Goal: Entertainment & Leisure: Browse casually

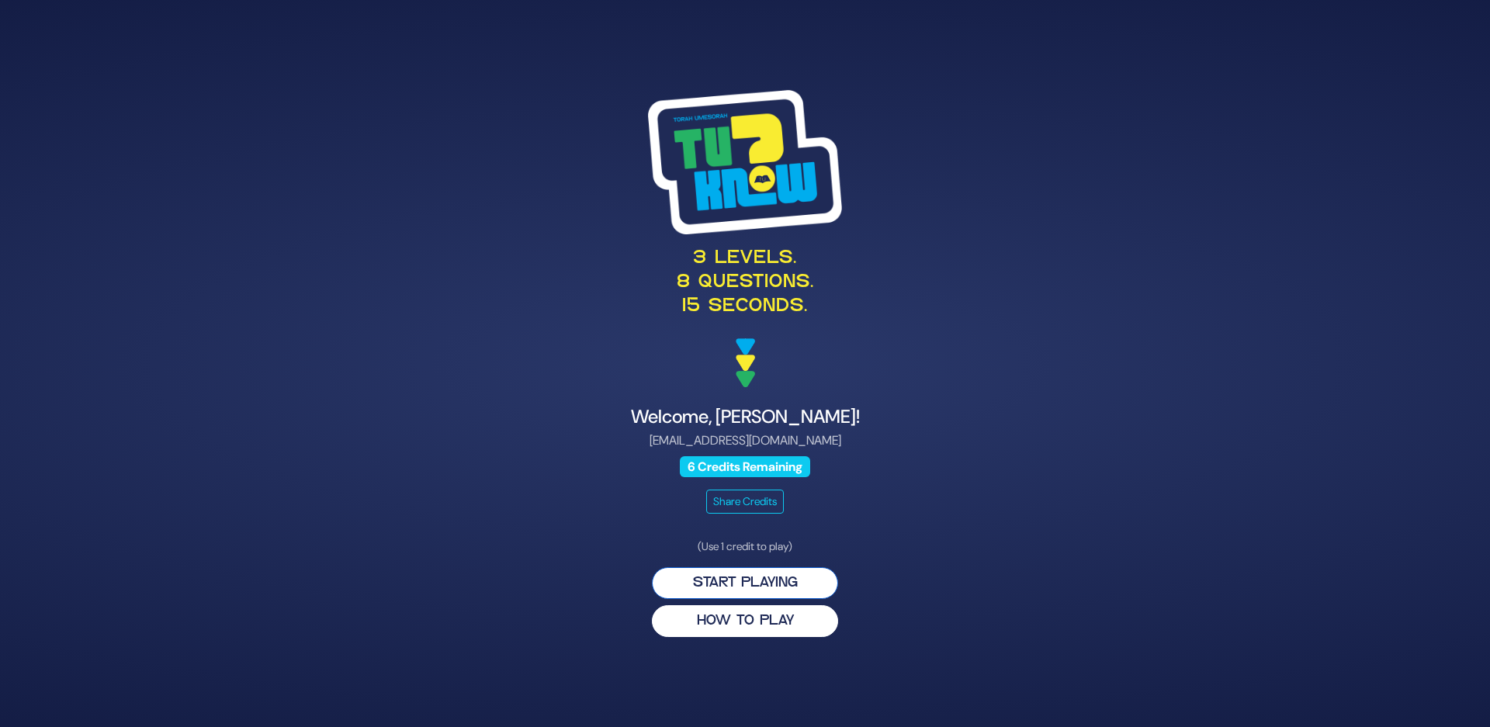
click at [746, 584] on button "Start Playing" at bounding box center [745, 583] width 186 height 32
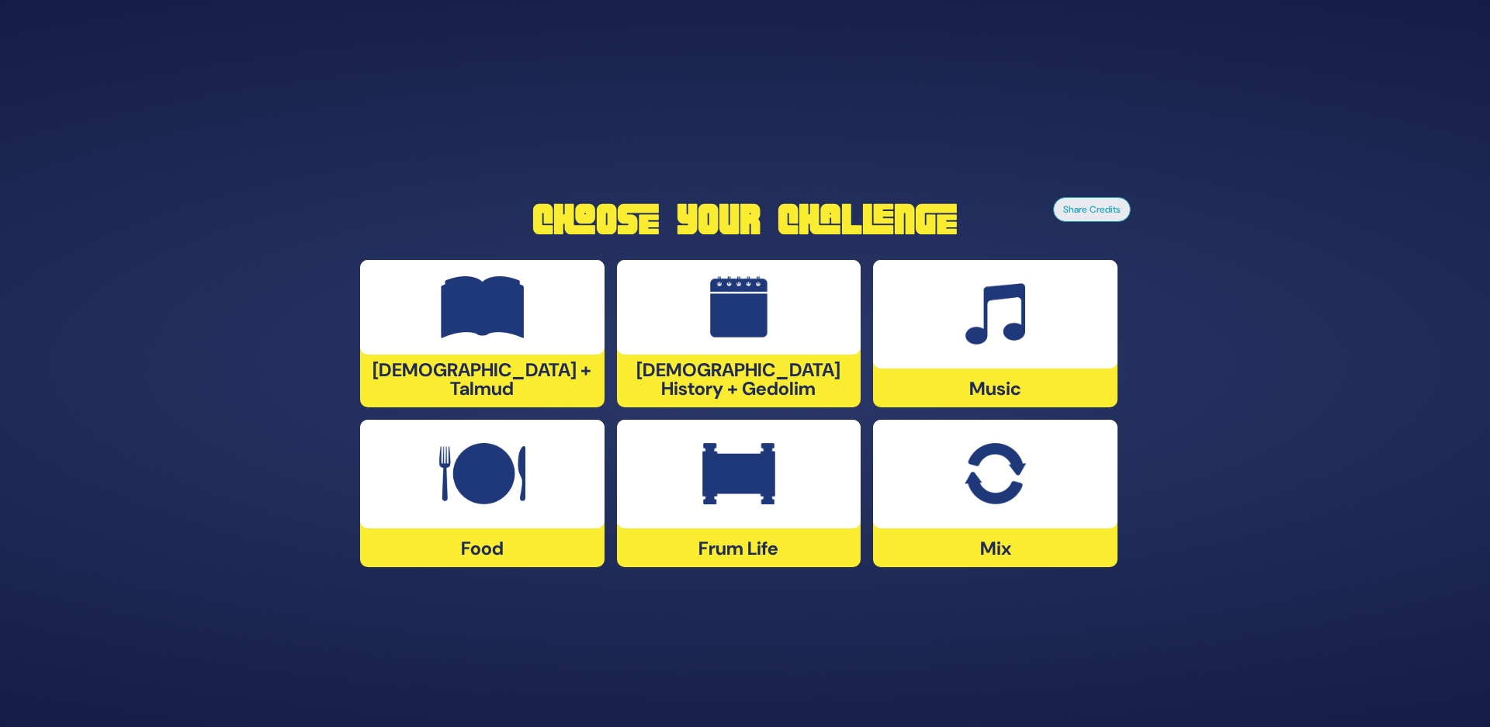
click at [738, 332] on img at bounding box center [739, 307] width 58 height 62
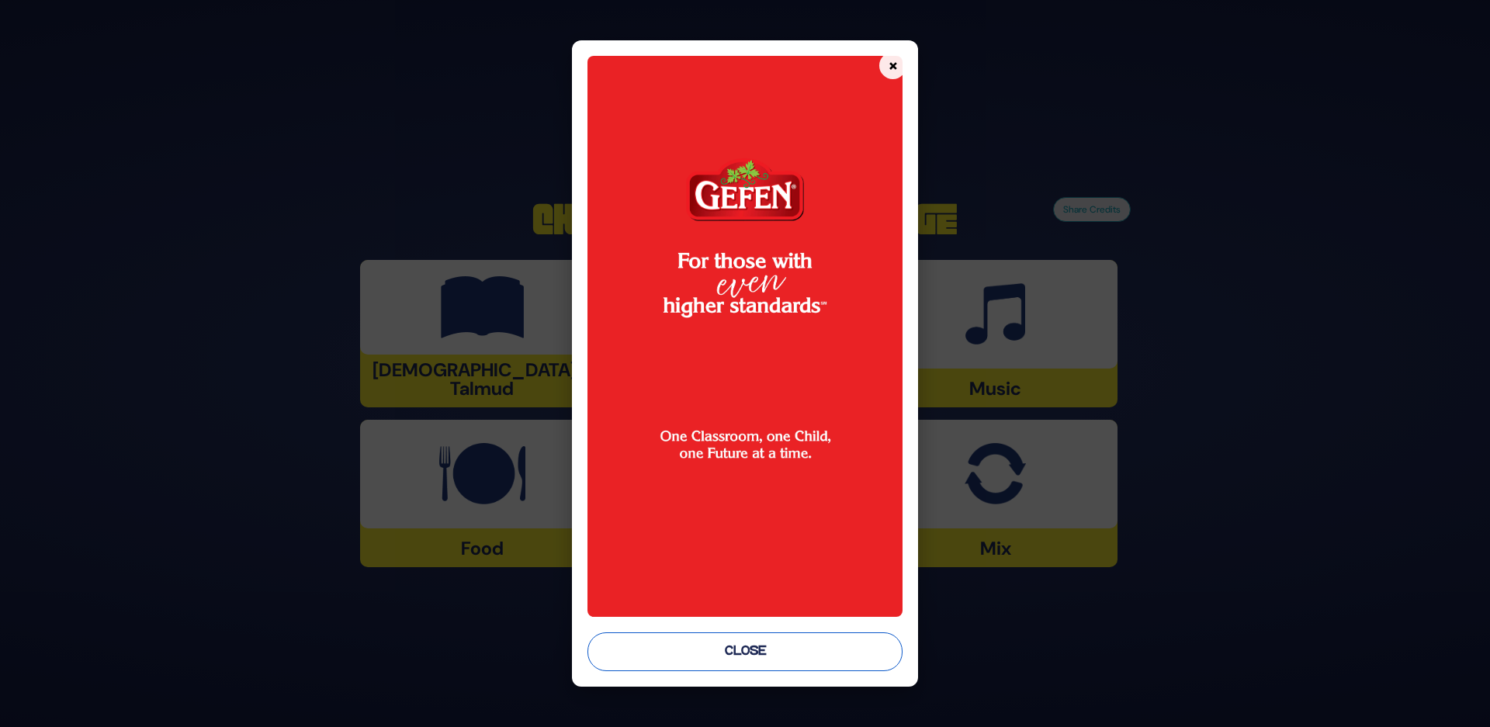
click at [719, 647] on button "Close" at bounding box center [745, 651] width 316 height 39
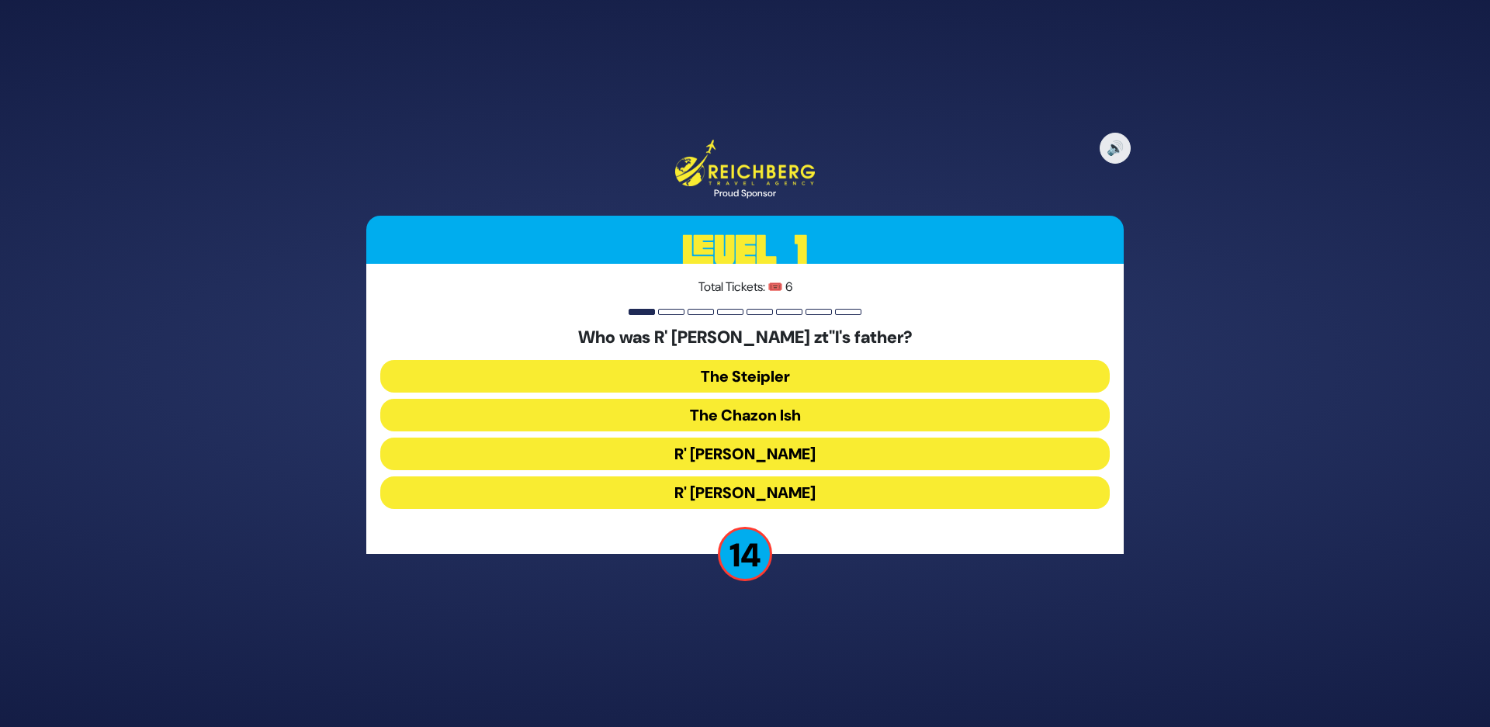
click at [737, 367] on button "The Steipler" at bounding box center [744, 376] width 729 height 33
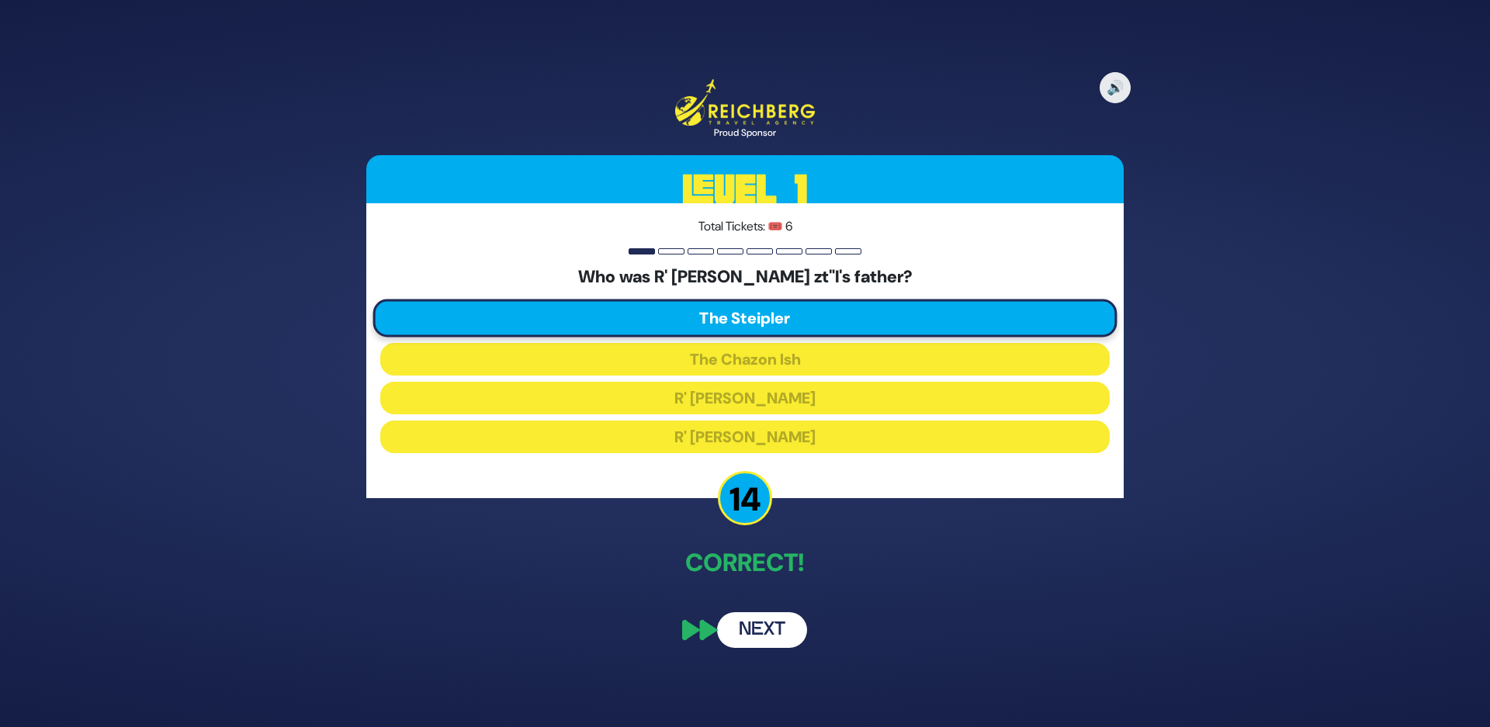
click at [743, 636] on button "Next" at bounding box center [762, 630] width 90 height 36
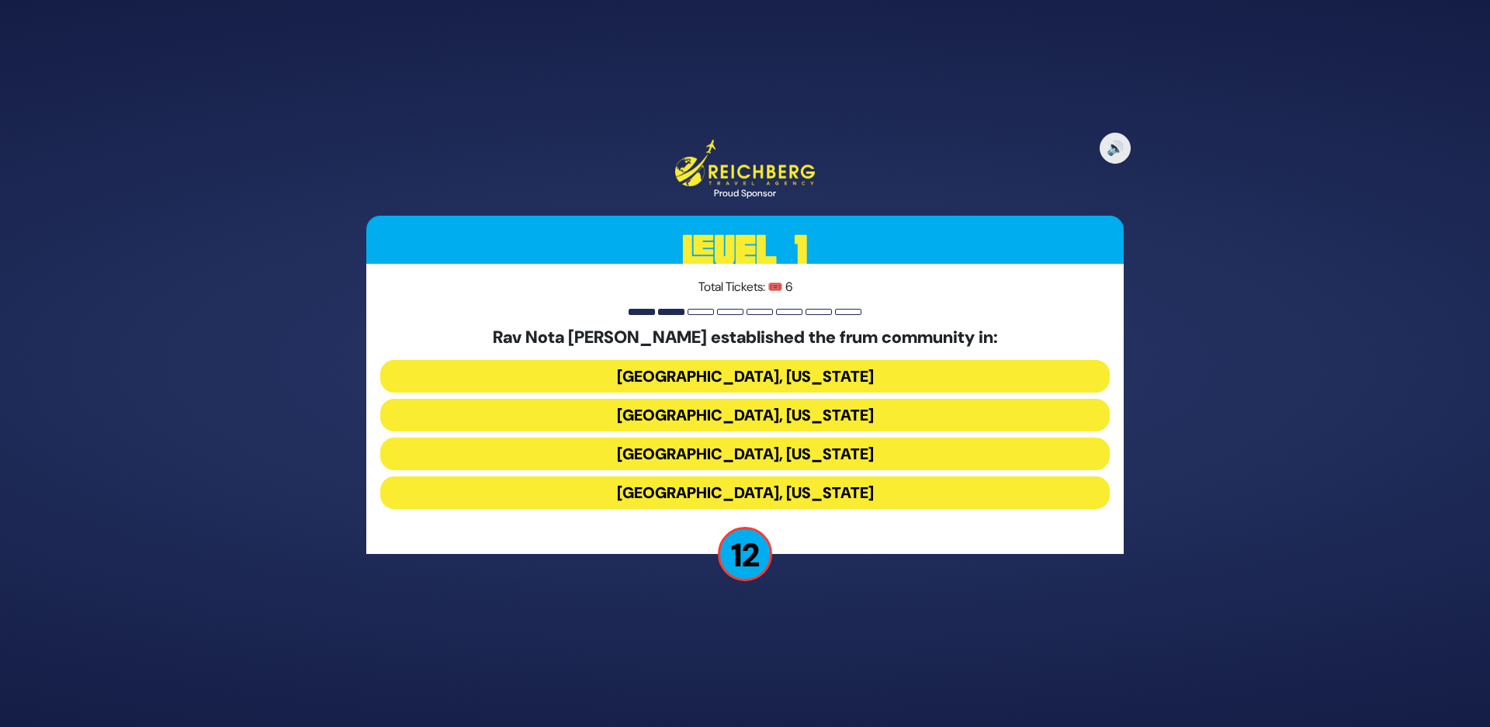
click at [658, 453] on button "Dallas, Texas" at bounding box center [744, 454] width 729 height 33
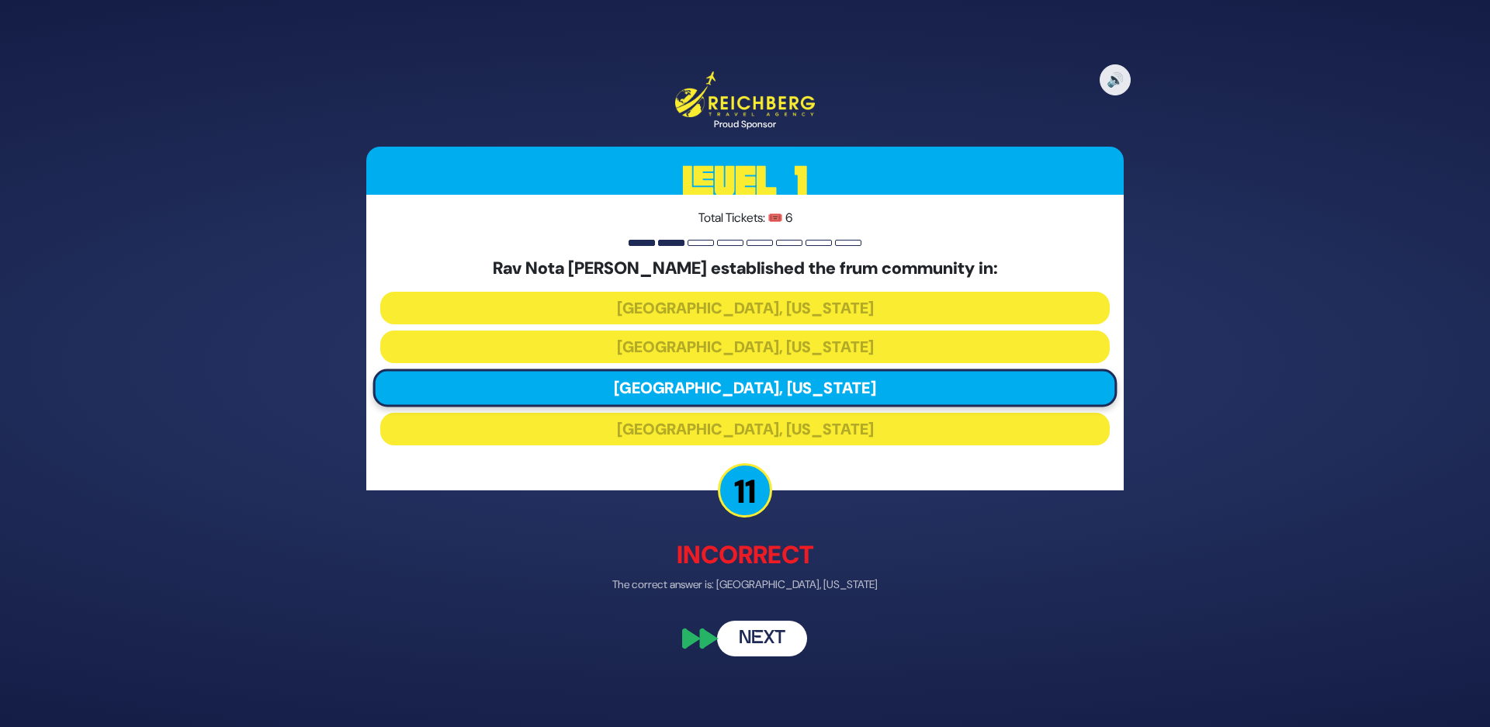
click at [745, 632] on button "Next" at bounding box center [762, 638] width 90 height 36
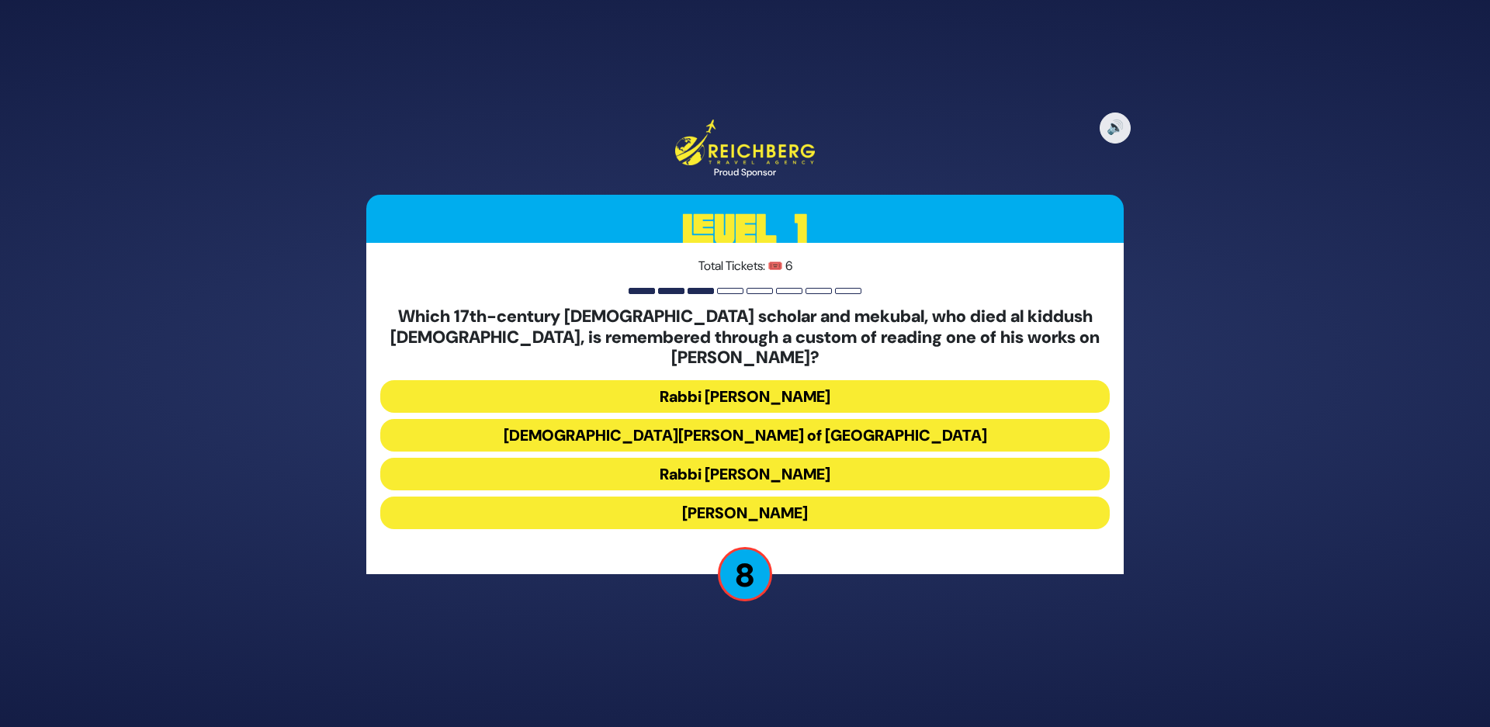
click at [705, 384] on button "Rabbi Moshe Cordovero" at bounding box center [744, 396] width 729 height 33
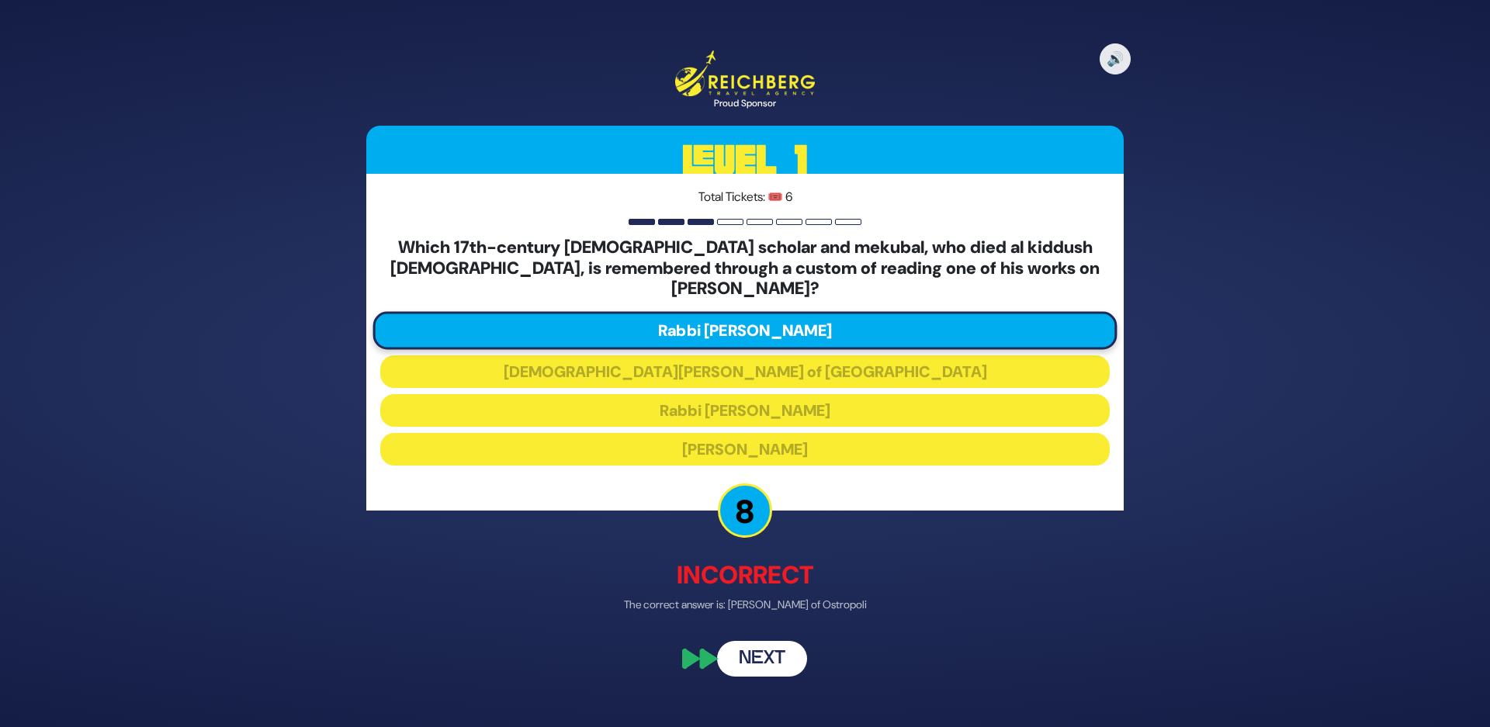
click at [774, 649] on button "Next" at bounding box center [762, 659] width 90 height 36
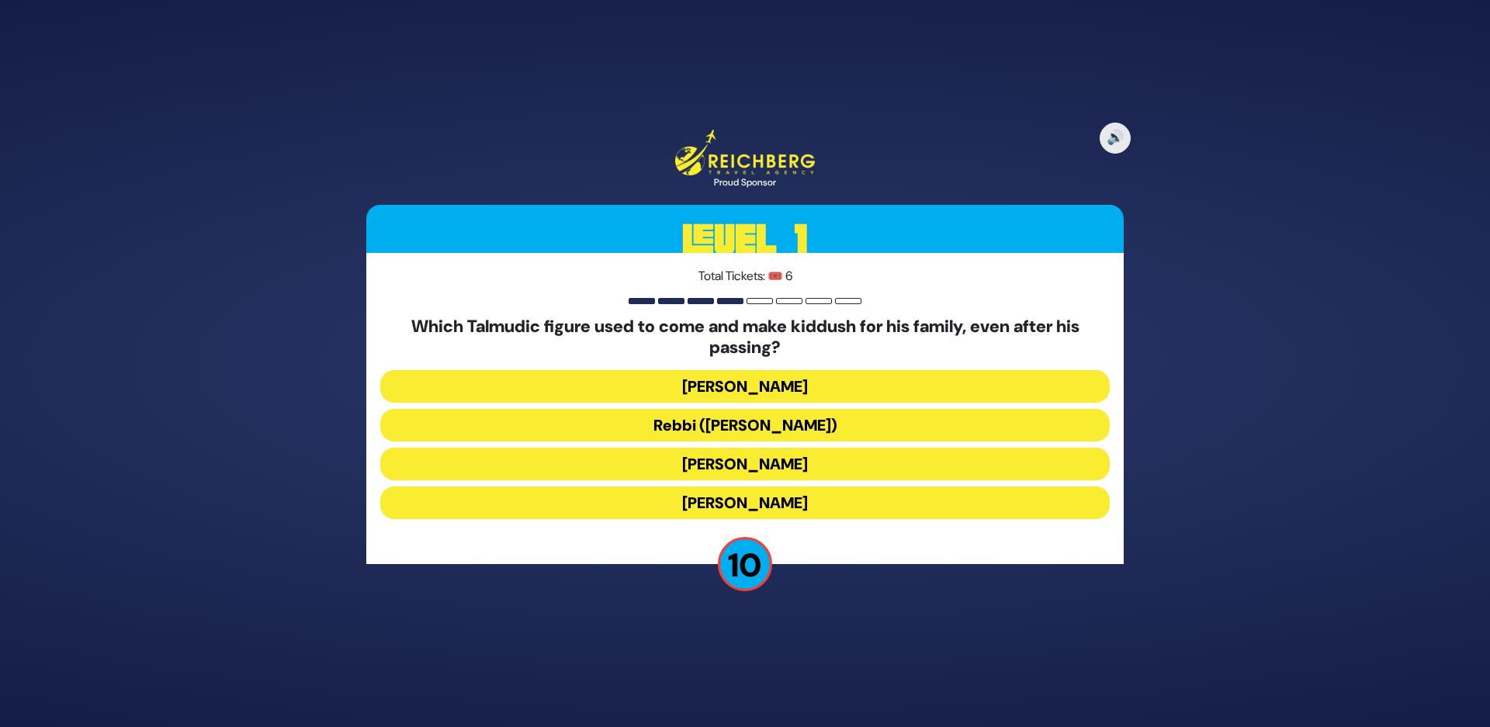
click at [684, 507] on button "Rabbi Yochanan ben Zakkai" at bounding box center [744, 503] width 729 height 33
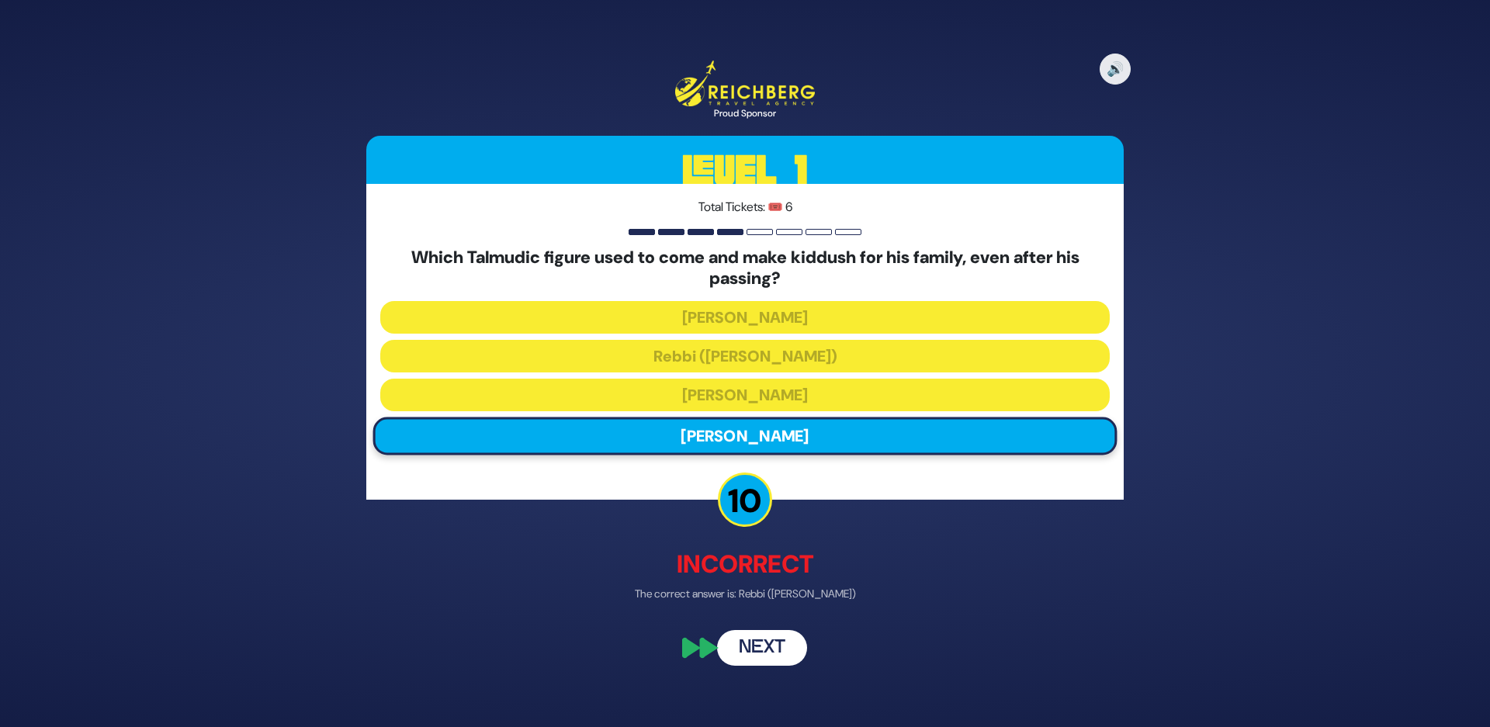
click at [747, 636] on button "Next" at bounding box center [762, 649] width 90 height 36
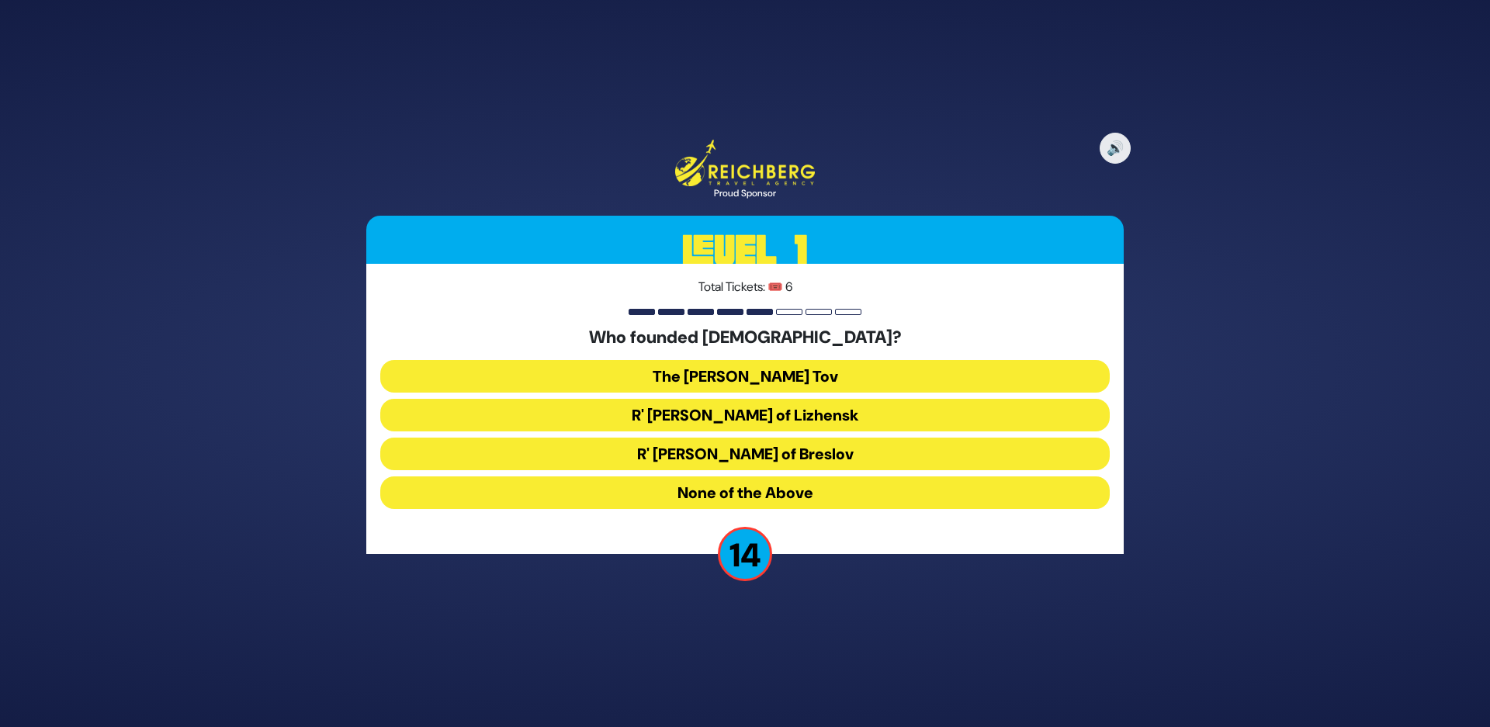
click at [722, 385] on button "The Baal Shem Tov" at bounding box center [744, 376] width 729 height 33
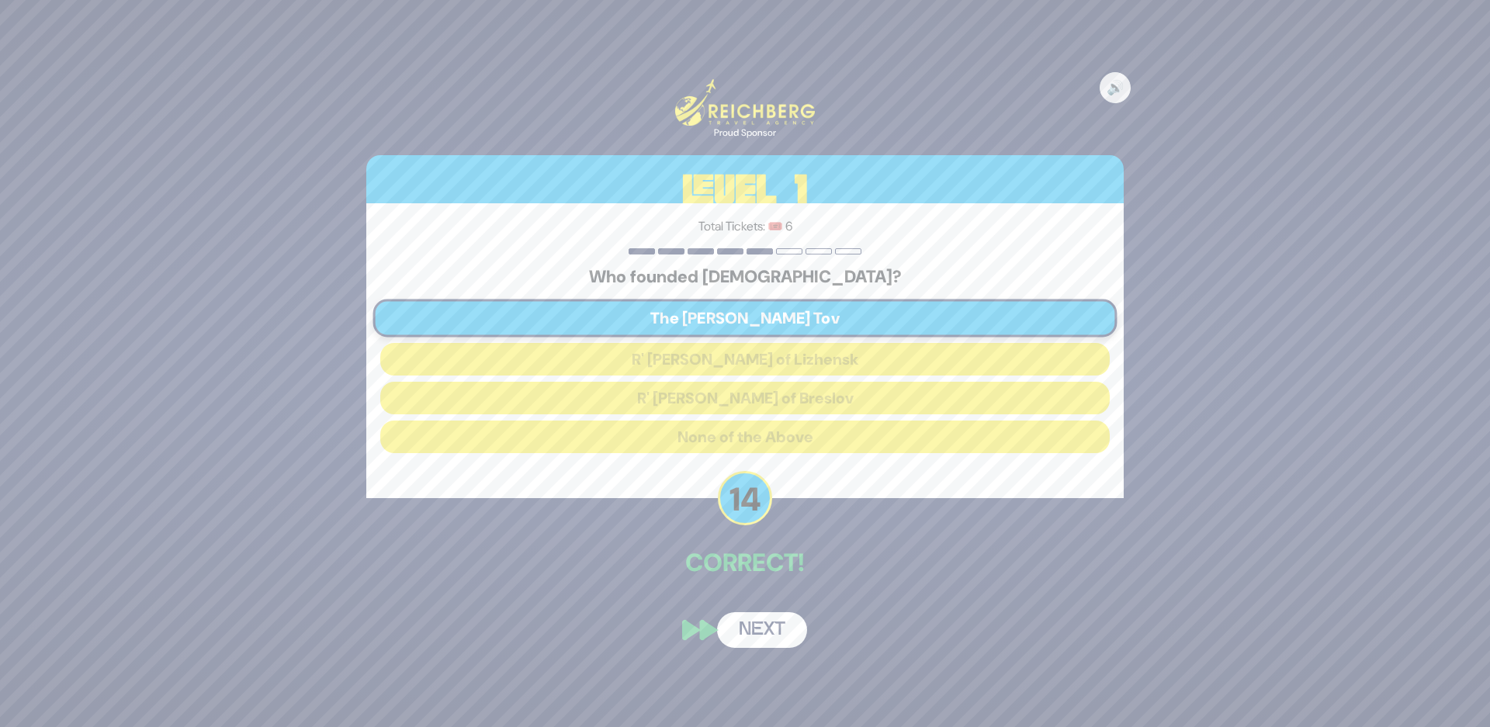
click at [757, 633] on button "Next" at bounding box center [762, 630] width 90 height 36
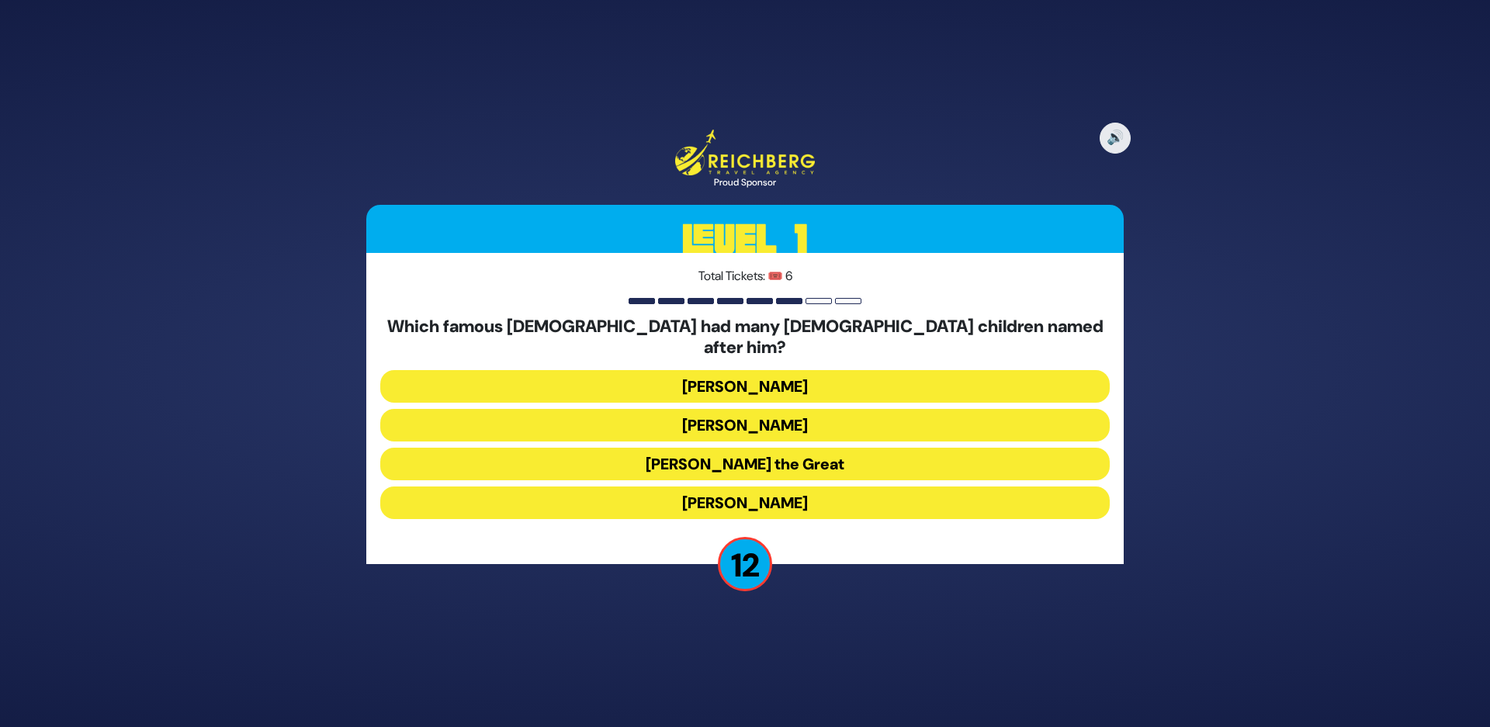
click at [718, 453] on button "Alexander the Great" at bounding box center [744, 464] width 729 height 33
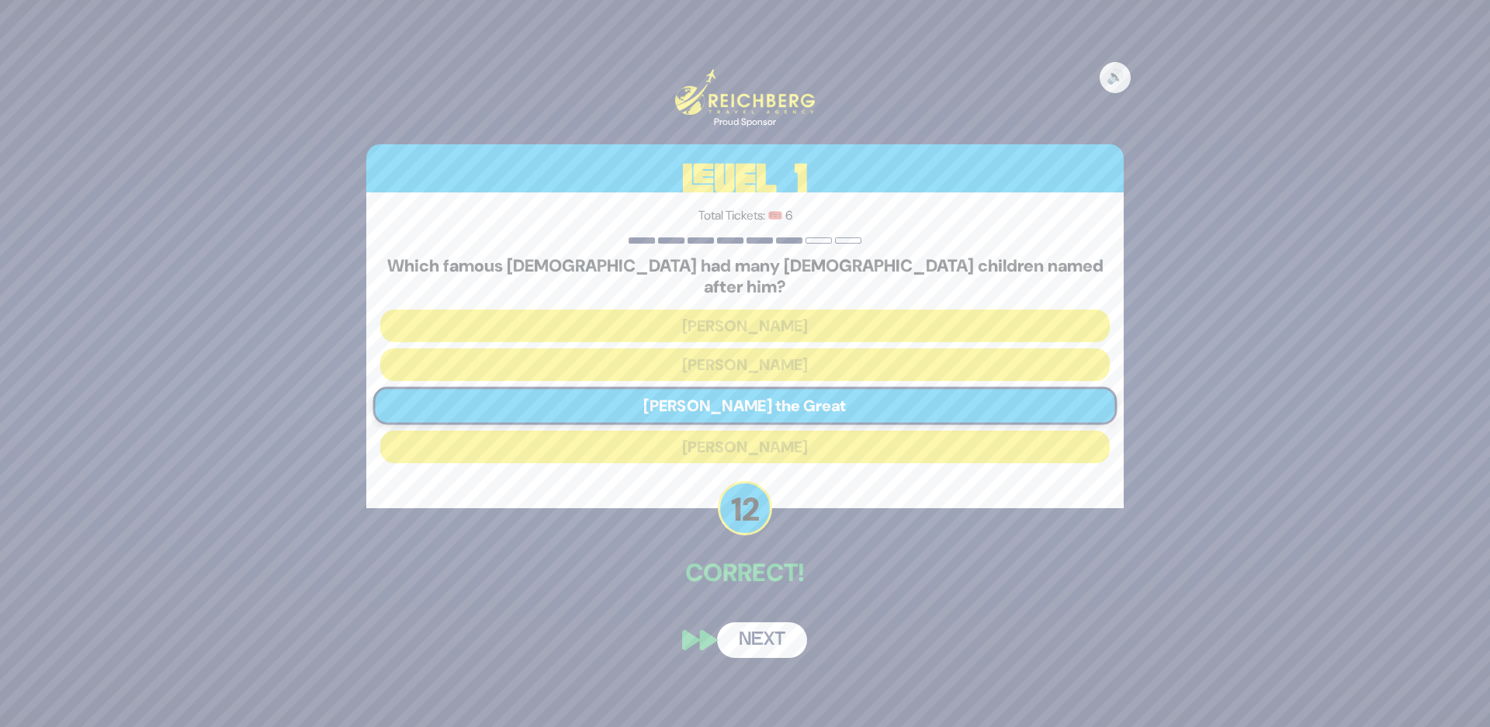
click at [757, 628] on button "Next" at bounding box center [762, 640] width 90 height 36
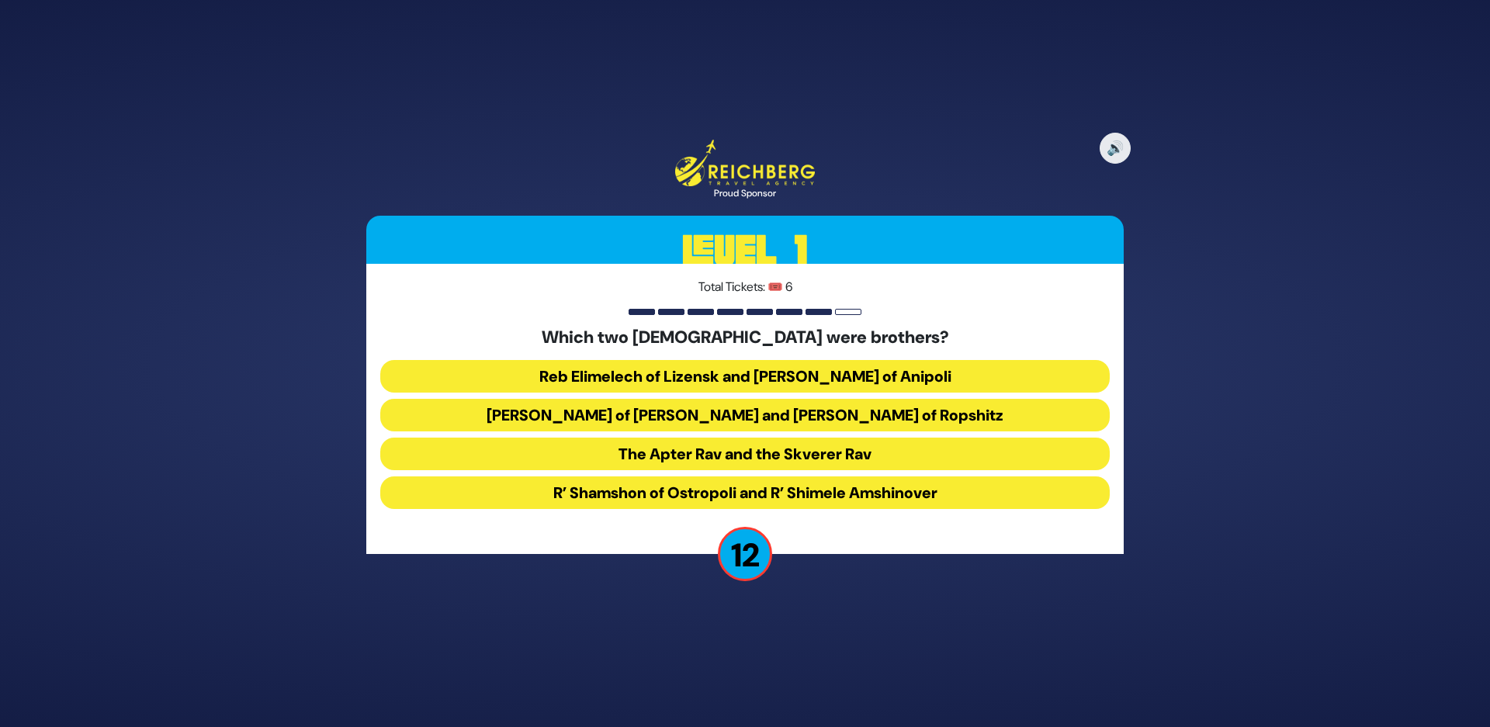
click at [656, 384] on button "Reb Elimelech of Lizensk and Reb Zusha of Anipoli" at bounding box center [744, 376] width 729 height 33
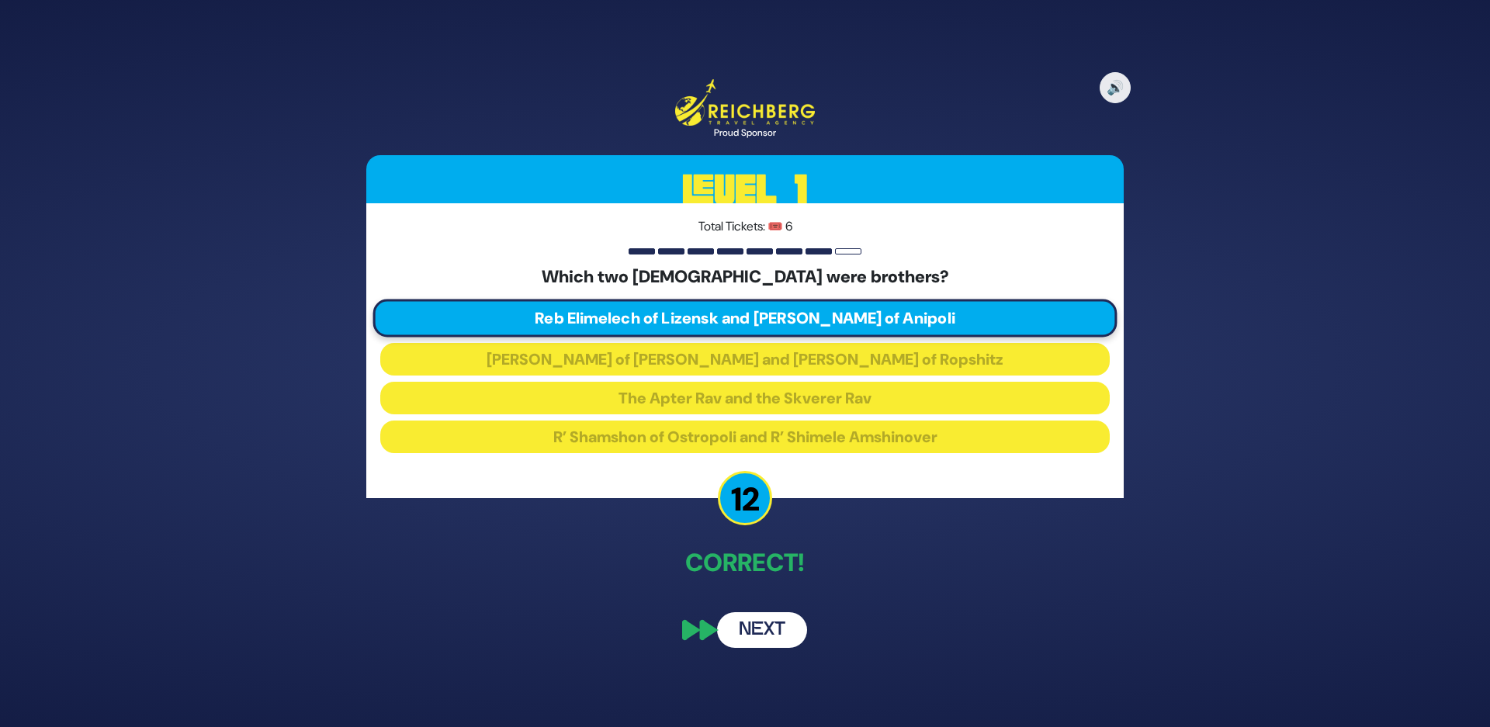
click at [756, 625] on button "Next" at bounding box center [762, 630] width 90 height 36
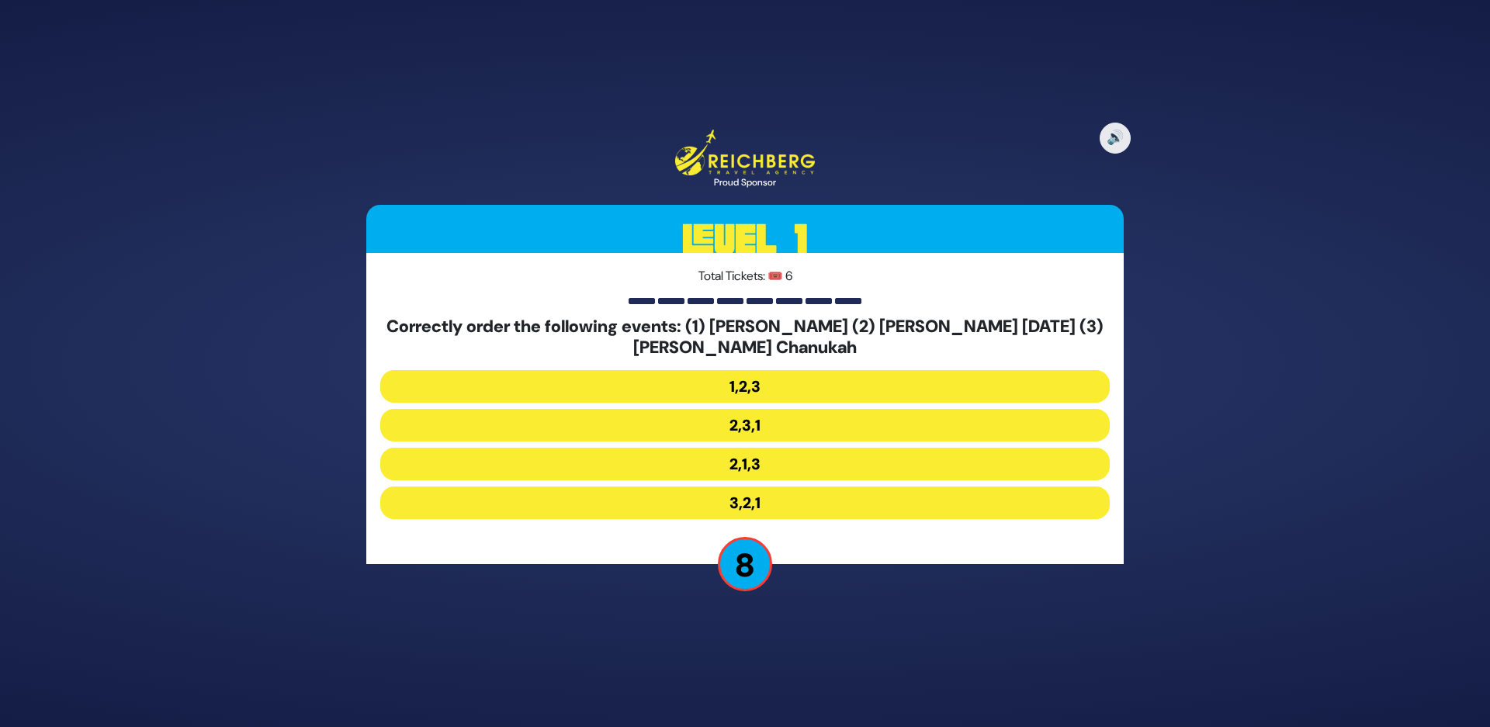
click at [708, 461] on button "2,1,3" at bounding box center [744, 464] width 729 height 33
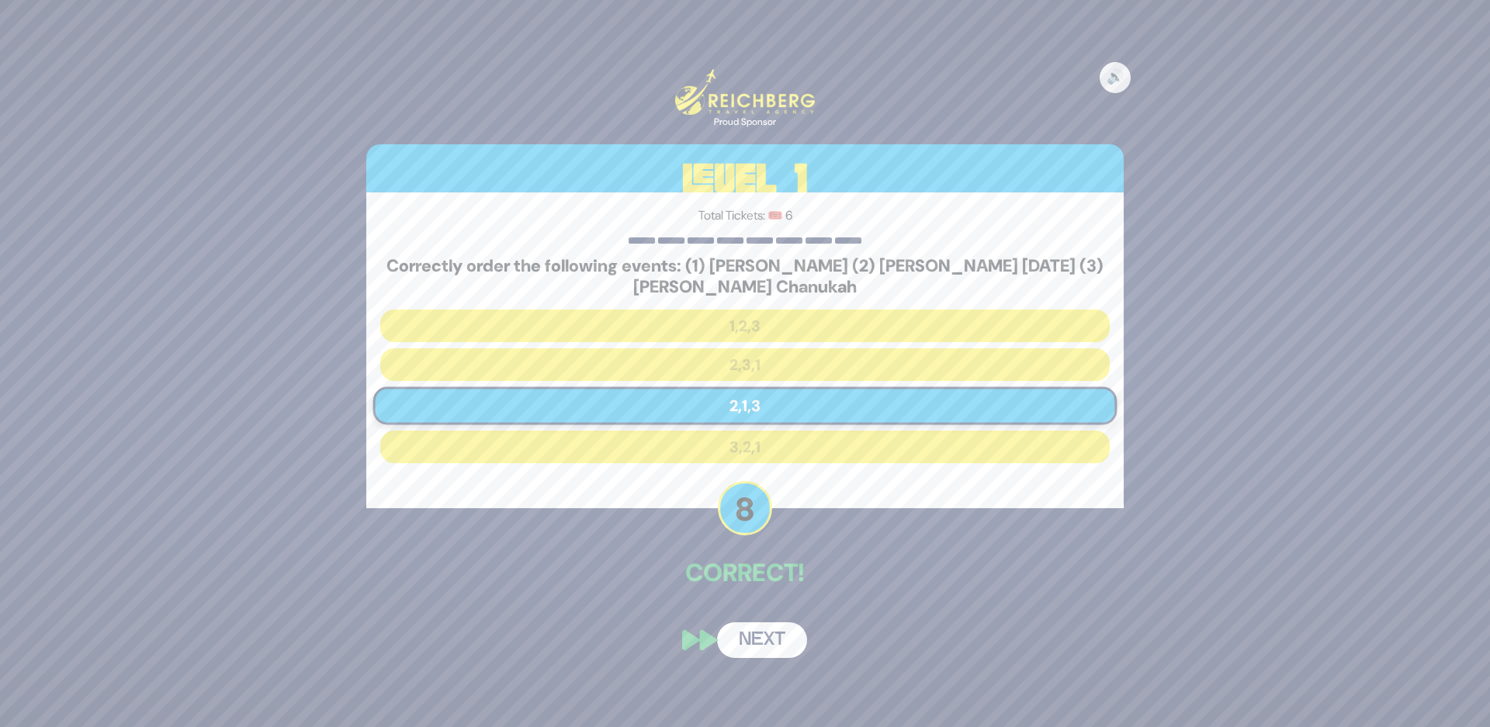
click at [774, 639] on button "Next" at bounding box center [762, 640] width 90 height 36
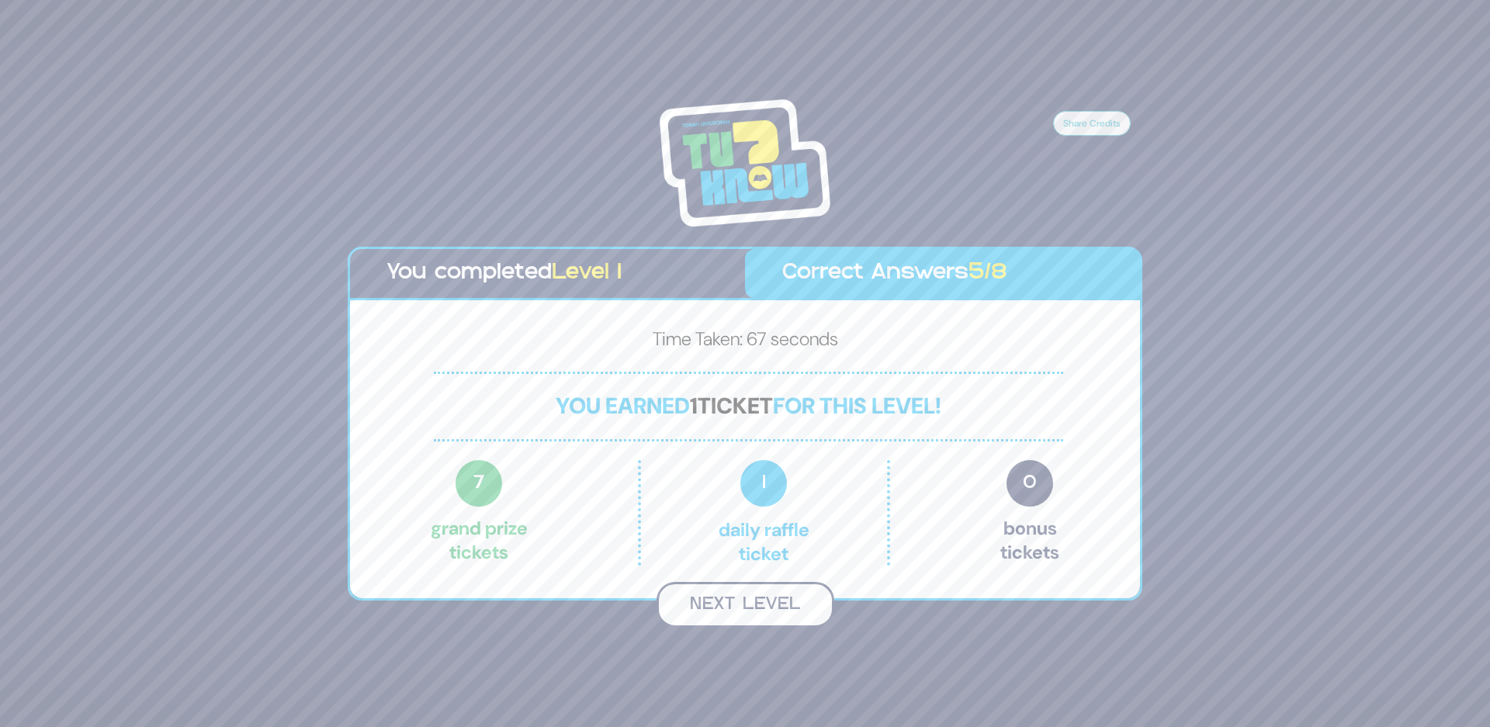
click at [719, 603] on button "Next Level" at bounding box center [745, 605] width 178 height 46
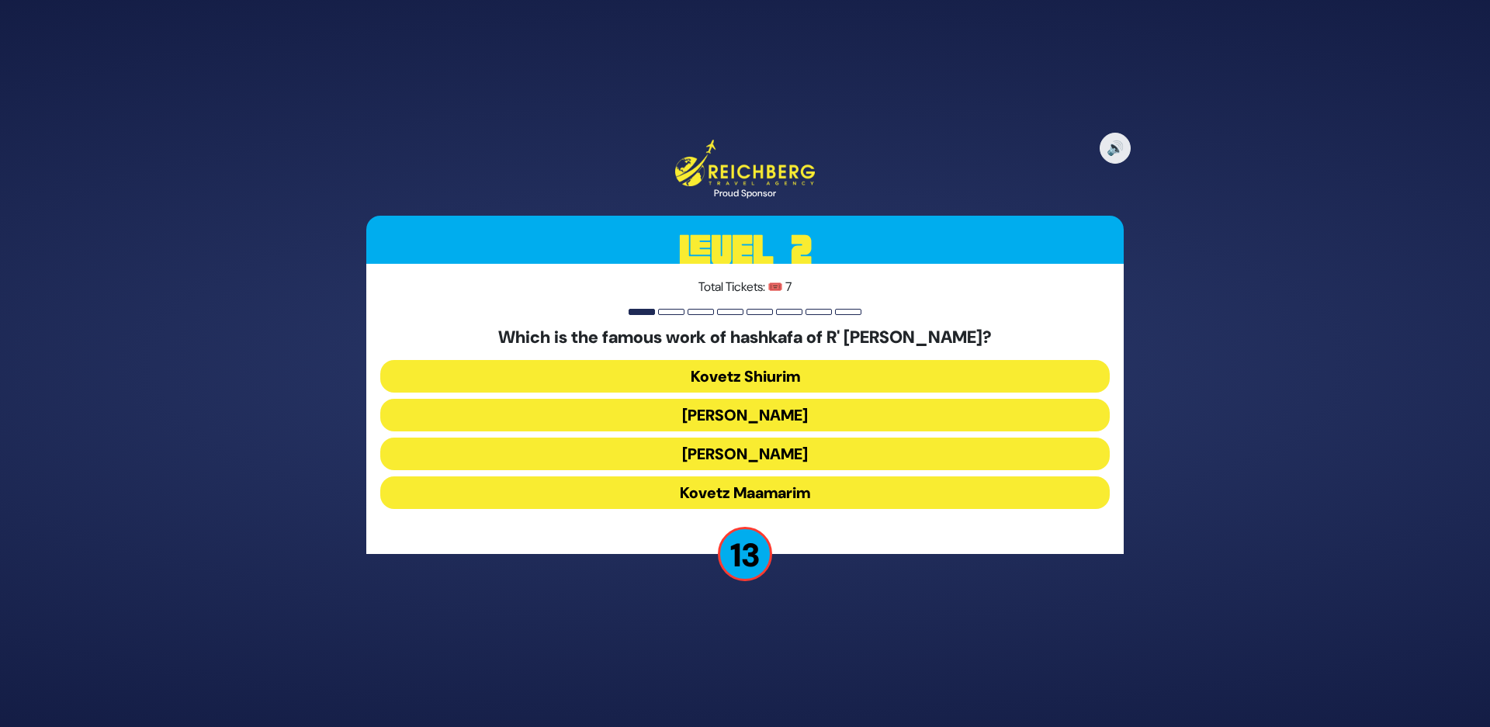
click at [684, 374] on button "Kovetz Shiurim" at bounding box center [744, 376] width 729 height 33
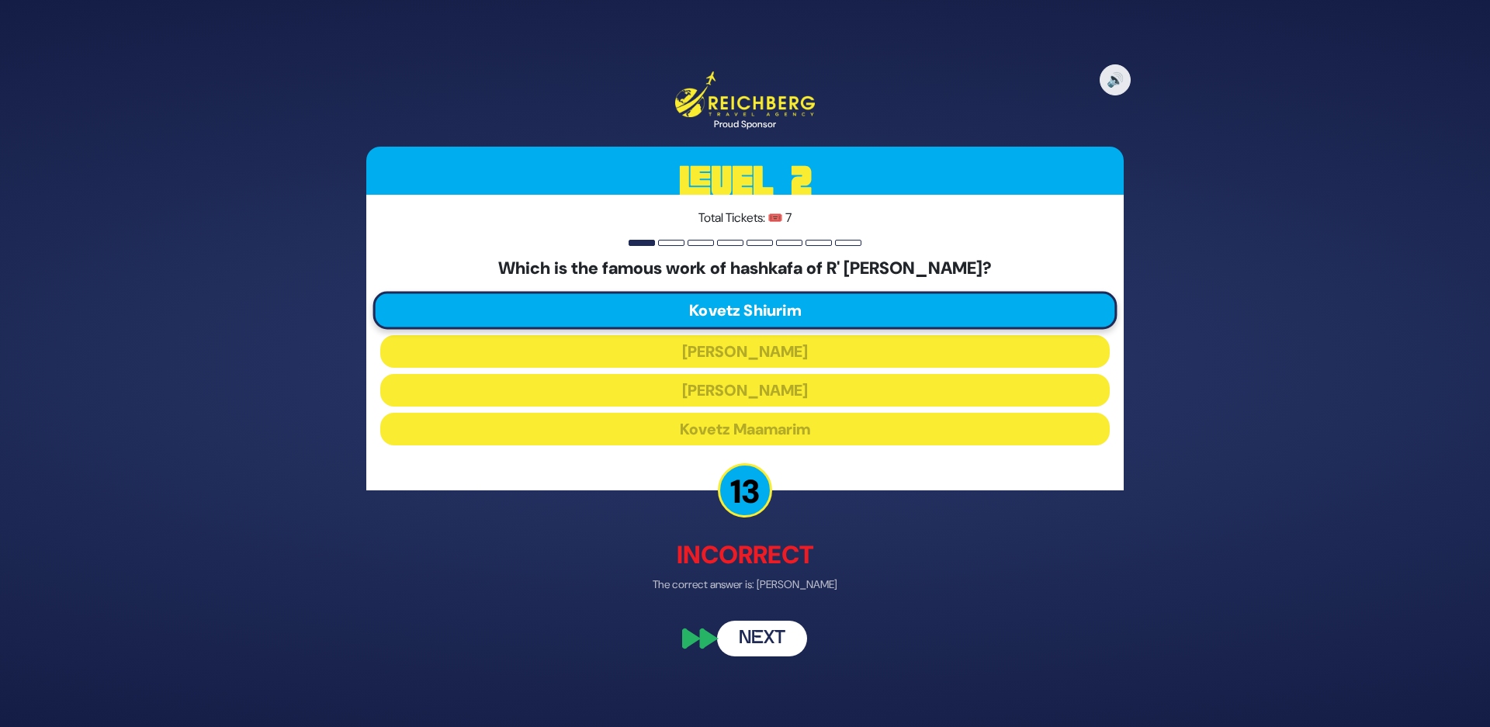
click at [766, 648] on button "Next" at bounding box center [762, 638] width 90 height 36
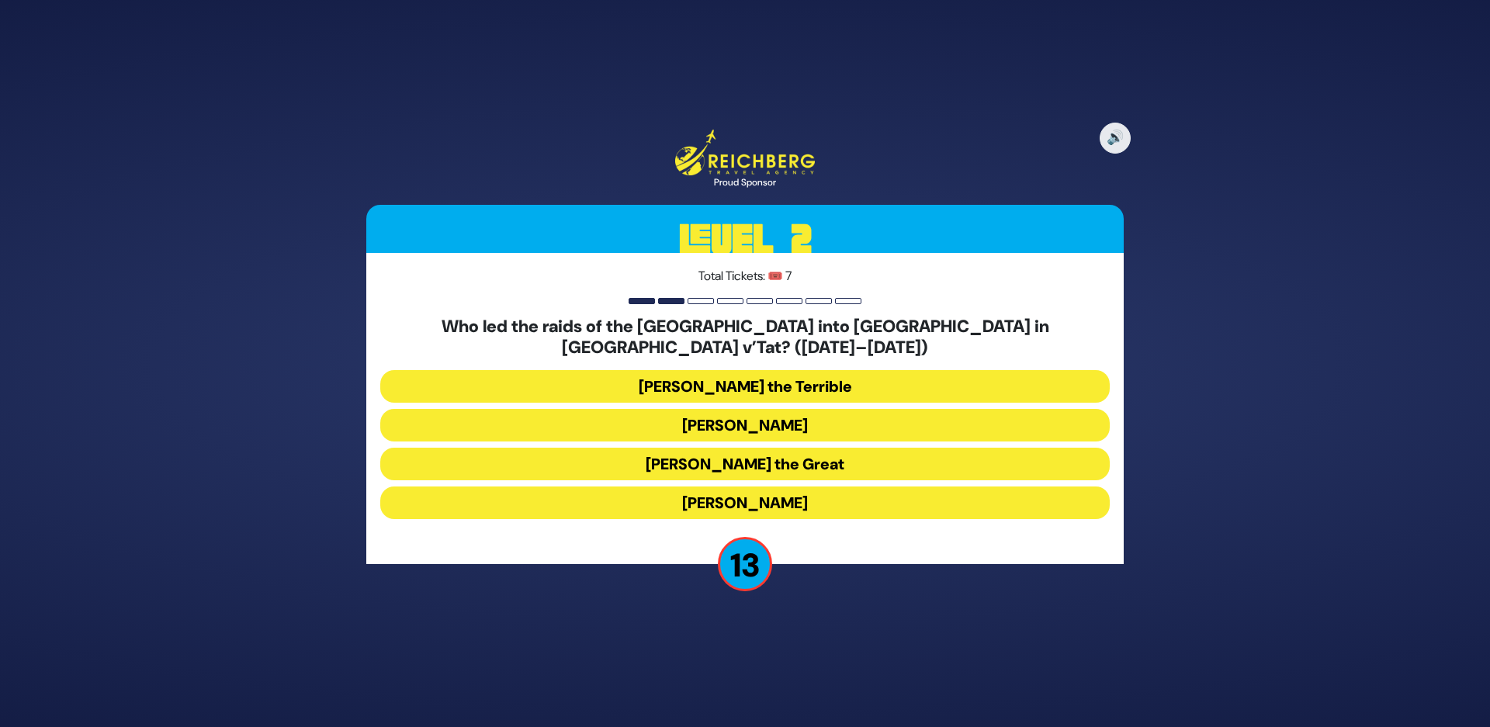
click at [656, 422] on button "Bogdan Chmielnicki" at bounding box center [744, 425] width 729 height 33
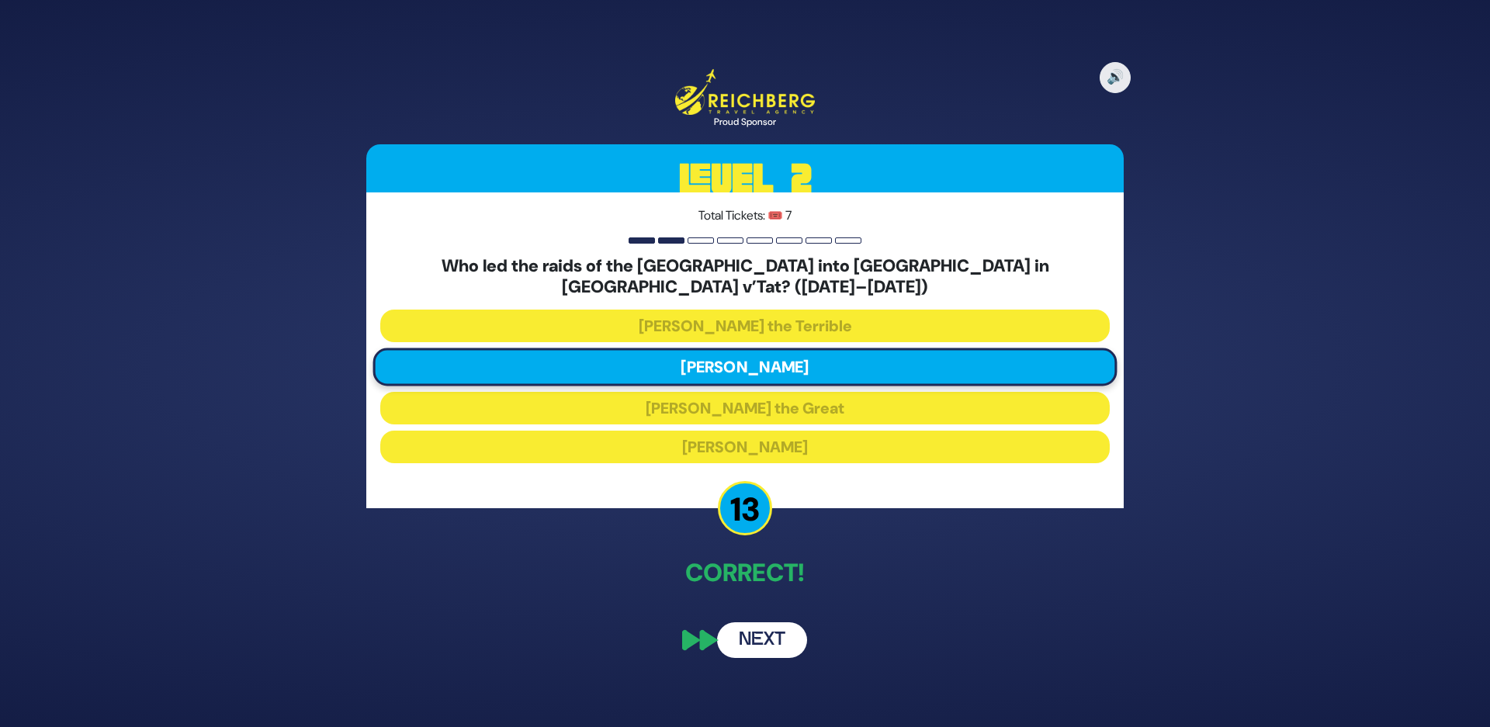
click at [756, 627] on button "Next" at bounding box center [762, 640] width 90 height 36
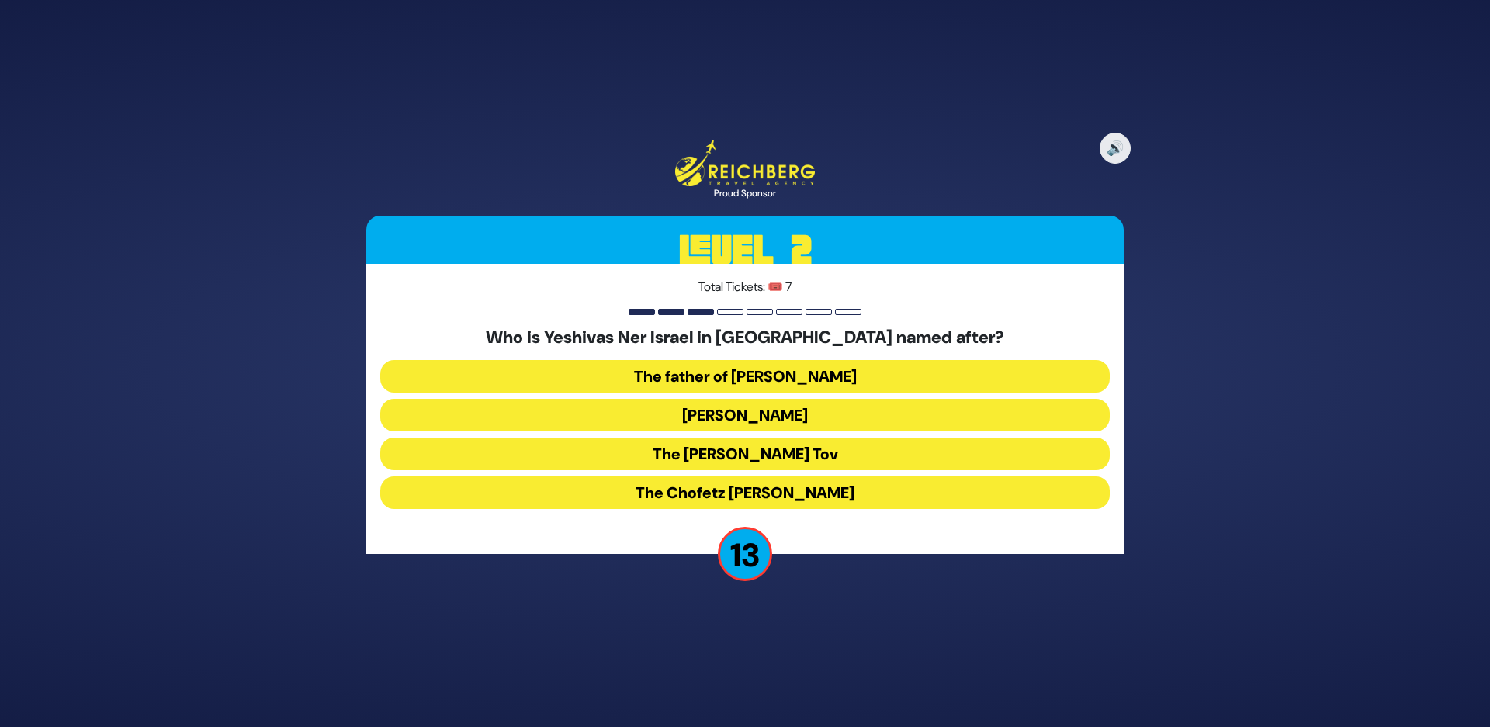
click at [668, 417] on button "Rav Yisroel Salanter" at bounding box center [744, 415] width 729 height 33
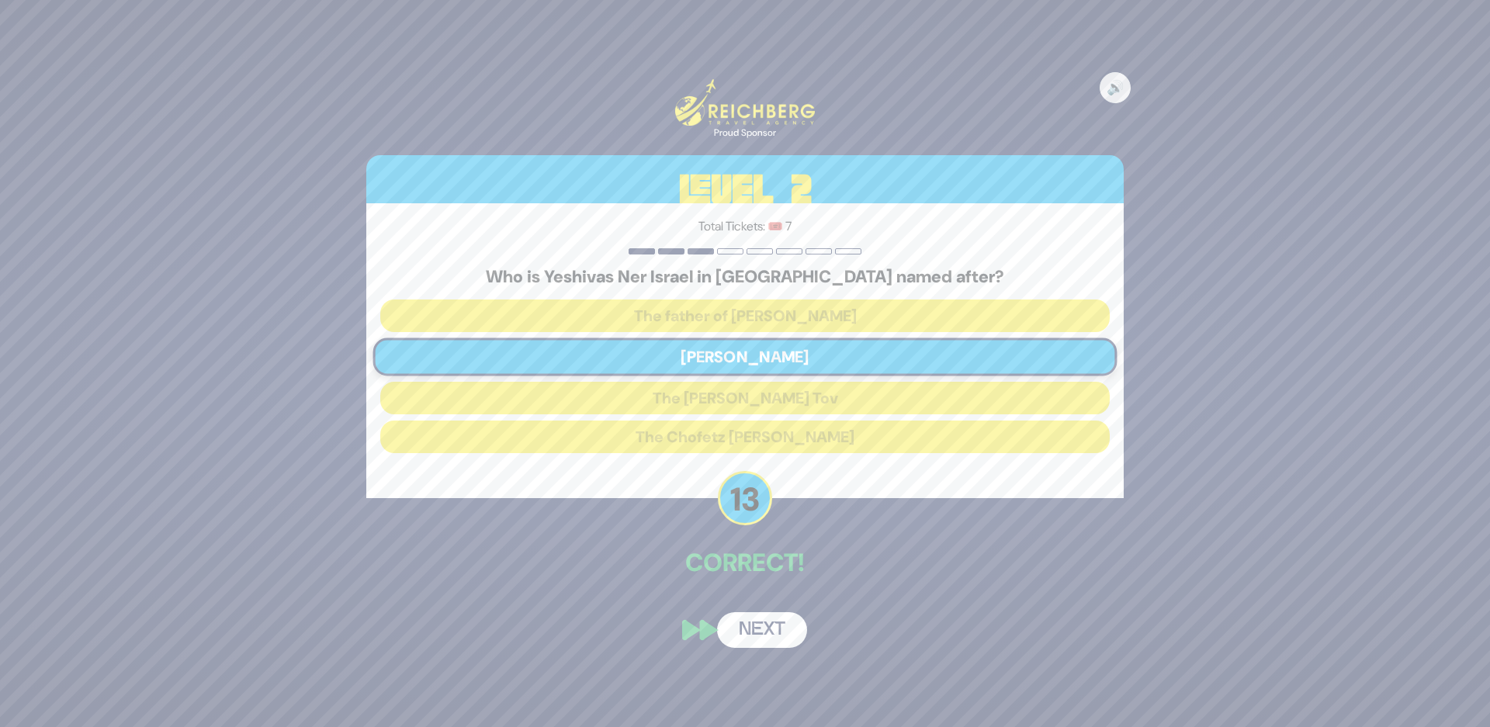
click at [767, 630] on button "Next" at bounding box center [762, 630] width 90 height 36
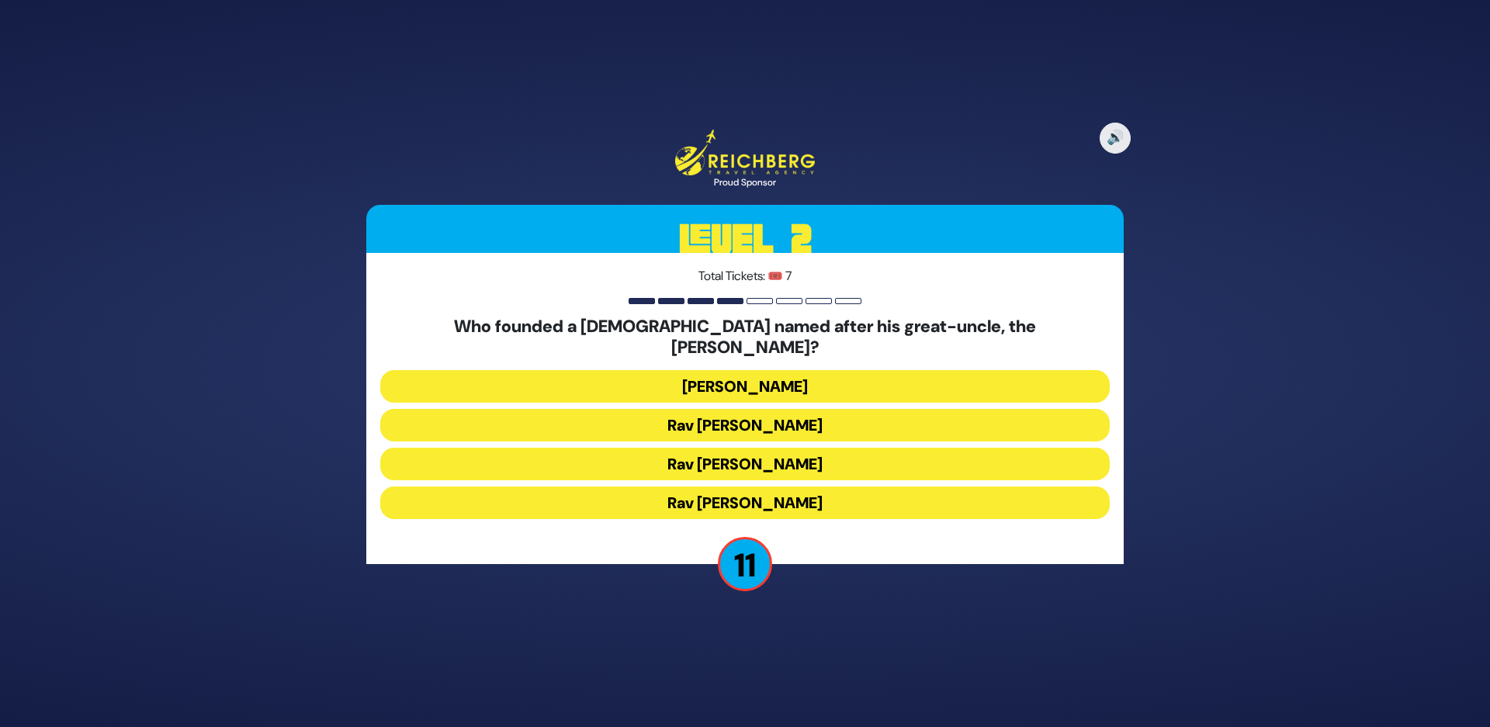
click at [735, 496] on button "Rav Mendel Zaks" at bounding box center [744, 503] width 729 height 33
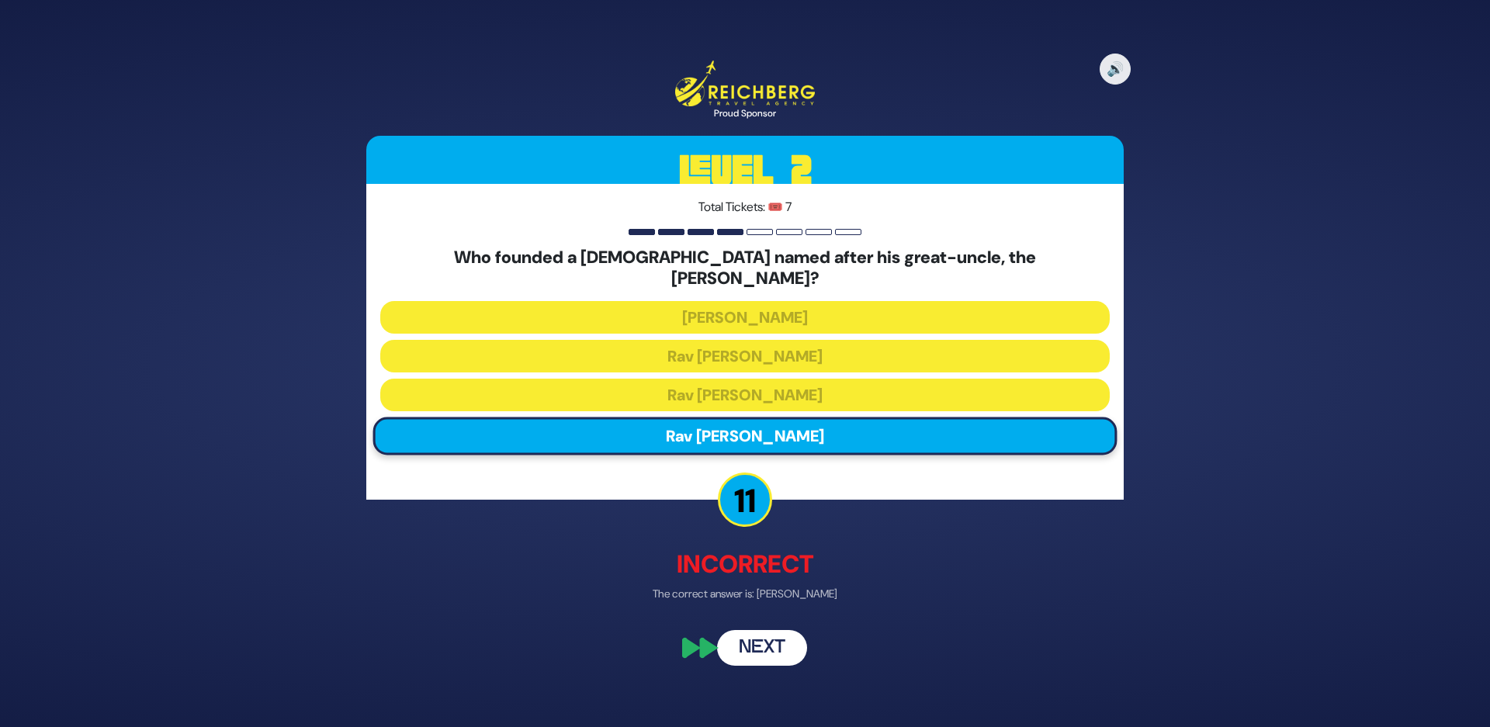
click at [765, 643] on button "Next" at bounding box center [762, 649] width 90 height 36
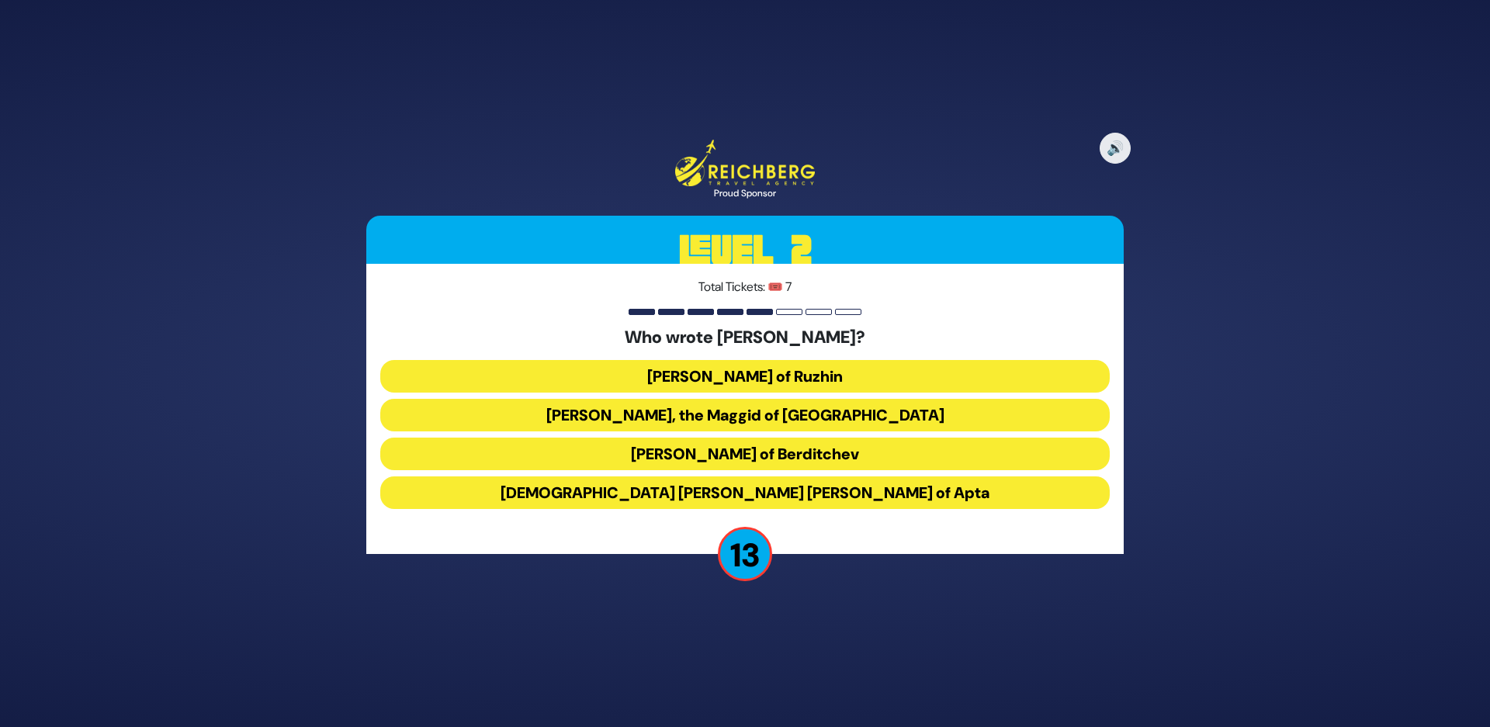
click at [736, 452] on button "Rabbi Levi Yitzchok of Berditchev" at bounding box center [744, 454] width 729 height 33
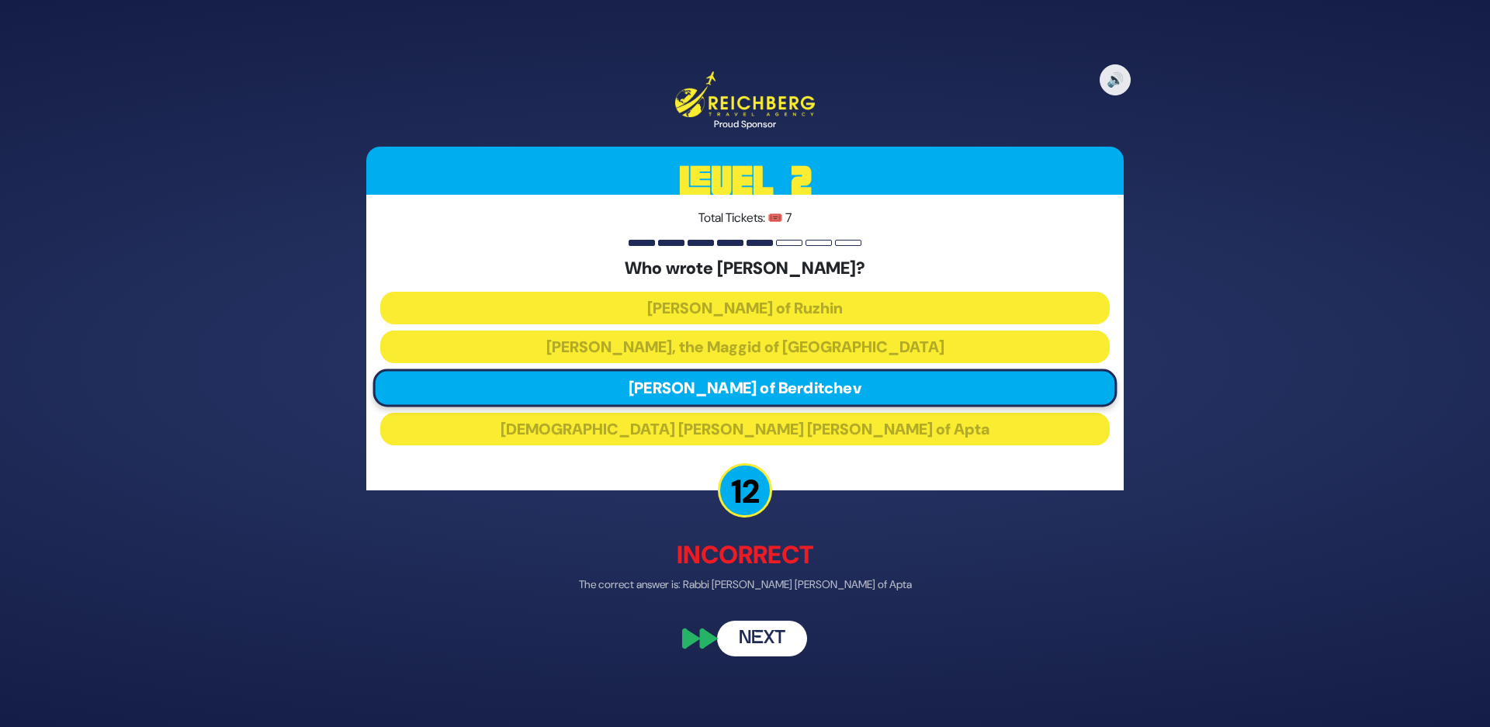
click at [748, 628] on button "Next" at bounding box center [762, 638] width 90 height 36
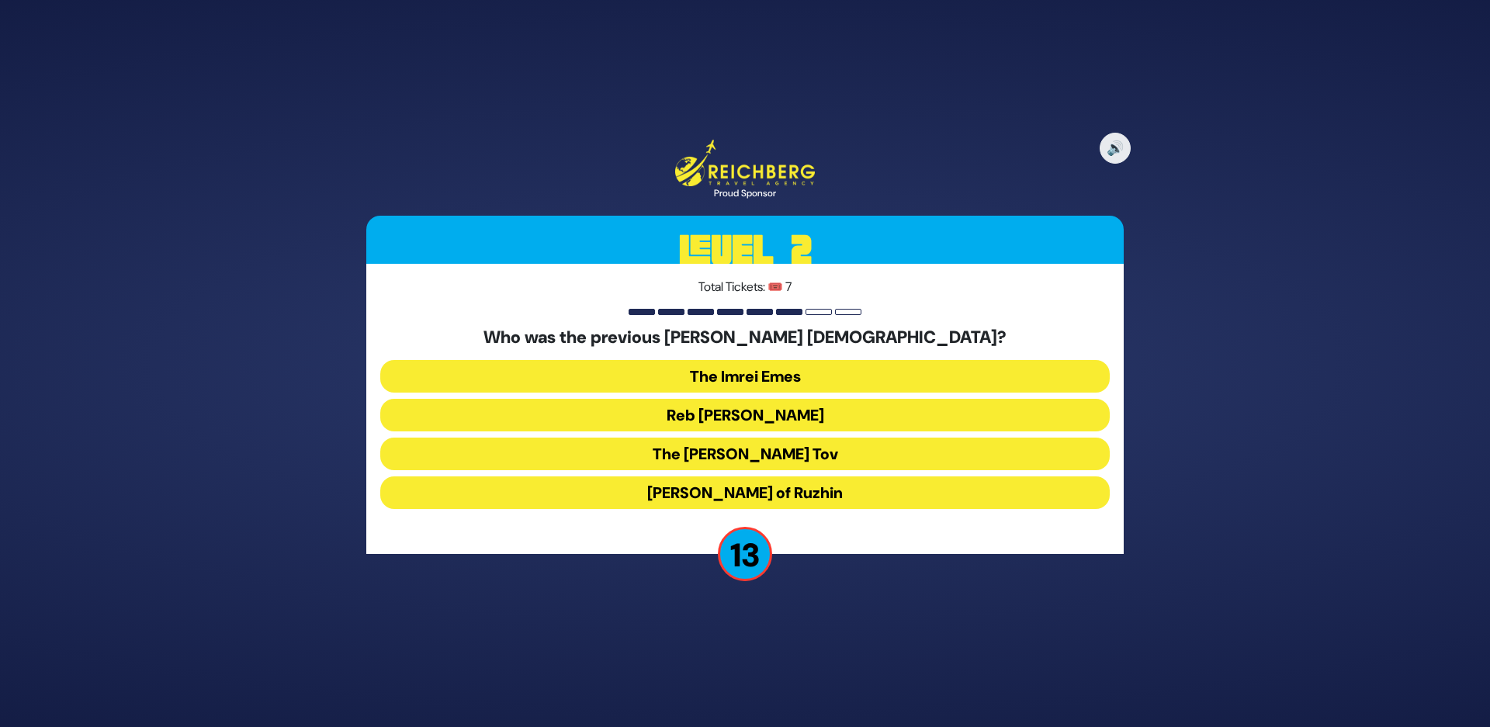
click at [684, 406] on button "Reb Ahron Rokeach" at bounding box center [744, 415] width 729 height 33
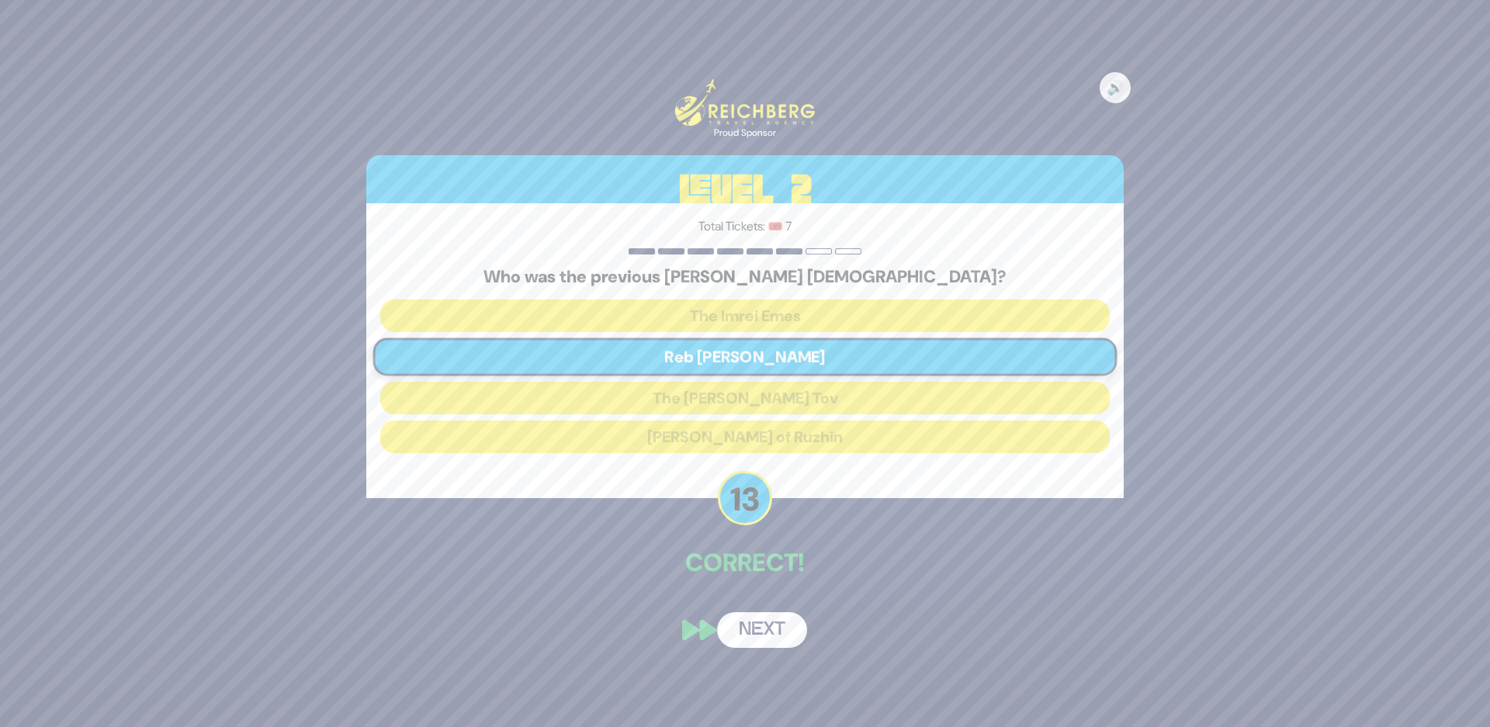
click at [756, 626] on button "Next" at bounding box center [762, 630] width 90 height 36
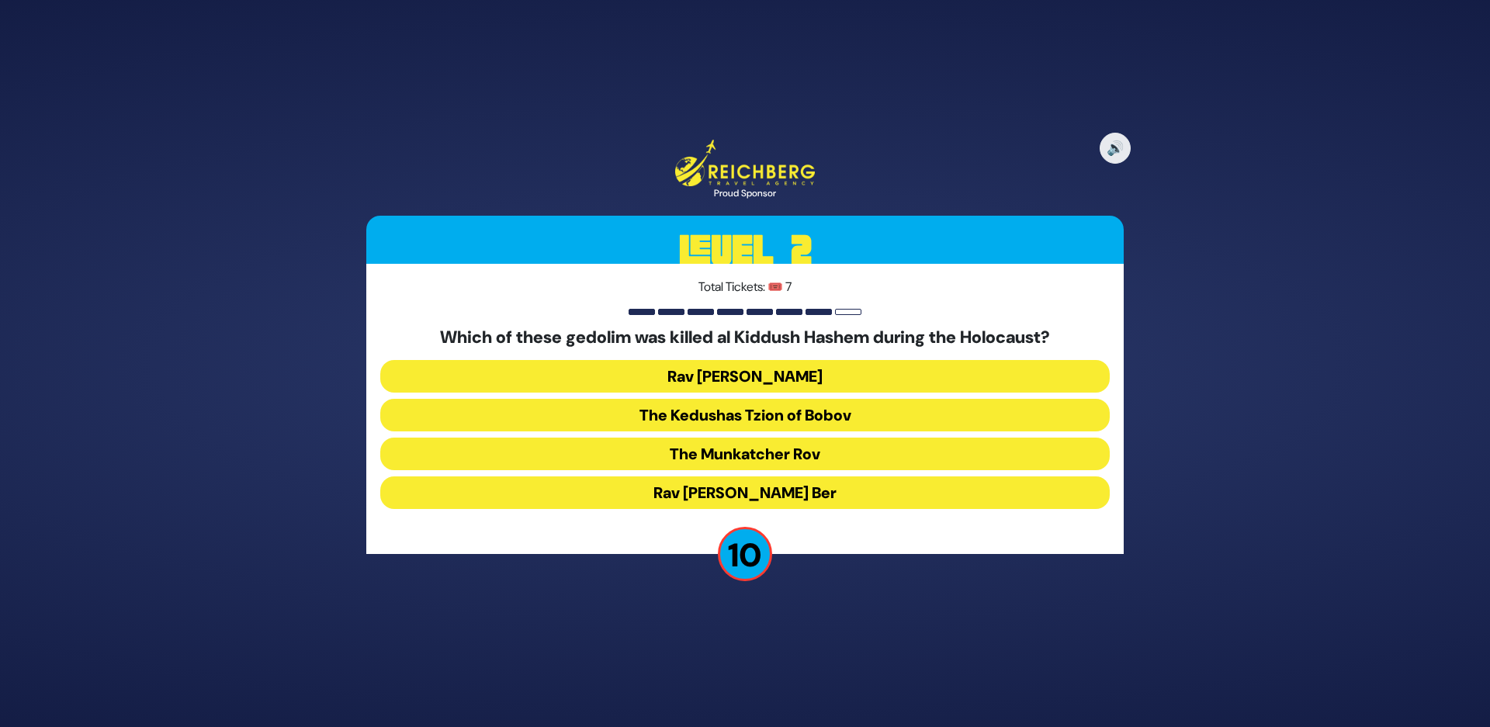
click at [653, 455] on button "The Munkatcher Rov" at bounding box center [744, 454] width 729 height 33
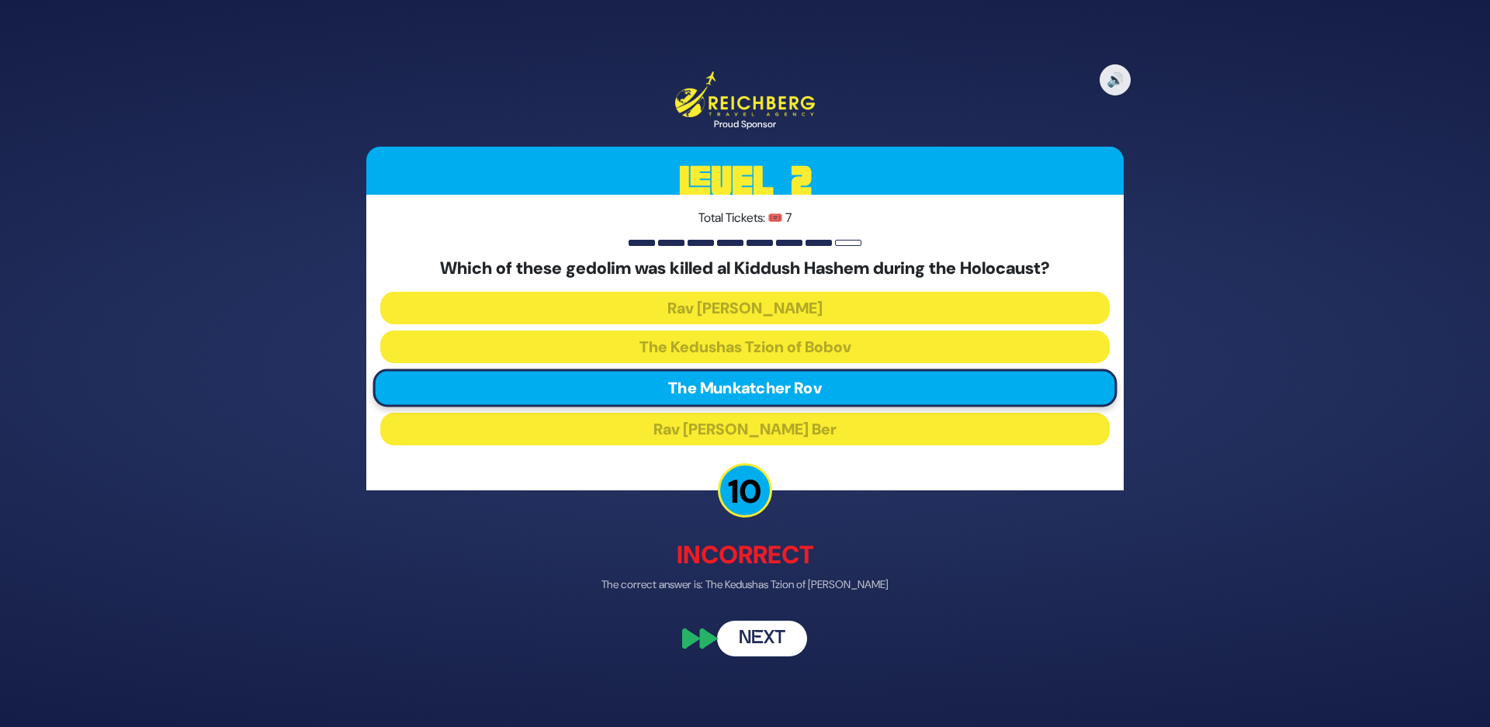
click at [757, 633] on button "Next" at bounding box center [762, 638] width 90 height 36
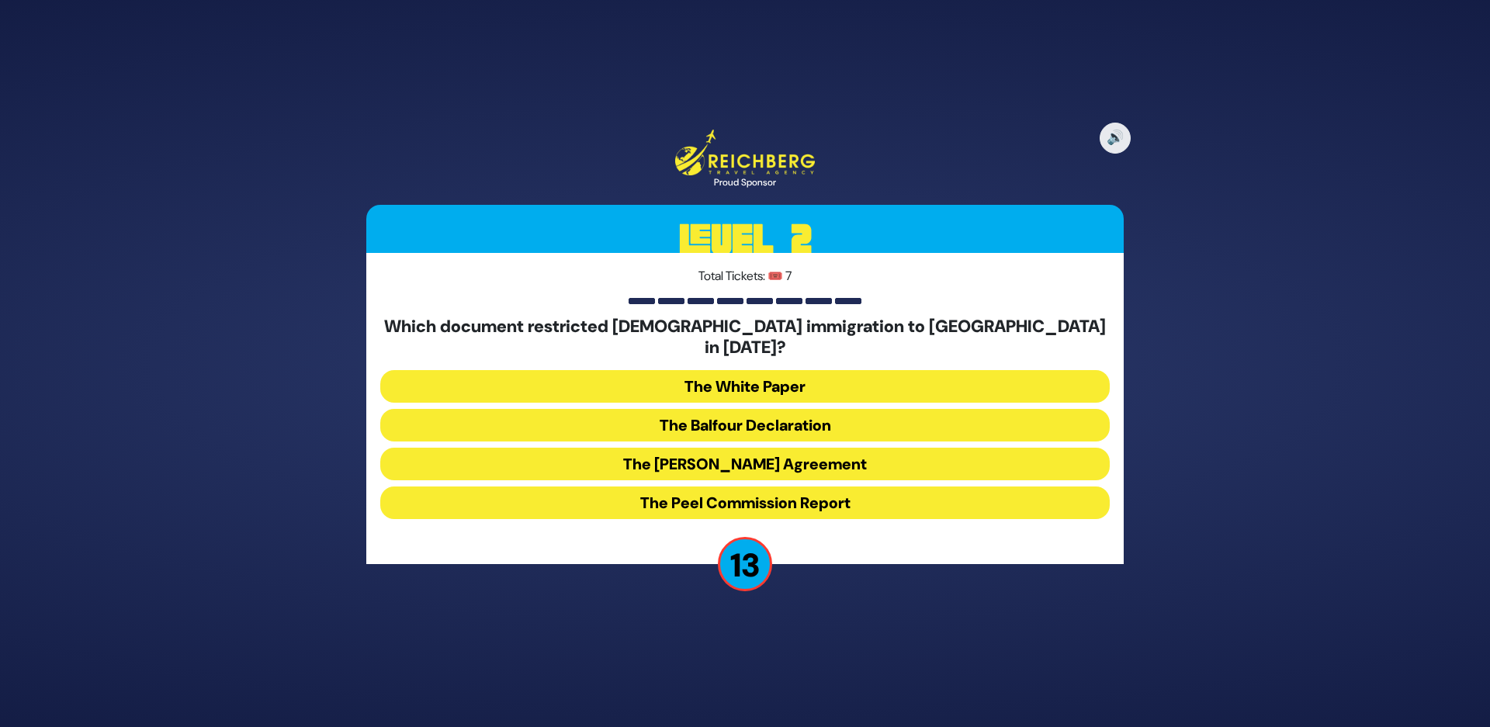
click at [706, 371] on button "The White Paper" at bounding box center [744, 386] width 729 height 33
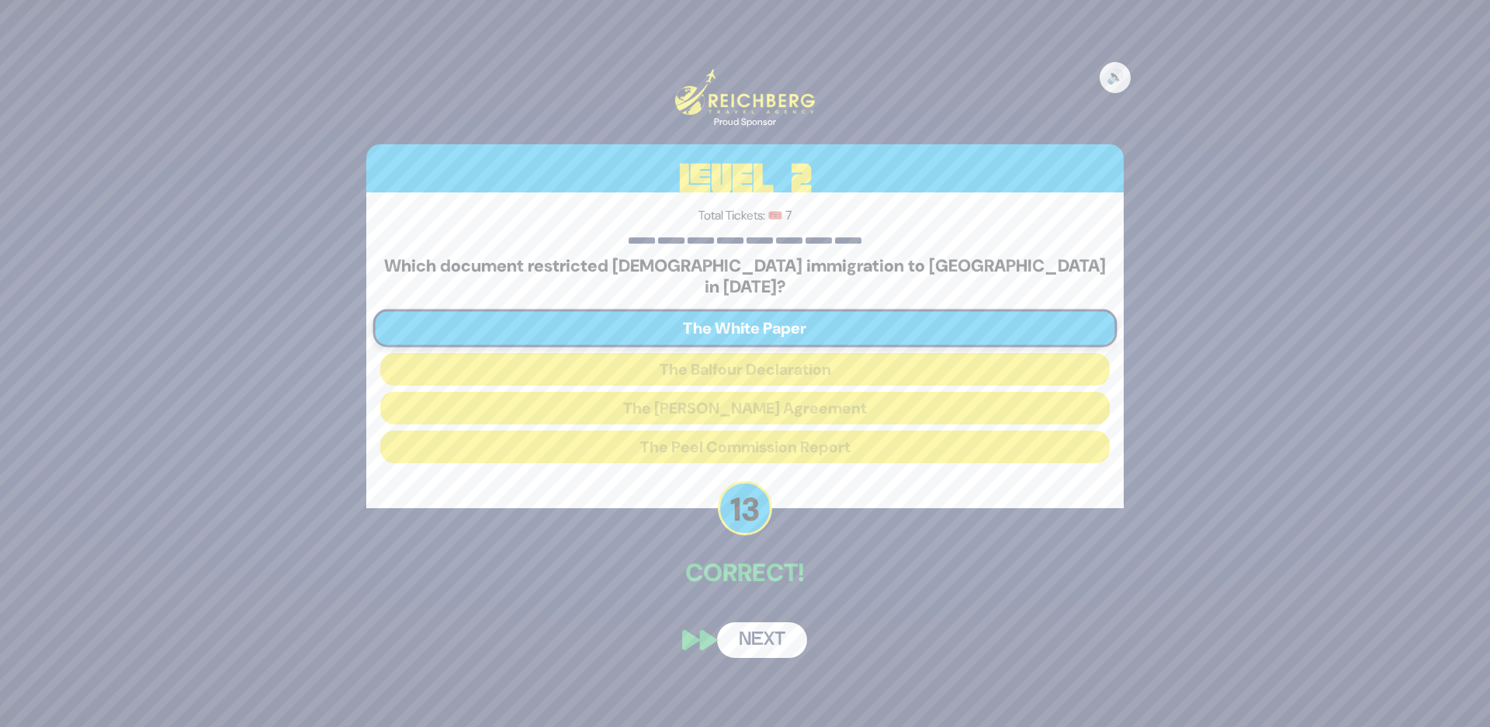
click at [757, 637] on button "Next" at bounding box center [762, 640] width 90 height 36
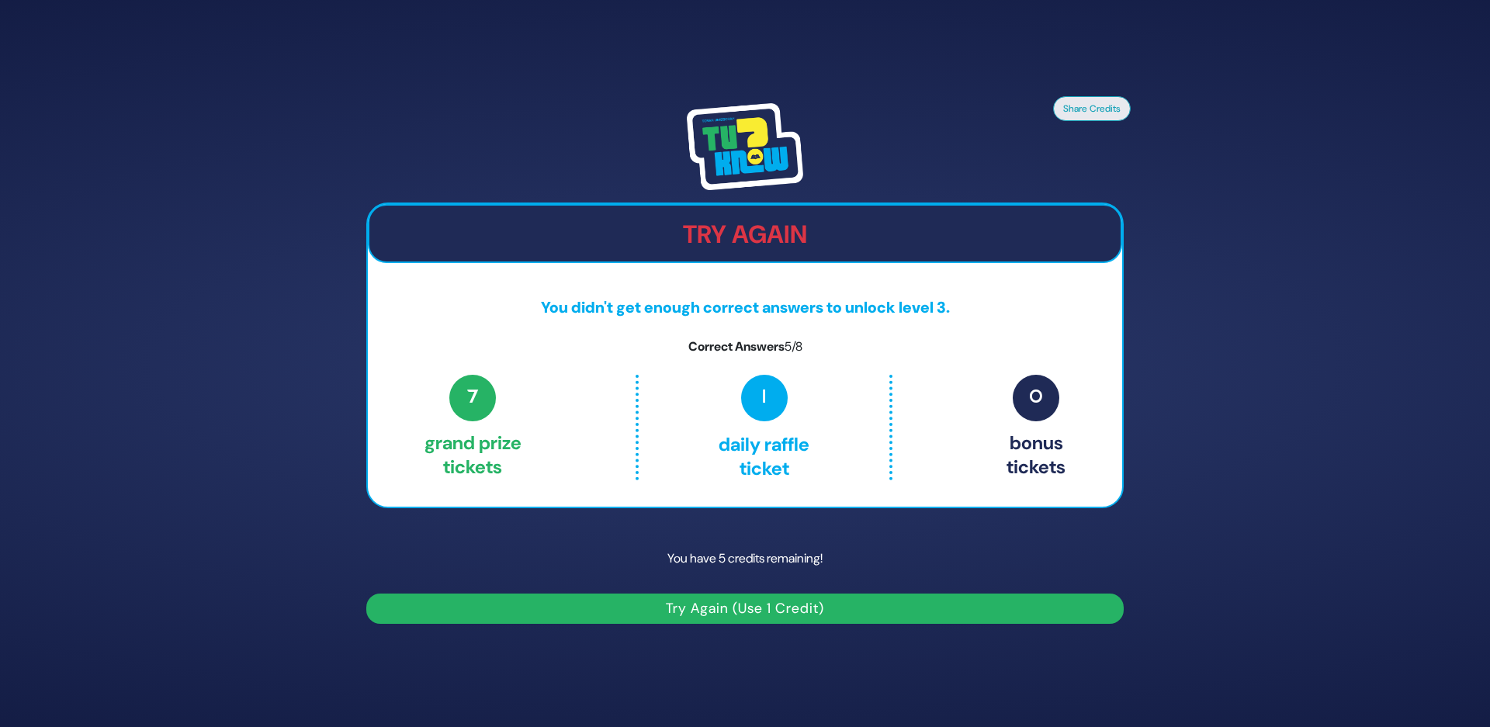
click at [678, 615] on button "Try Again (Use 1 Credit)" at bounding box center [744, 609] width 757 height 30
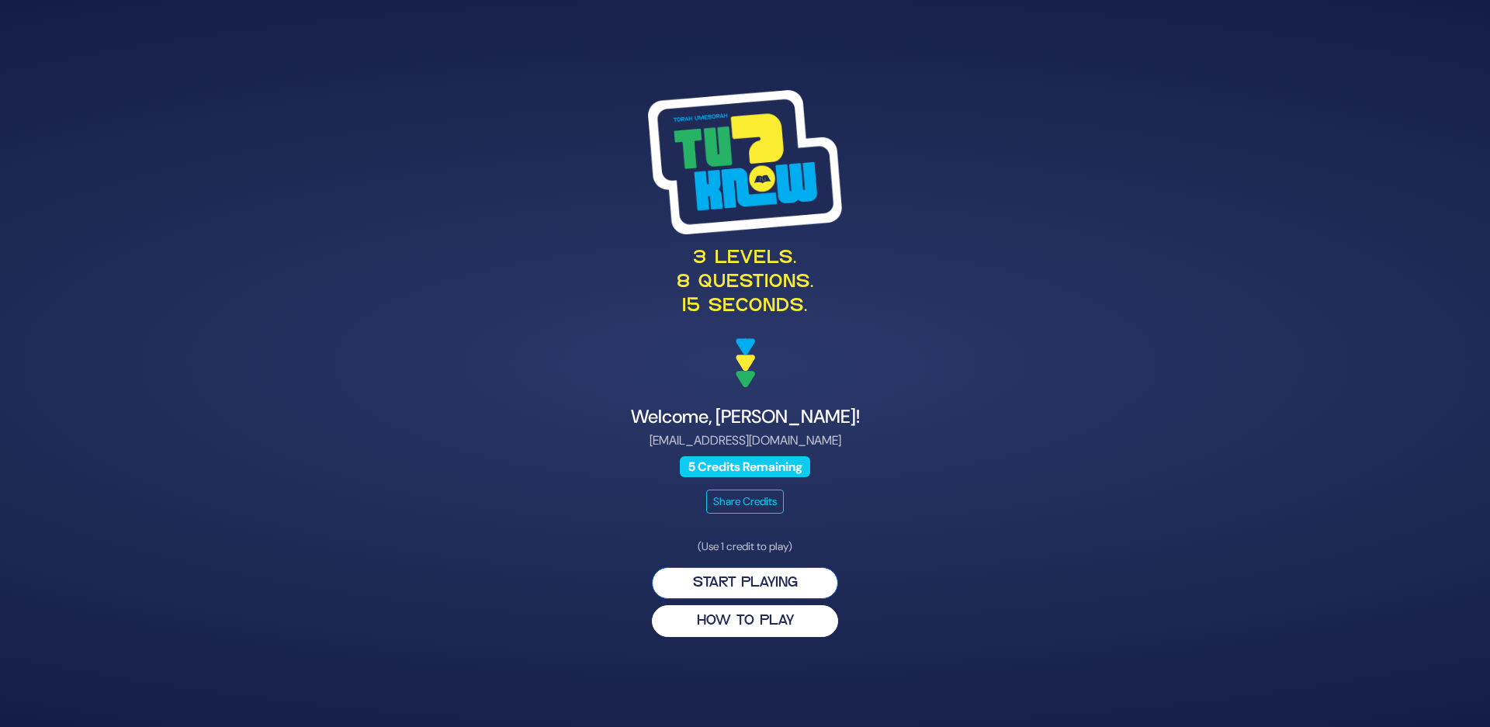
click at [694, 584] on button "Start Playing" at bounding box center [745, 583] width 186 height 32
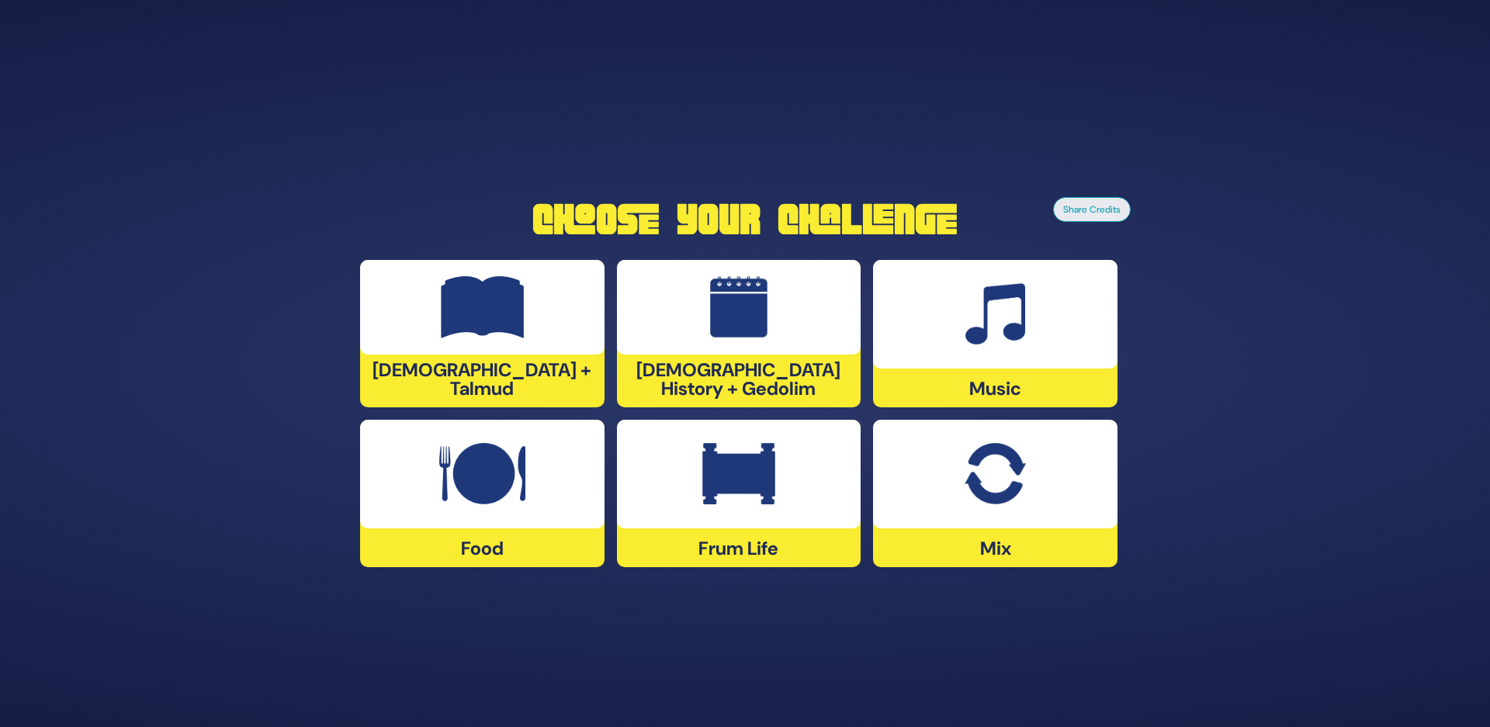
click at [716, 346] on div at bounding box center [739, 307] width 244 height 95
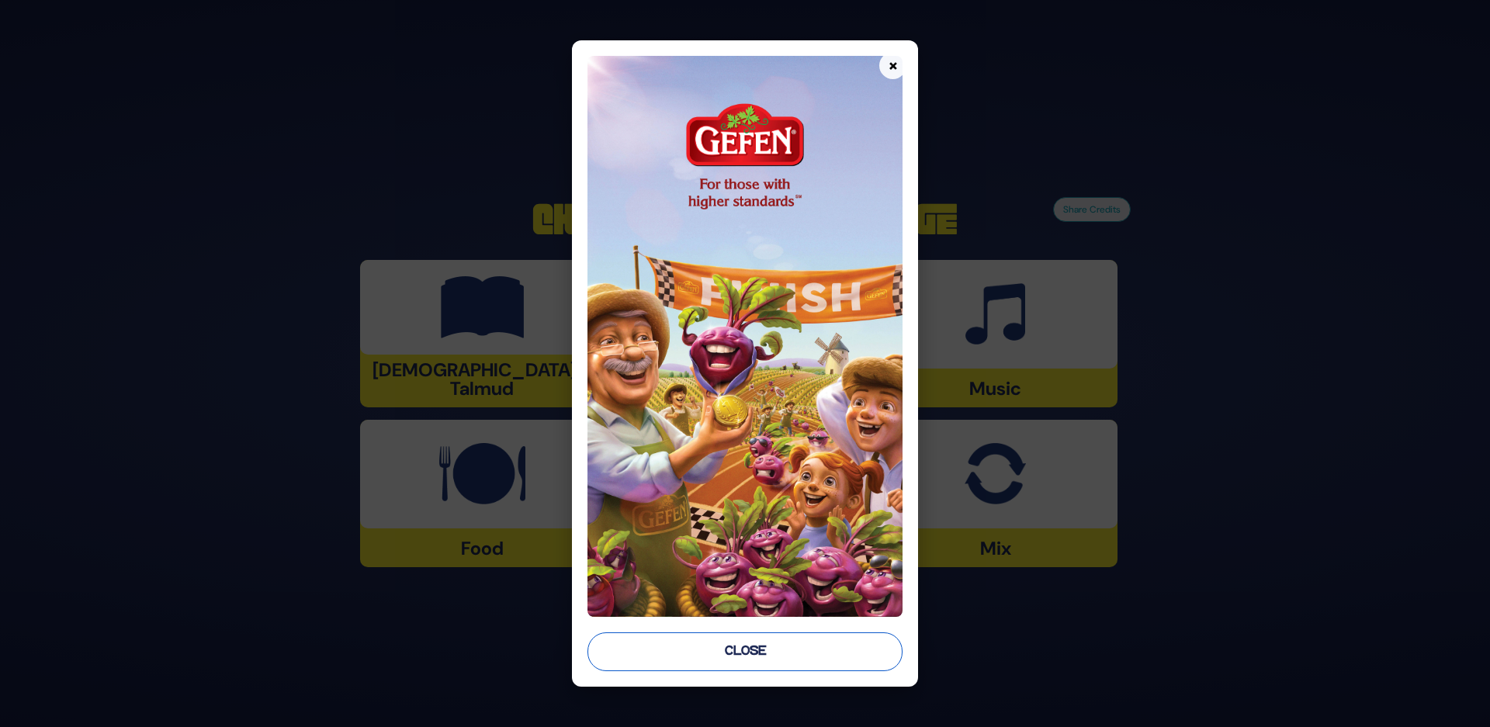
click at [715, 646] on button "Close" at bounding box center [745, 651] width 316 height 39
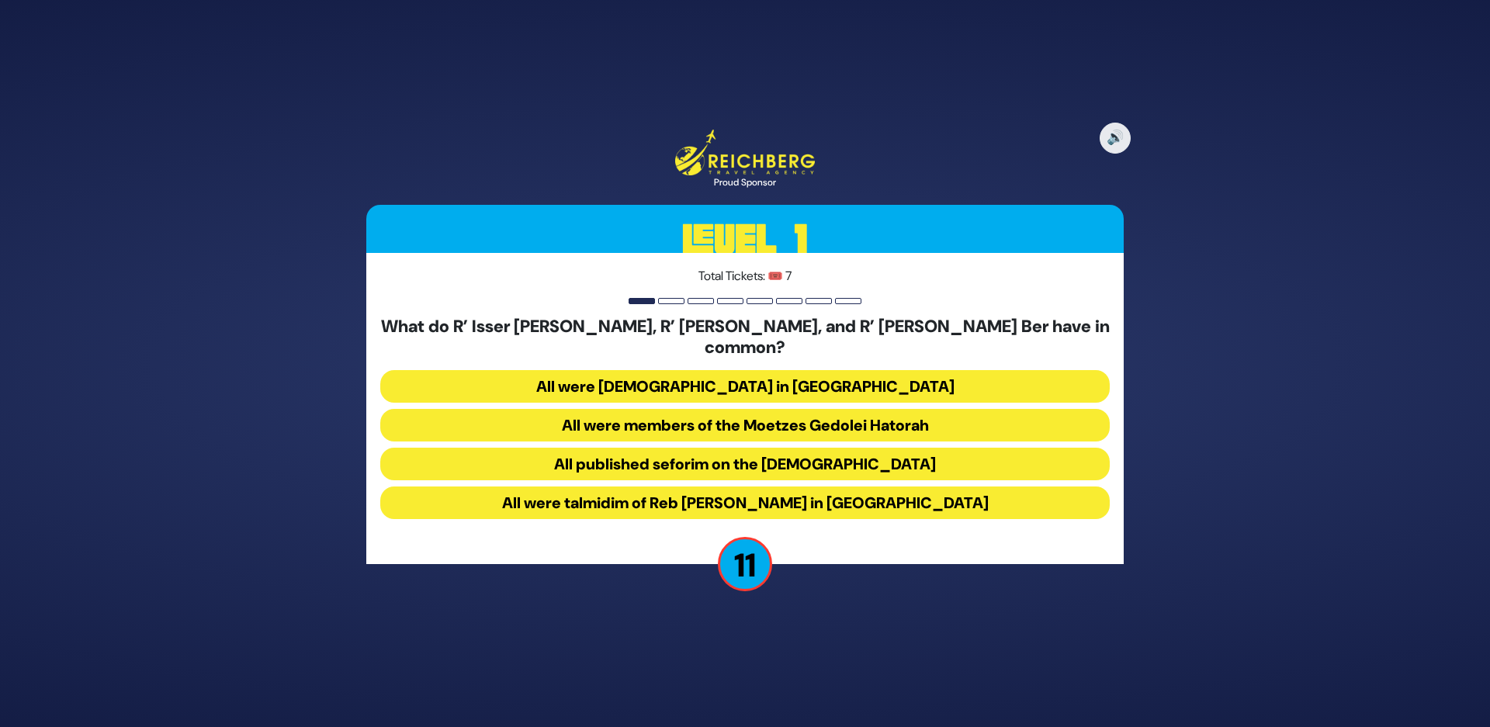
click at [639, 370] on button "All were [DEMOGRAPHIC_DATA] in [GEOGRAPHIC_DATA]" at bounding box center [744, 386] width 729 height 33
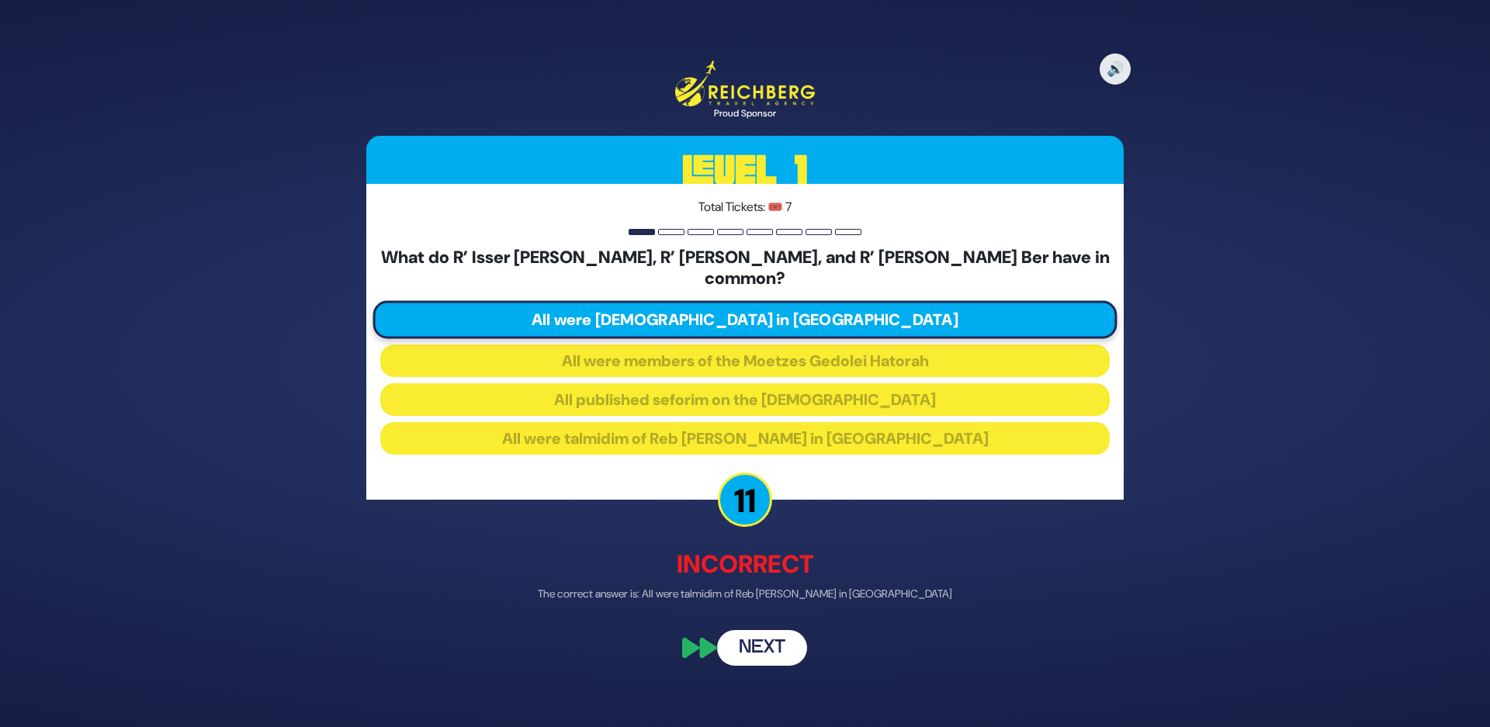
click at [769, 633] on button "Next" at bounding box center [762, 649] width 90 height 36
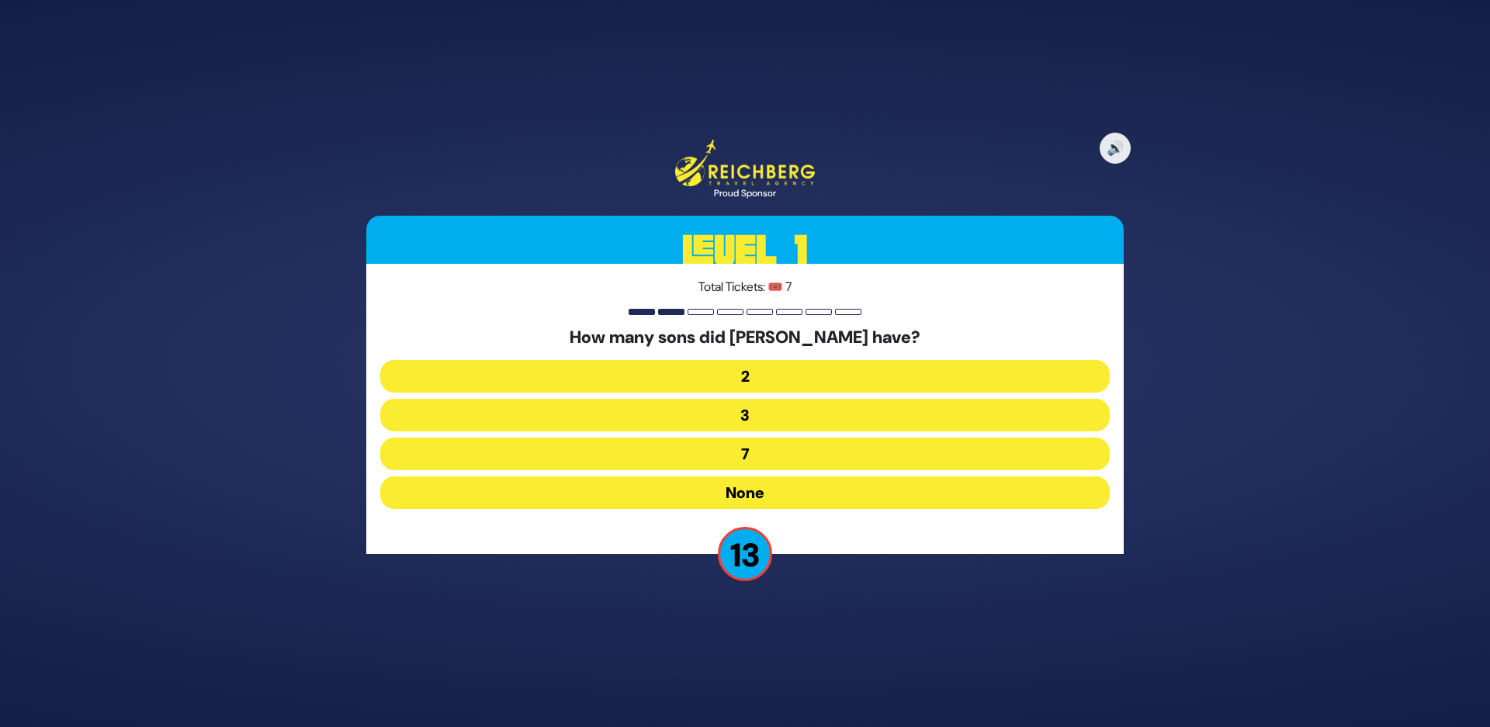
click at [649, 501] on button "None" at bounding box center [744, 492] width 729 height 33
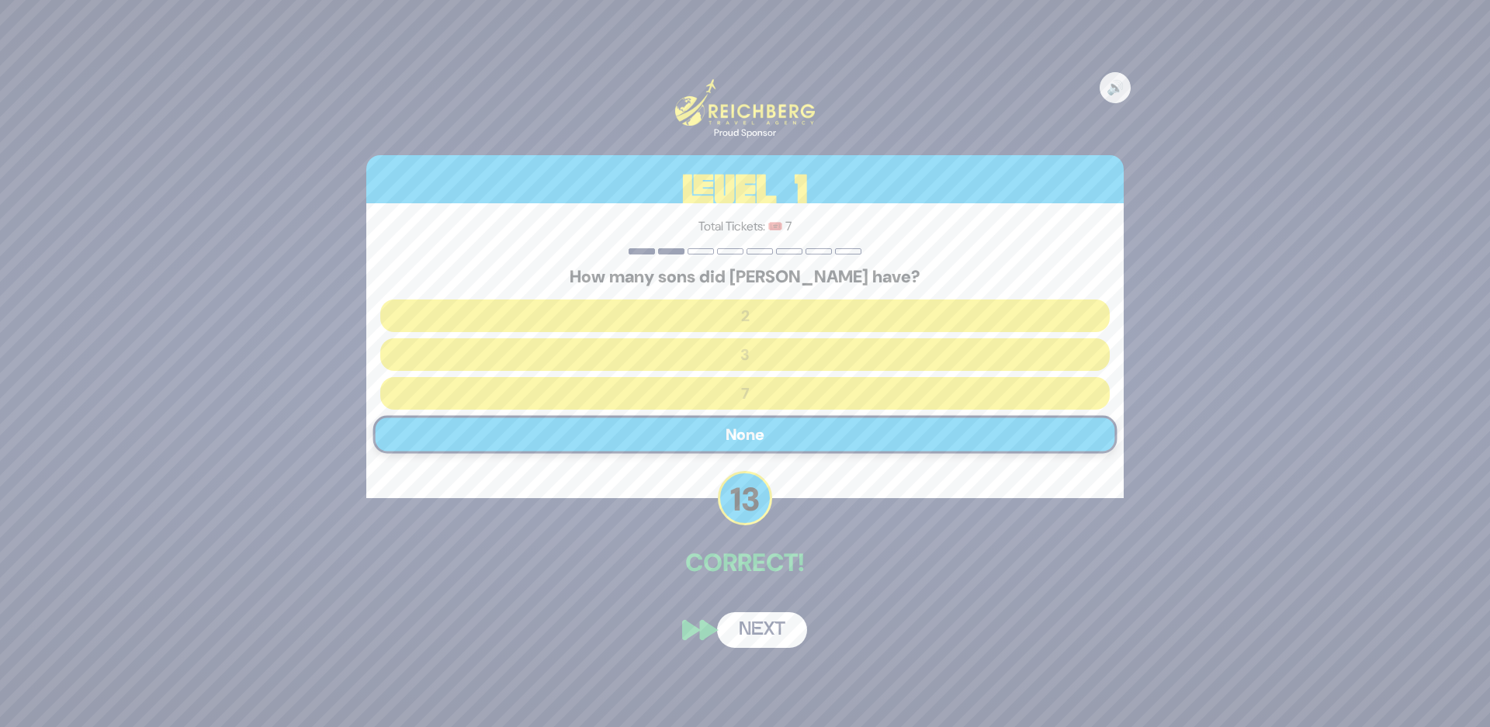
click at [769, 626] on button "Next" at bounding box center [762, 630] width 90 height 36
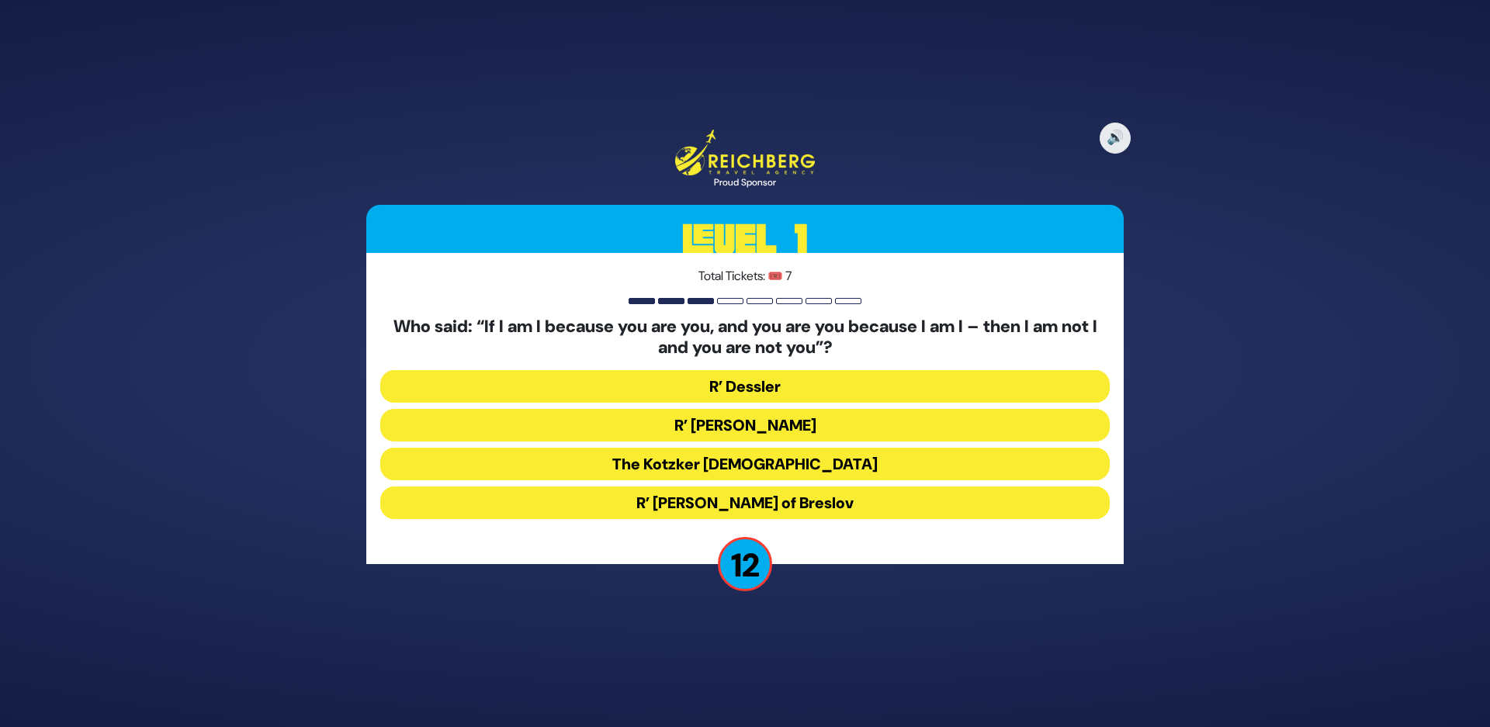
click at [661, 512] on button "R’ Nachman of Breslov" at bounding box center [744, 503] width 729 height 33
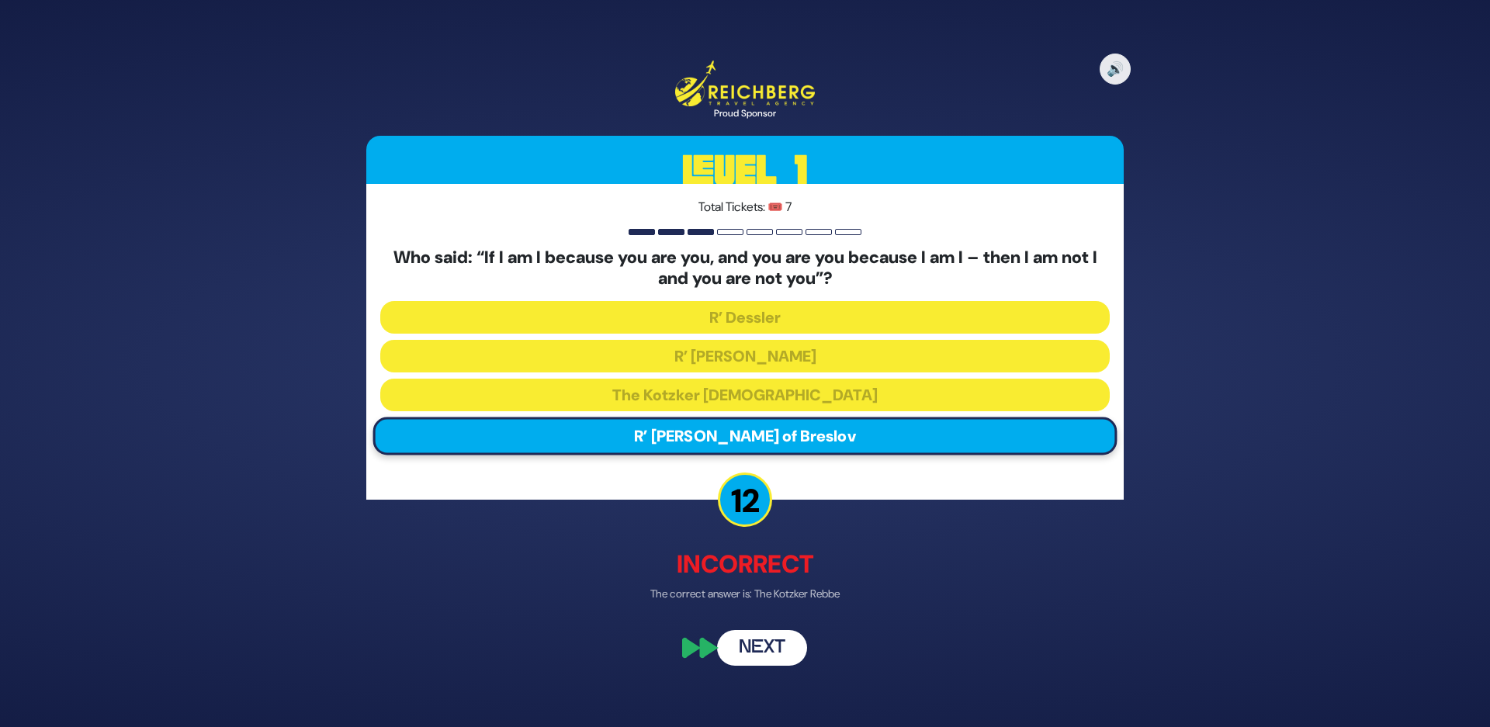
click at [748, 659] on button "Next" at bounding box center [762, 649] width 90 height 36
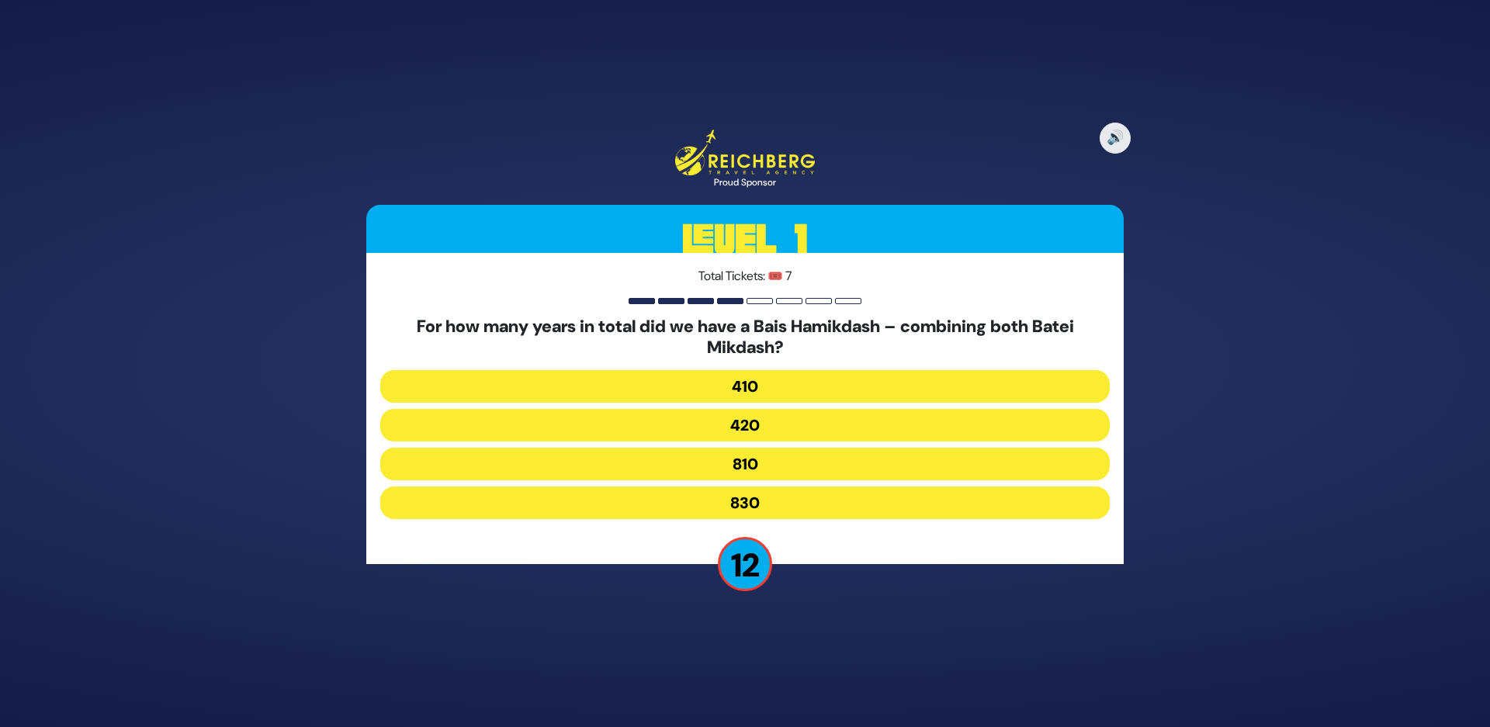
click at [701, 507] on button "830" at bounding box center [744, 503] width 729 height 33
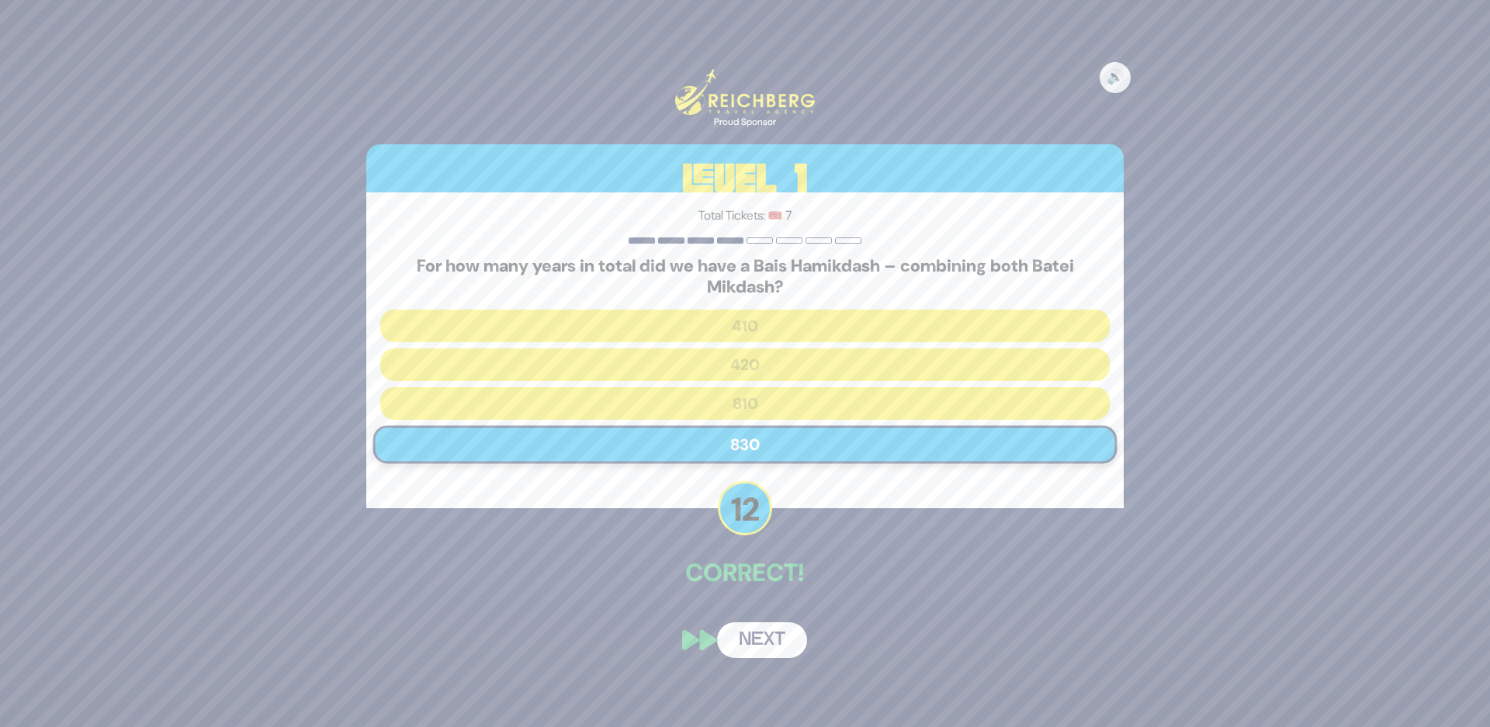
click at [766, 641] on button "Next" at bounding box center [762, 640] width 90 height 36
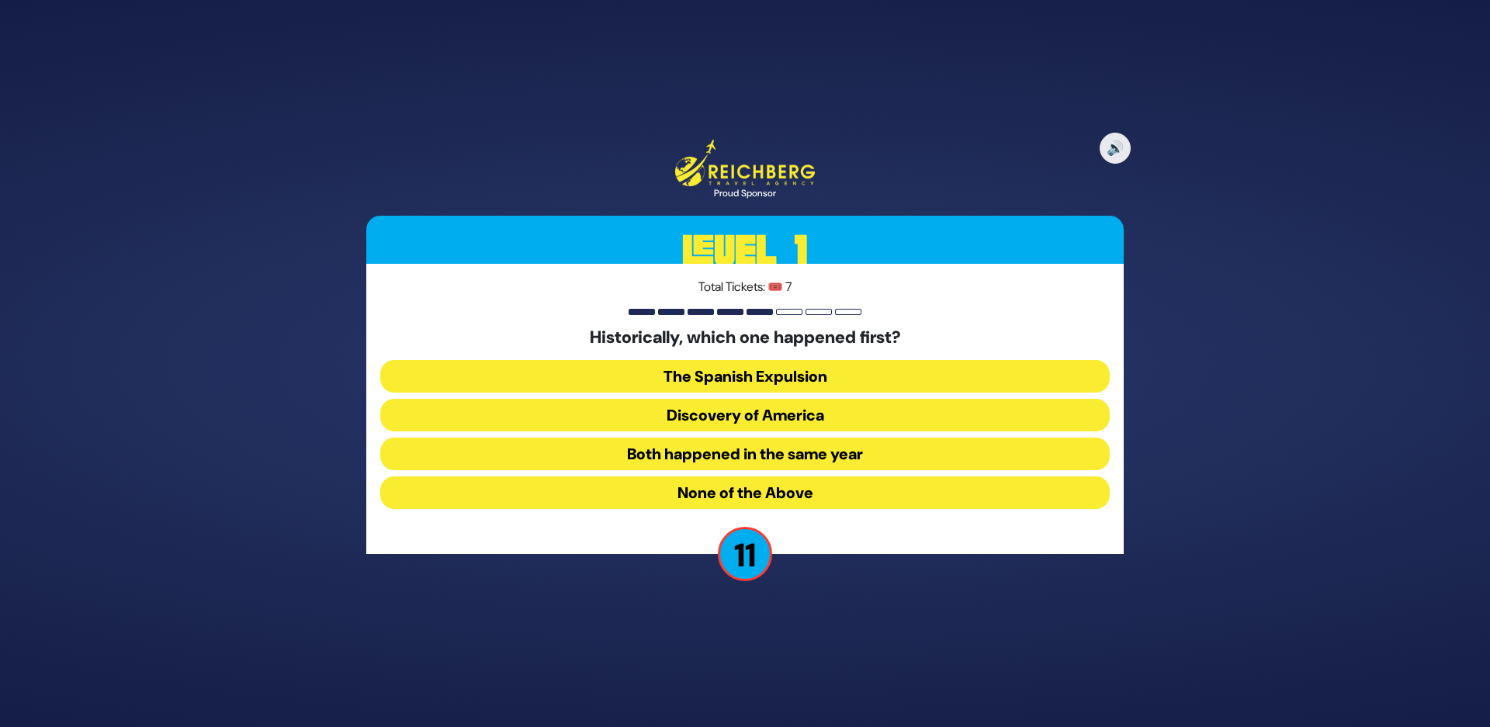
click at [619, 454] on button "Both happened in the same year" at bounding box center [744, 454] width 729 height 33
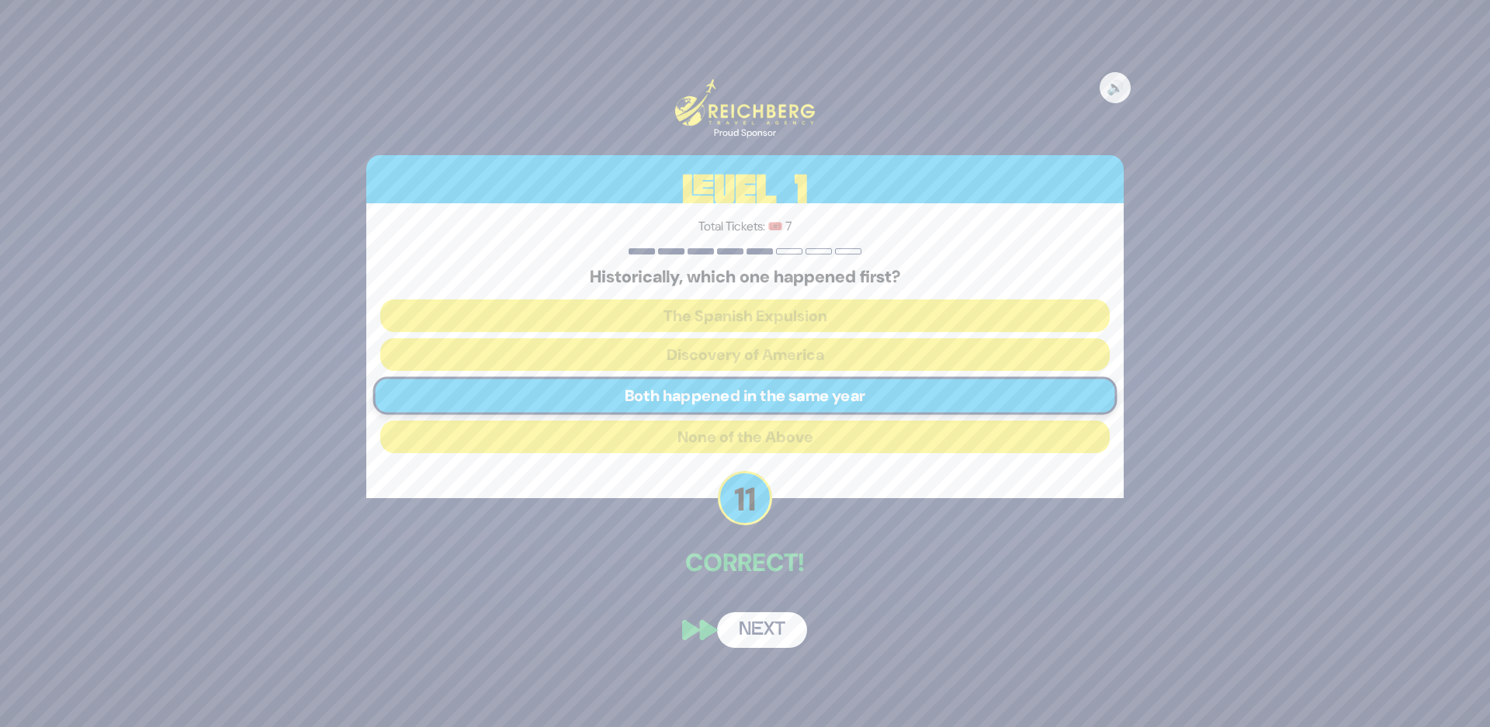
click at [756, 624] on button "Next" at bounding box center [762, 630] width 90 height 36
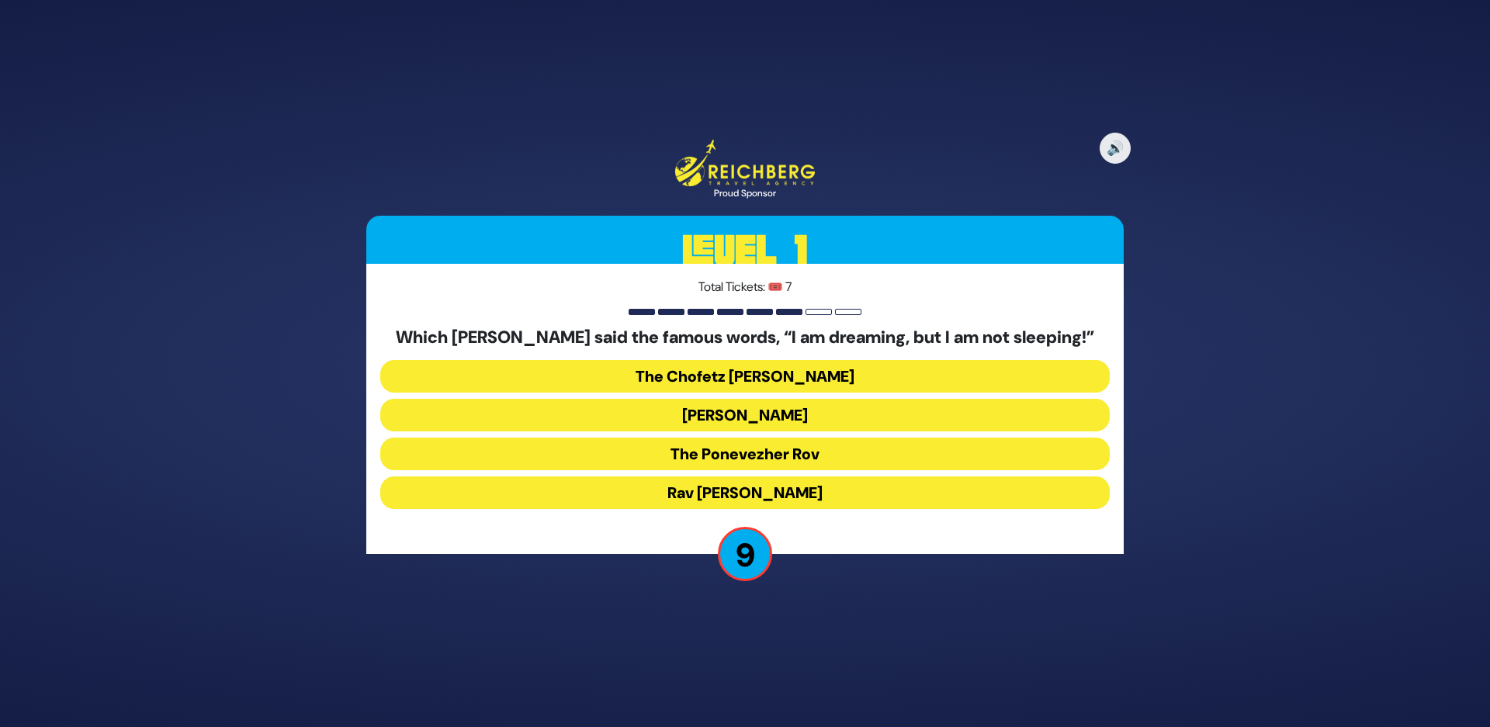
click at [646, 455] on button "The Ponevezher Rov" at bounding box center [744, 454] width 729 height 33
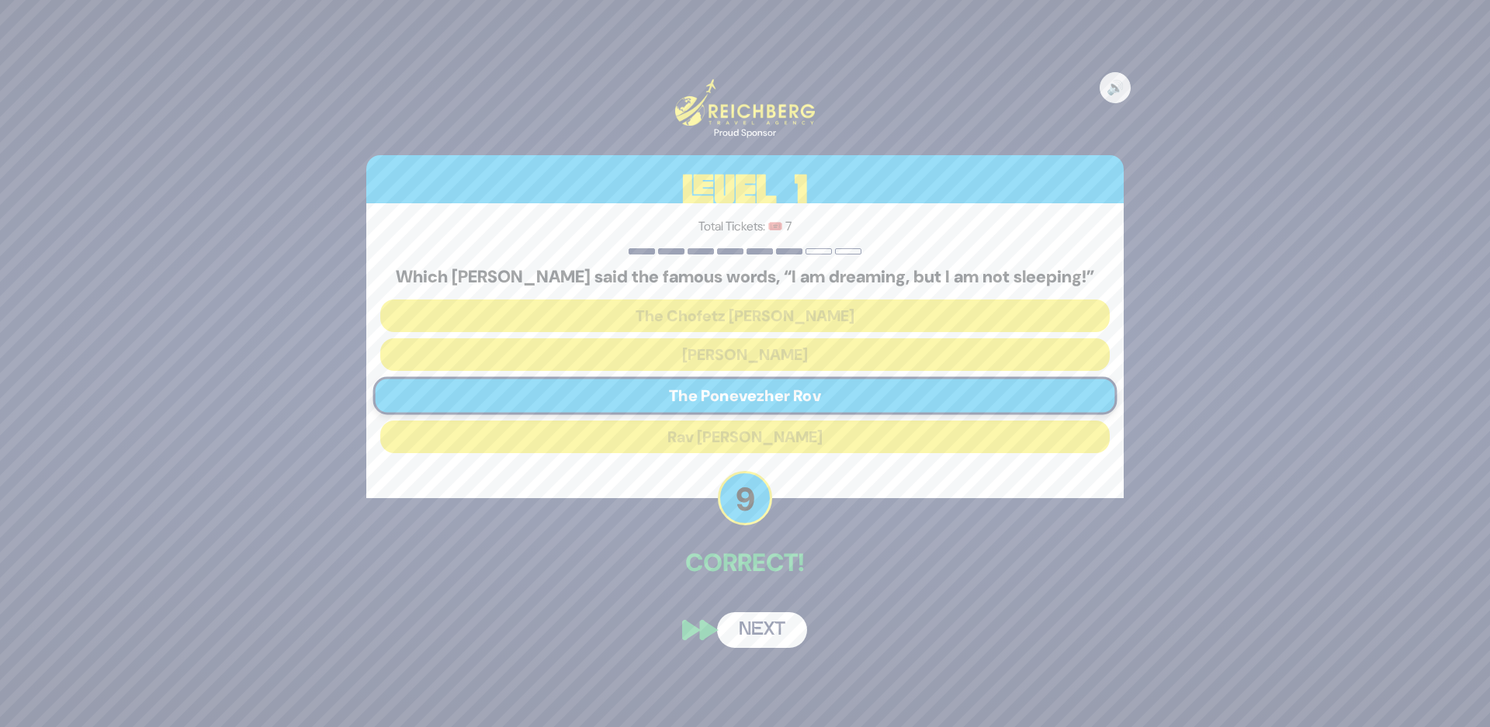
click at [752, 625] on button "Next" at bounding box center [762, 630] width 90 height 36
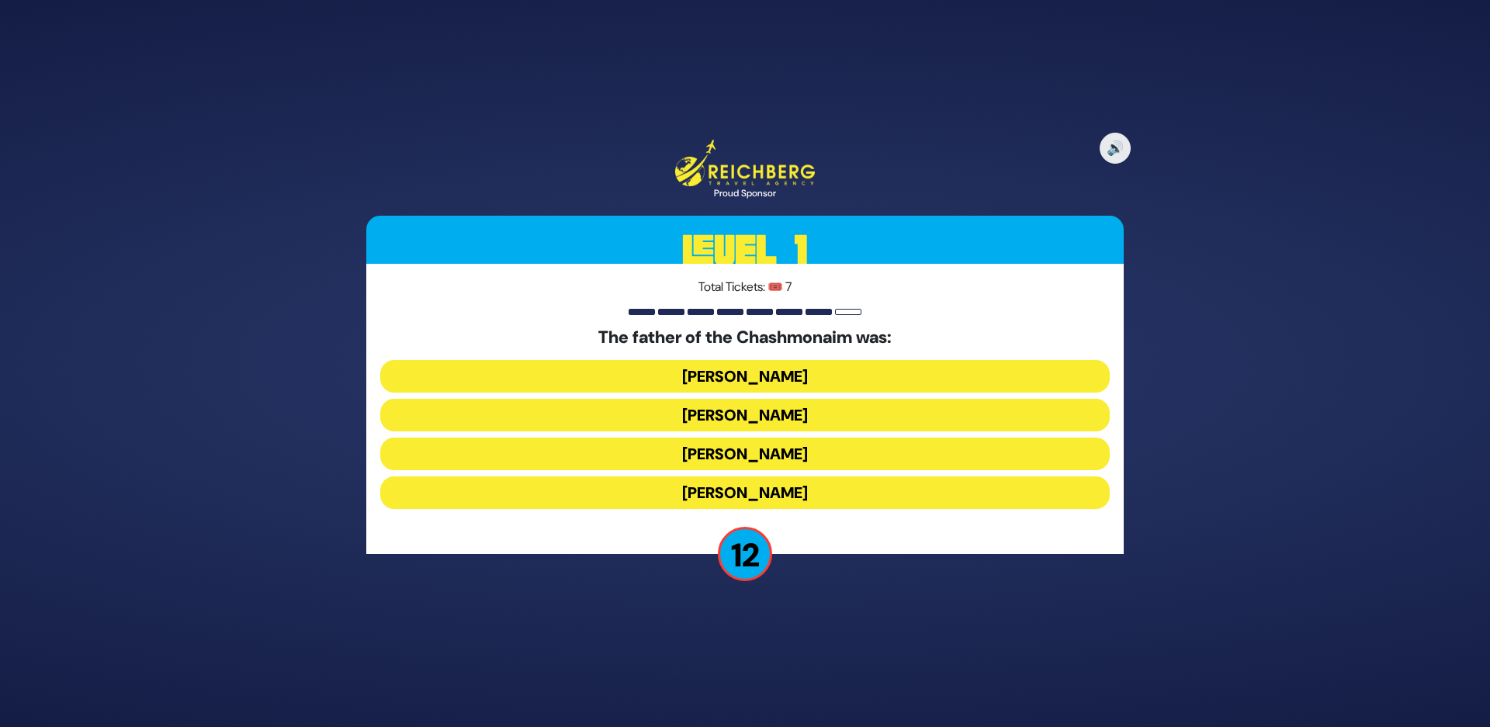
click at [683, 490] on button "Shimon Hatzaddik" at bounding box center [744, 492] width 729 height 33
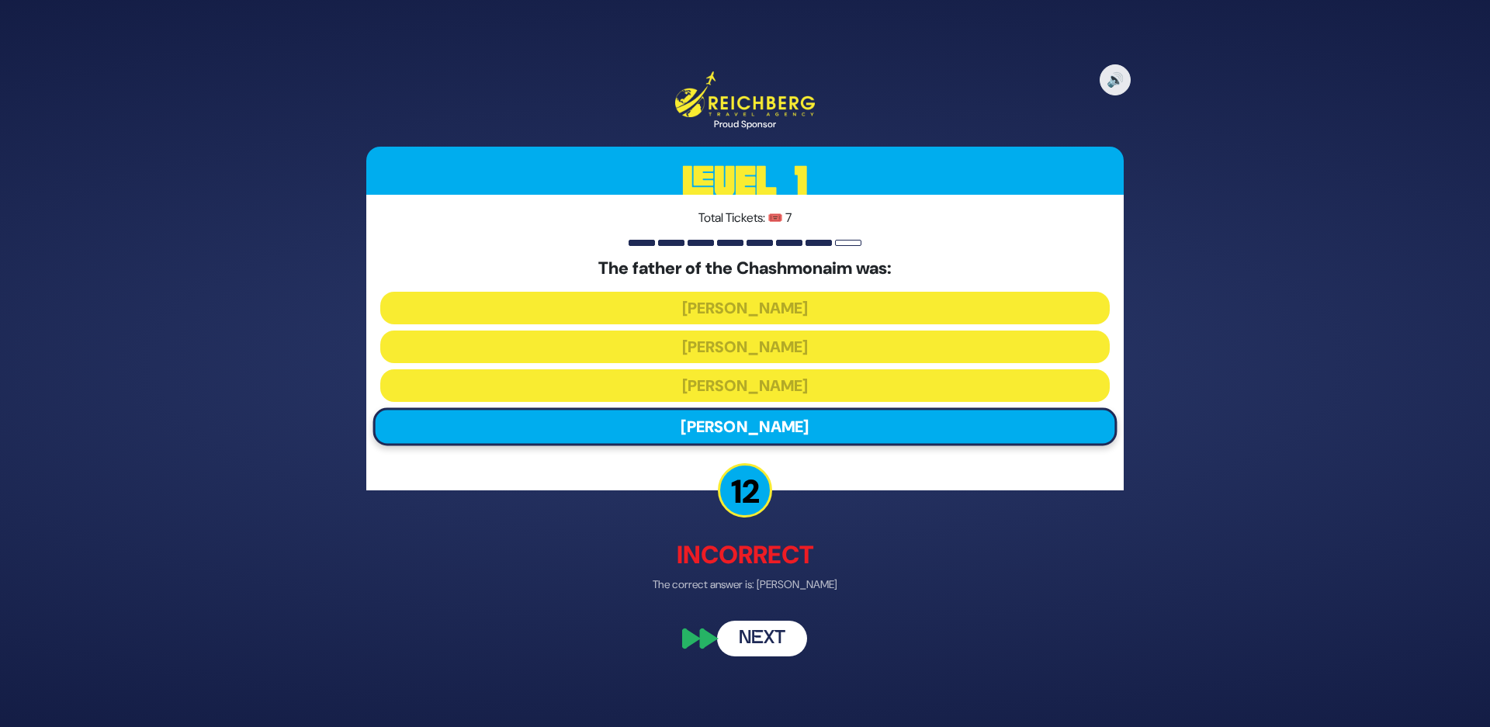
click at [761, 647] on button "Next" at bounding box center [762, 638] width 90 height 36
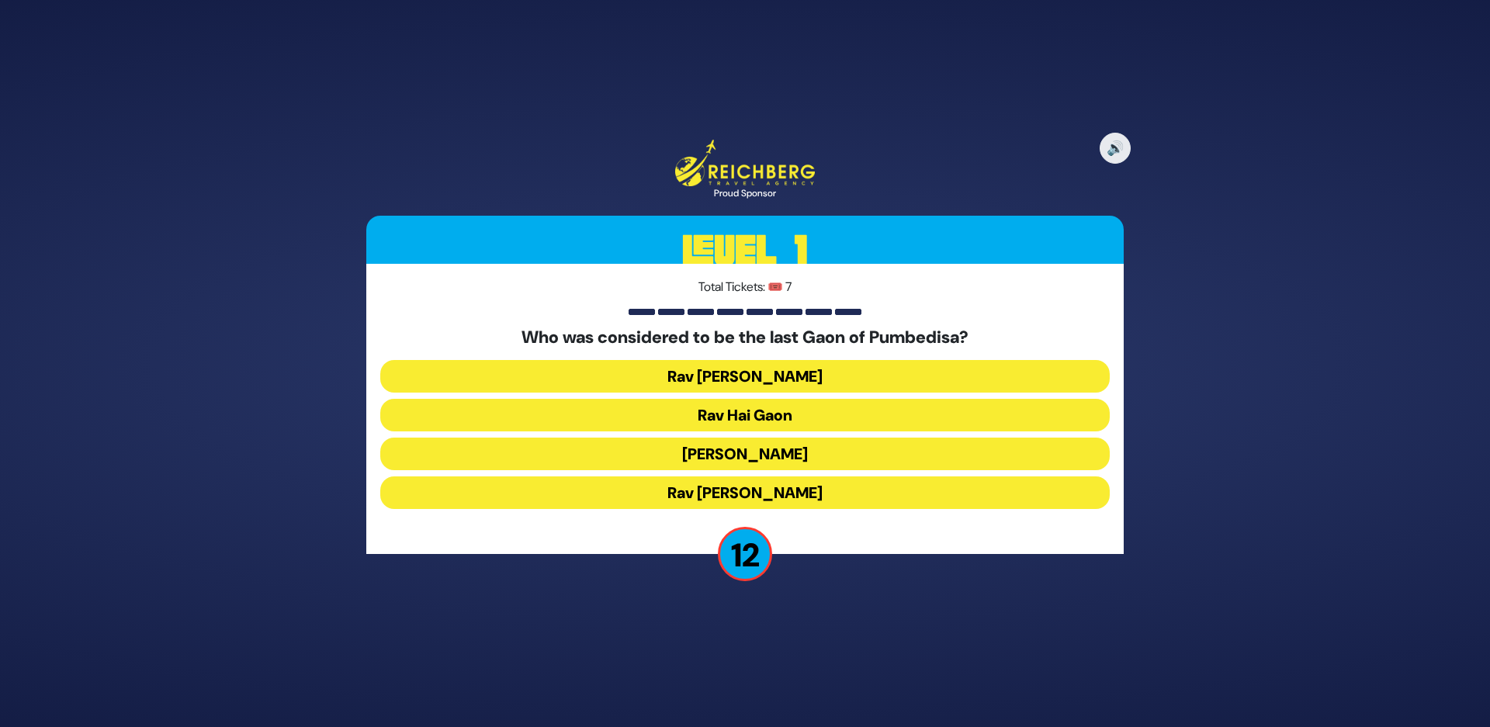
click at [701, 428] on button "Rav Hai Gaon" at bounding box center [744, 415] width 729 height 33
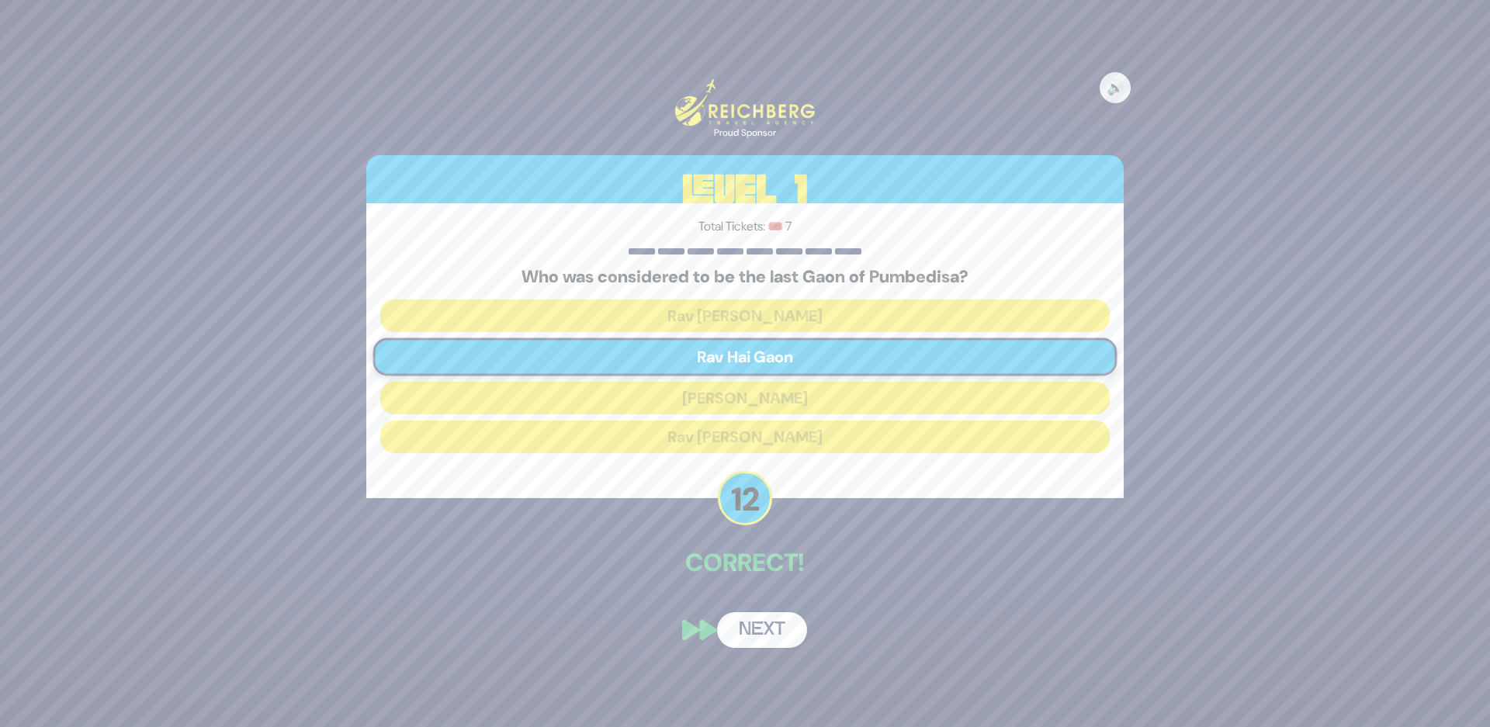
click at [760, 636] on button "Next" at bounding box center [762, 630] width 90 height 36
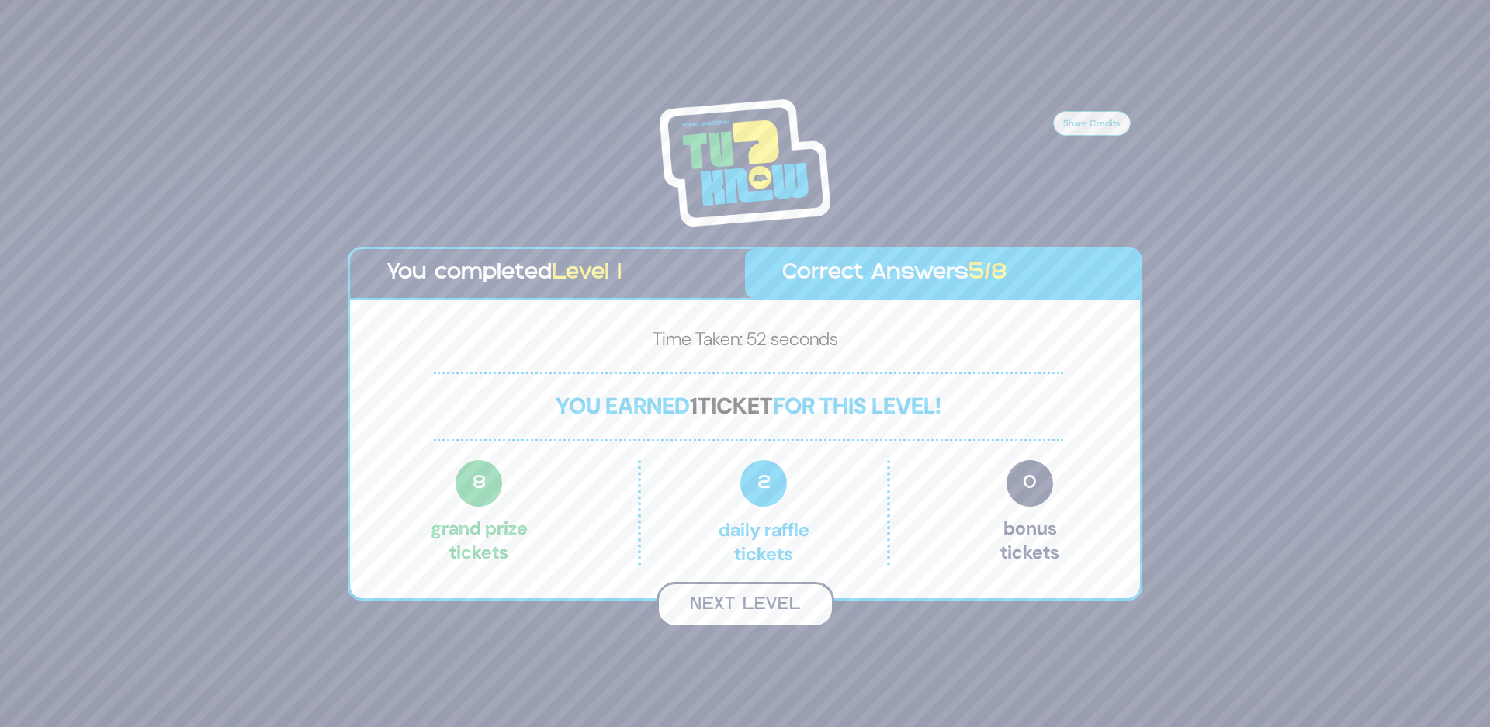
click at [744, 611] on button "Next Level" at bounding box center [745, 605] width 178 height 46
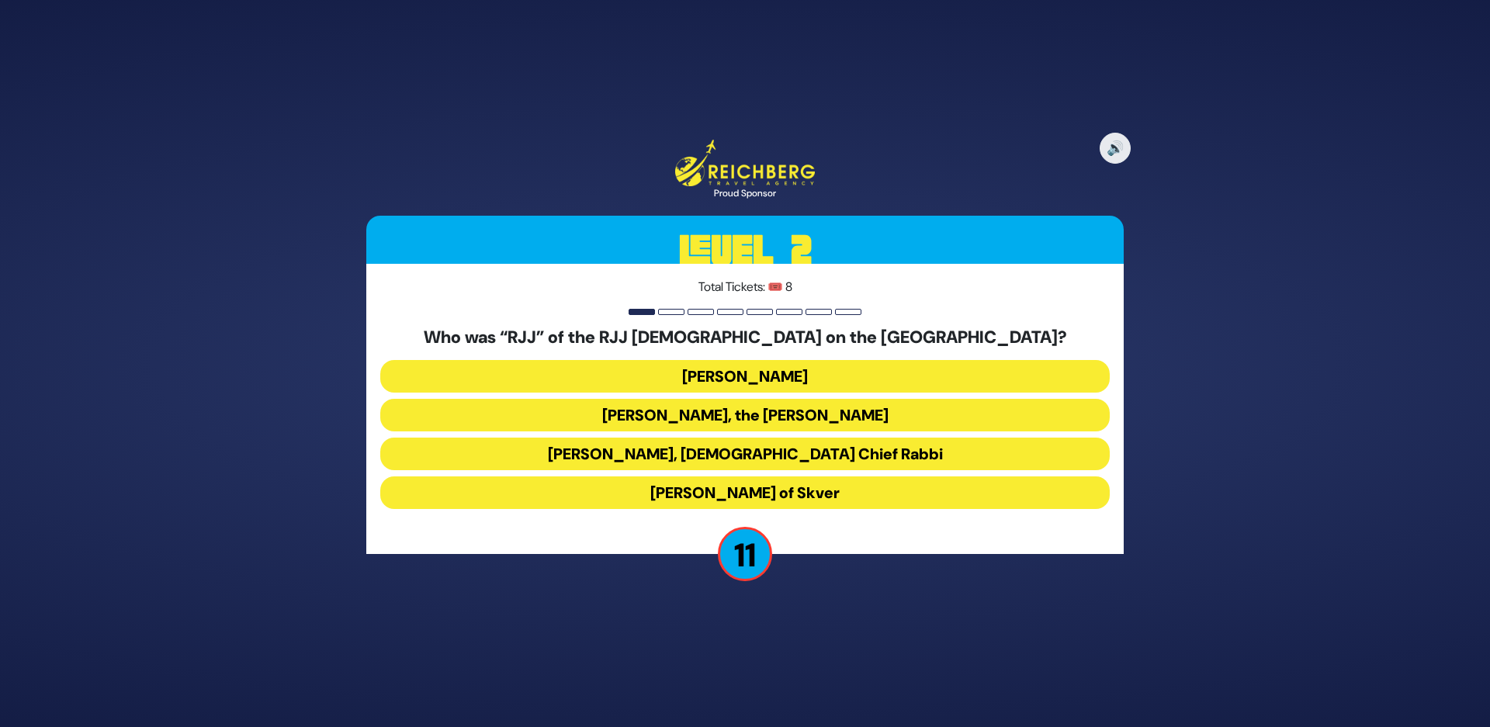
click at [656, 369] on button "Rabbi Yaakov Yosef Herman" at bounding box center [744, 376] width 729 height 33
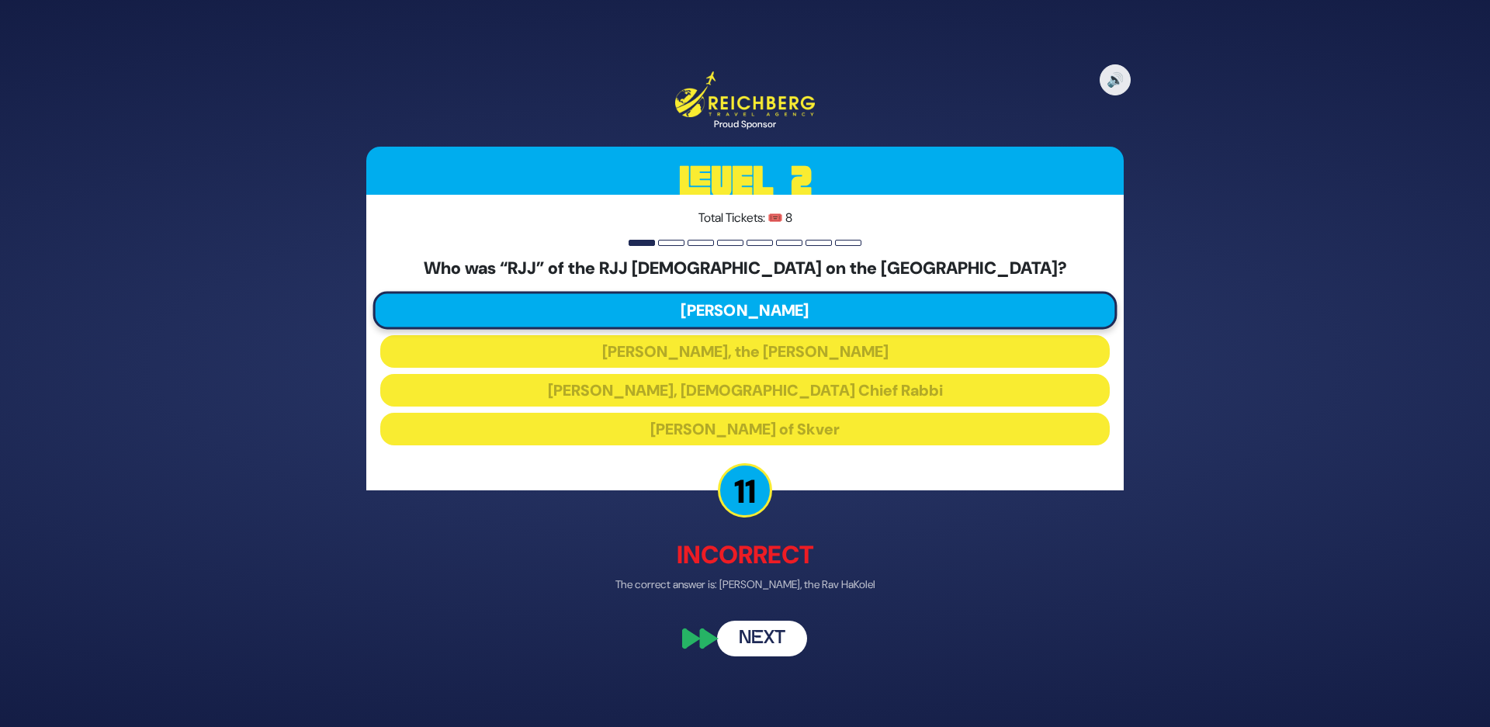
click at [750, 645] on button "Next" at bounding box center [762, 638] width 90 height 36
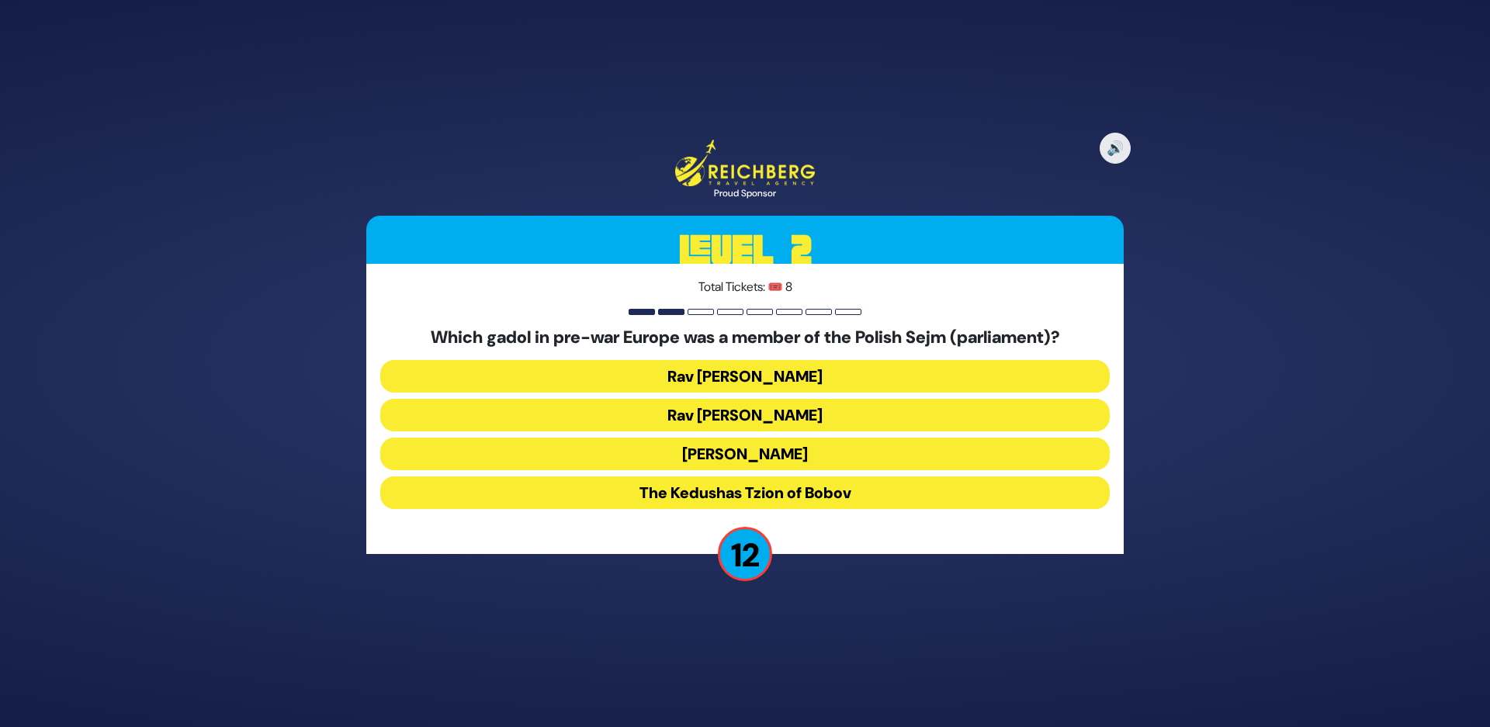
click at [718, 415] on button "Rav Menachem Ziemba" at bounding box center [744, 415] width 729 height 33
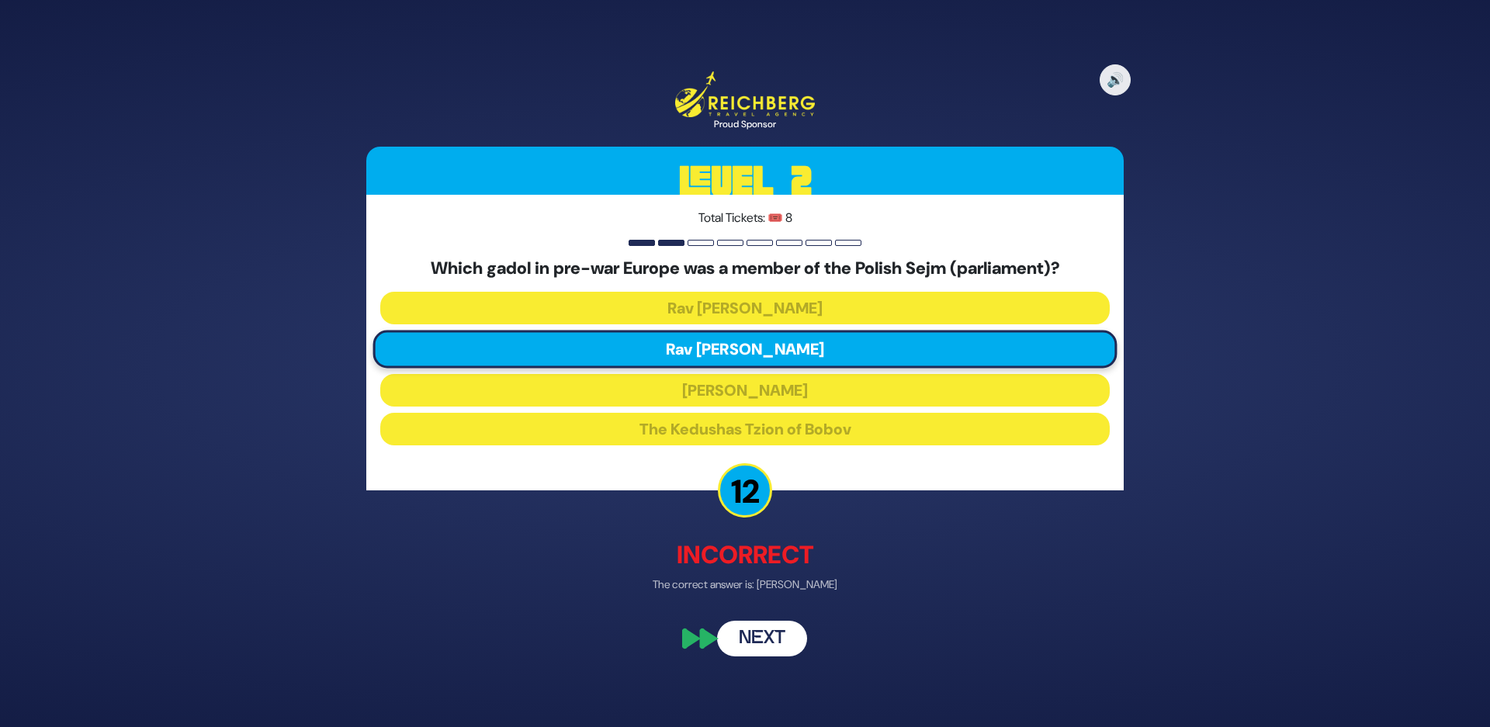
click at [761, 656] on button "Next" at bounding box center [762, 638] width 90 height 36
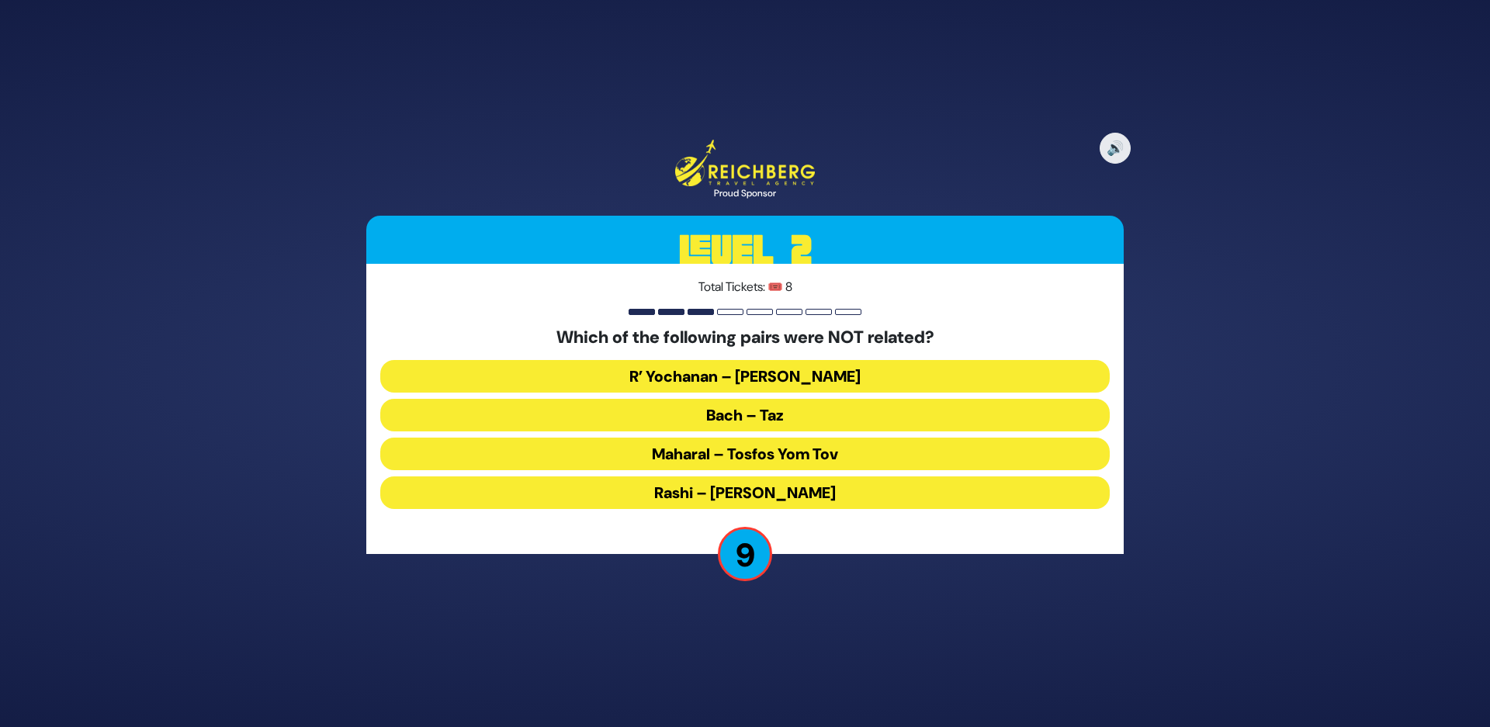
click at [660, 453] on button "Maharal – Tosfos Yom Tov" at bounding box center [744, 454] width 729 height 33
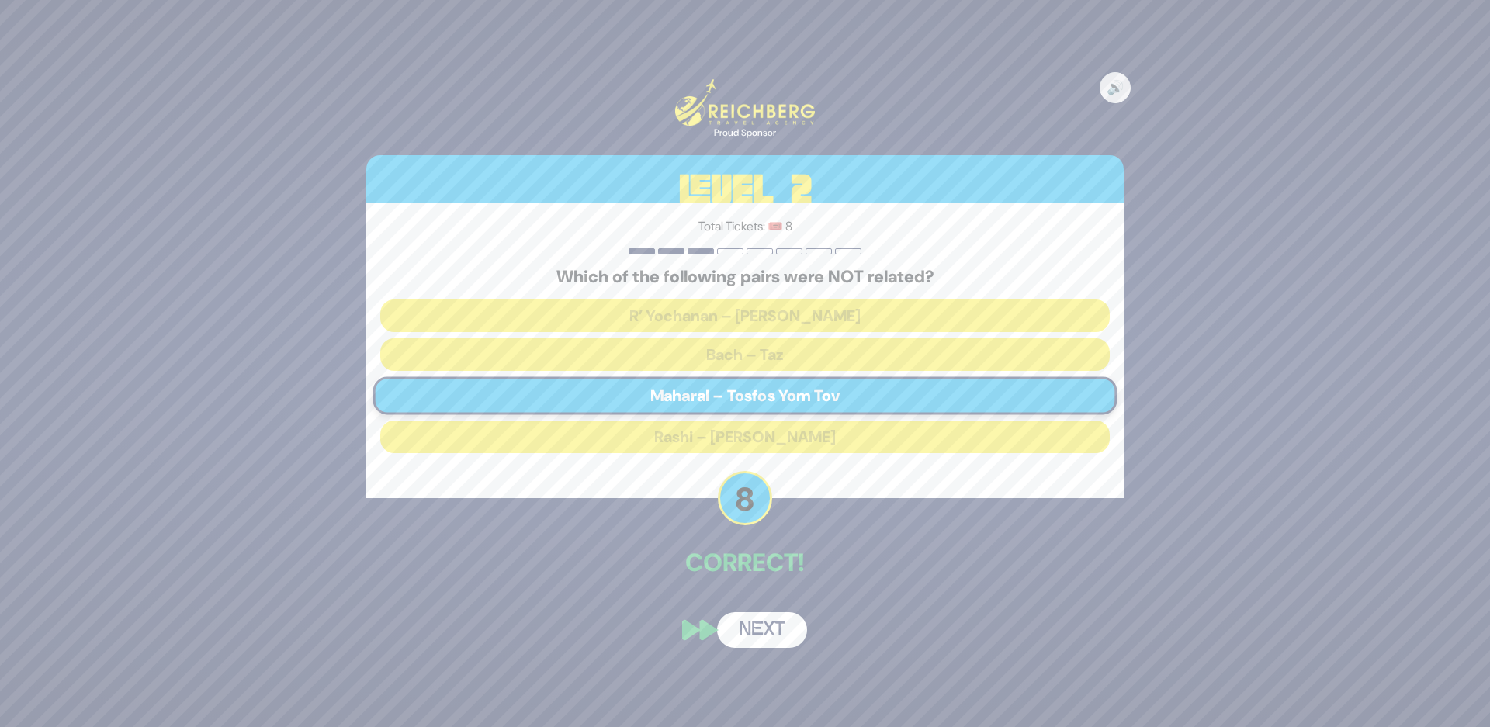
drag, startPoint x: 786, startPoint y: 626, endPoint x: 778, endPoint y: 627, distance: 7.8
click at [786, 626] on button "Next" at bounding box center [762, 630] width 90 height 36
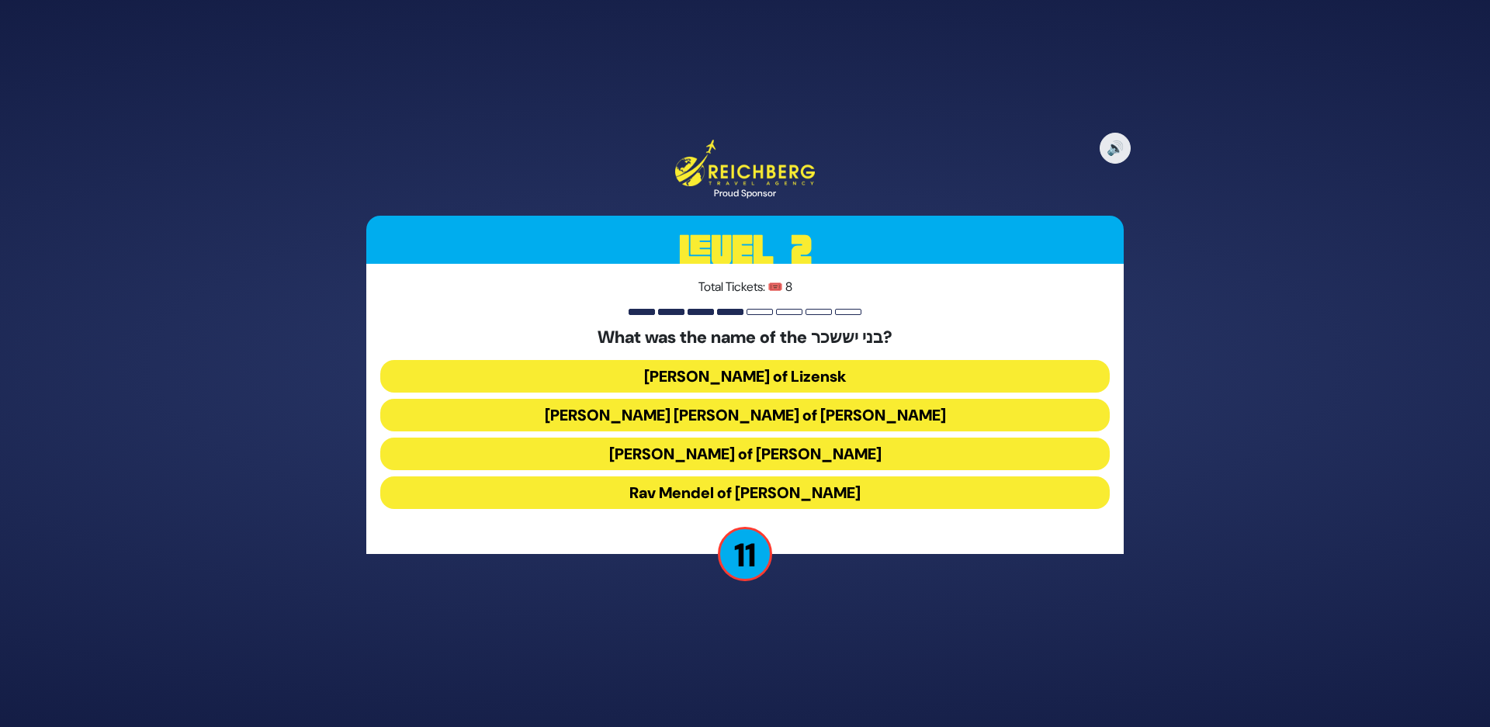
click at [668, 413] on button "Rav Yissochor Dov of Belz" at bounding box center [744, 415] width 729 height 33
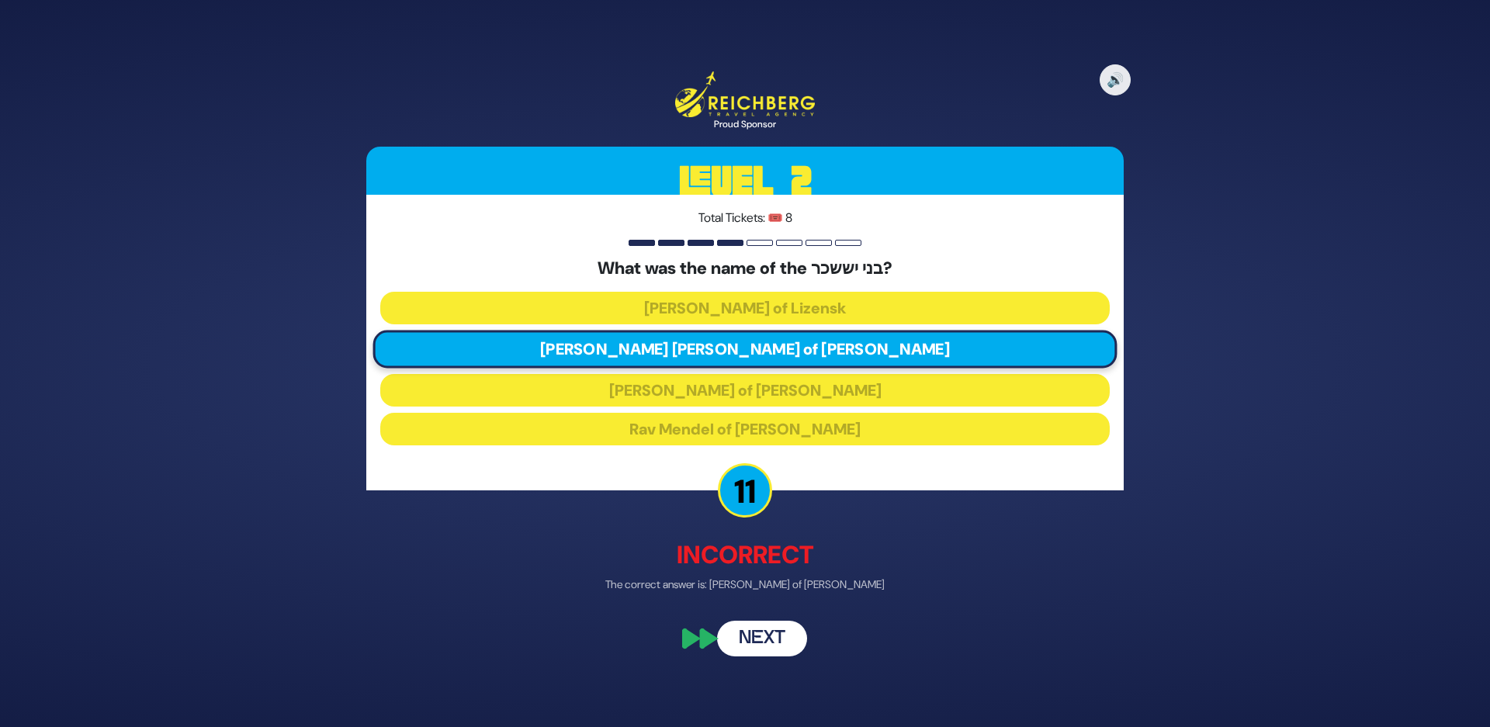
click at [771, 644] on button "Next" at bounding box center [762, 638] width 90 height 36
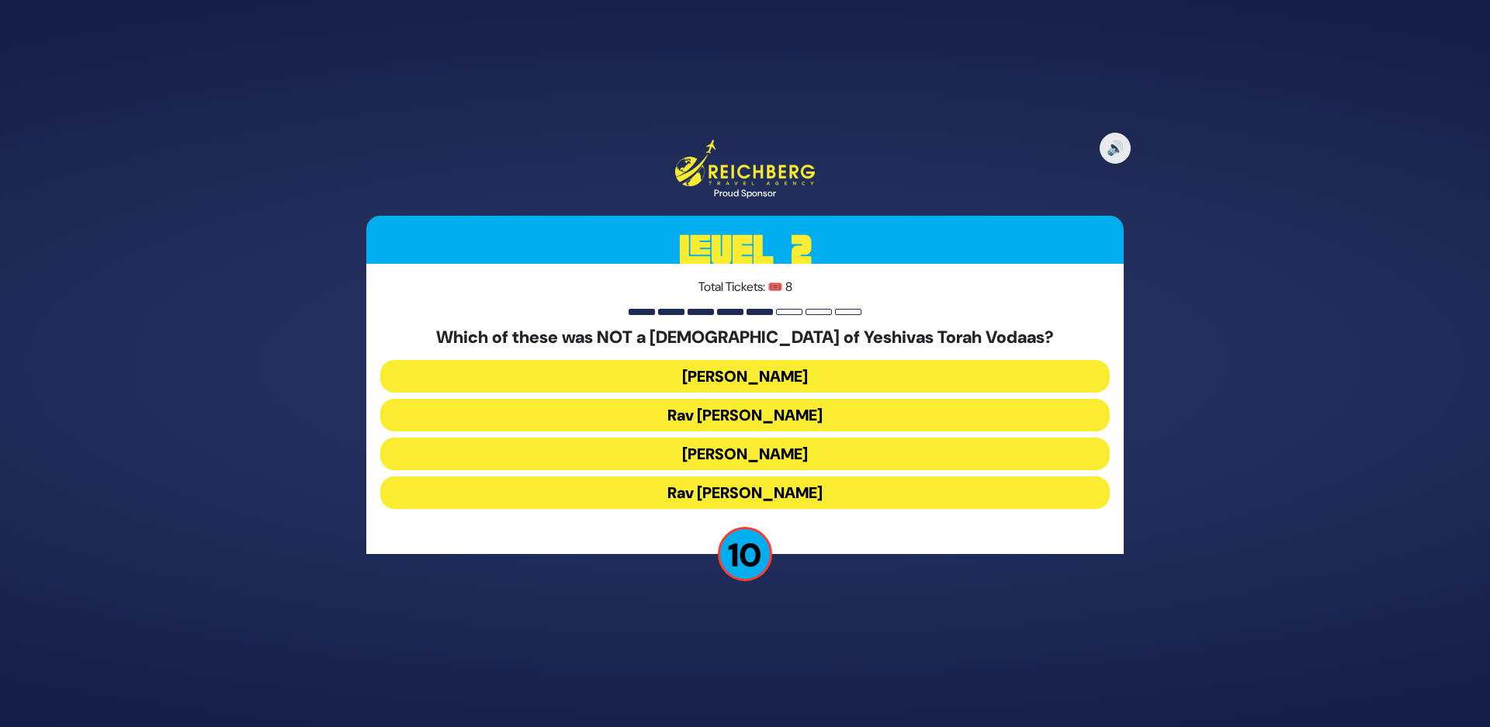
click at [681, 497] on button "Rav Shraga Feivel Mendlowitz" at bounding box center [744, 492] width 729 height 33
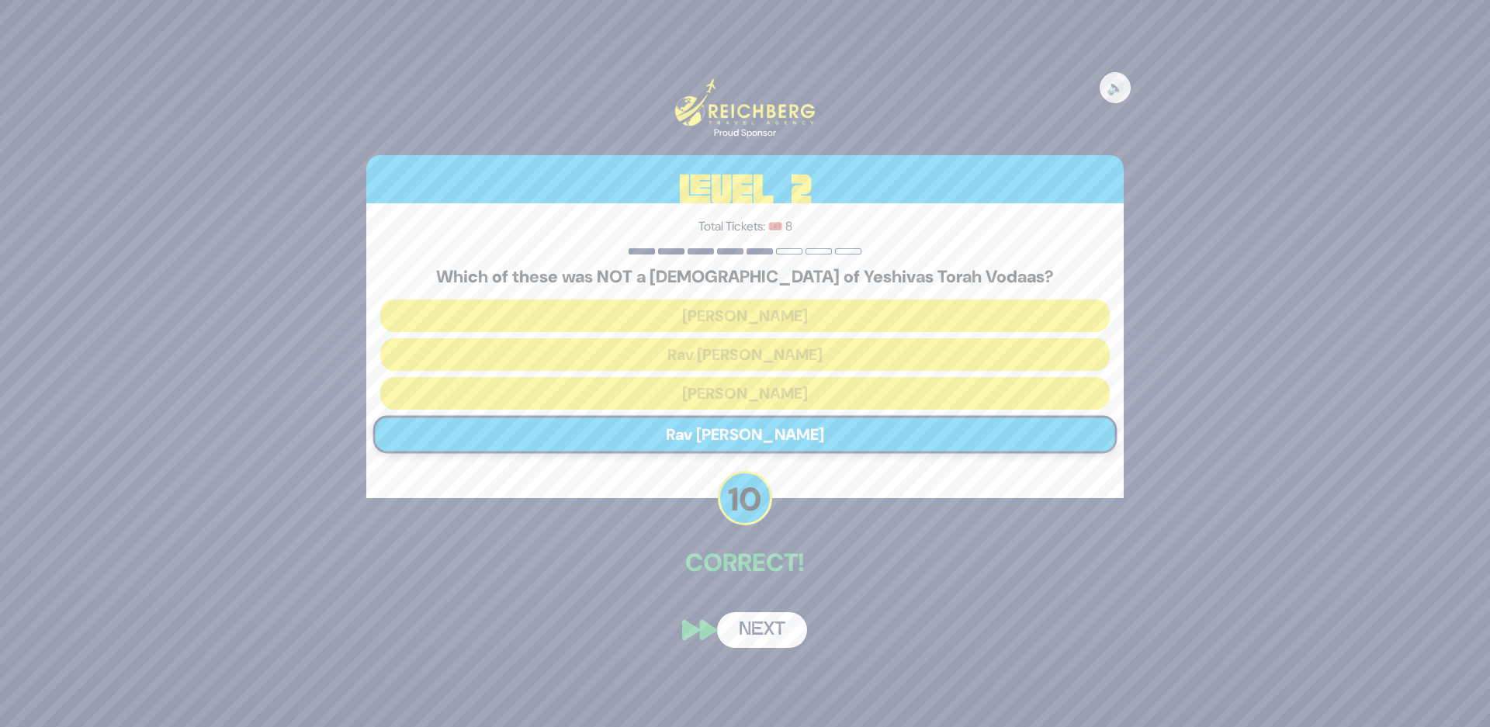
click at [770, 638] on button "Next" at bounding box center [762, 630] width 90 height 36
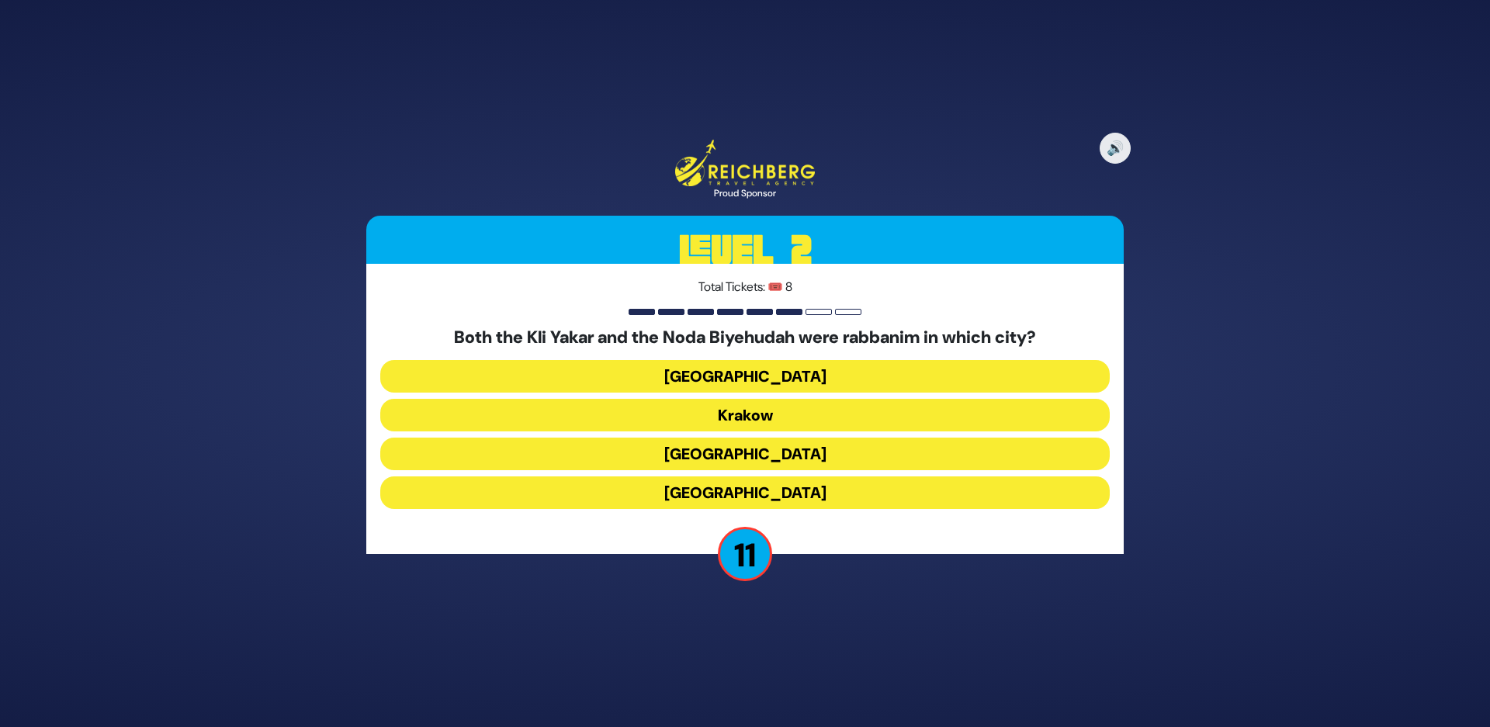
click at [677, 494] on button "Prague" at bounding box center [744, 492] width 729 height 33
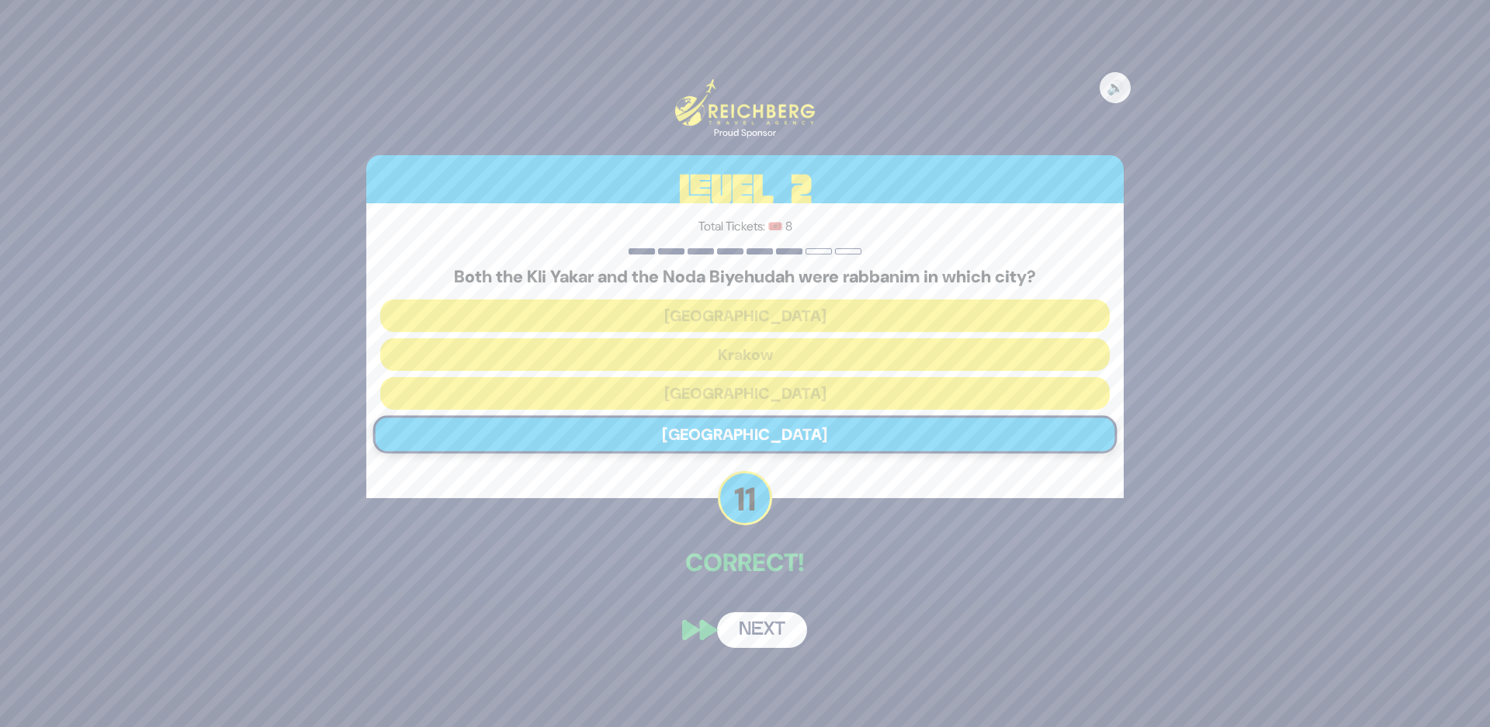
click at [763, 629] on button "Next" at bounding box center [762, 630] width 90 height 36
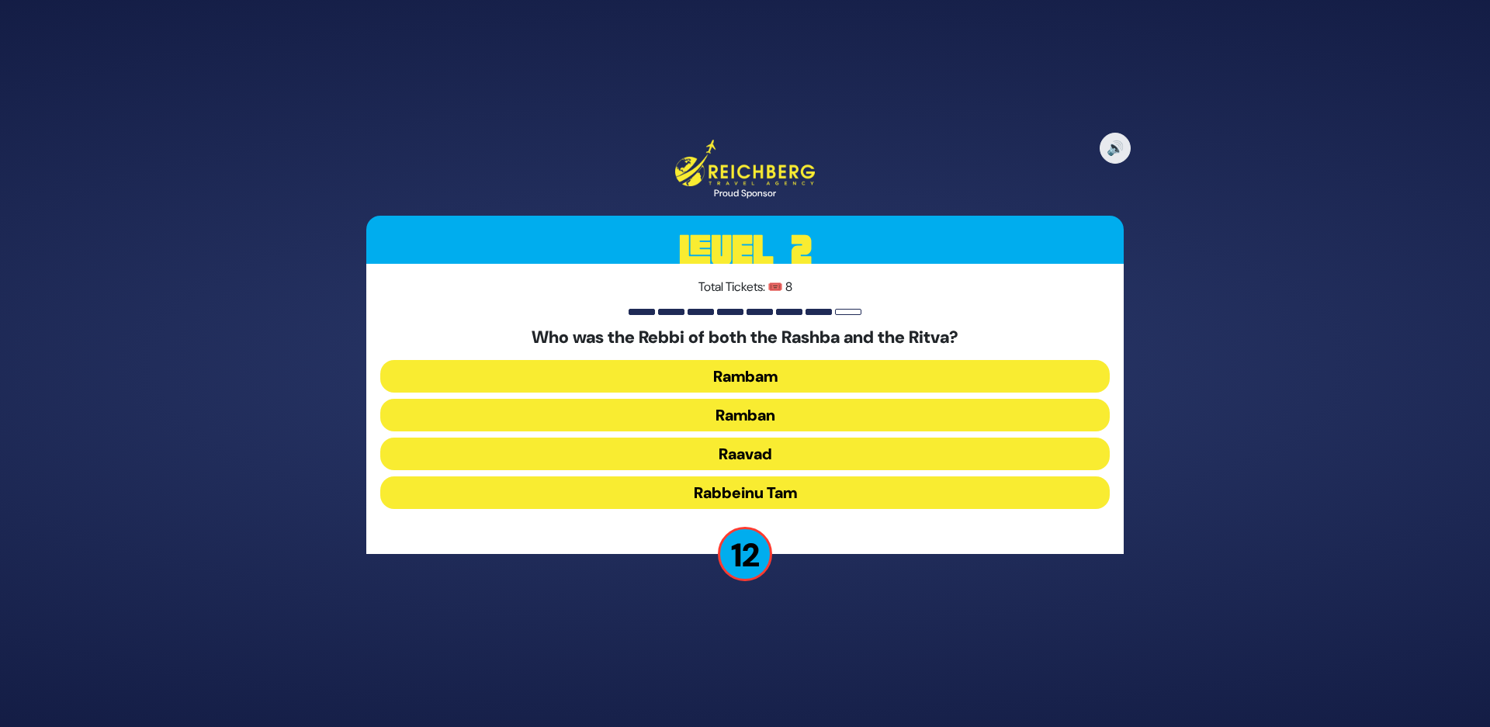
click at [640, 465] on button "Raavad" at bounding box center [744, 454] width 729 height 33
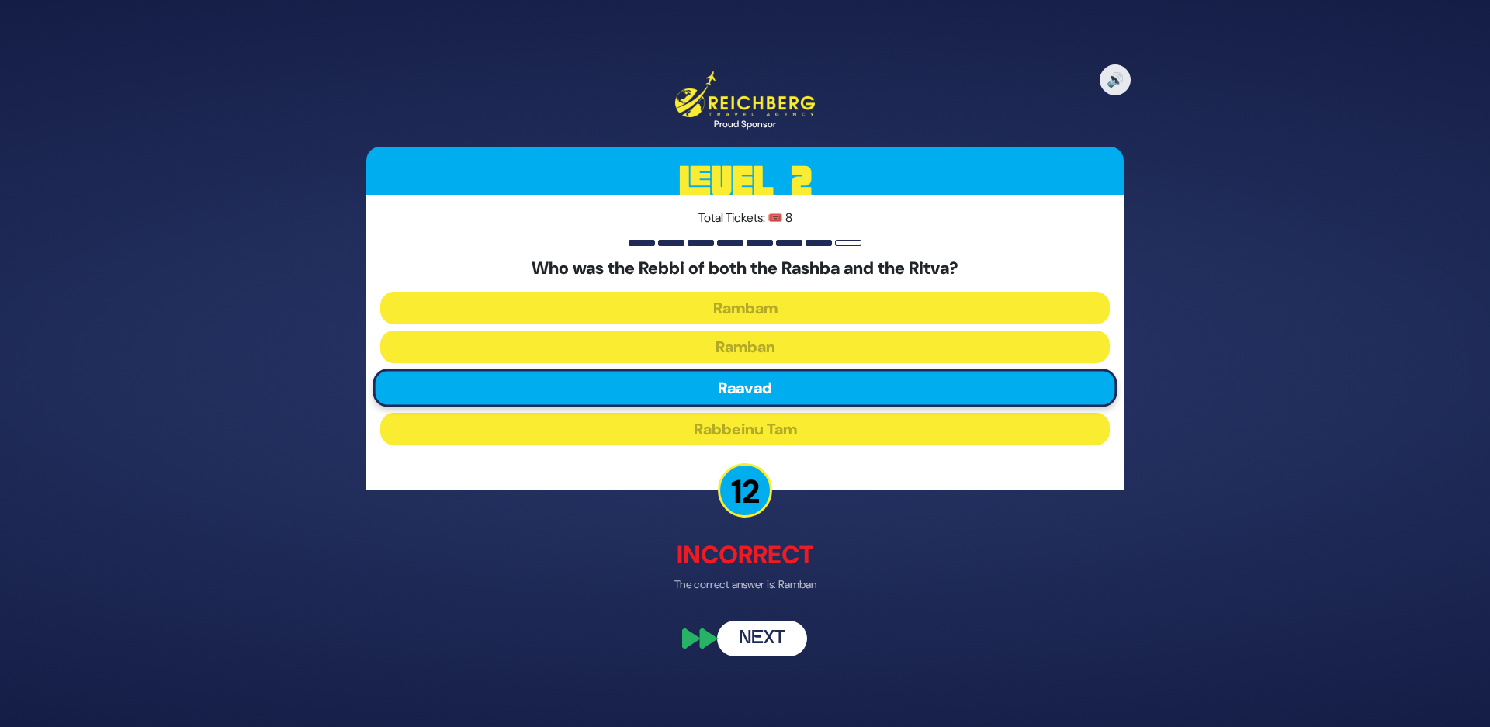
click at [771, 643] on button "Next" at bounding box center [762, 638] width 90 height 36
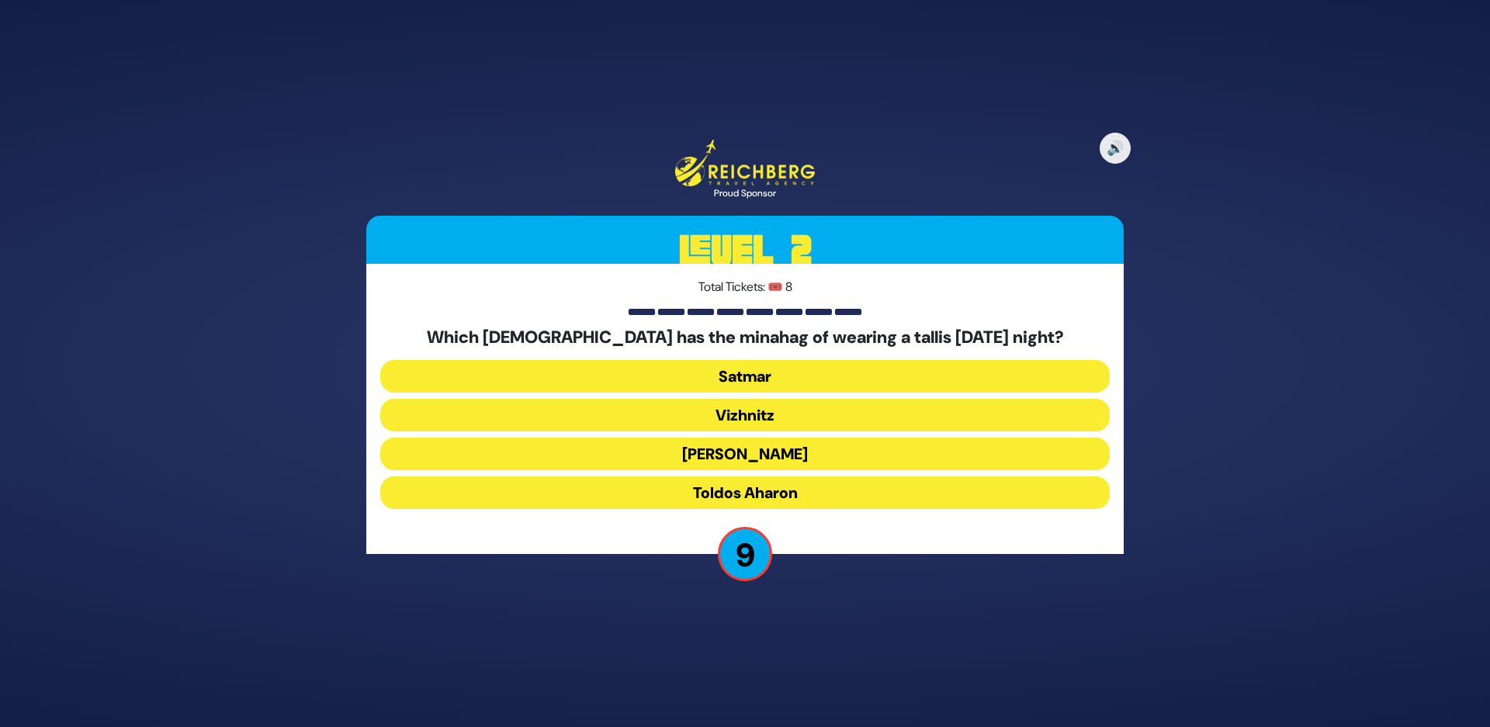
click at [672, 495] on button "Toldos Aharon" at bounding box center [744, 492] width 729 height 33
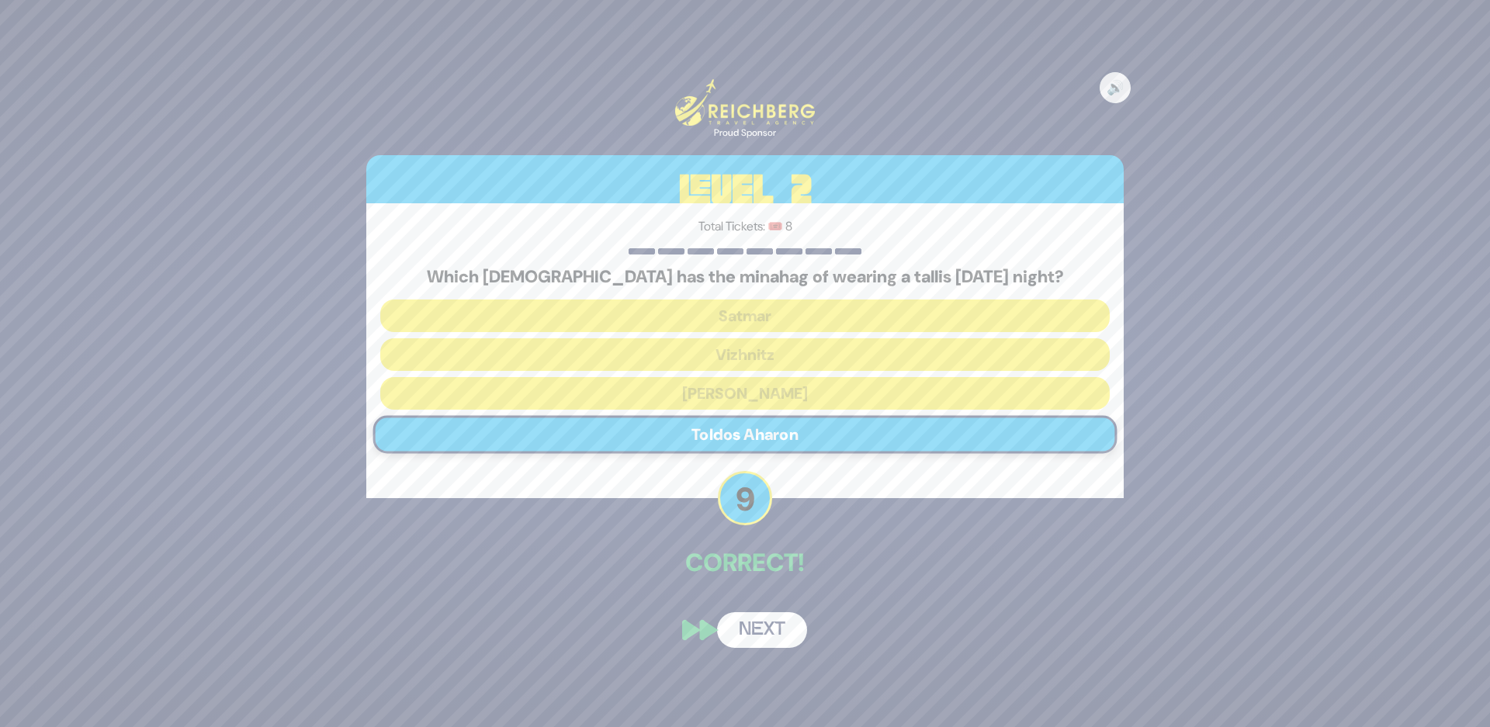
click at [757, 626] on button "Next" at bounding box center [762, 630] width 90 height 36
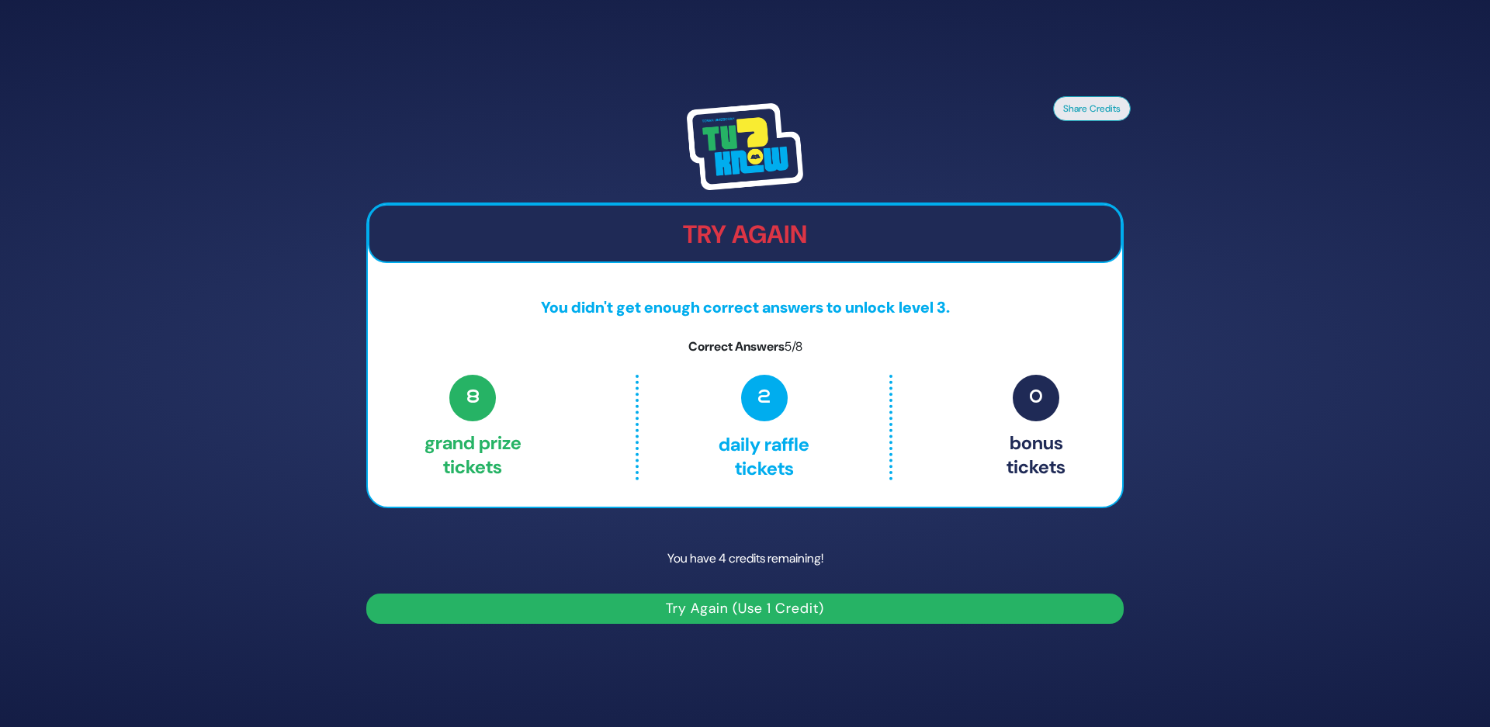
click at [723, 604] on button "Try Again (Use 1 Credit)" at bounding box center [744, 609] width 757 height 30
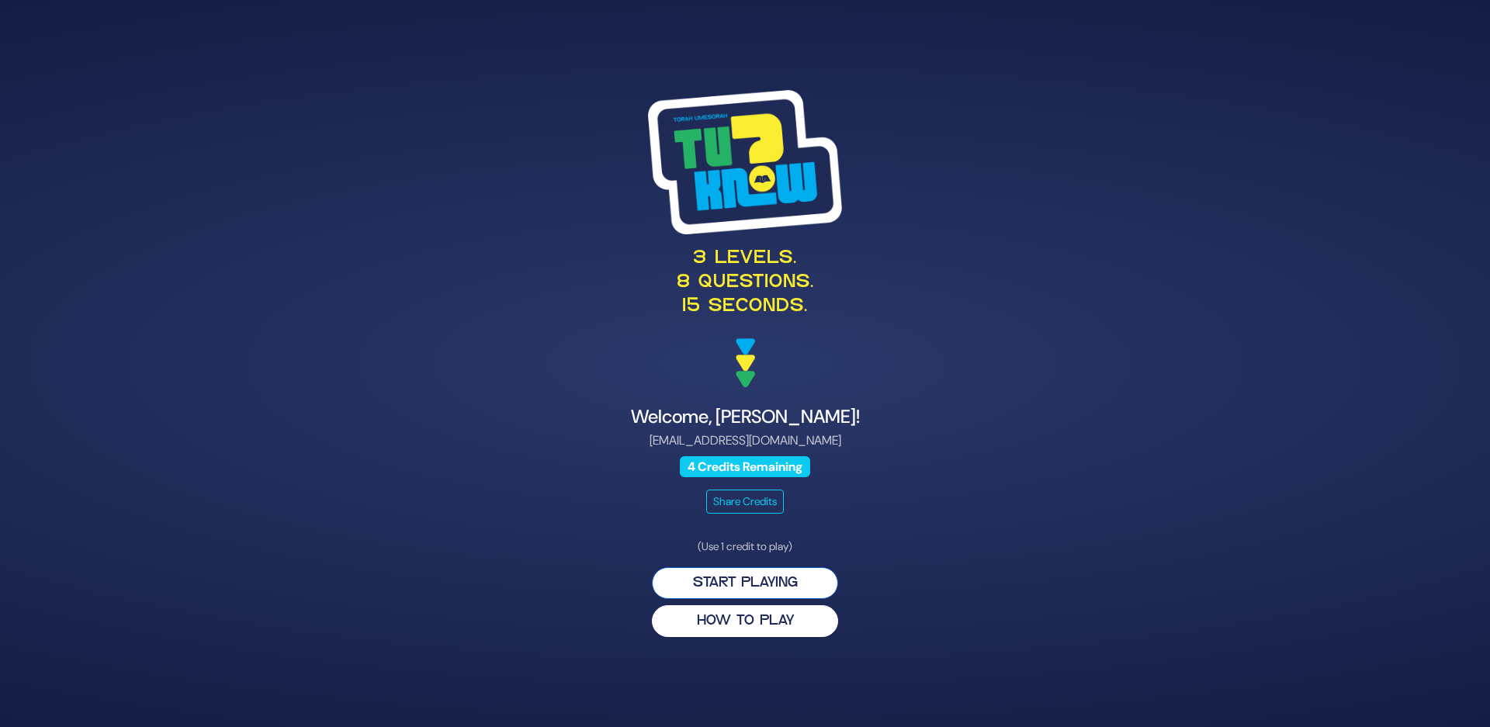
click at [723, 586] on button "Start Playing" at bounding box center [745, 583] width 186 height 32
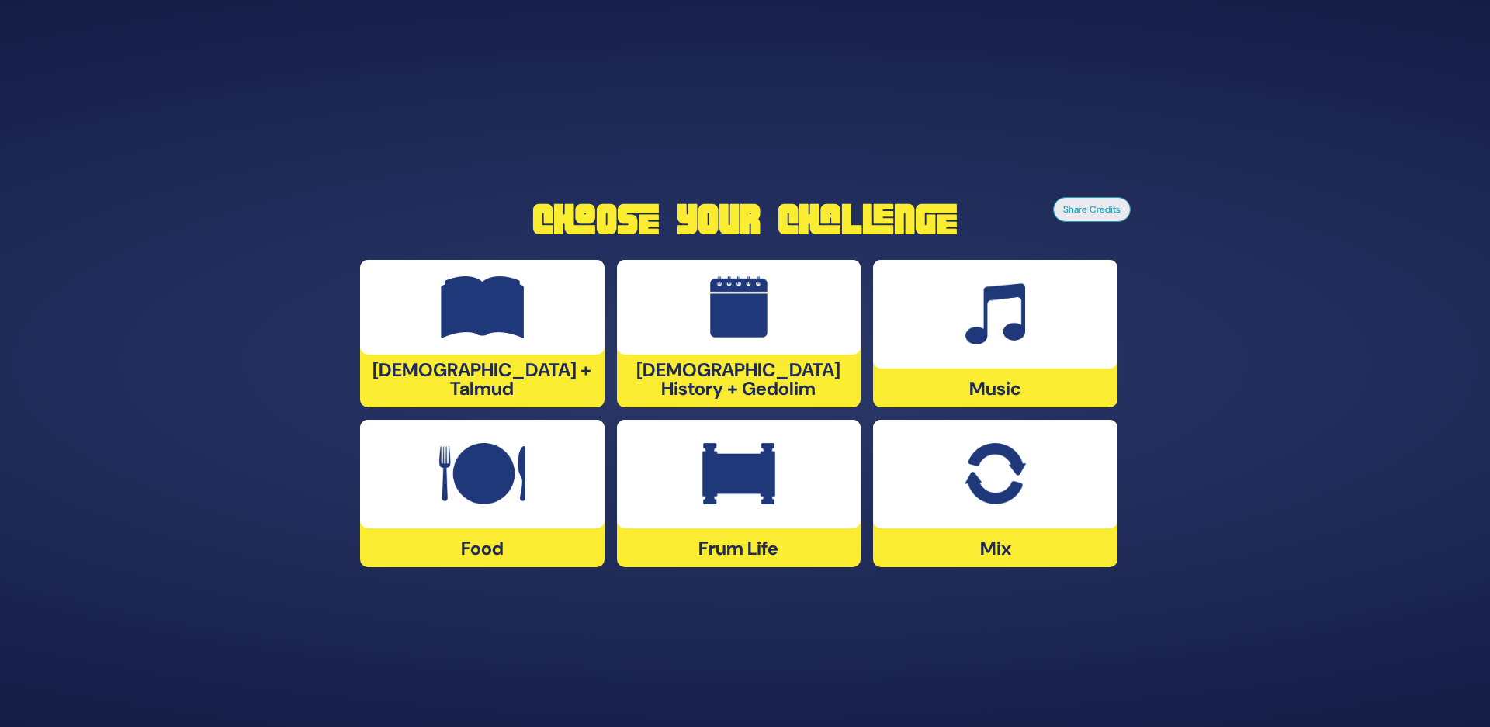
click at [962, 311] on div at bounding box center [995, 314] width 244 height 109
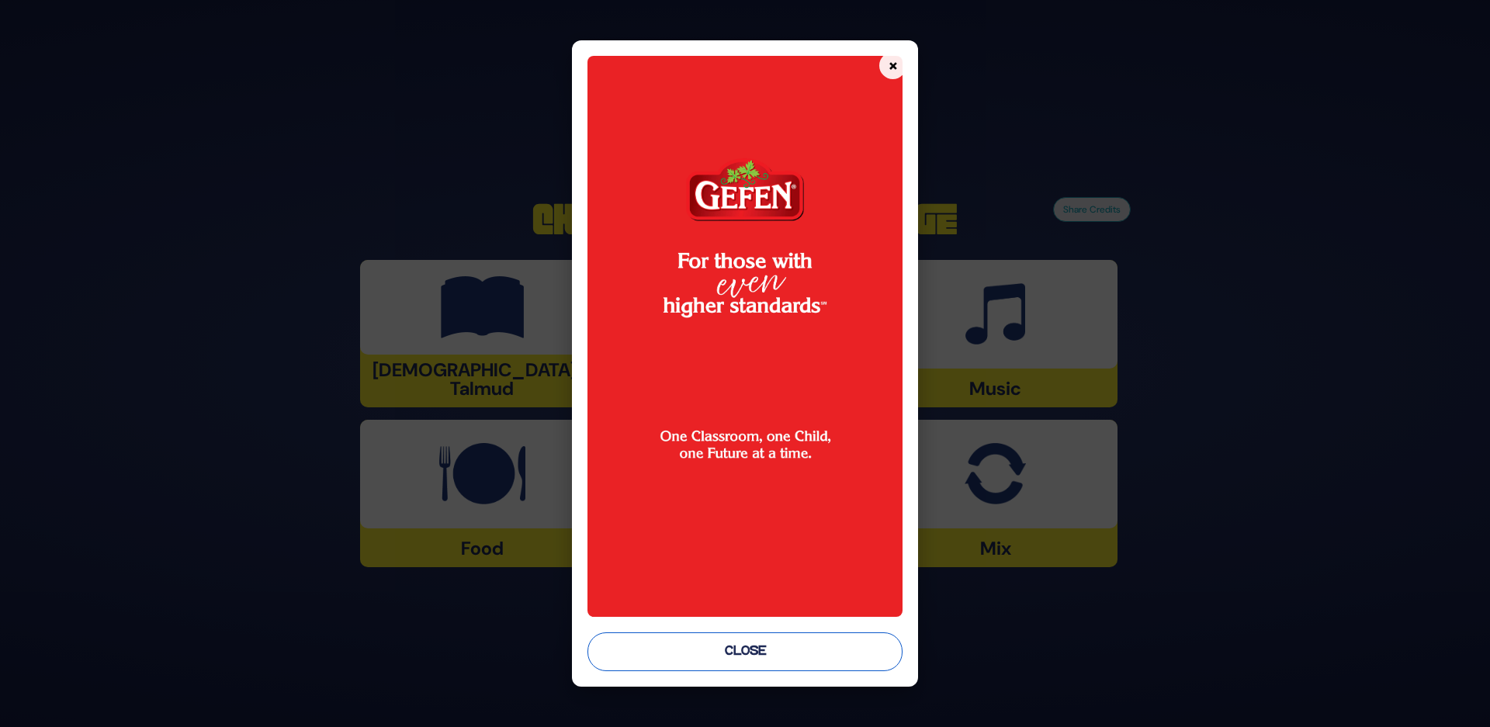
click at [736, 652] on button "Close" at bounding box center [745, 651] width 316 height 39
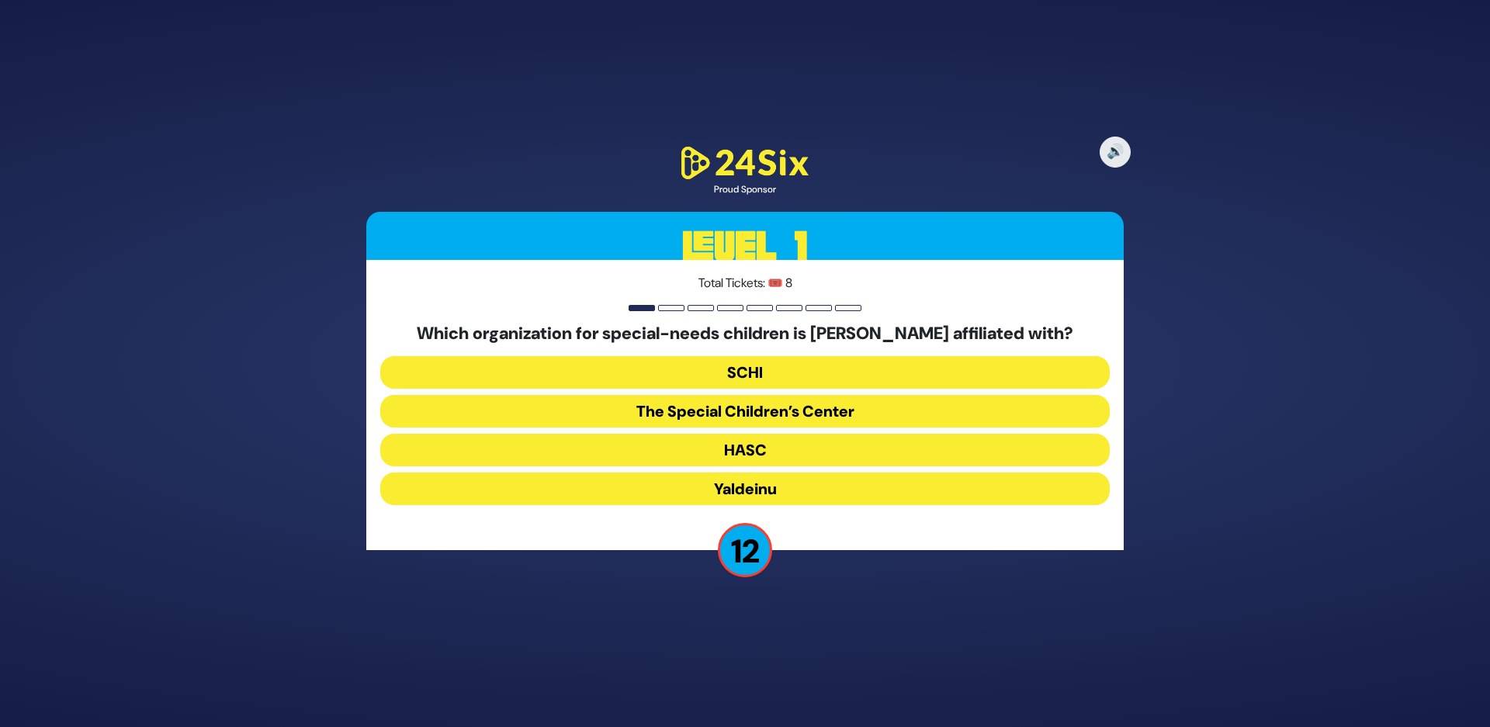
click at [687, 410] on button "The Special Children’s Center" at bounding box center [744, 411] width 729 height 33
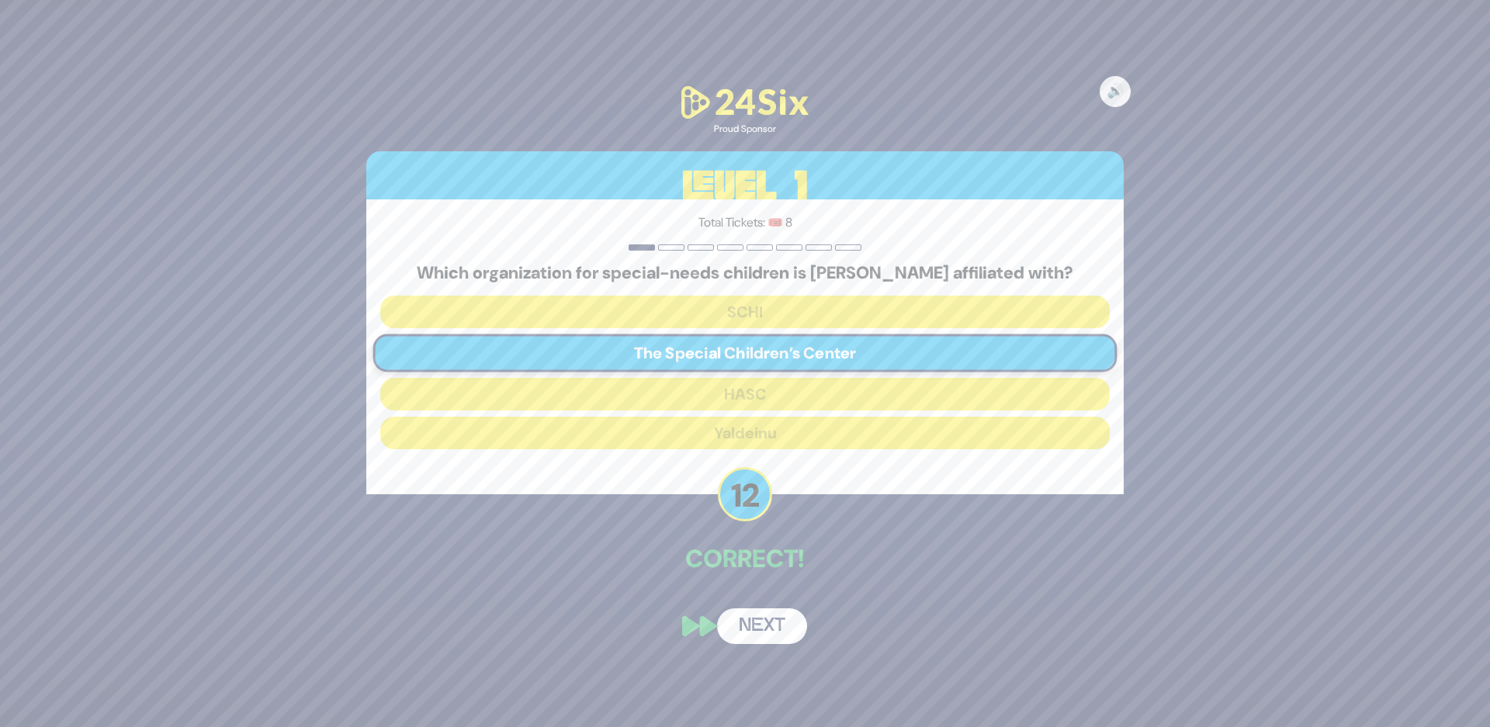
click at [756, 629] on button "Next" at bounding box center [762, 626] width 90 height 36
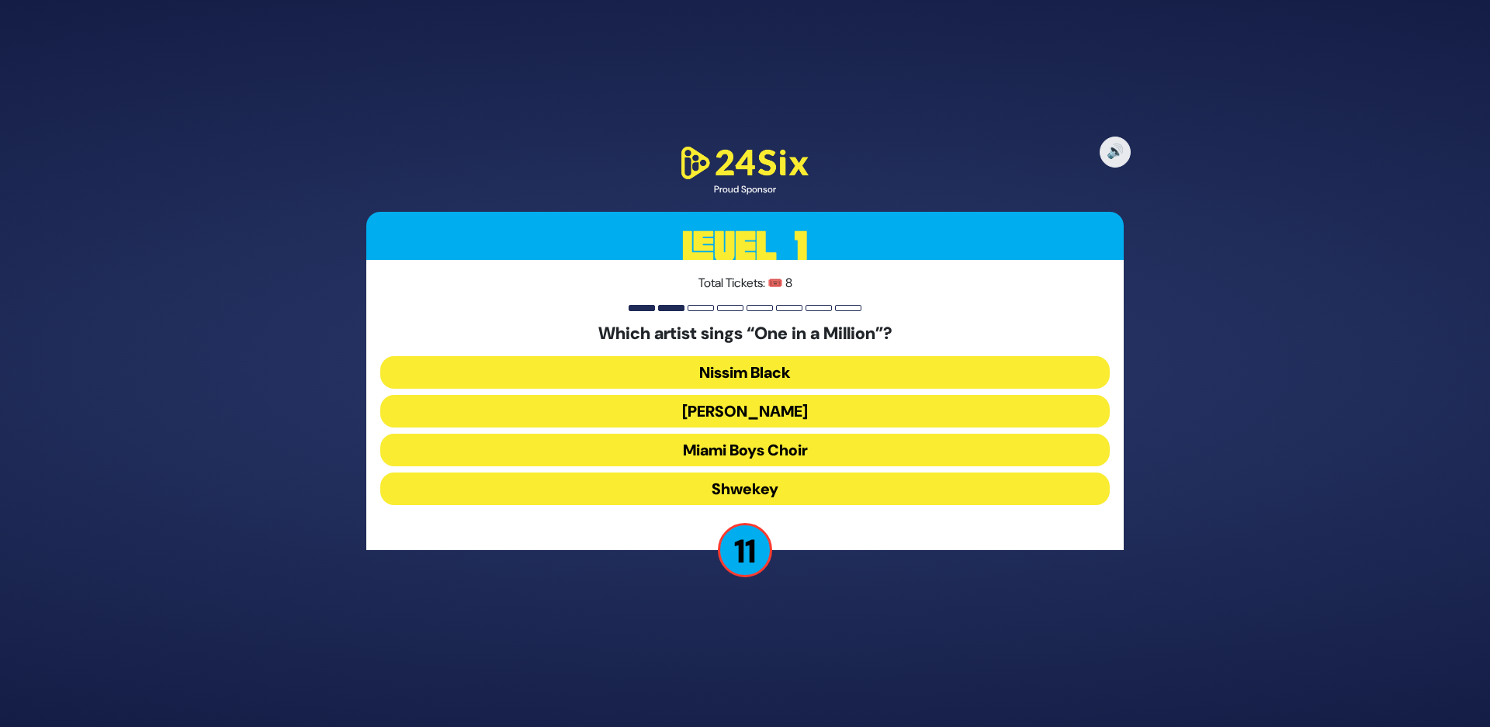
click at [694, 405] on button "[PERSON_NAME]" at bounding box center [744, 411] width 729 height 33
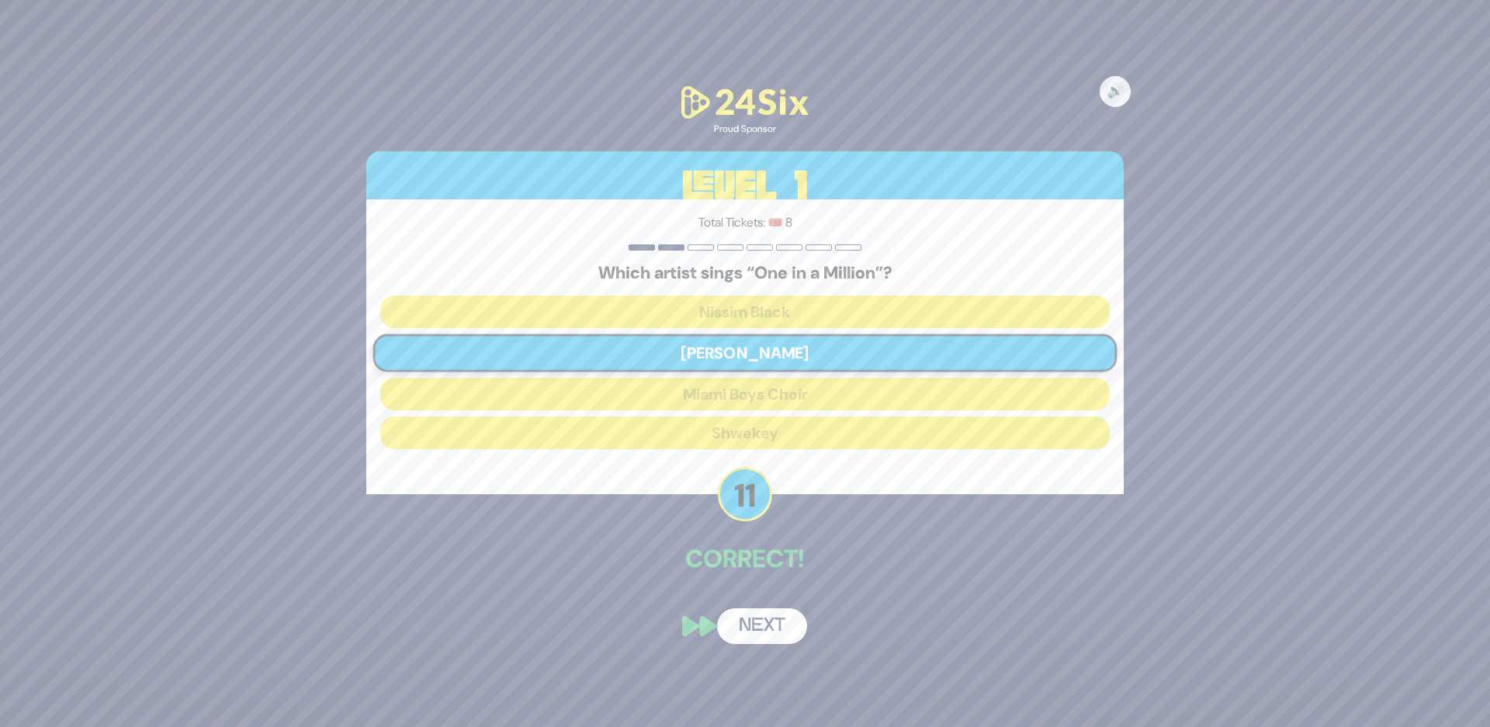
click at [757, 633] on button "Next" at bounding box center [762, 626] width 90 height 36
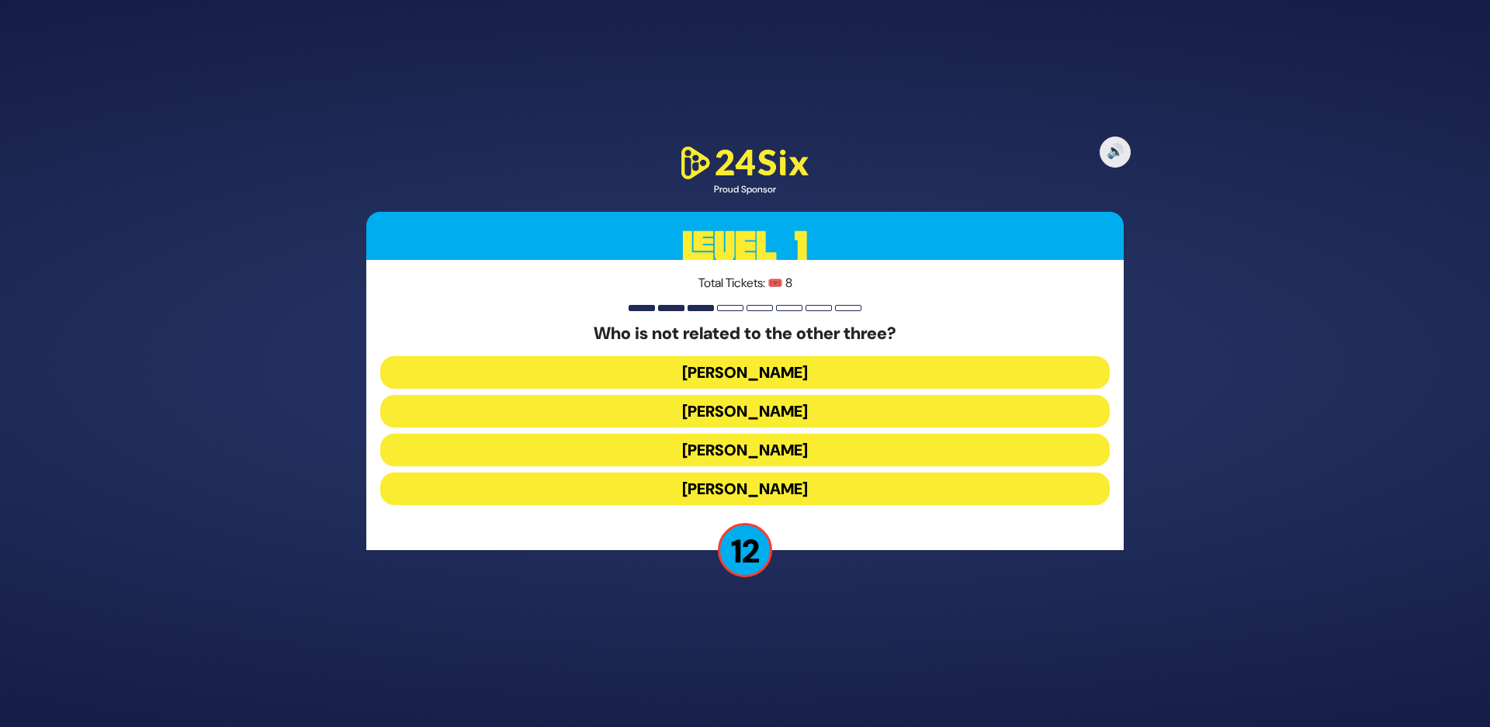
click at [683, 480] on button "Shie Fried" at bounding box center [744, 489] width 729 height 33
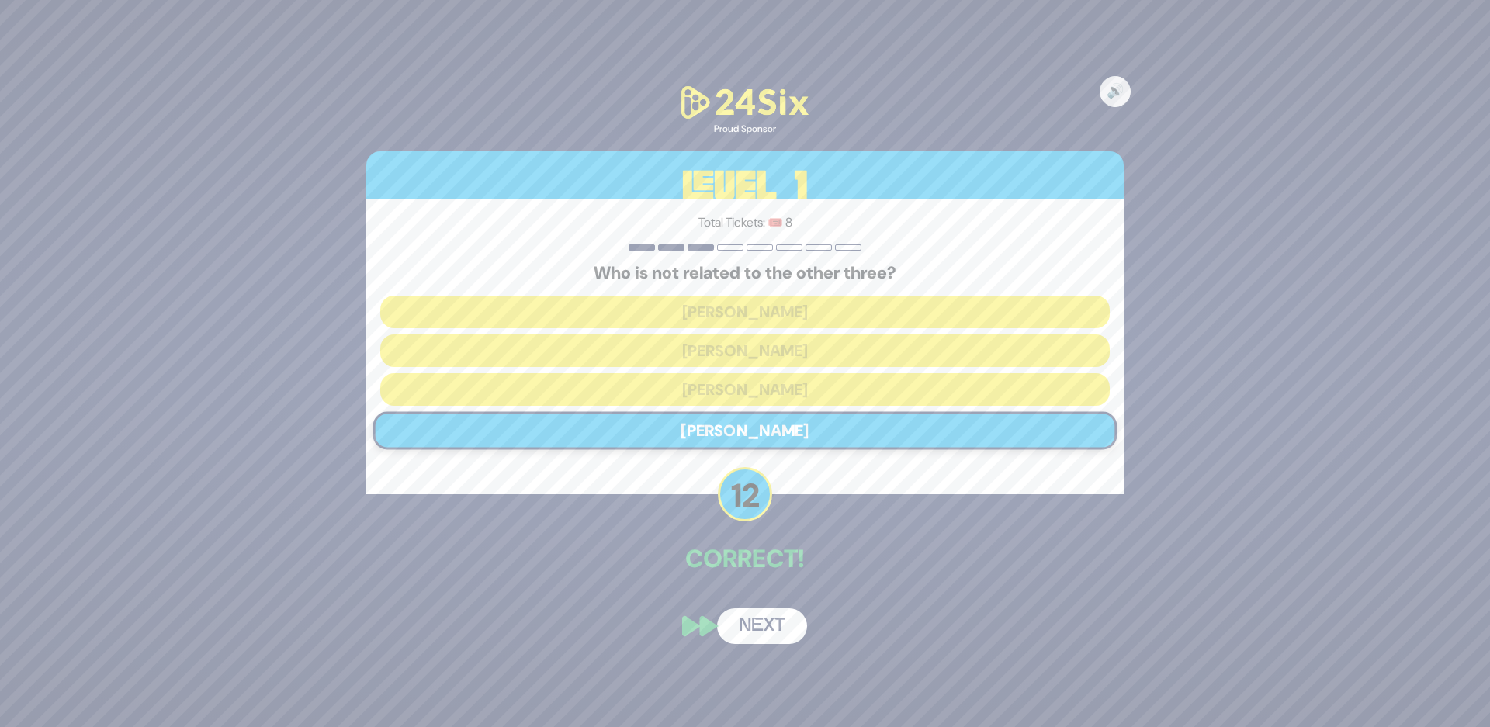
click at [768, 635] on button "Next" at bounding box center [762, 626] width 90 height 36
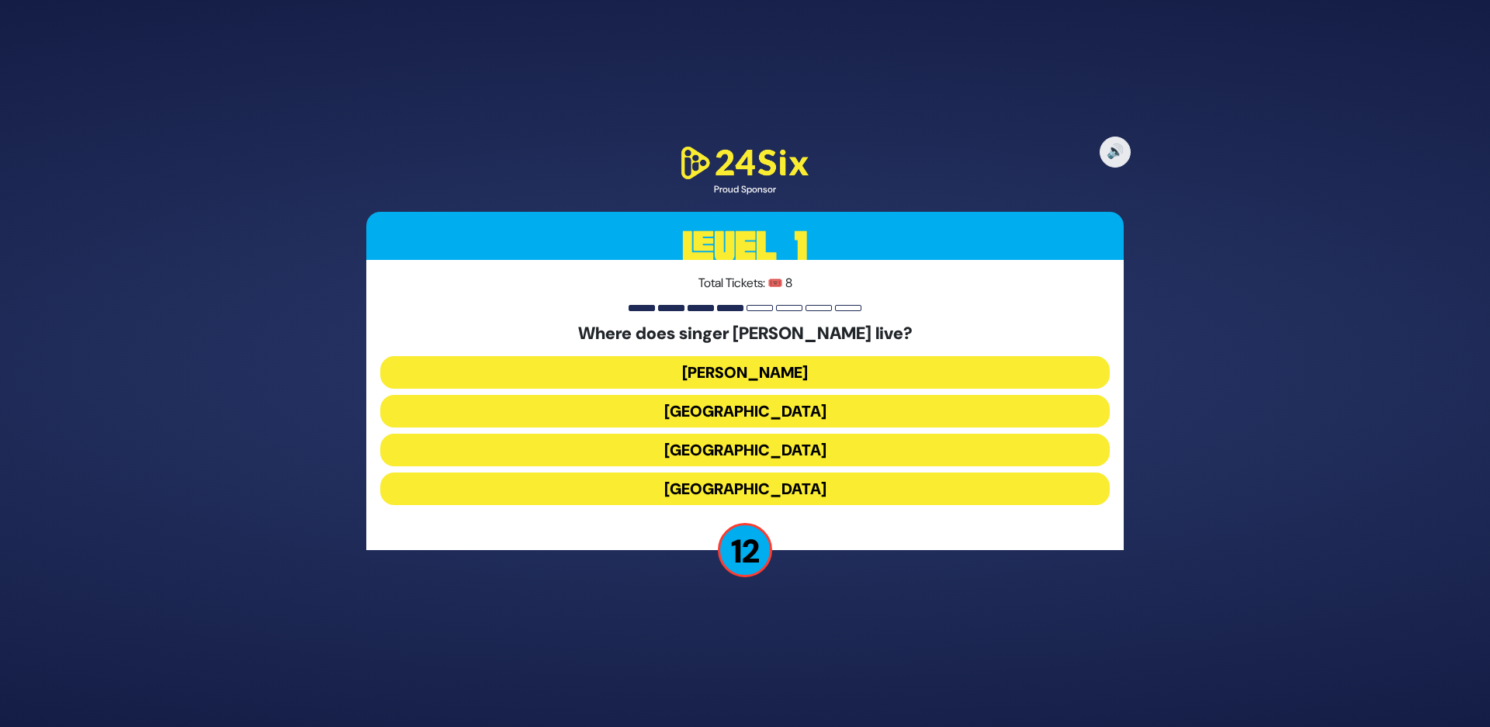
click at [673, 491] on button "England" at bounding box center [744, 489] width 729 height 33
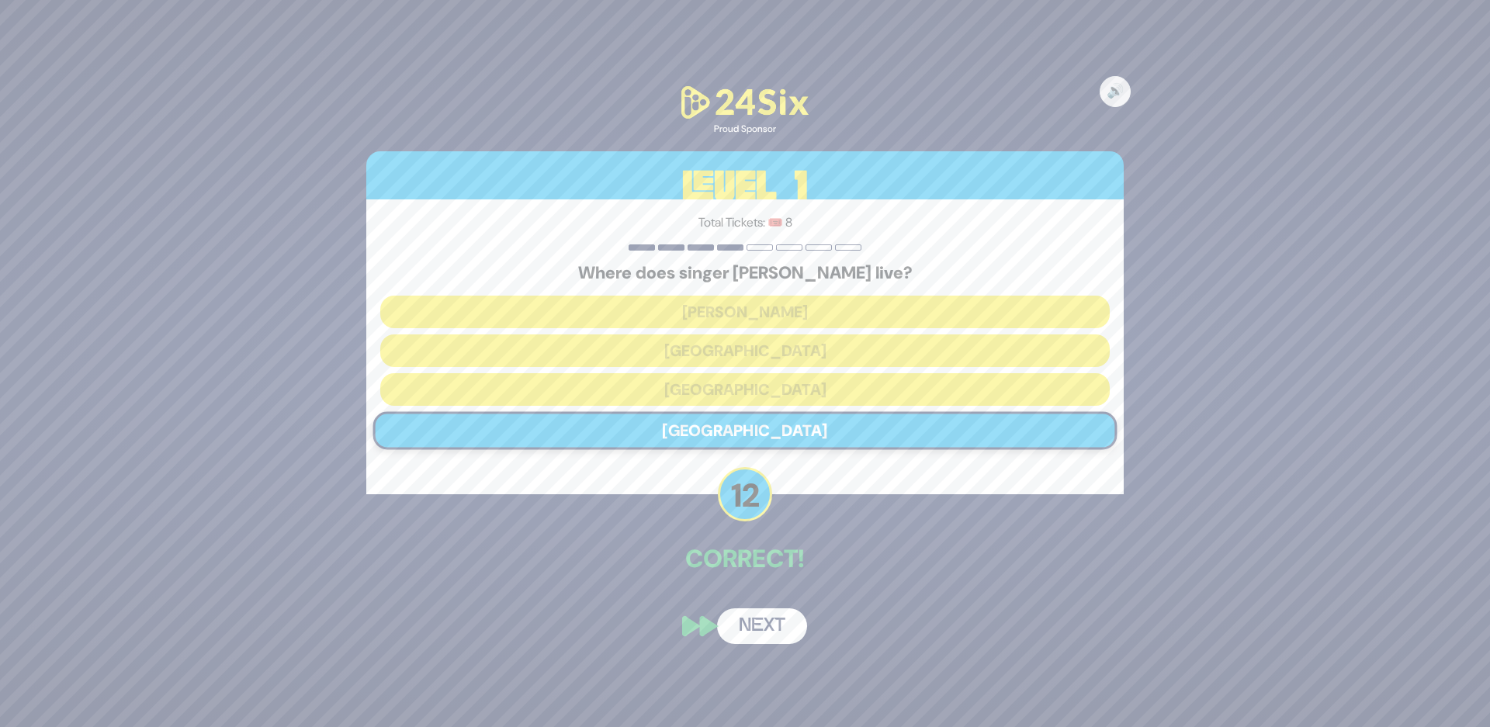
click at [746, 622] on button "Next" at bounding box center [762, 626] width 90 height 36
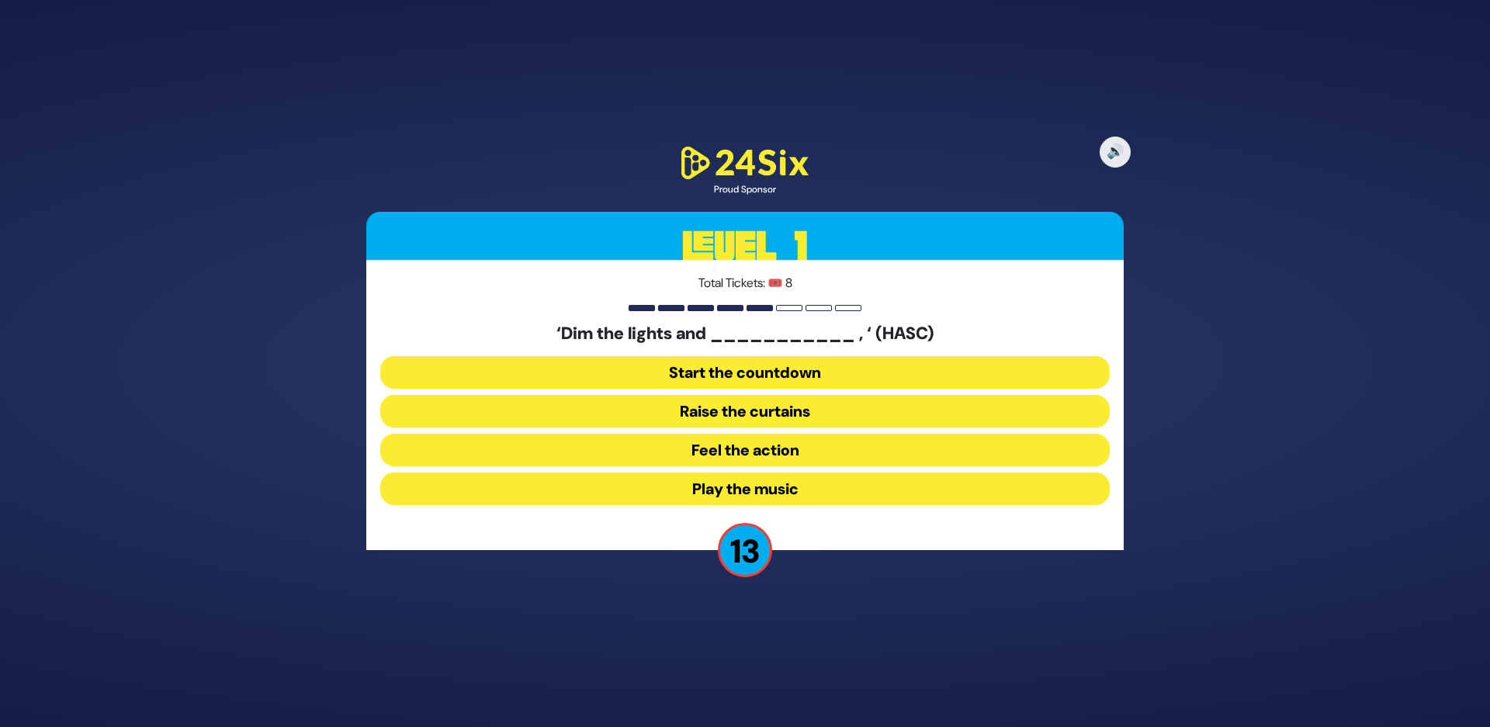
click at [615, 412] on button "Raise the curtains" at bounding box center [744, 411] width 729 height 33
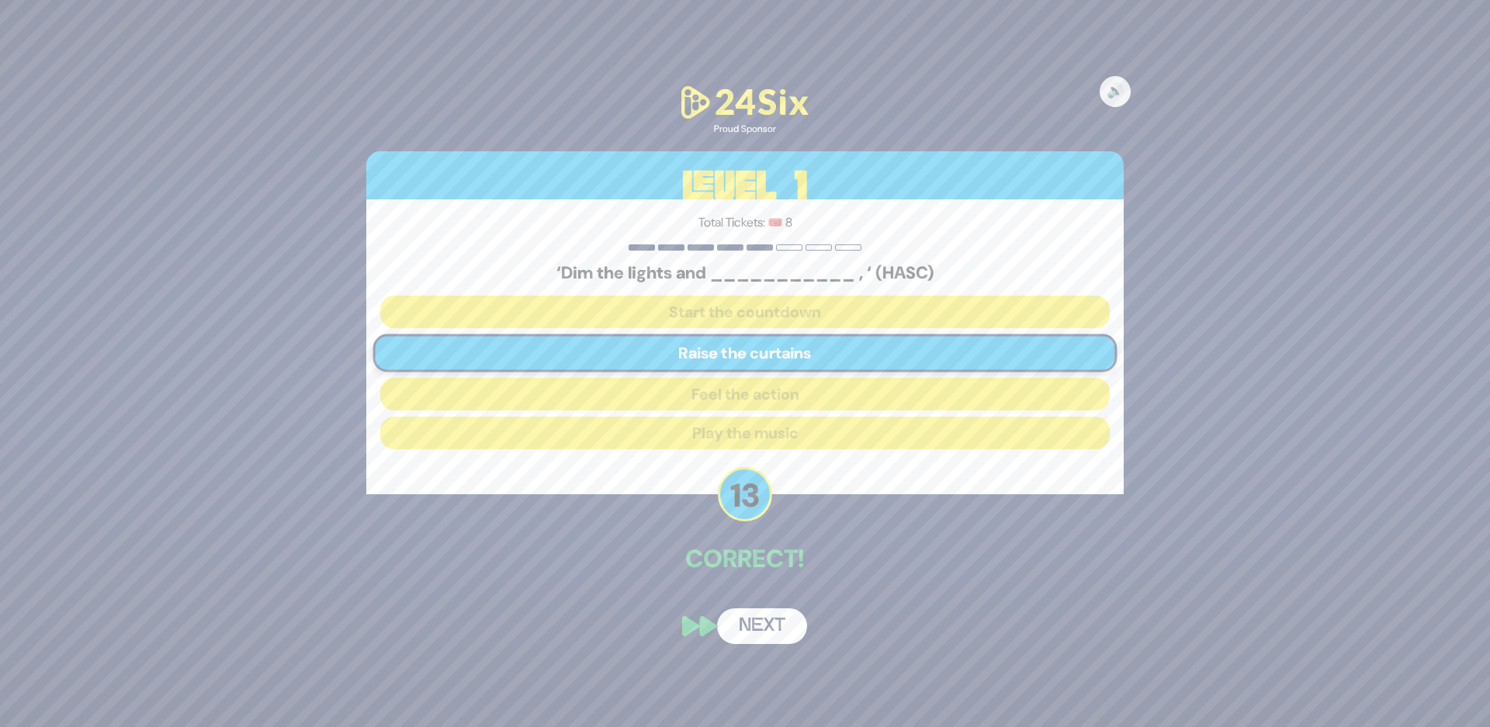
click at [753, 621] on button "Next" at bounding box center [762, 626] width 90 height 36
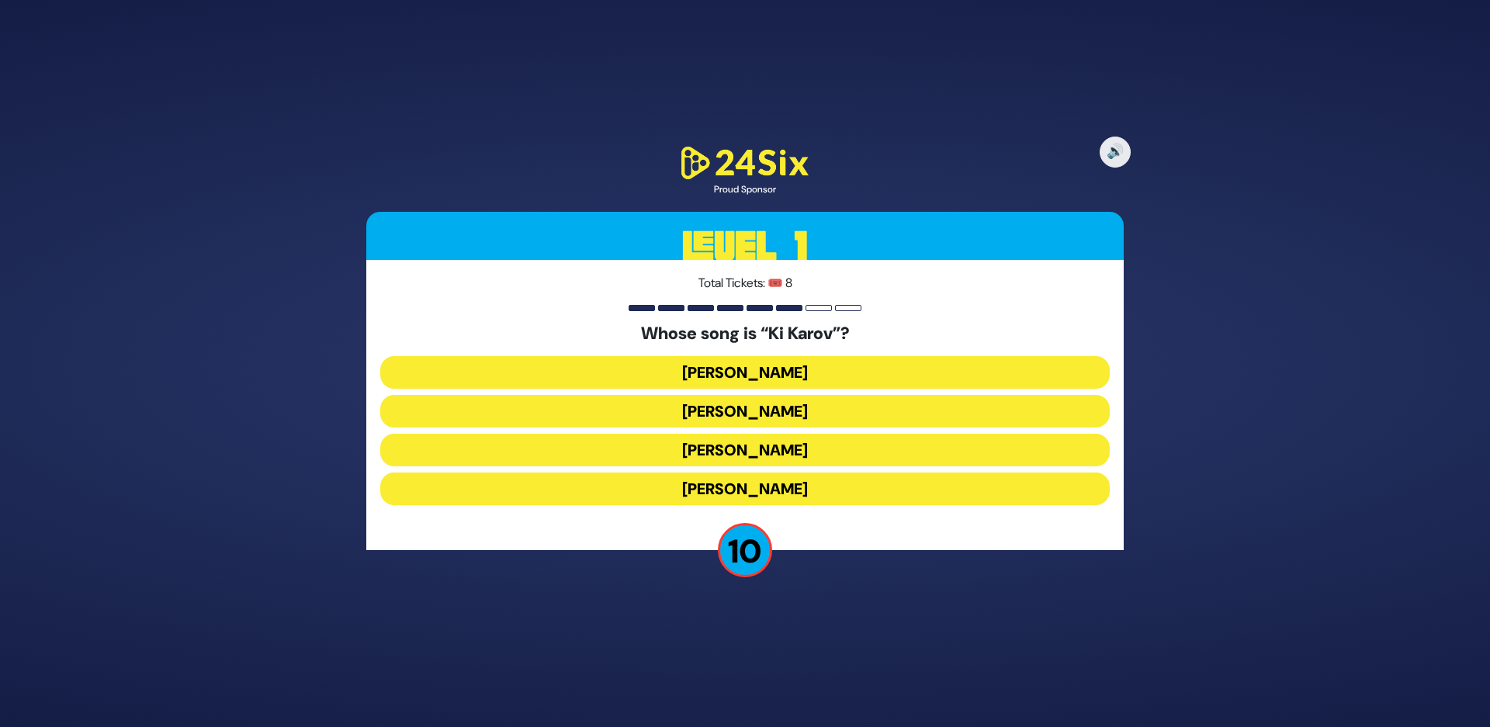
click at [599, 374] on button "[PERSON_NAME]" at bounding box center [744, 372] width 729 height 33
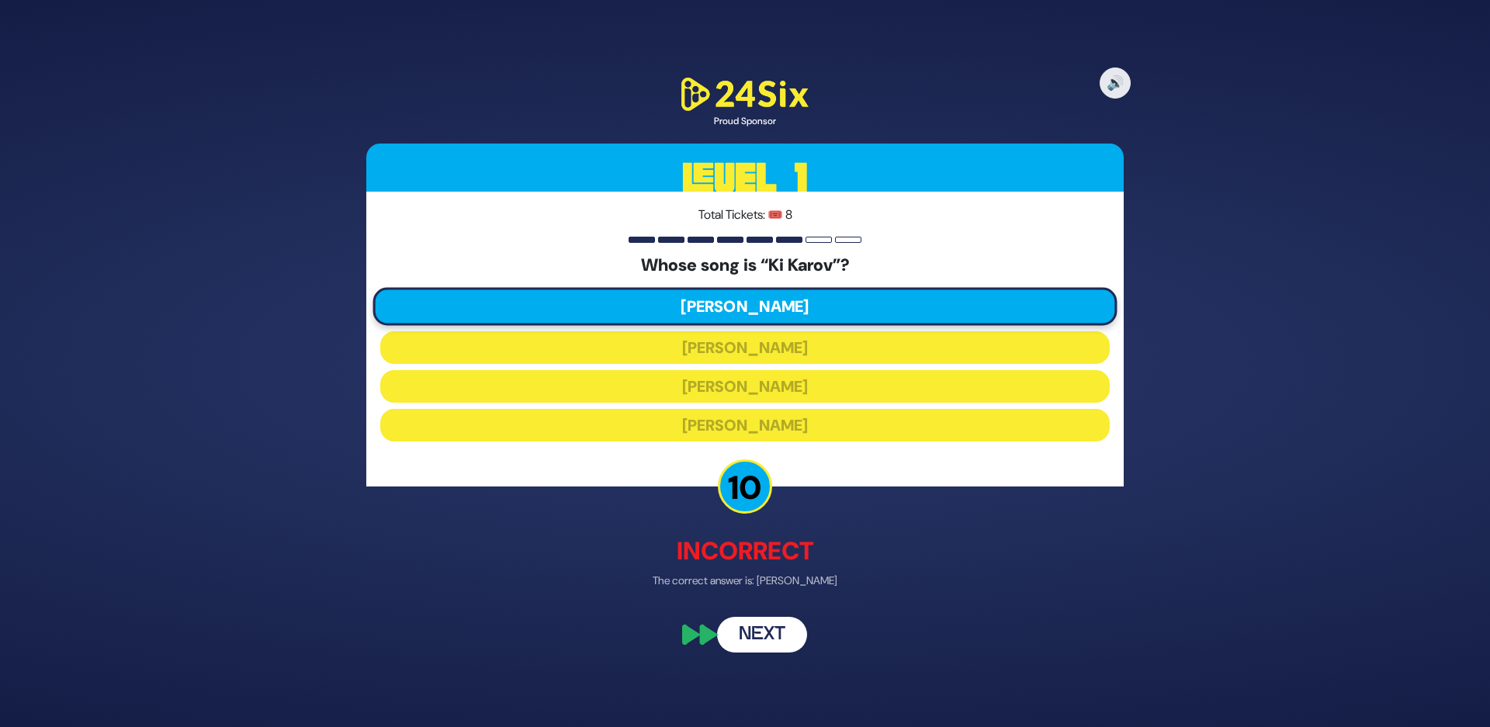
click at [754, 643] on button "Next" at bounding box center [762, 635] width 90 height 36
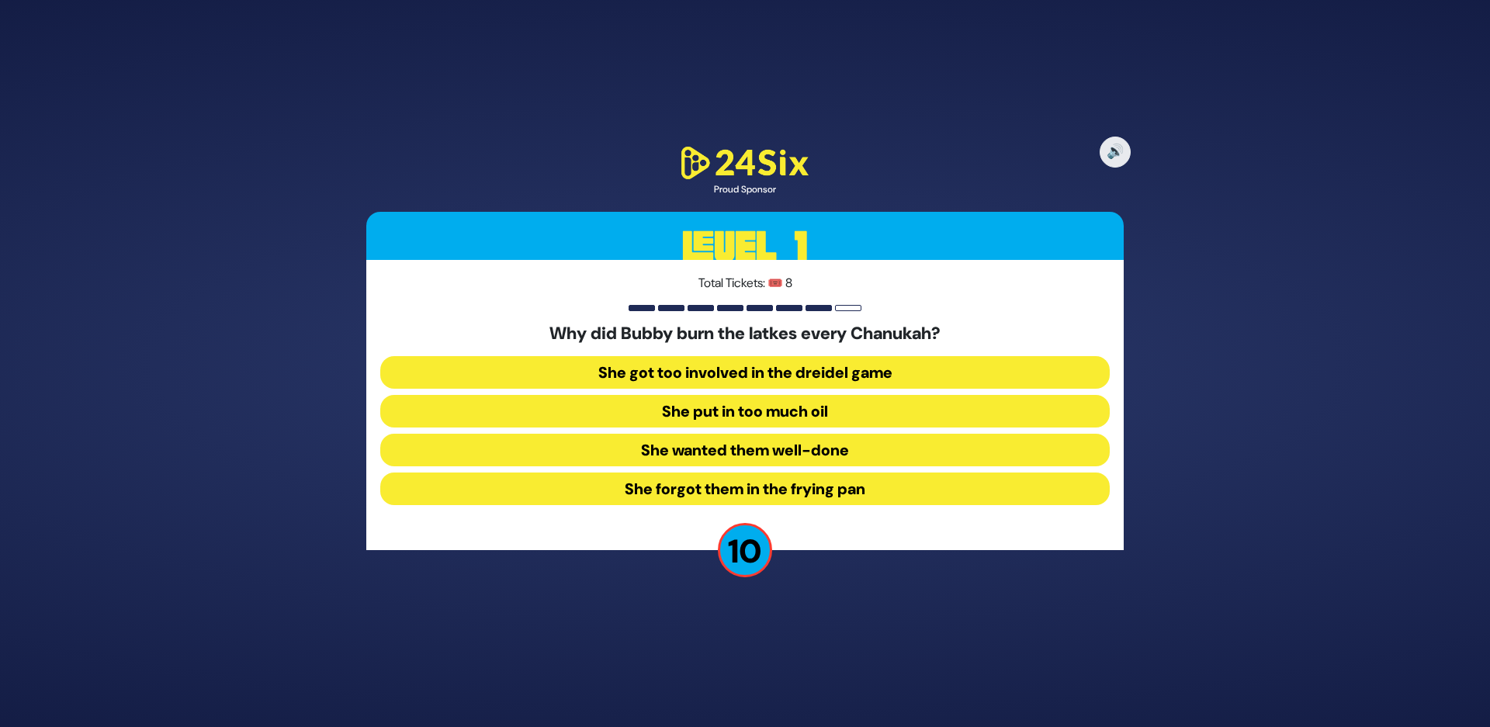
click at [611, 487] on button "She forgot them in the frying pan" at bounding box center [744, 489] width 729 height 33
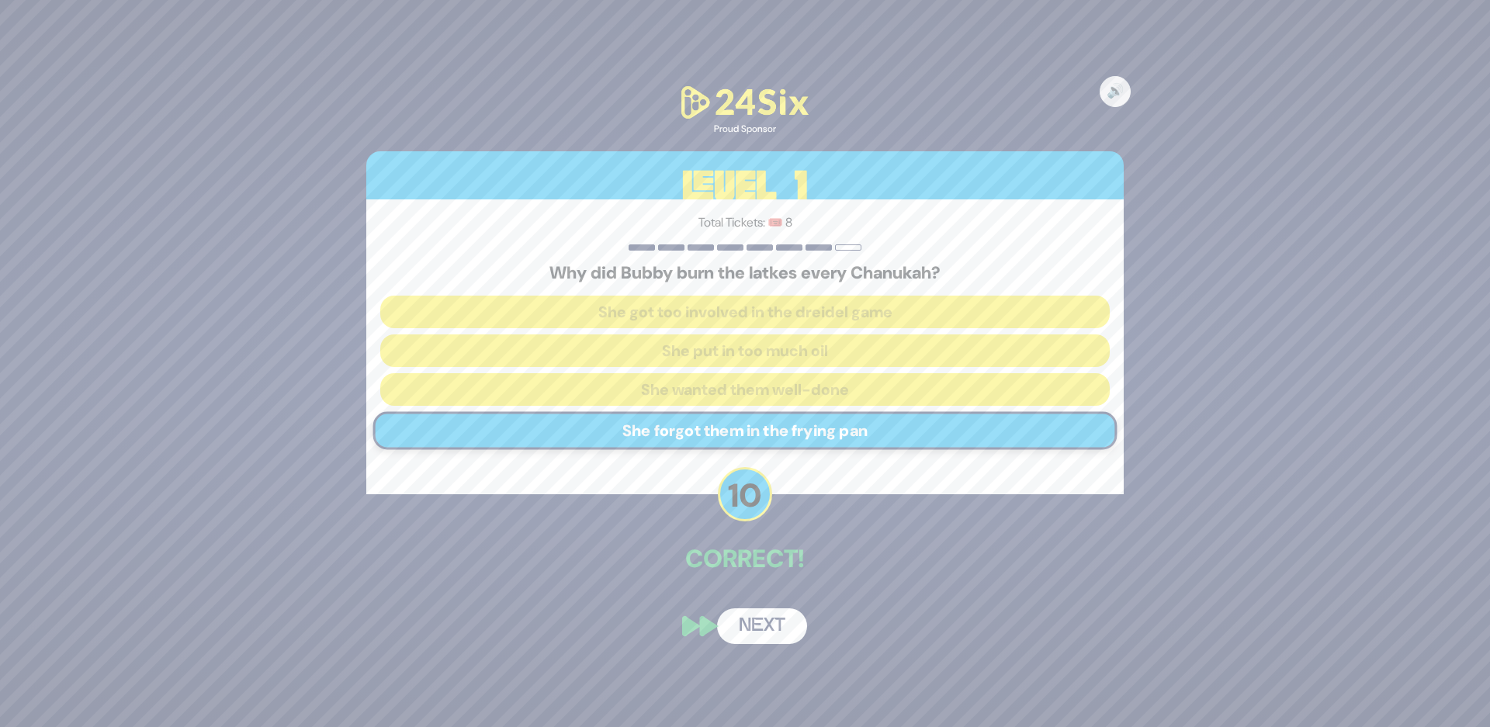
click at [764, 622] on button "Next" at bounding box center [762, 626] width 90 height 36
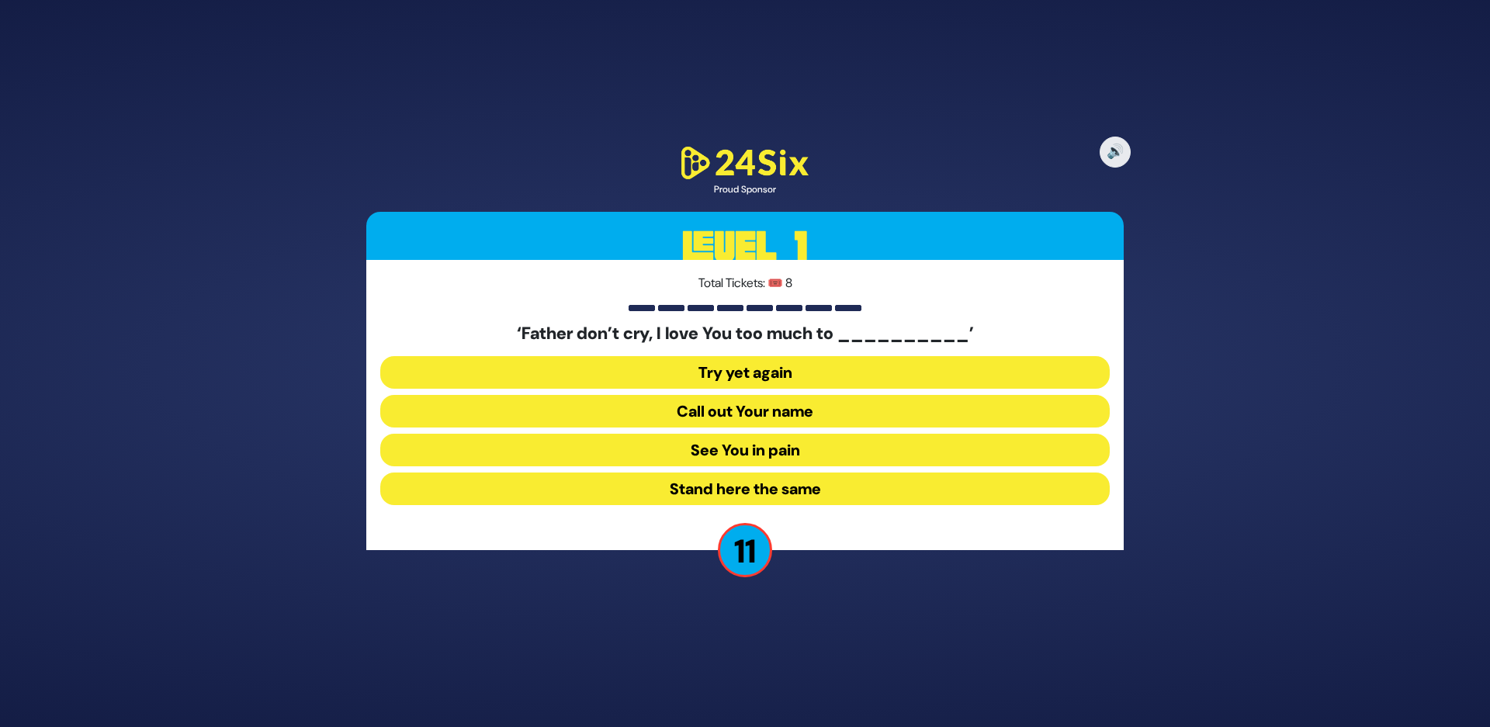
click at [692, 453] on button "See You in pain" at bounding box center [744, 450] width 729 height 33
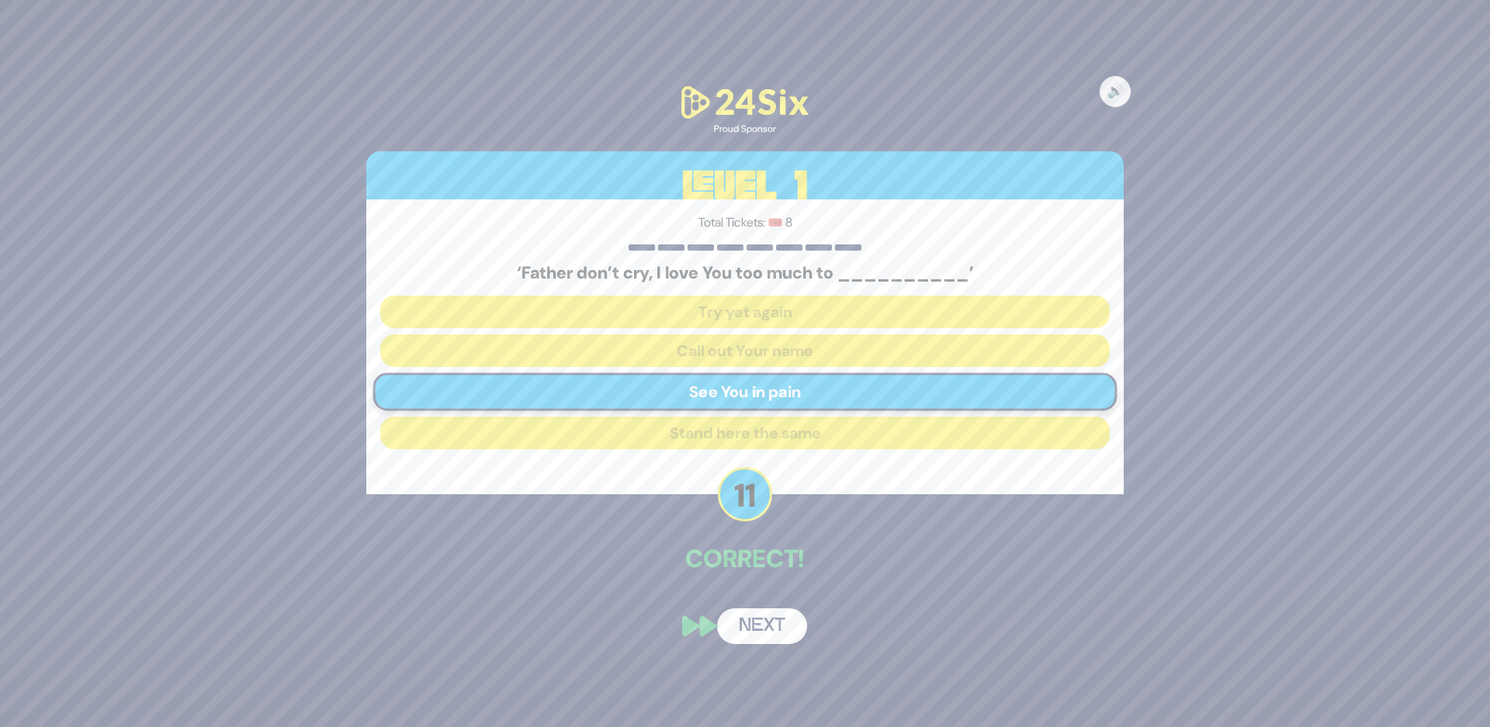
click at [771, 625] on button "Next" at bounding box center [762, 626] width 90 height 36
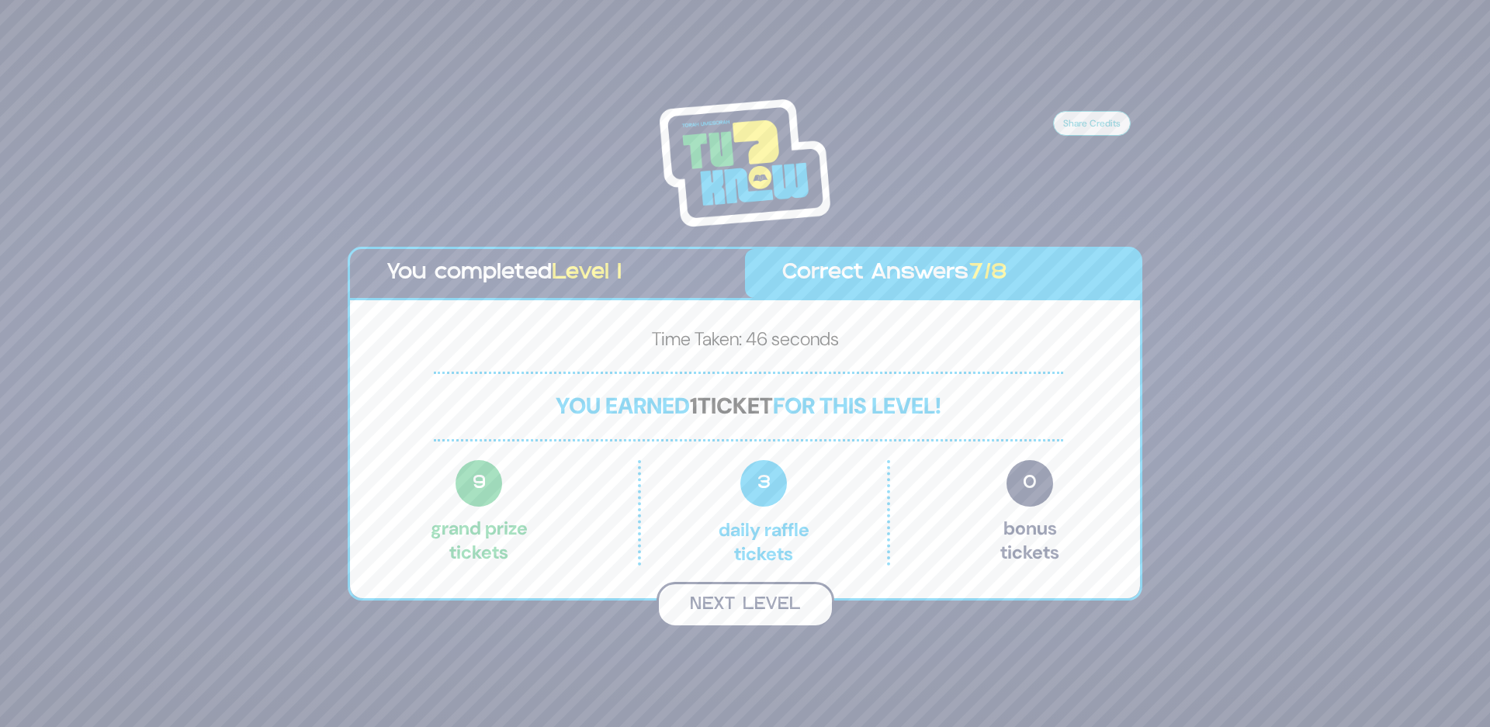
click at [730, 604] on button "Next Level" at bounding box center [745, 605] width 178 height 46
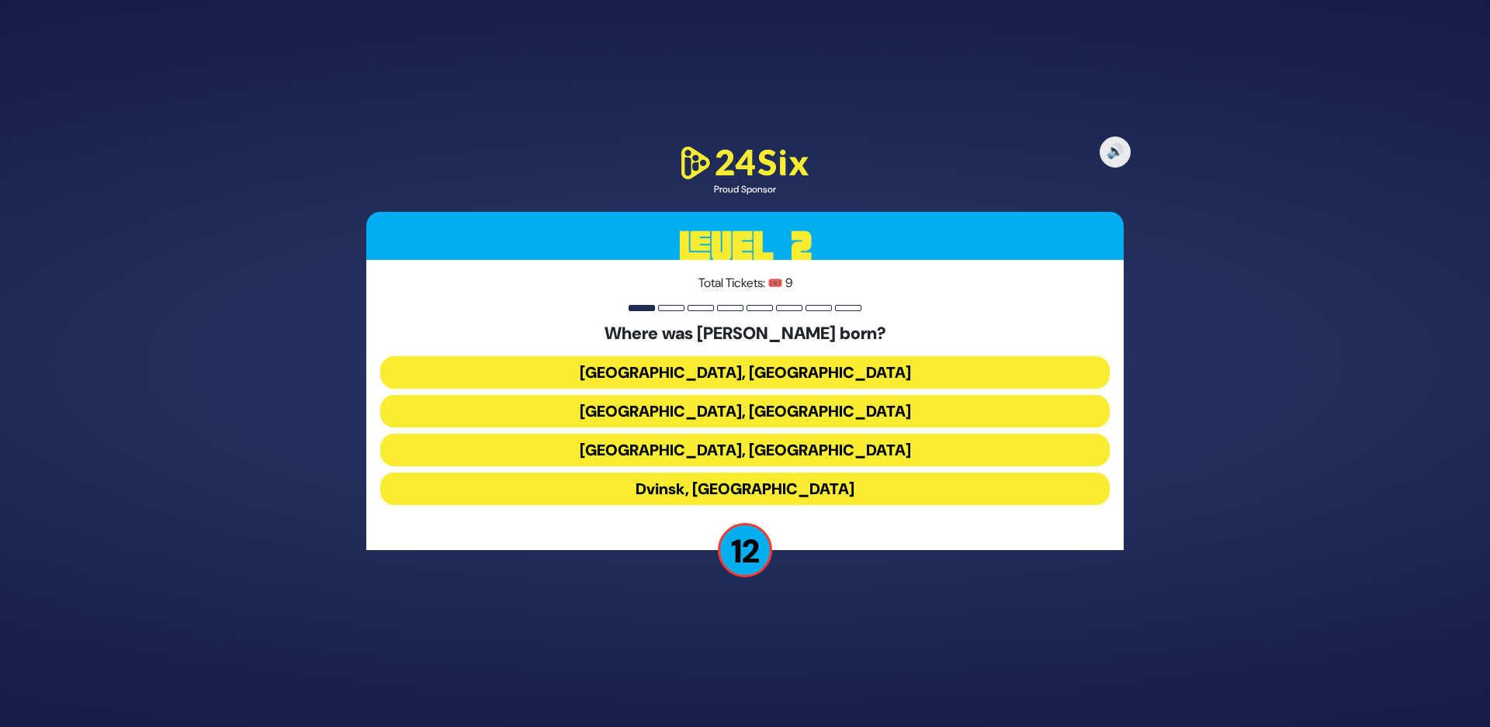
click at [694, 450] on button "Kraków, Poland" at bounding box center [744, 450] width 729 height 33
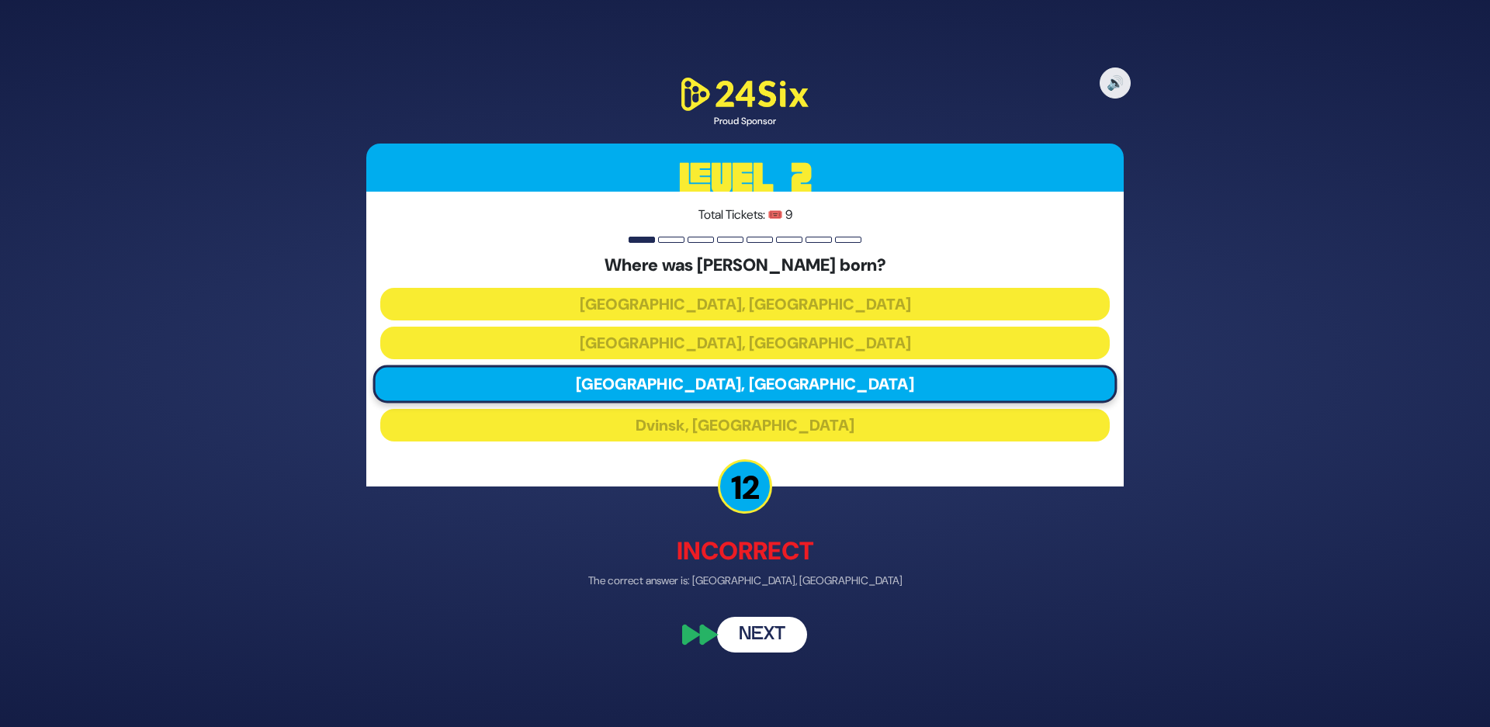
click at [773, 640] on button "Next" at bounding box center [762, 635] width 90 height 36
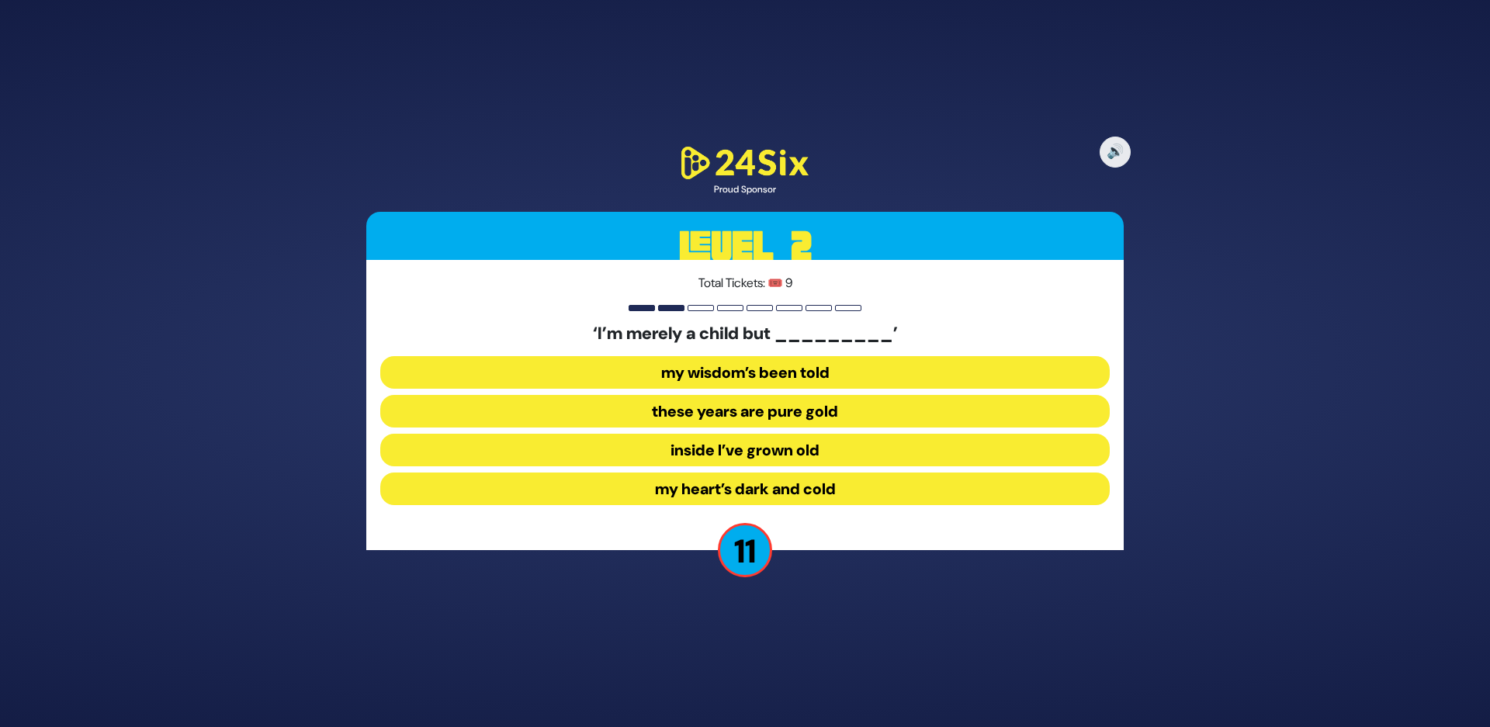
click at [680, 450] on button "inside I’ve grown old" at bounding box center [744, 450] width 729 height 33
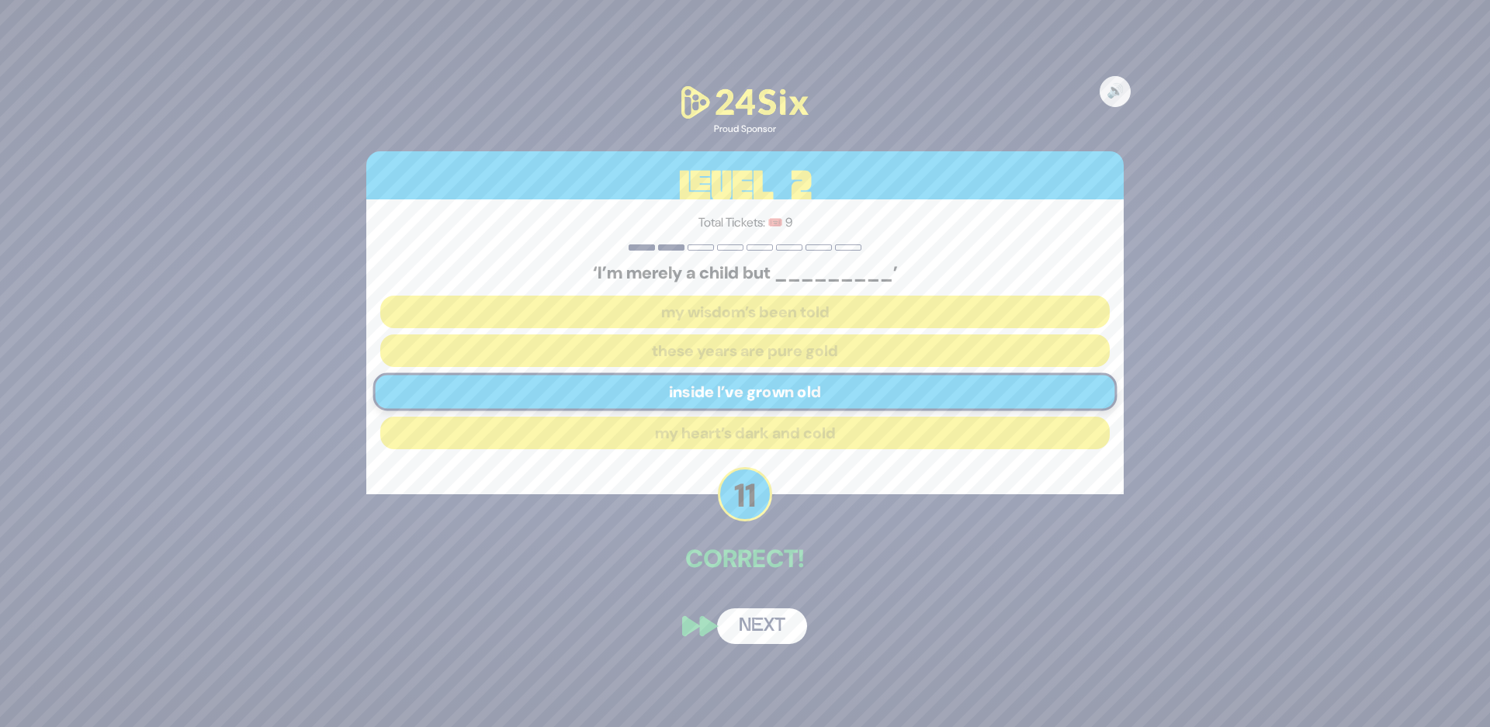
click at [764, 626] on button "Next" at bounding box center [762, 626] width 90 height 36
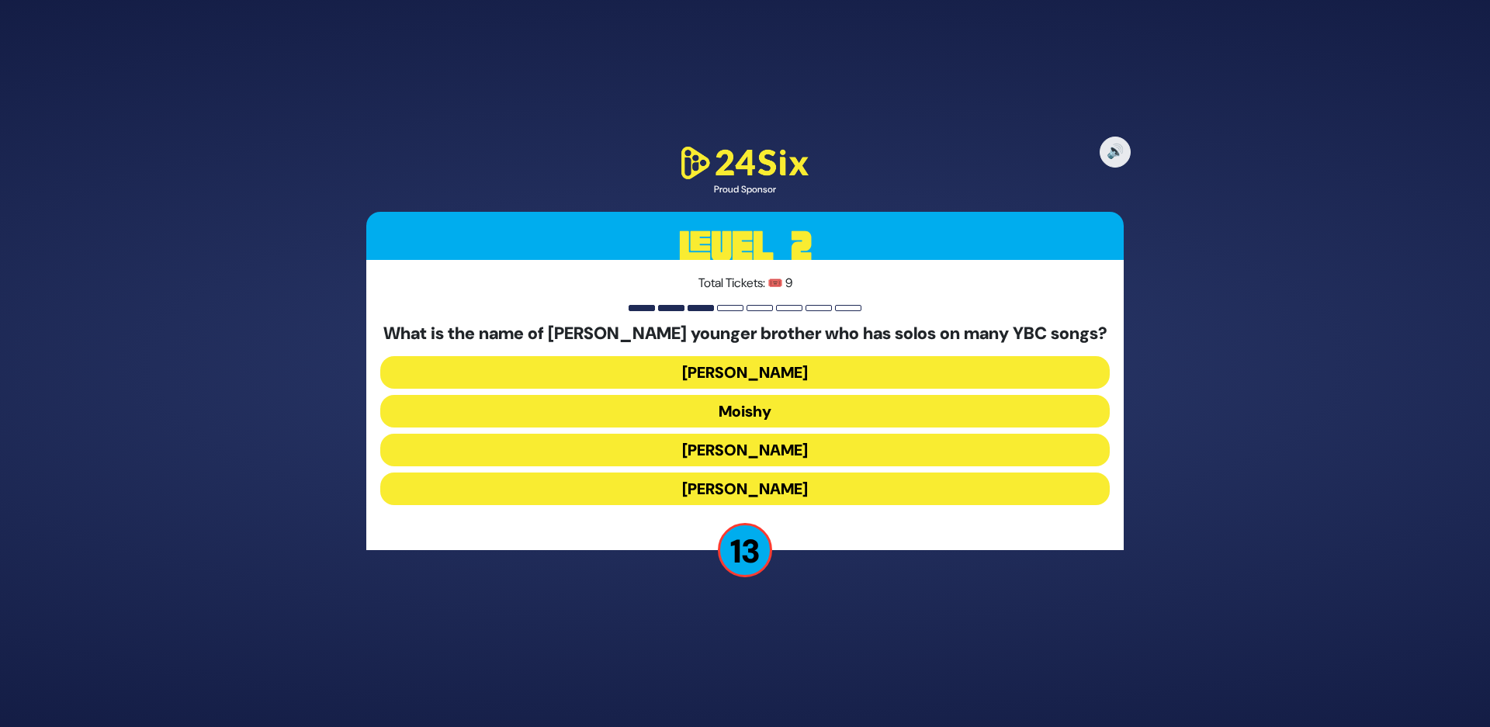
click at [694, 416] on button "Moishy" at bounding box center [744, 411] width 729 height 33
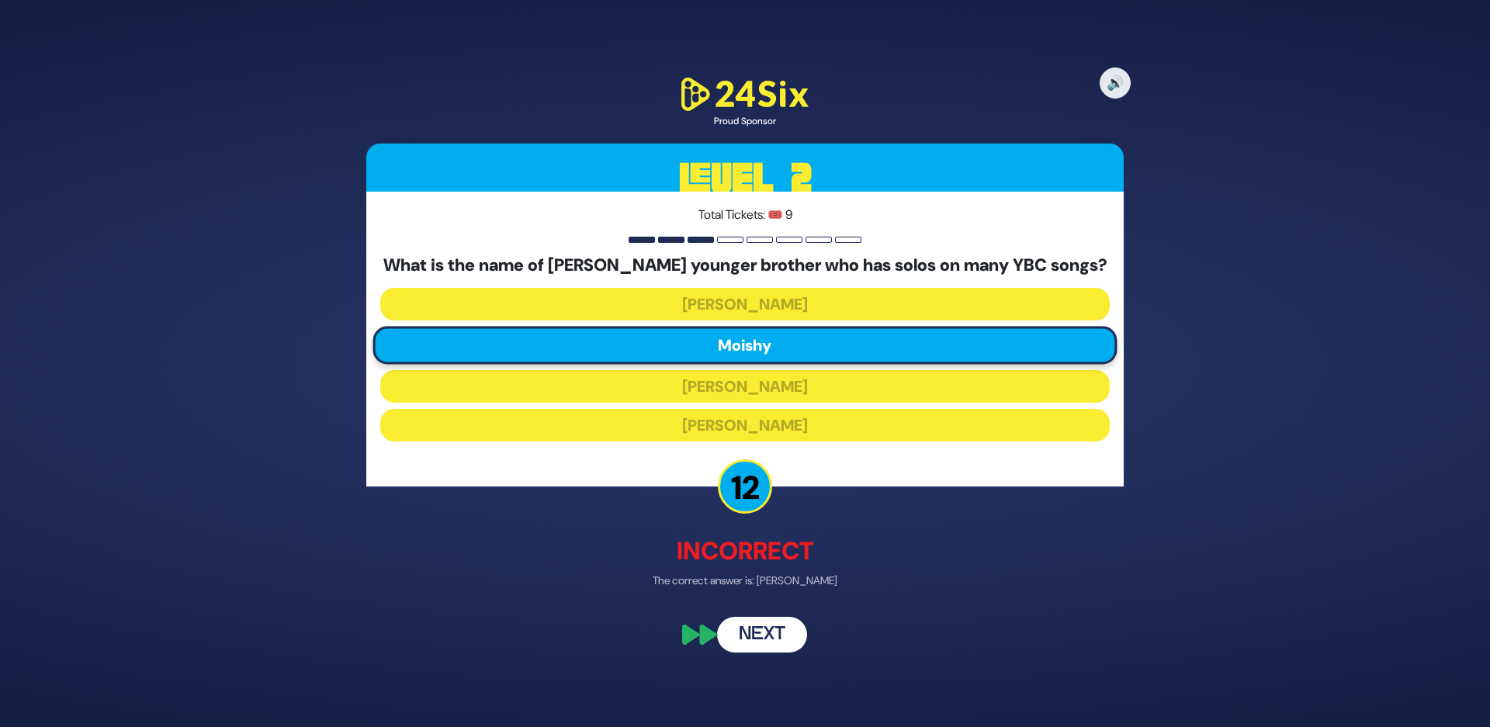
click at [769, 642] on button "Next" at bounding box center [762, 635] width 90 height 36
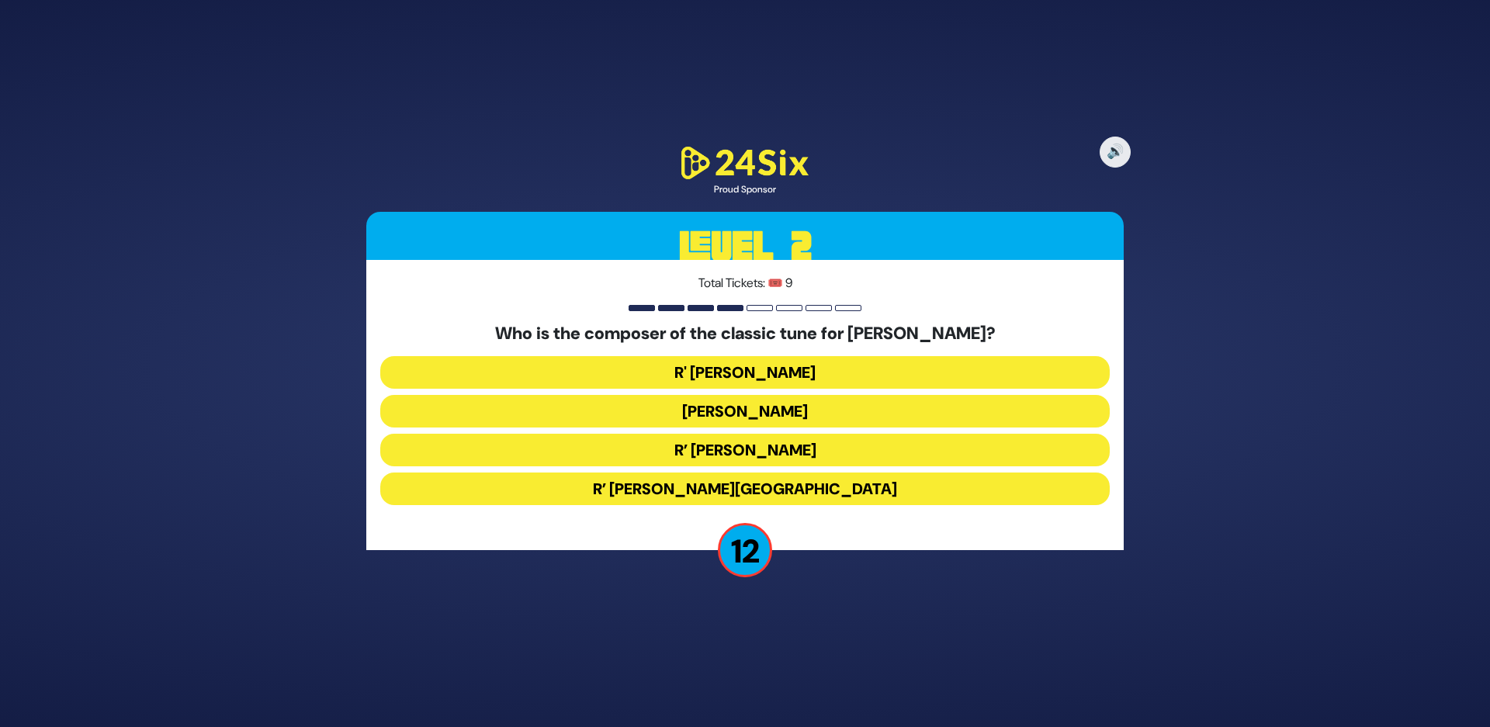
click at [673, 370] on button "R' Baruch Chait" at bounding box center [744, 372] width 729 height 33
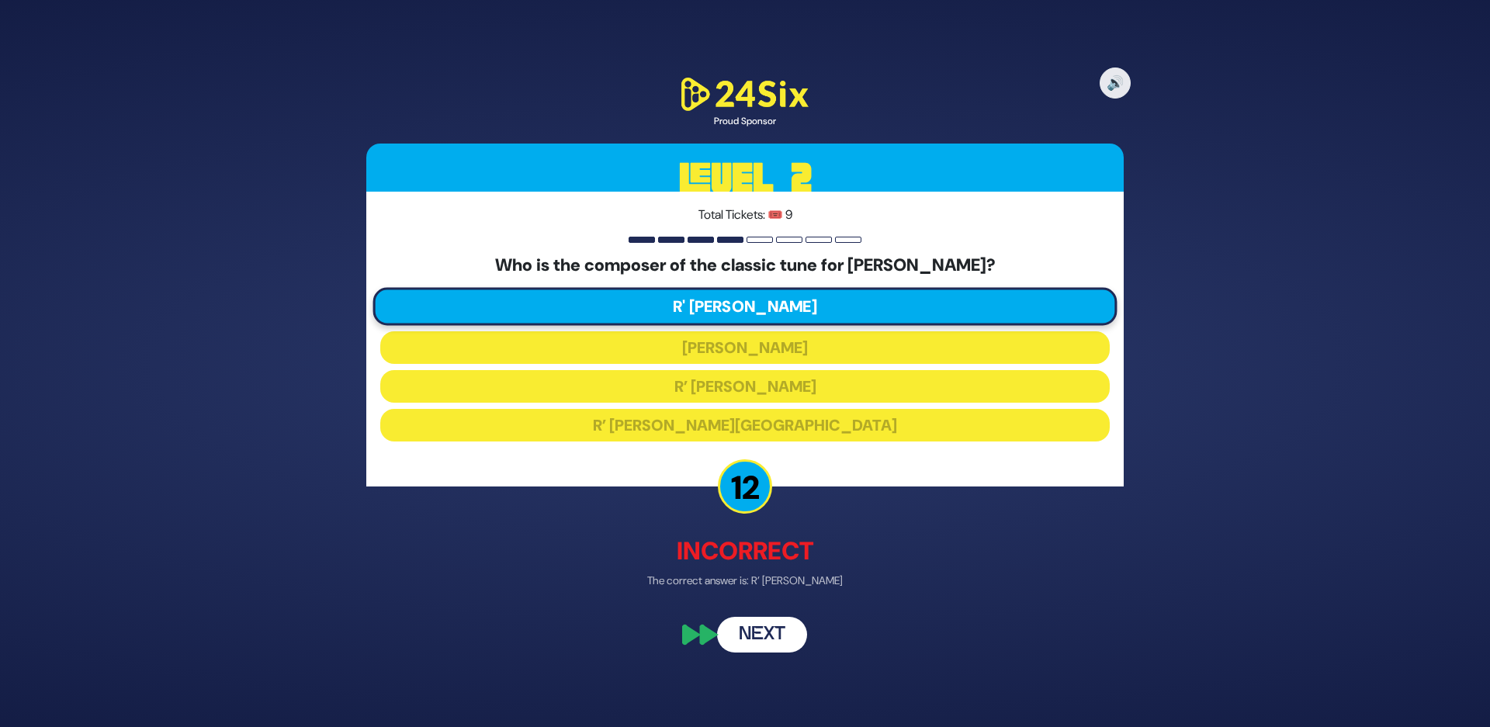
click at [761, 638] on button "Next" at bounding box center [762, 635] width 90 height 36
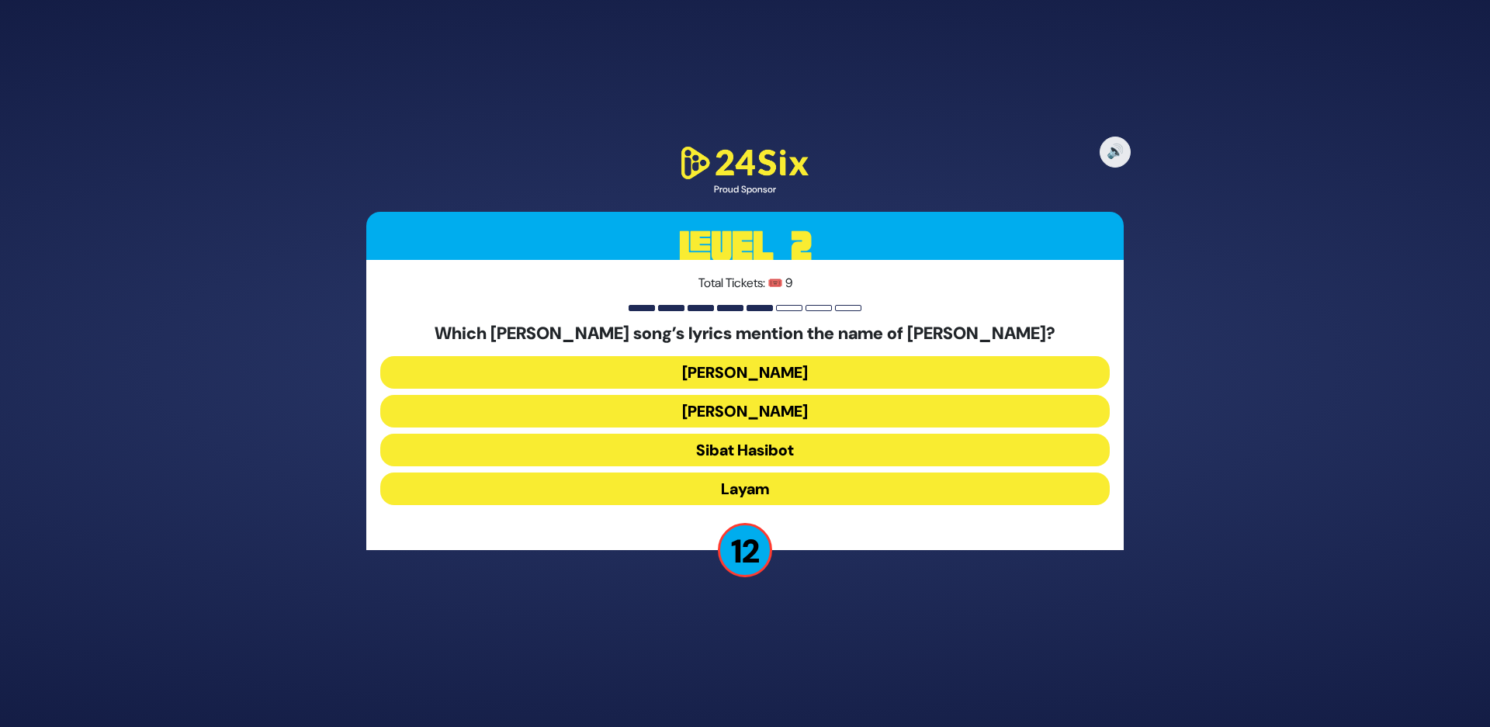
click at [646, 483] on button "Layam" at bounding box center [744, 489] width 729 height 33
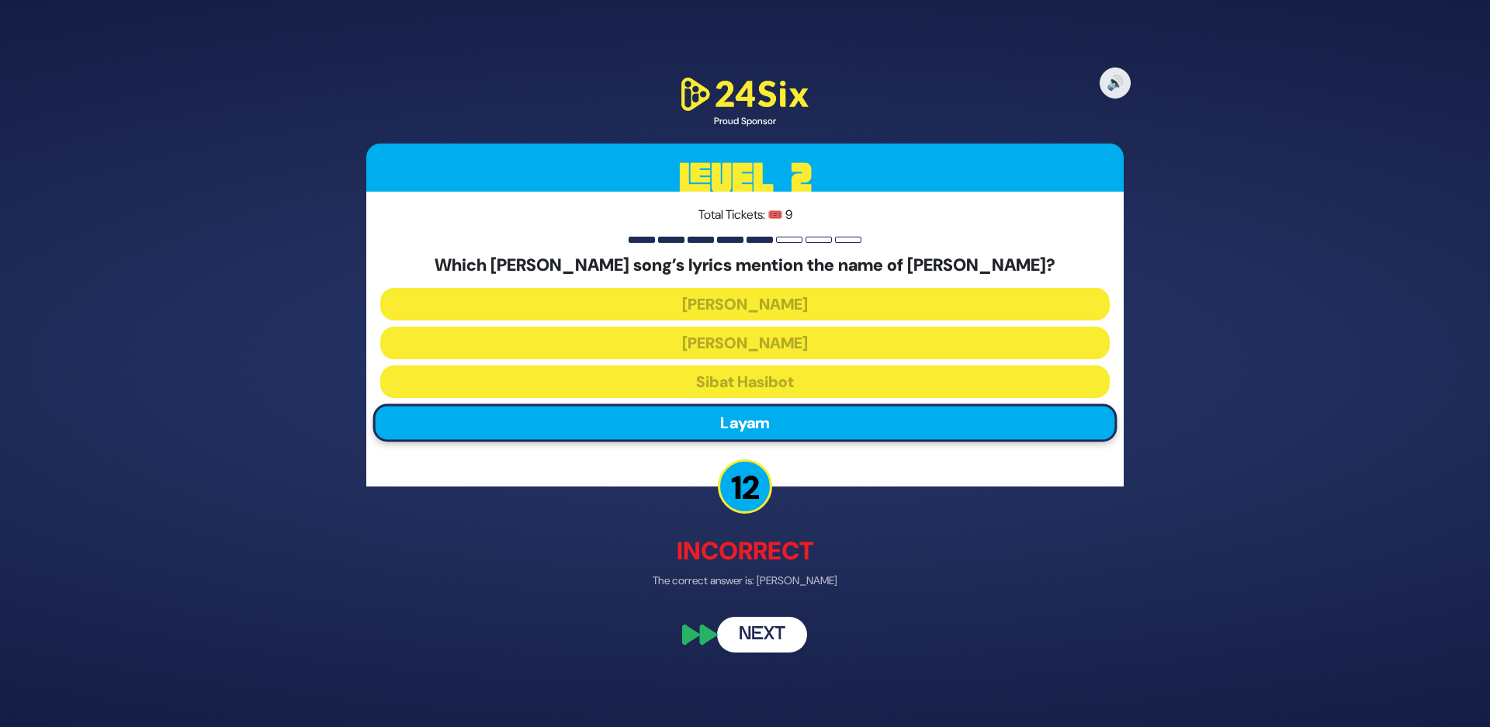
drag, startPoint x: 766, startPoint y: 623, endPoint x: 762, endPoint y: 632, distance: 9.4
click at [766, 625] on button "Next" at bounding box center [762, 635] width 90 height 36
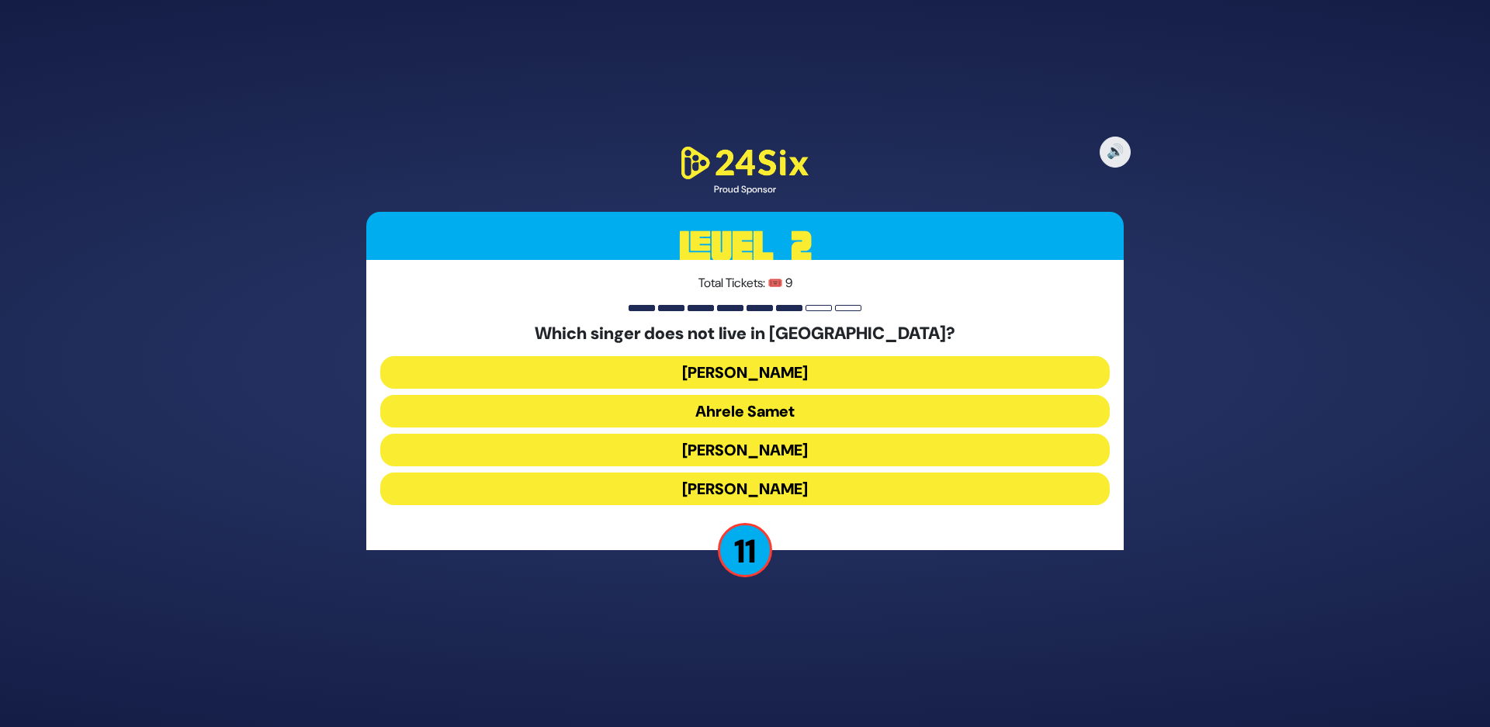
click at [649, 490] on button "Eitan Katz" at bounding box center [744, 489] width 729 height 33
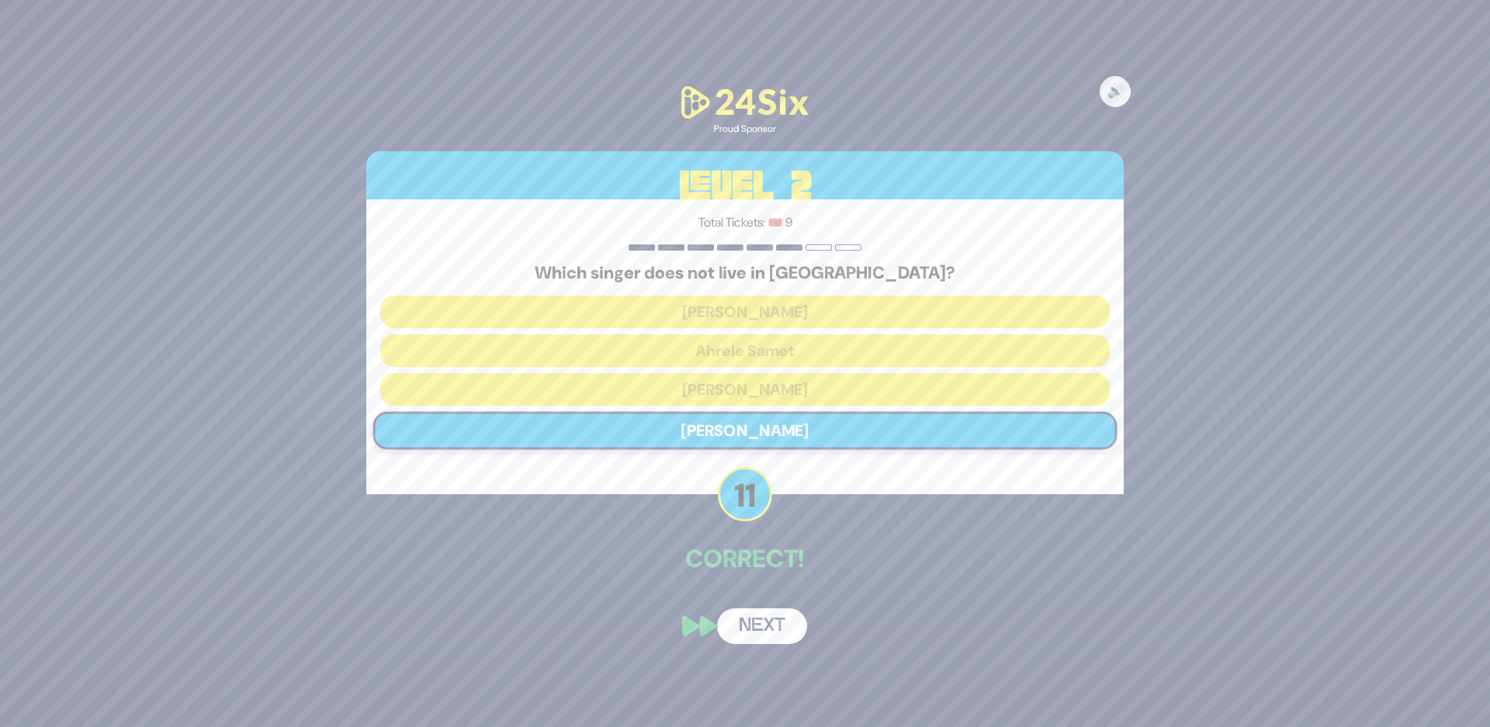
click at [770, 629] on button "Next" at bounding box center [762, 626] width 90 height 36
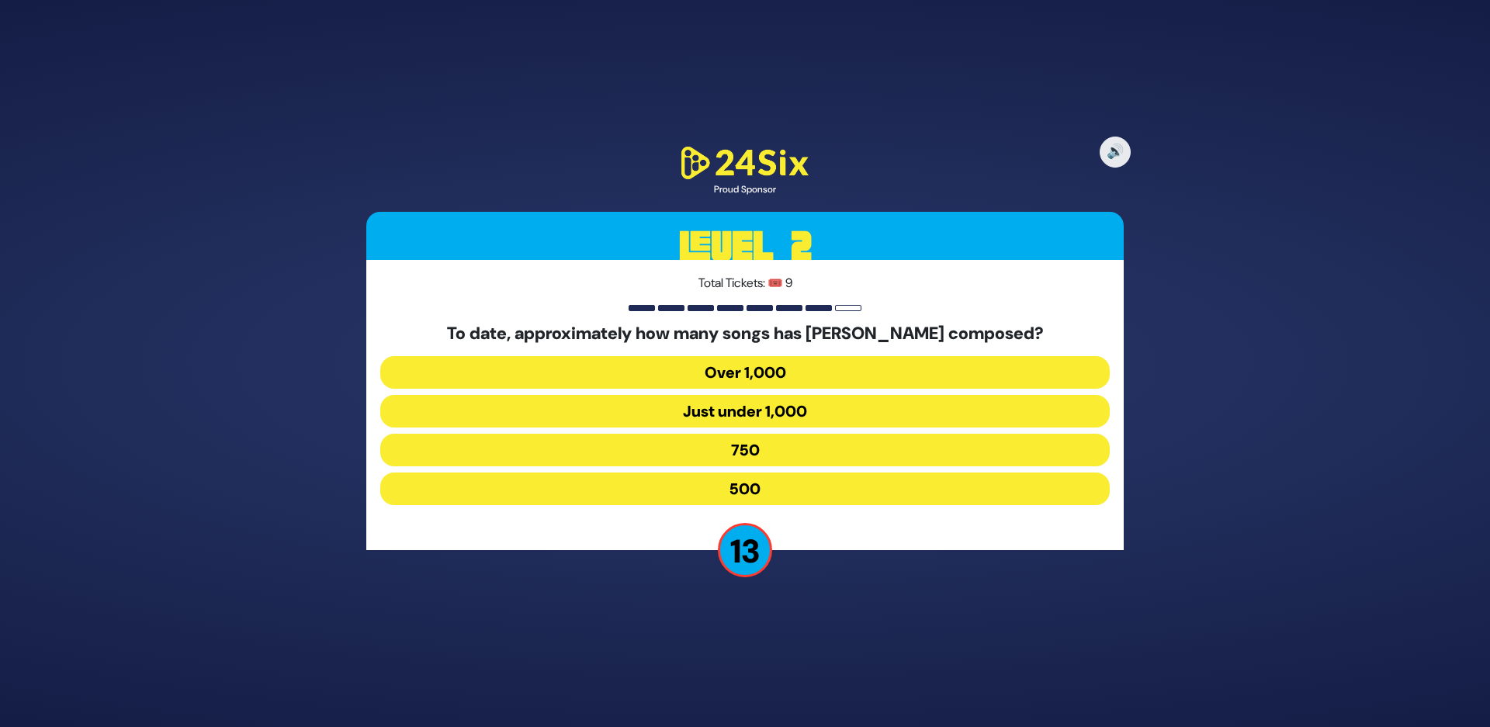
click at [692, 371] on button "Over 1,000" at bounding box center [744, 372] width 729 height 33
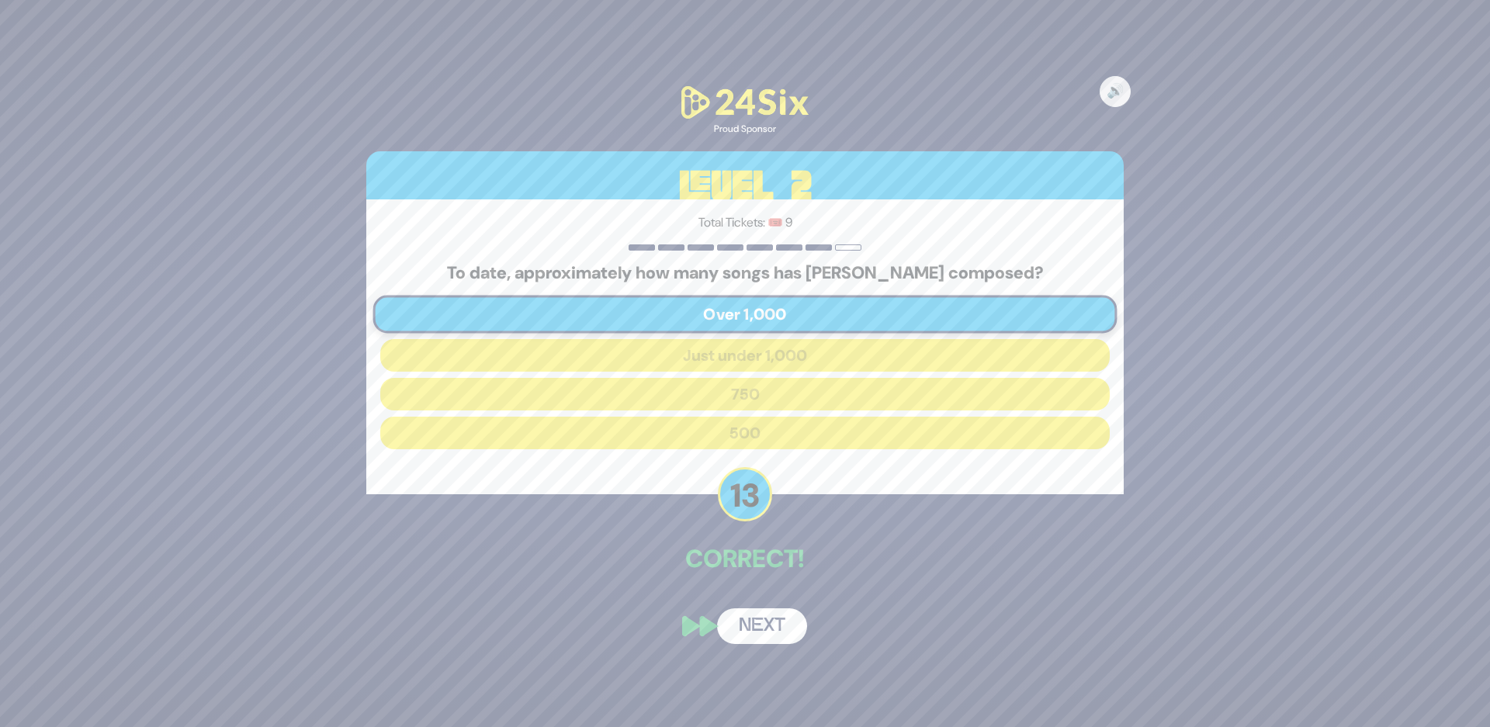
click at [775, 634] on button "Next" at bounding box center [762, 626] width 90 height 36
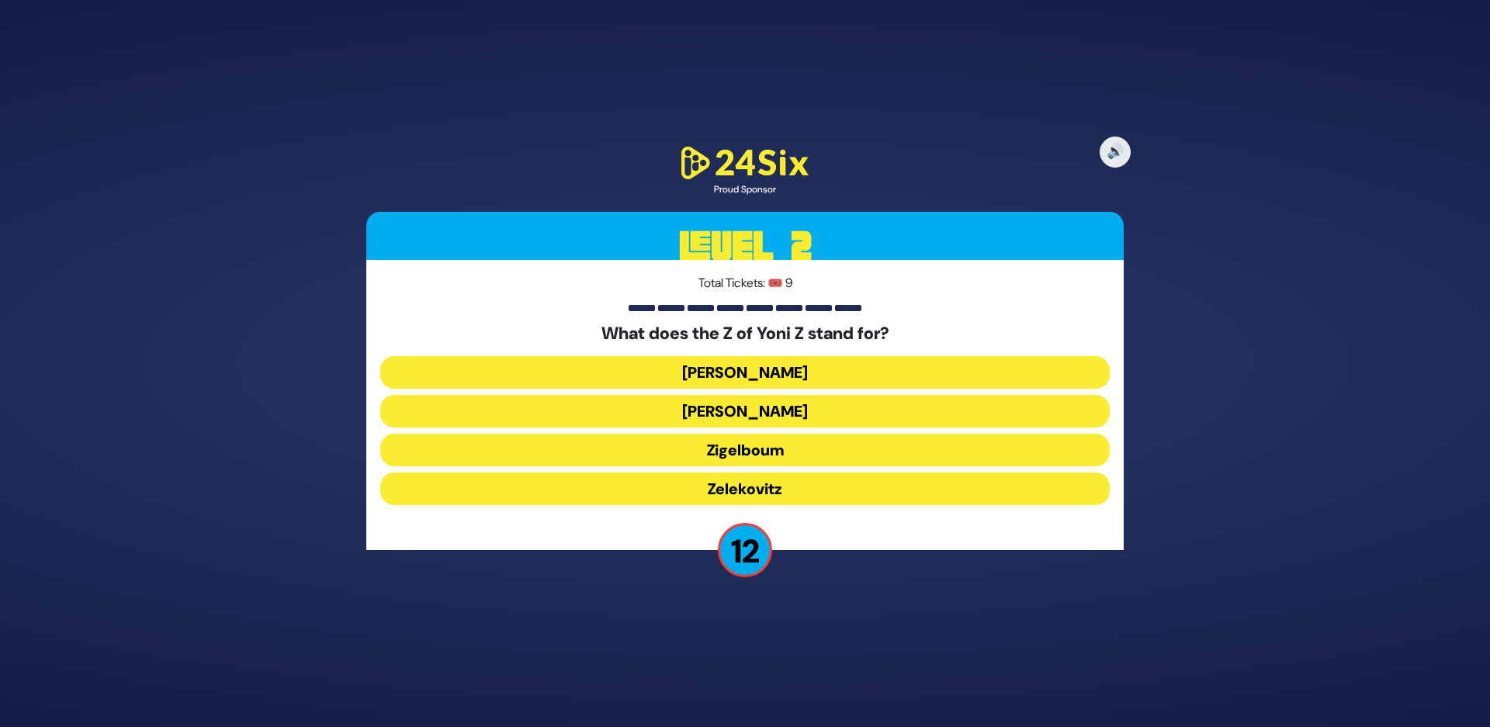
click at [740, 453] on button "Zigelboum" at bounding box center [744, 450] width 729 height 33
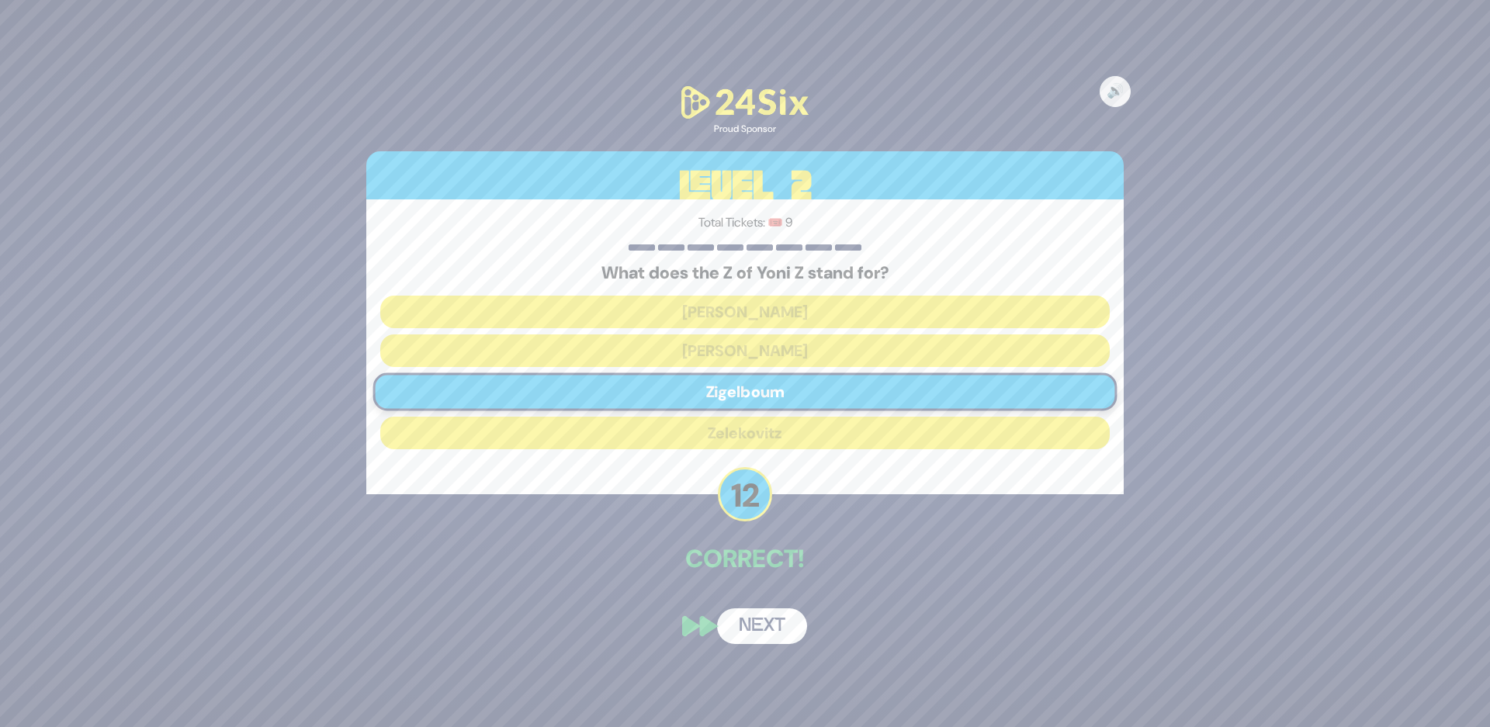
click at [766, 623] on button "Next" at bounding box center [762, 626] width 90 height 36
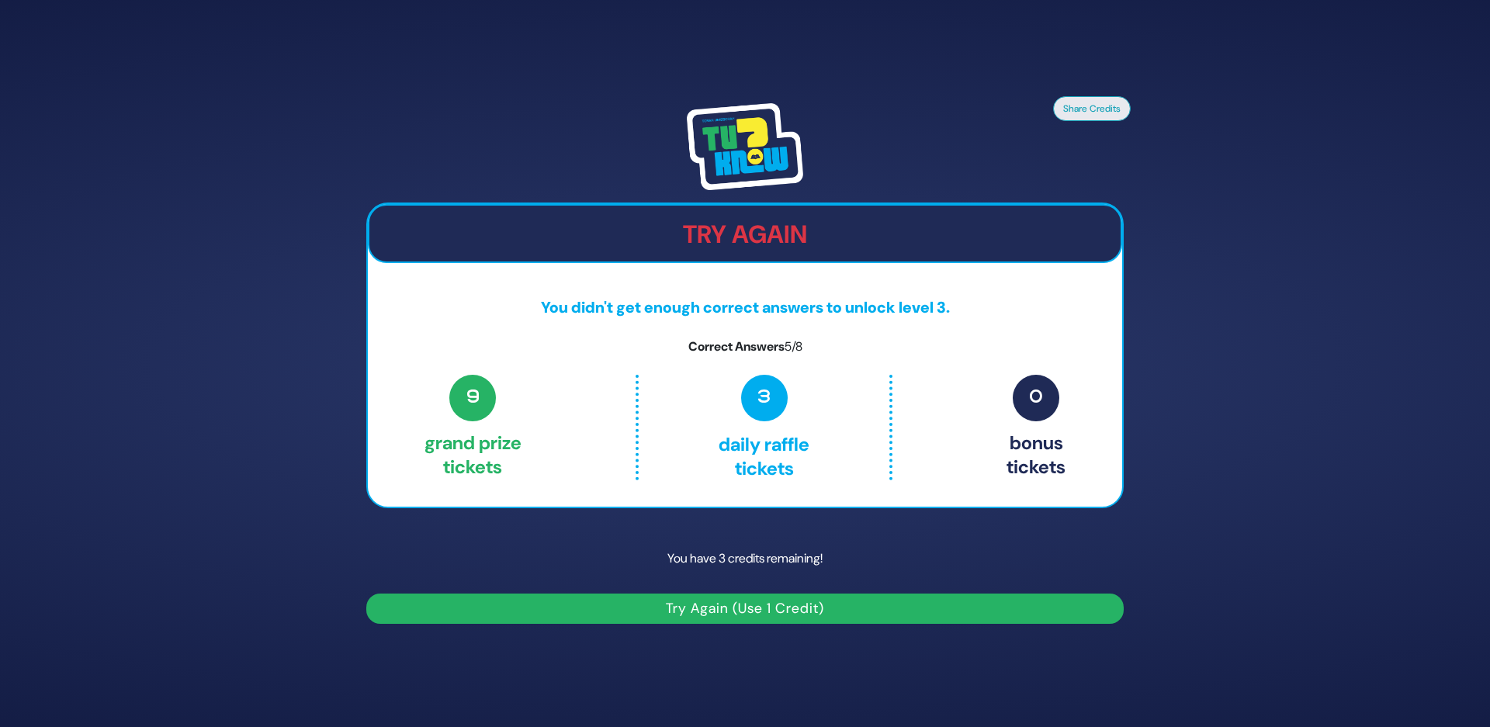
click at [667, 598] on button "Try Again (Use 1 Credit)" at bounding box center [744, 609] width 757 height 30
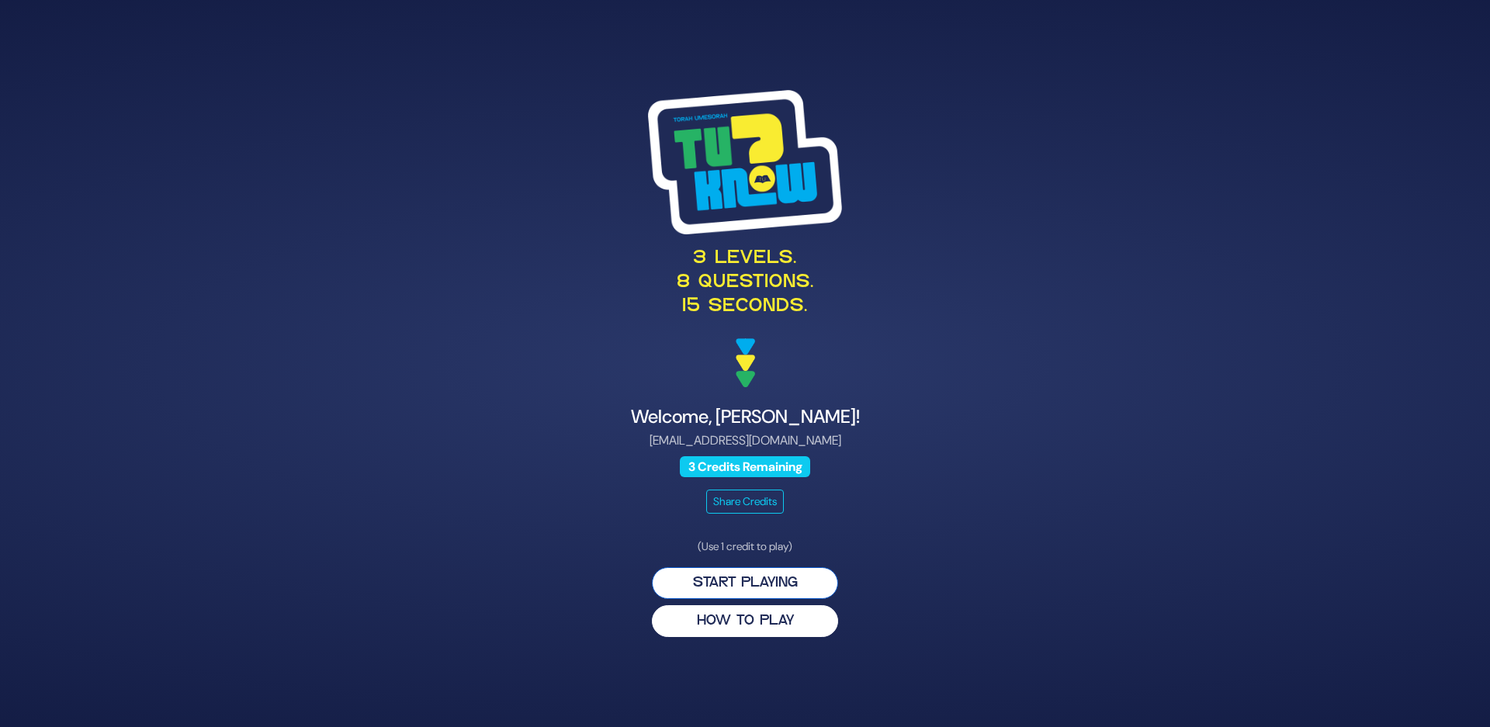
click at [713, 580] on button "Start Playing" at bounding box center [745, 583] width 186 height 32
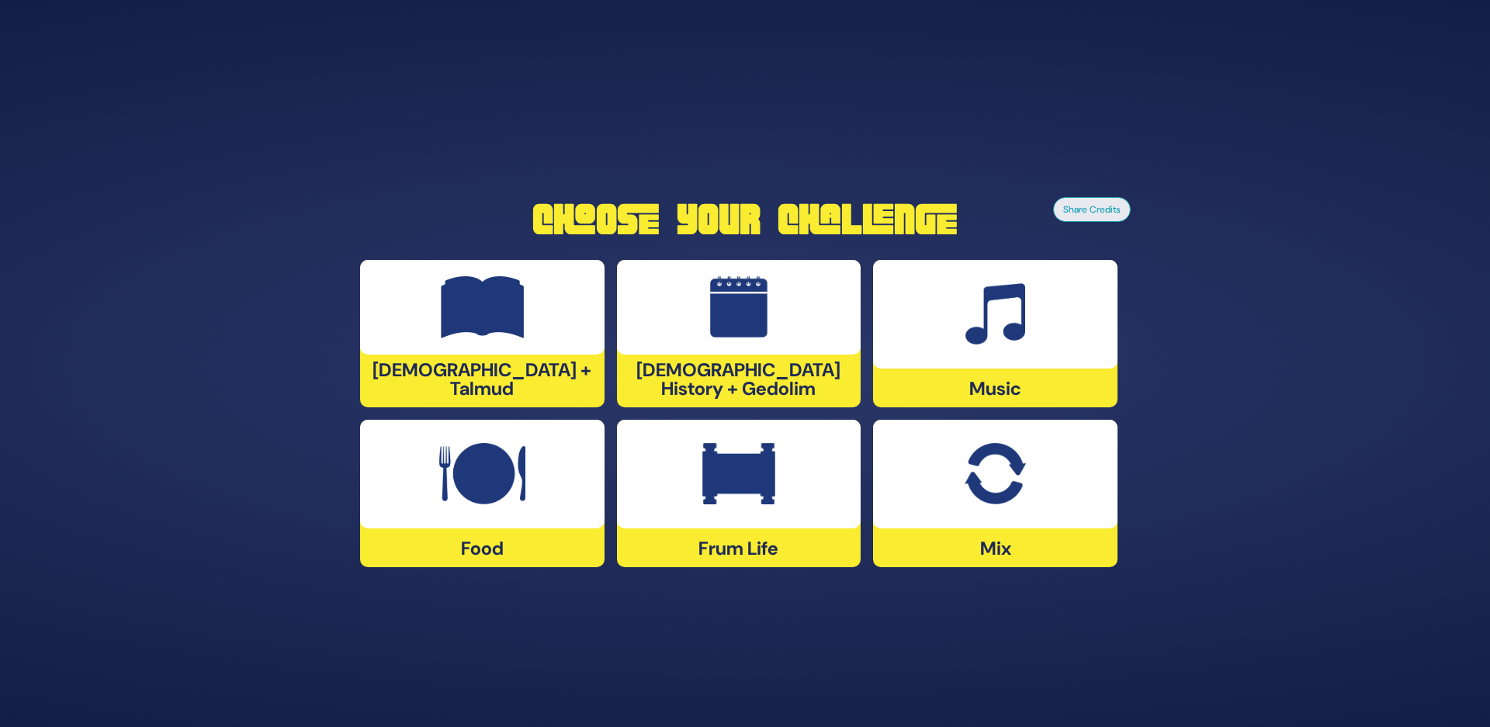
click at [746, 455] on img at bounding box center [738, 474] width 73 height 62
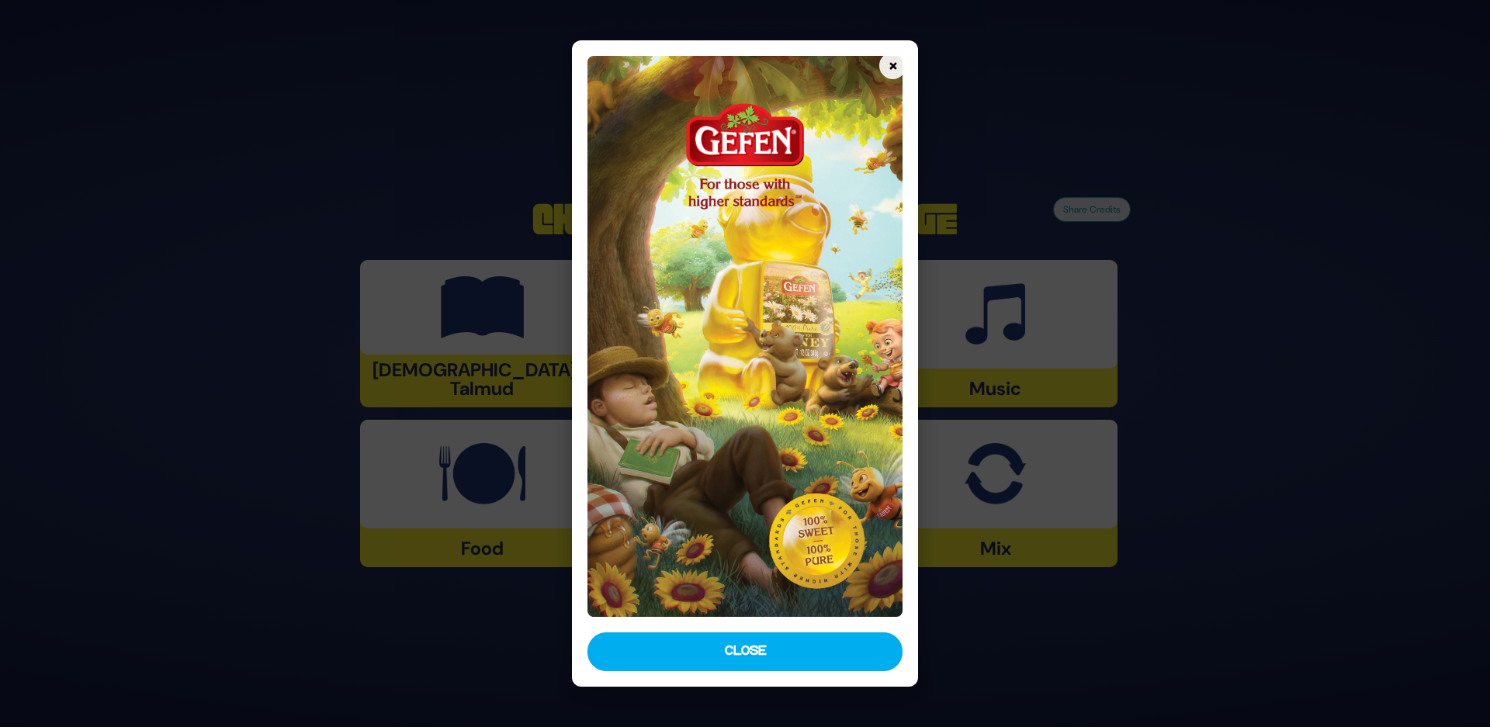
click at [735, 660] on button "Close" at bounding box center [745, 651] width 316 height 39
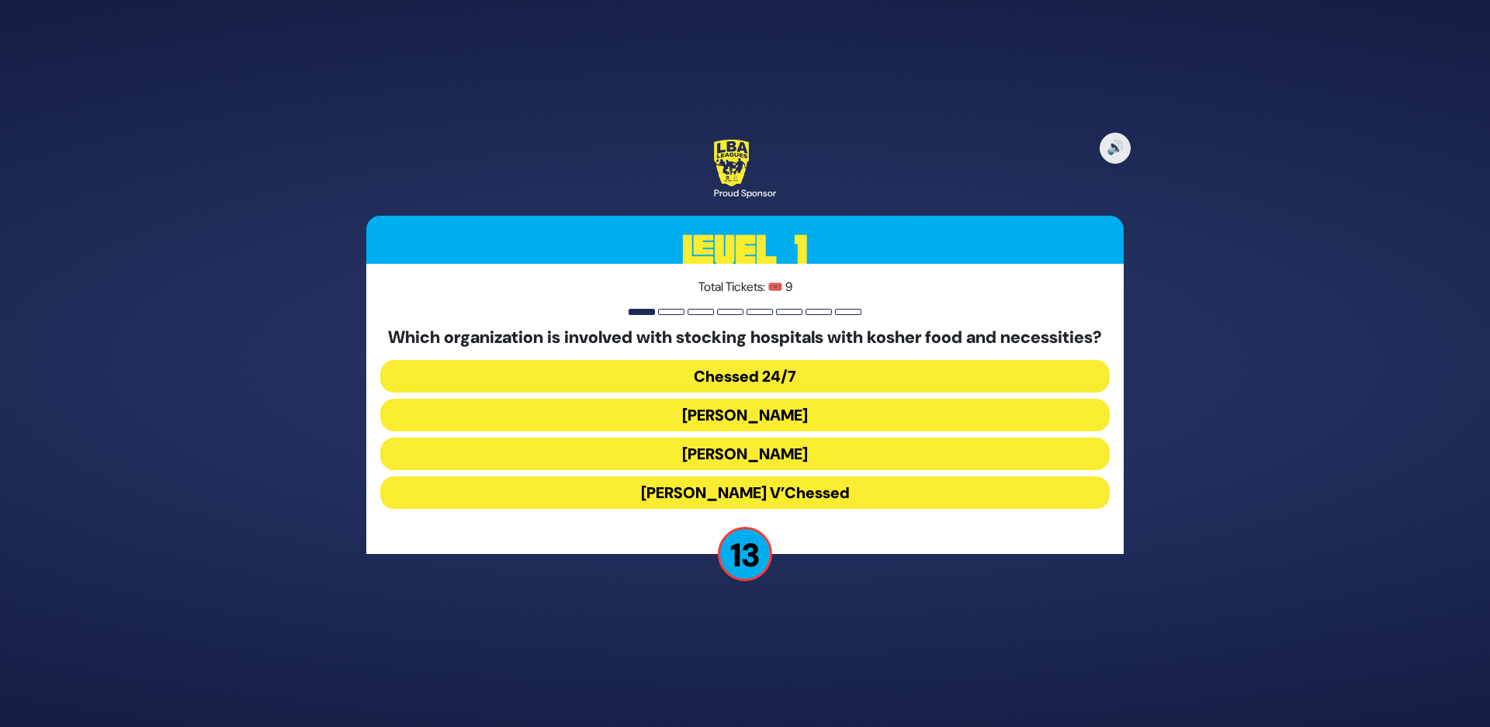
click at [723, 379] on button "Chessed 24/7" at bounding box center [744, 376] width 729 height 33
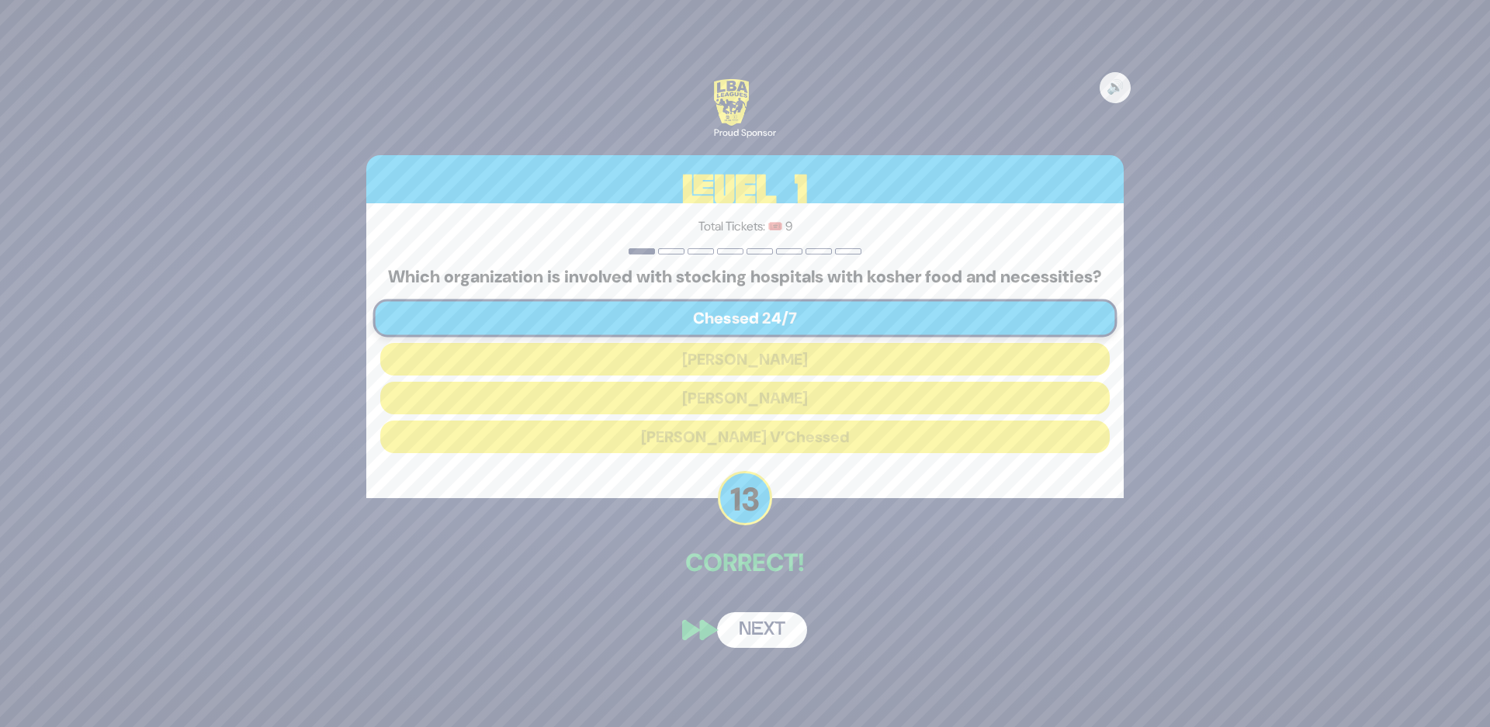
click at [764, 636] on button "Next" at bounding box center [762, 630] width 90 height 36
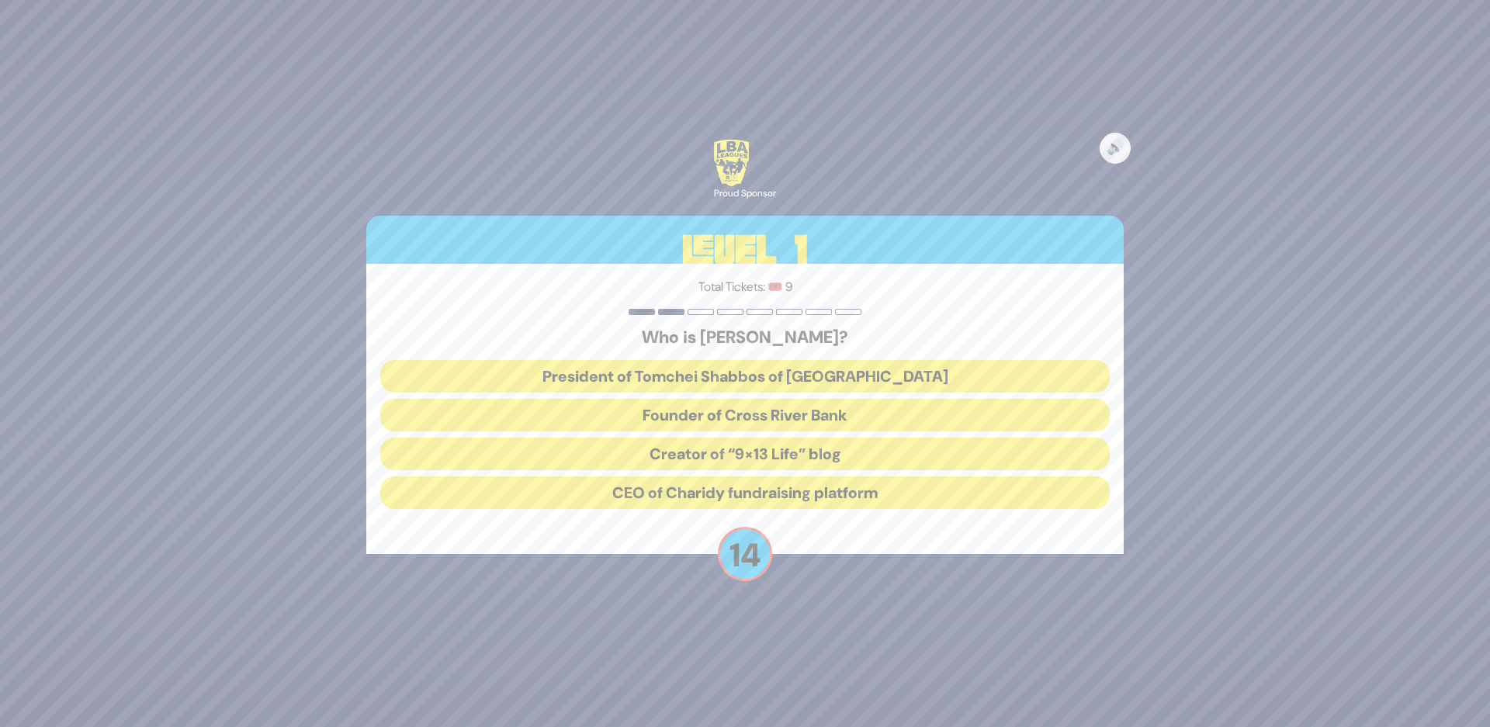
click at [691, 376] on button "President of Tomchei Shabbos of Rockland County" at bounding box center [744, 376] width 729 height 33
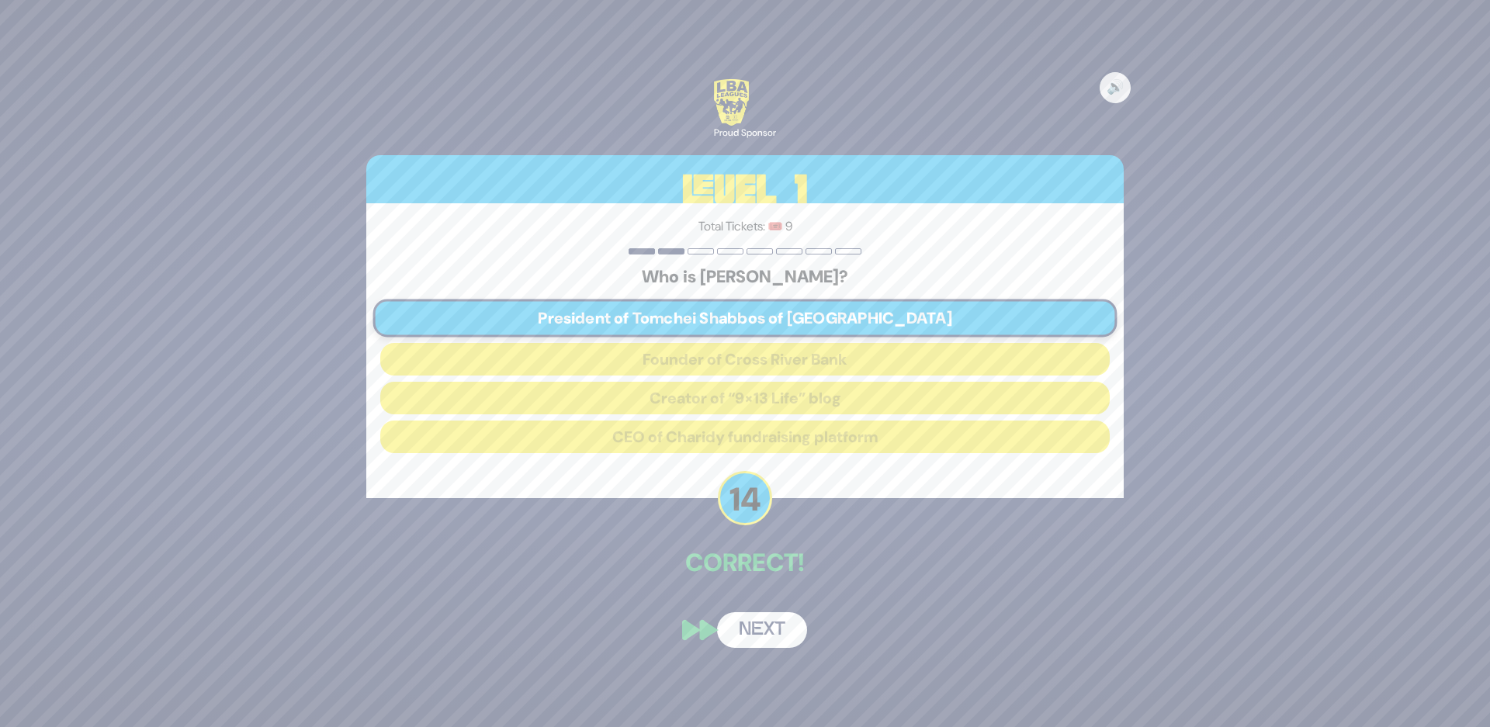
click at [746, 627] on button "Next" at bounding box center [762, 630] width 90 height 36
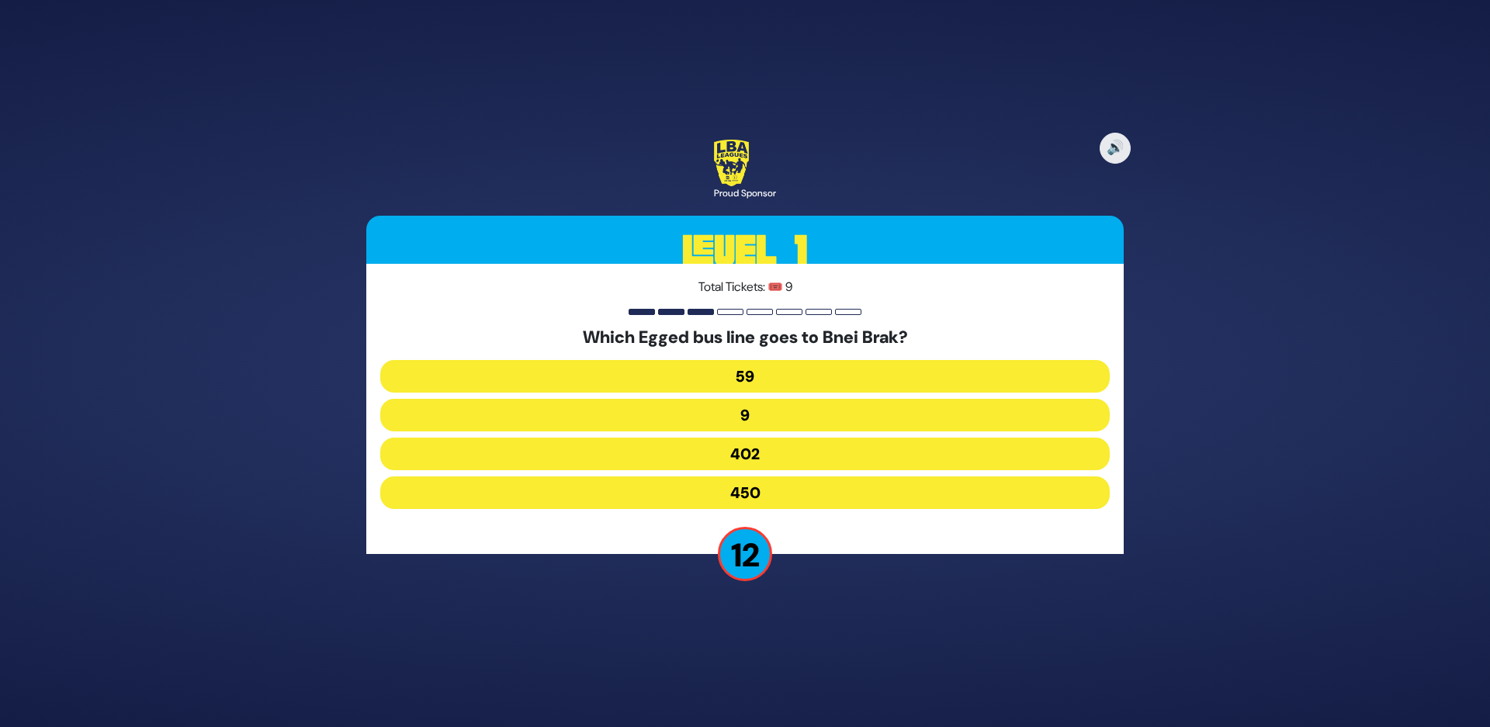
click at [691, 452] on button "402" at bounding box center [744, 454] width 729 height 33
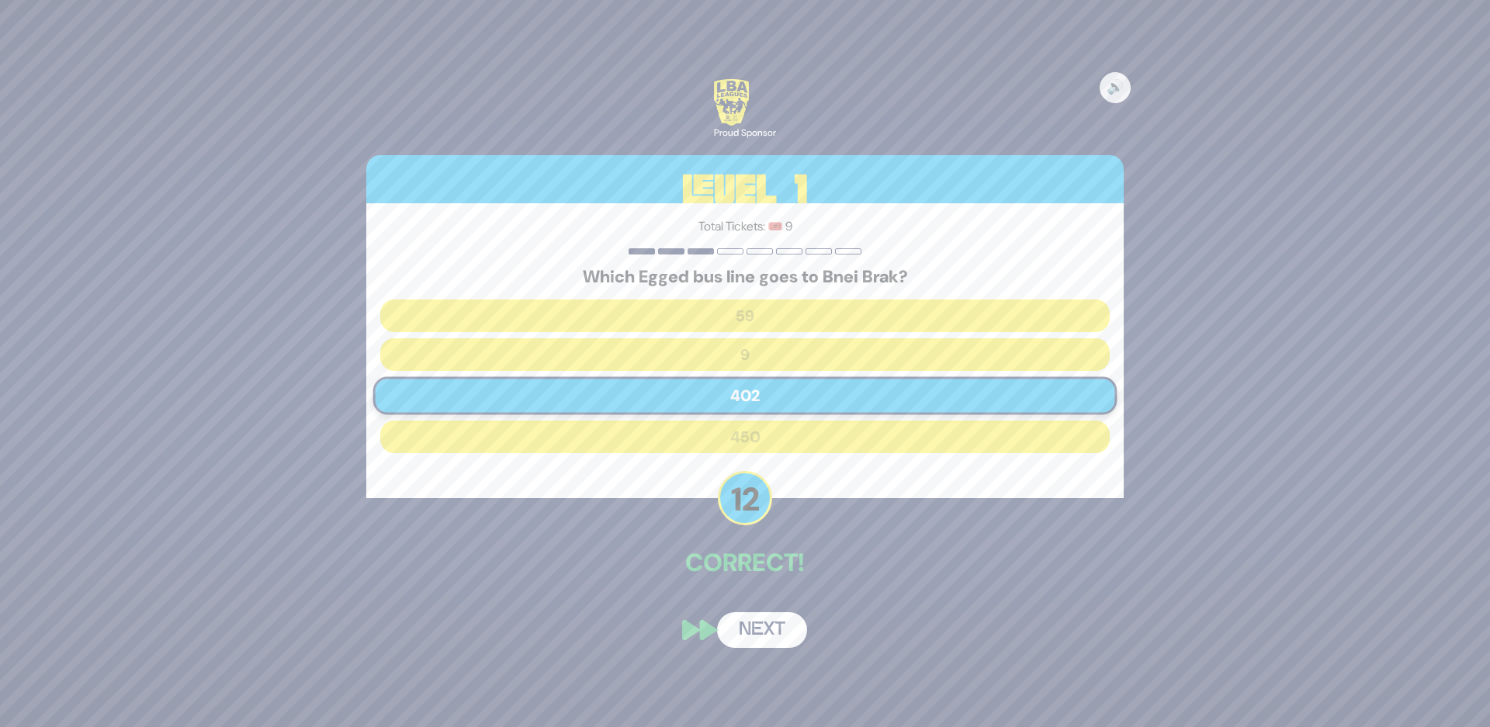
click at [765, 632] on button "Next" at bounding box center [762, 630] width 90 height 36
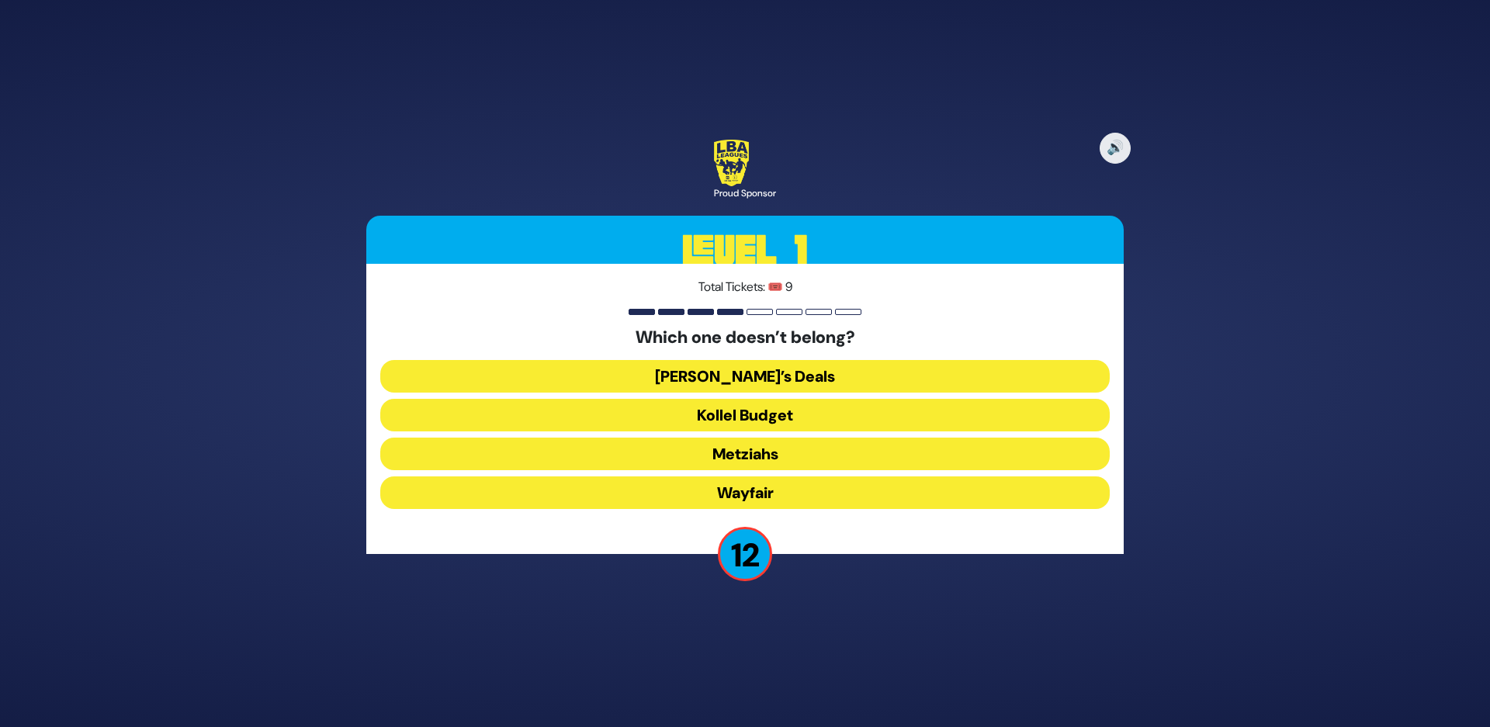
click at [738, 498] on button "Wayfair" at bounding box center [744, 492] width 729 height 33
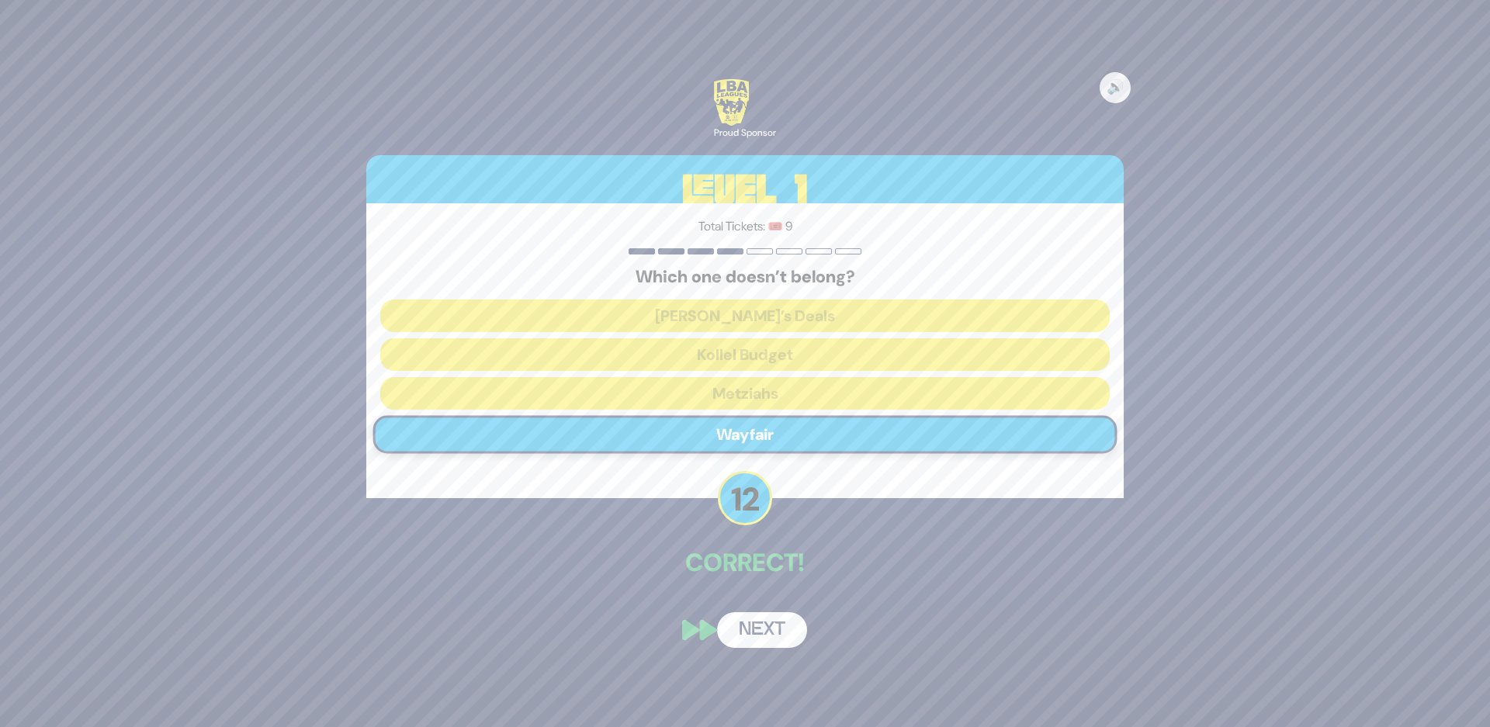
click at [768, 647] on button "Next" at bounding box center [762, 630] width 90 height 36
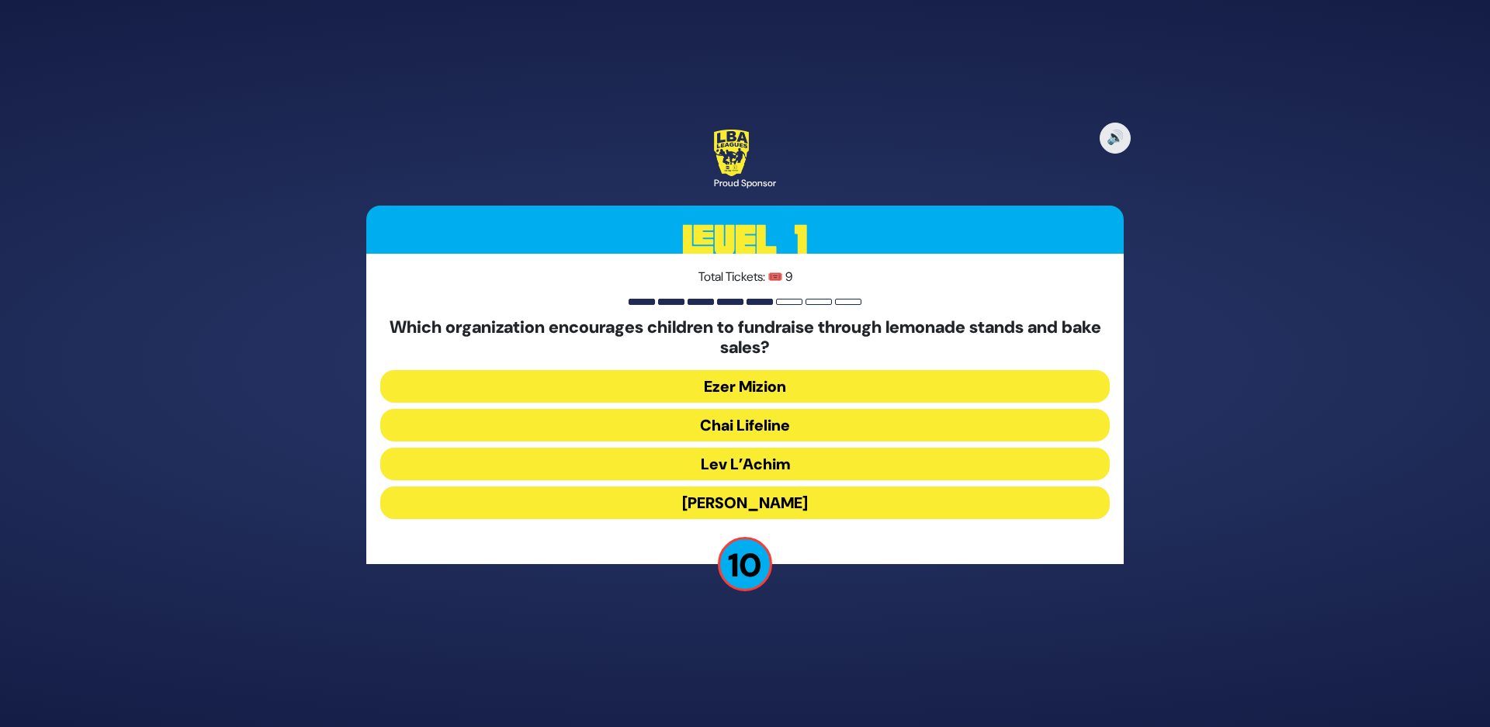
click at [747, 390] on button "Ezer Mizion" at bounding box center [744, 386] width 729 height 33
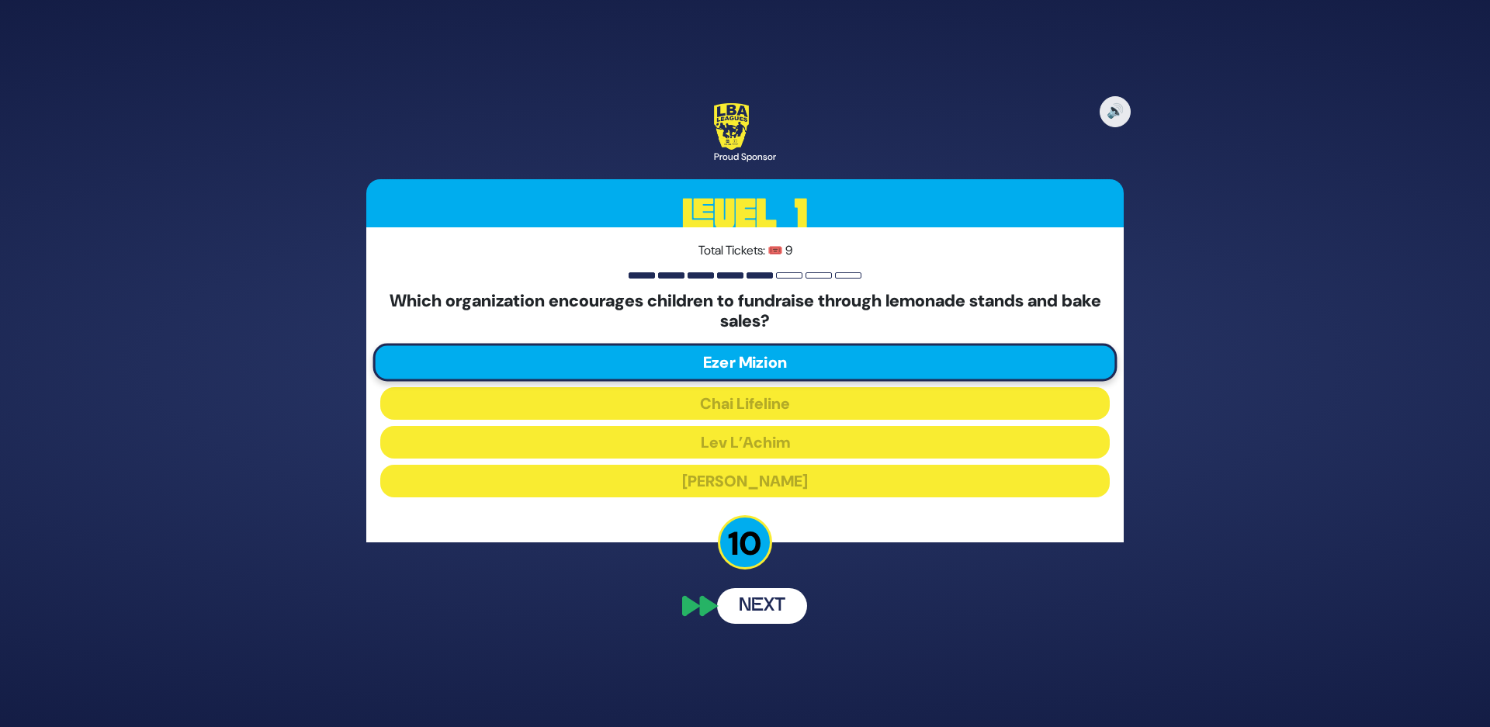
click at [483, 585] on div "🔊 Proud Sponsor Level 1 Total Tickets: 🎟️ 9 Which organization encourages child…" at bounding box center [745, 364] width 795 height 559
click at [778, 606] on button "Next" at bounding box center [762, 606] width 90 height 36
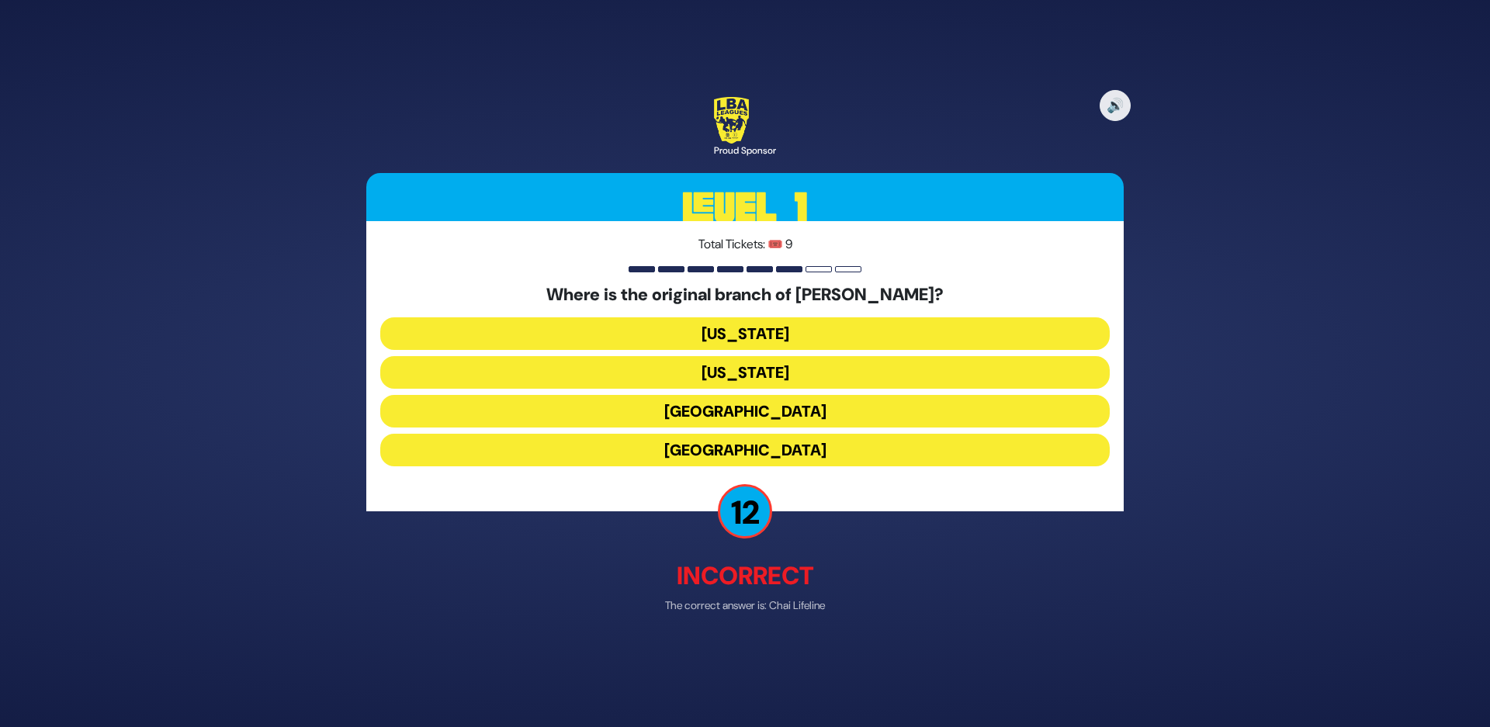
click at [719, 414] on button "London" at bounding box center [744, 412] width 729 height 33
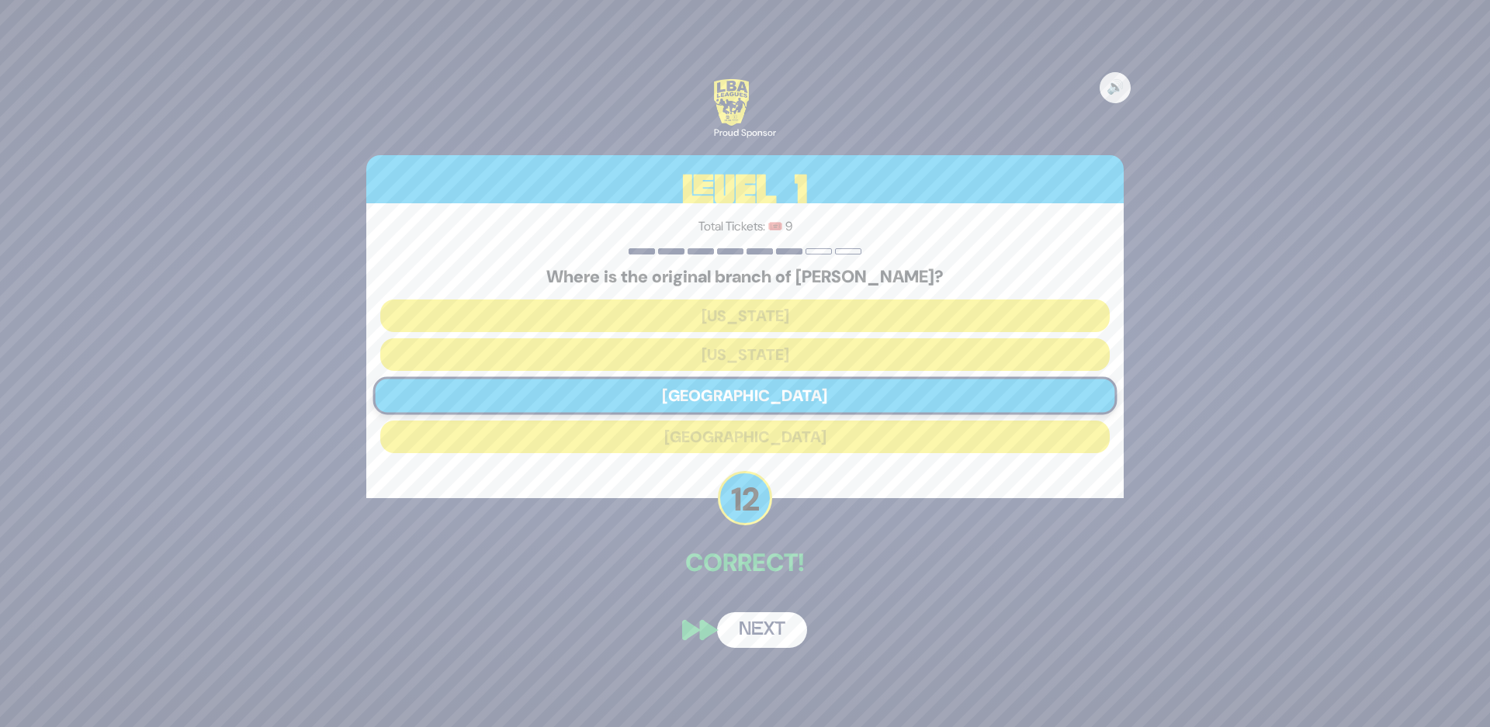
click at [746, 625] on button "Next" at bounding box center [762, 630] width 90 height 36
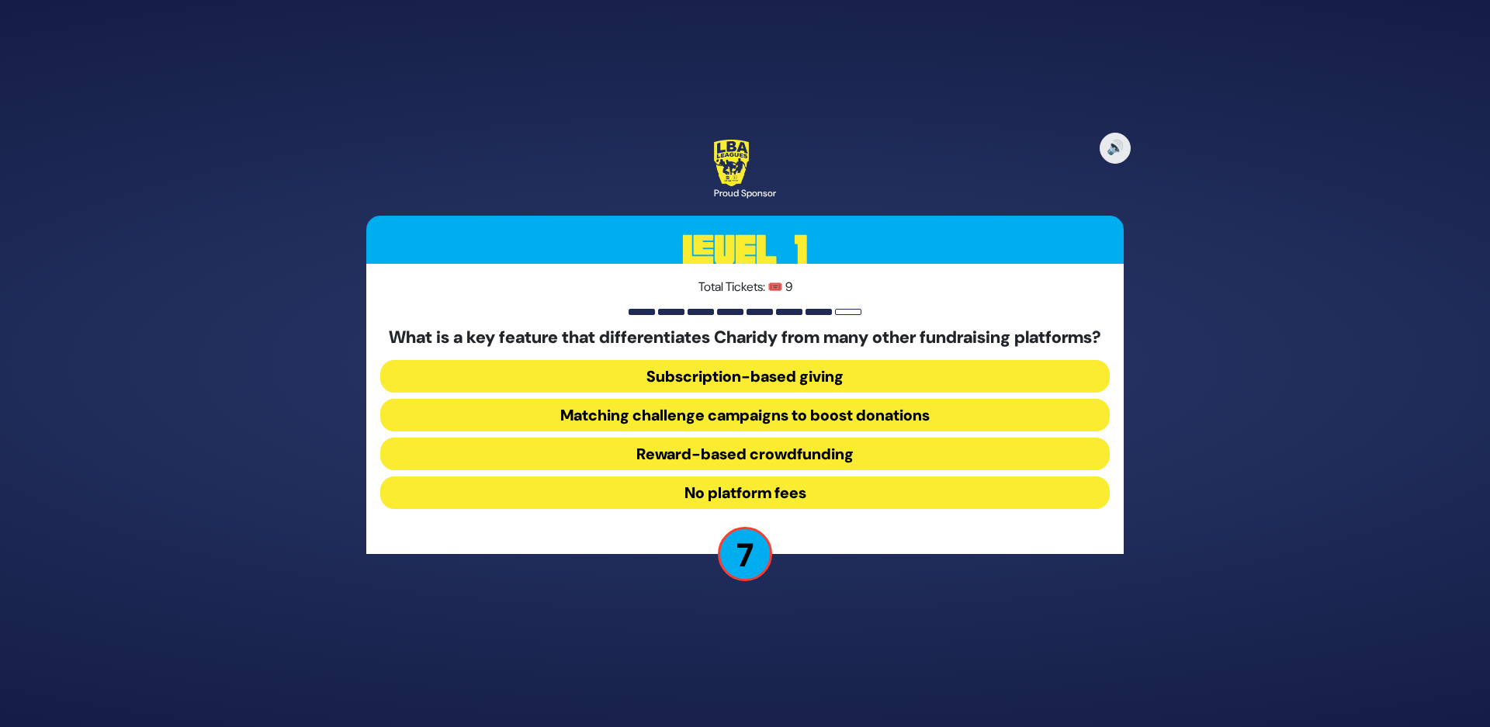
click at [671, 430] on button "Matching challenge campaigns to boost donations" at bounding box center [744, 415] width 729 height 33
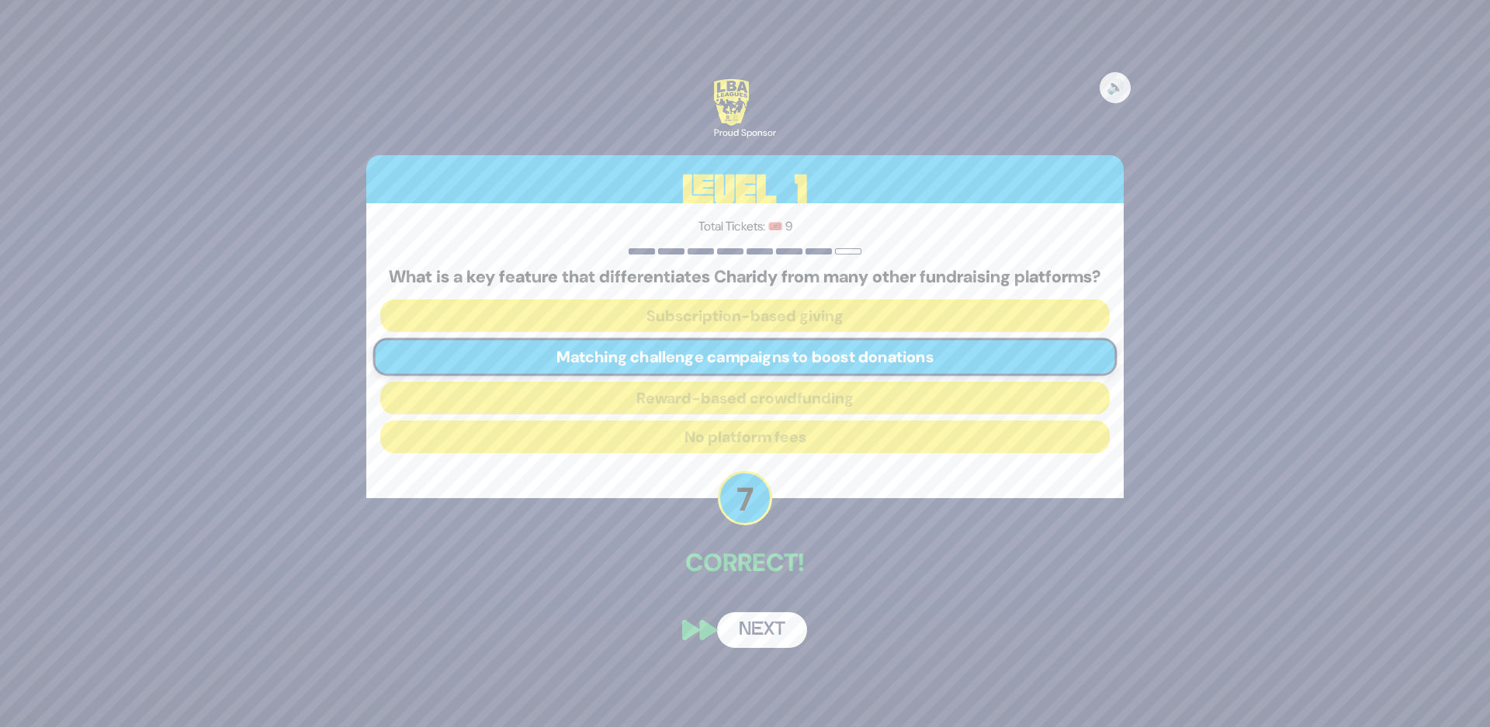
click at [753, 648] on button "Next" at bounding box center [762, 630] width 90 height 36
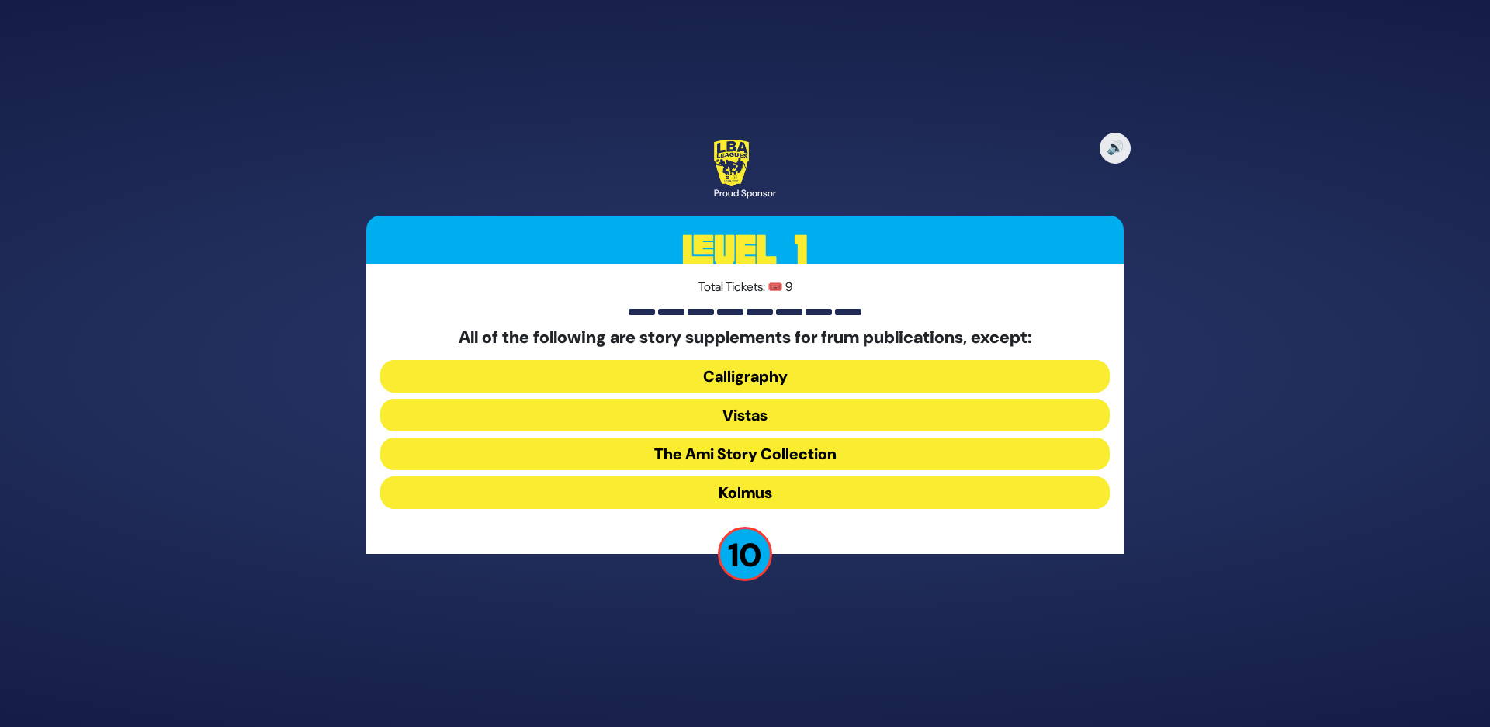
click at [728, 418] on button "Vistas" at bounding box center [744, 415] width 729 height 33
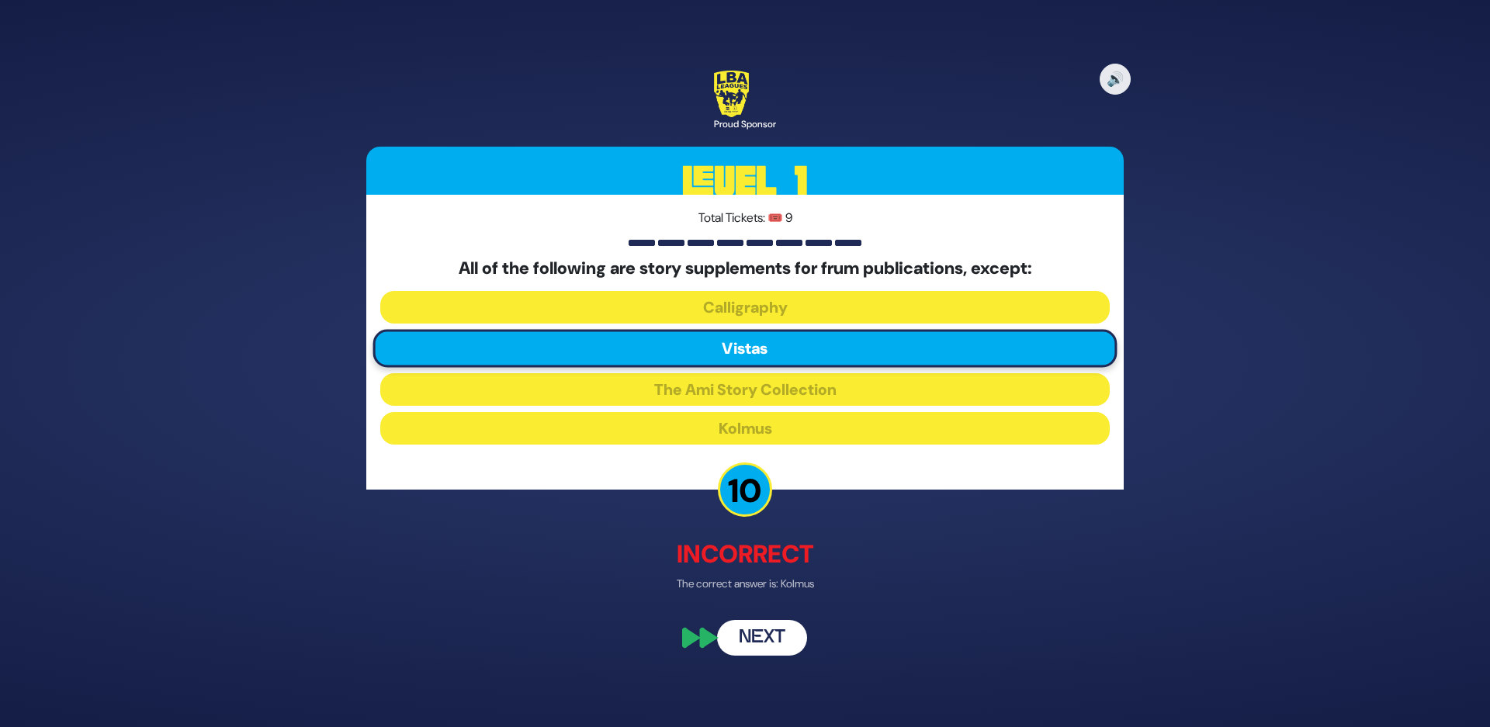
click at [763, 636] on button "Next" at bounding box center [762, 639] width 90 height 36
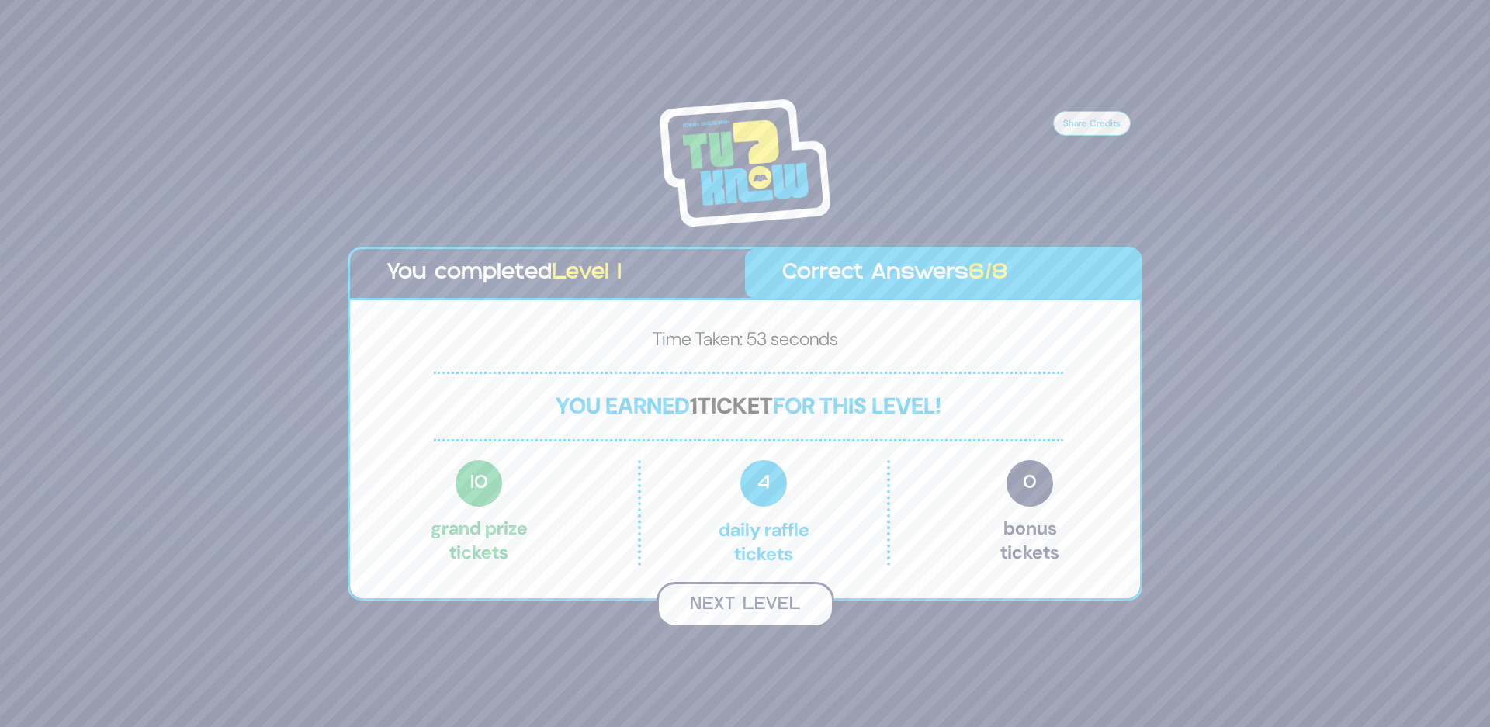
click at [715, 608] on button "Next Level" at bounding box center [745, 605] width 178 height 46
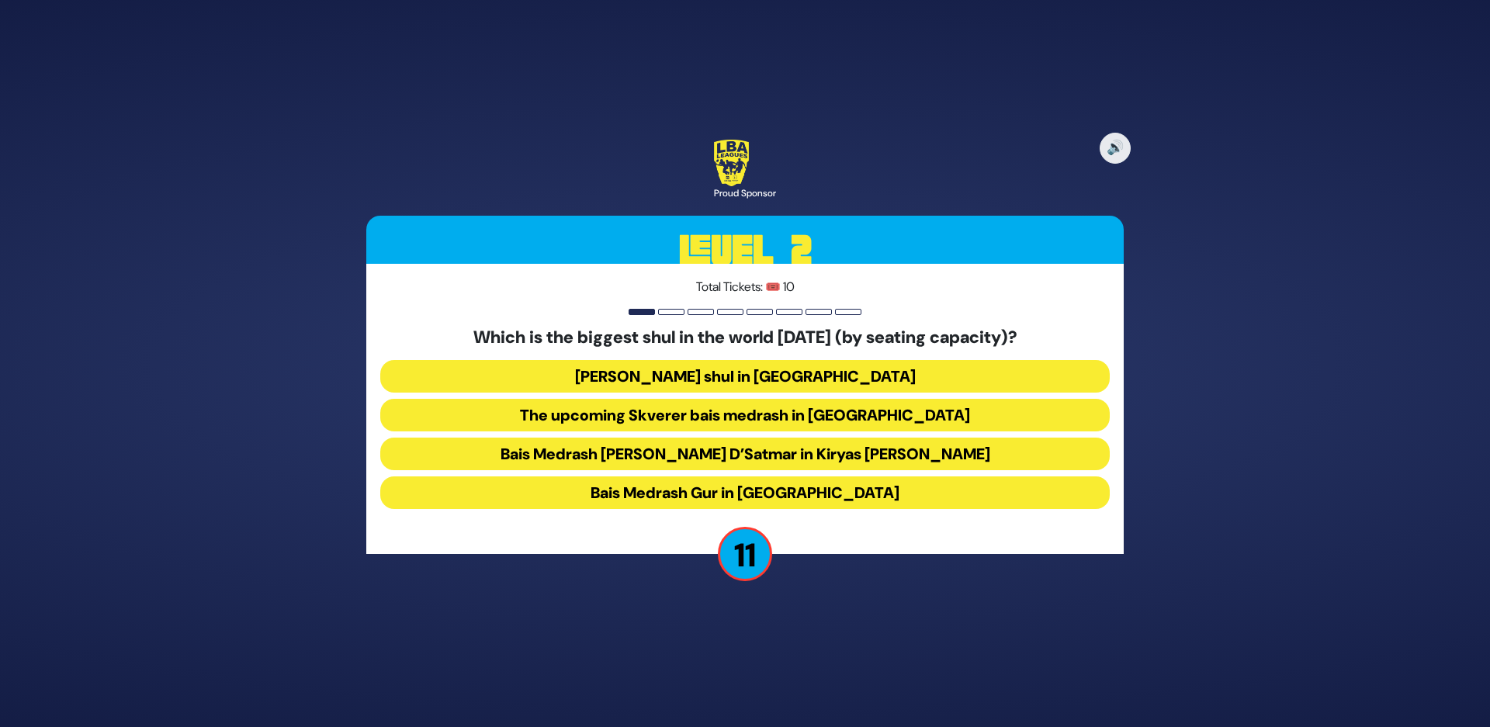
click at [696, 402] on button "The upcoming Skverer bais medrash in New Square" at bounding box center [744, 415] width 729 height 33
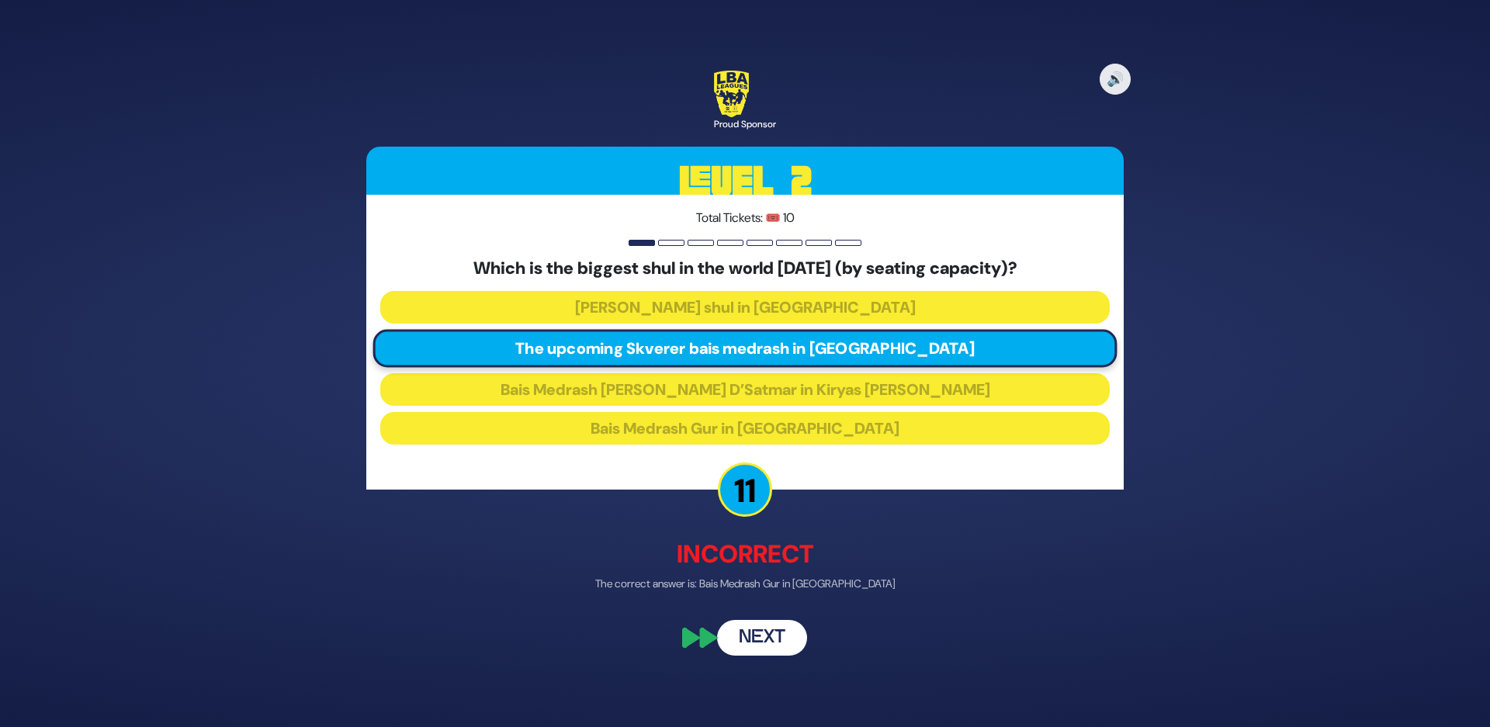
click at [748, 650] on button "Next" at bounding box center [762, 639] width 90 height 36
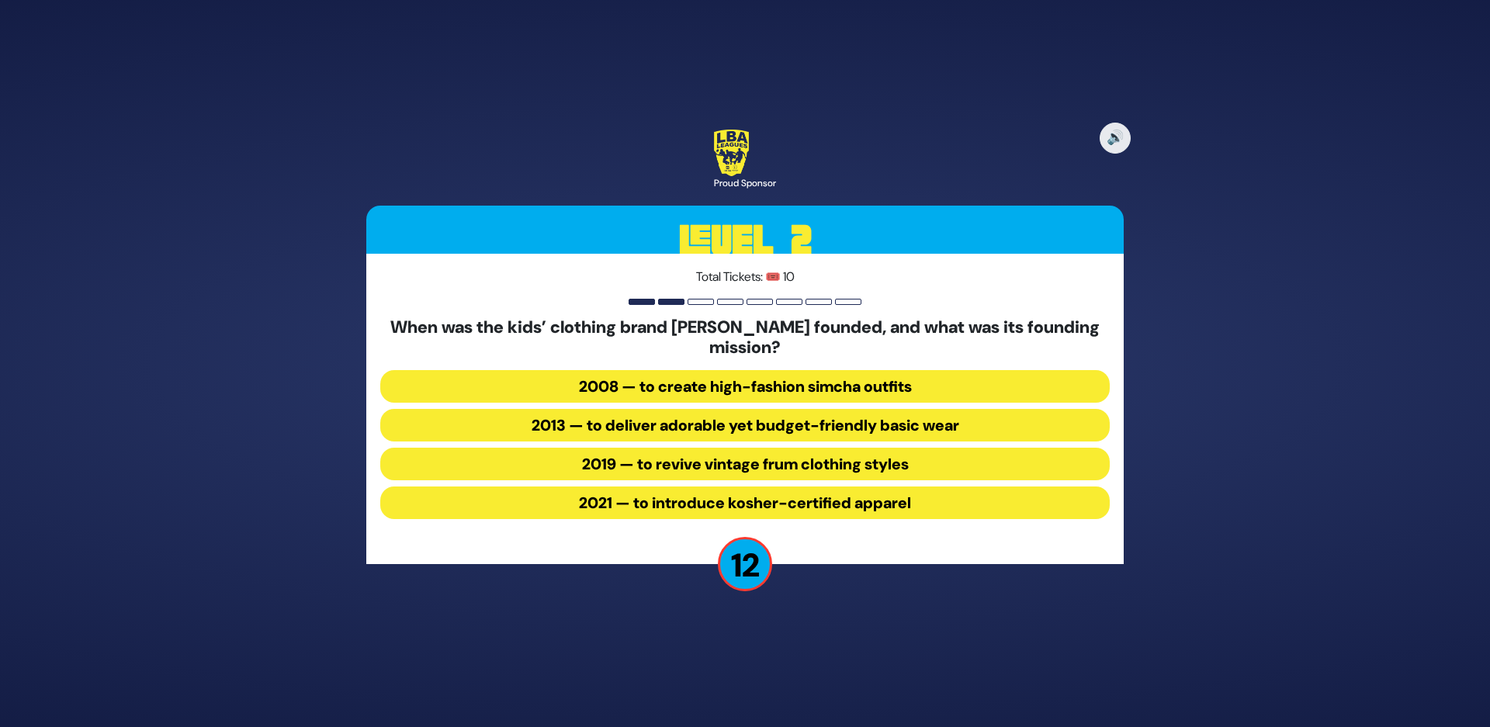
click at [724, 385] on button "2008 — to create high-fashion simcha outfits" at bounding box center [744, 386] width 729 height 33
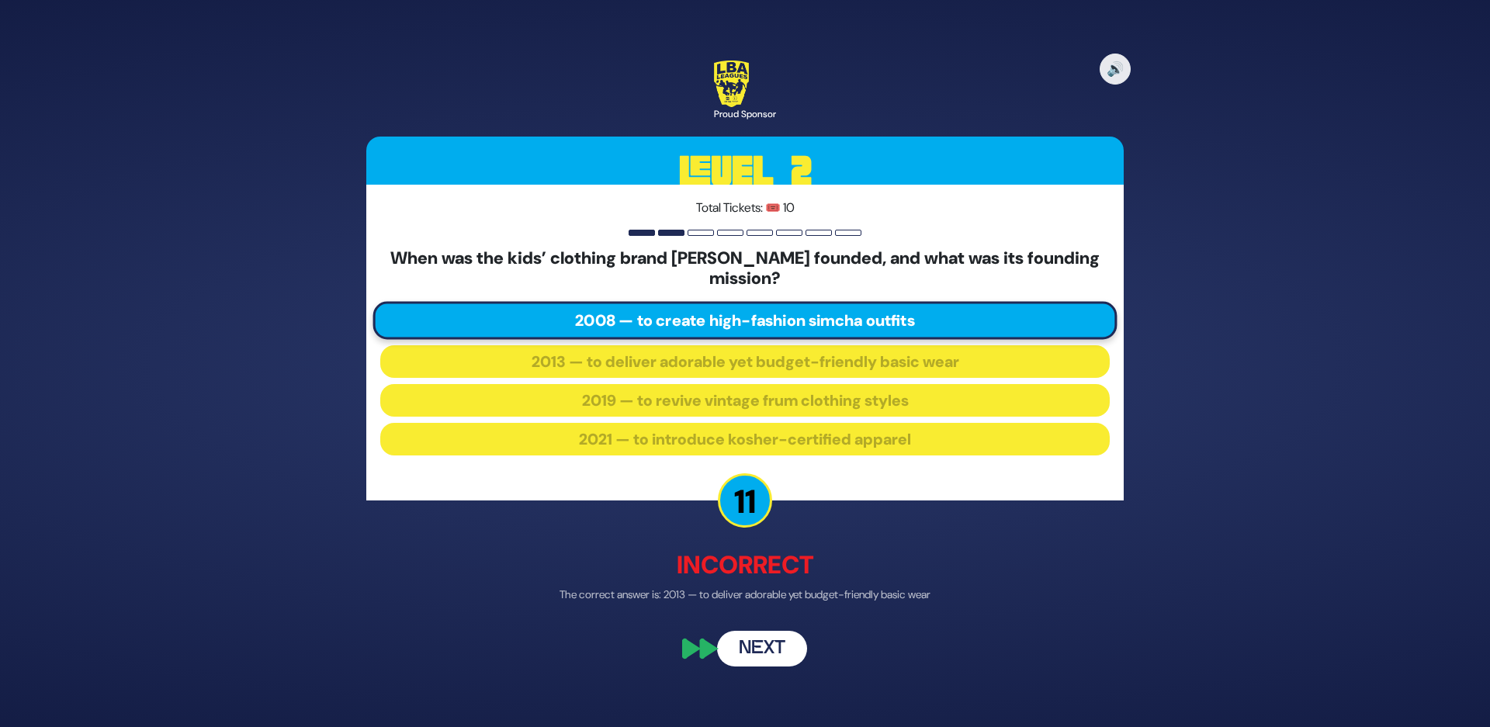
click at [758, 648] on button "Next" at bounding box center [762, 649] width 90 height 36
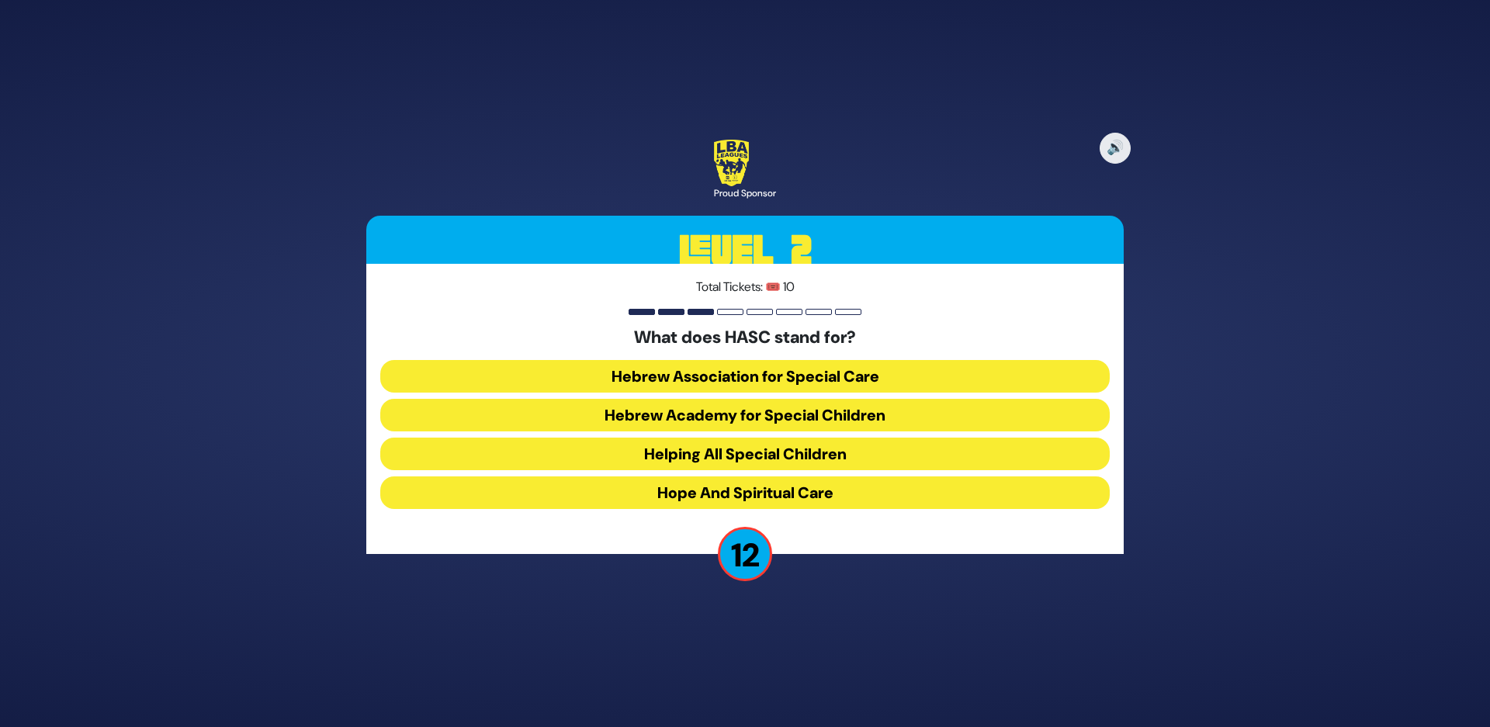
click at [684, 412] on button "Hebrew Academy for Special Children" at bounding box center [744, 415] width 729 height 33
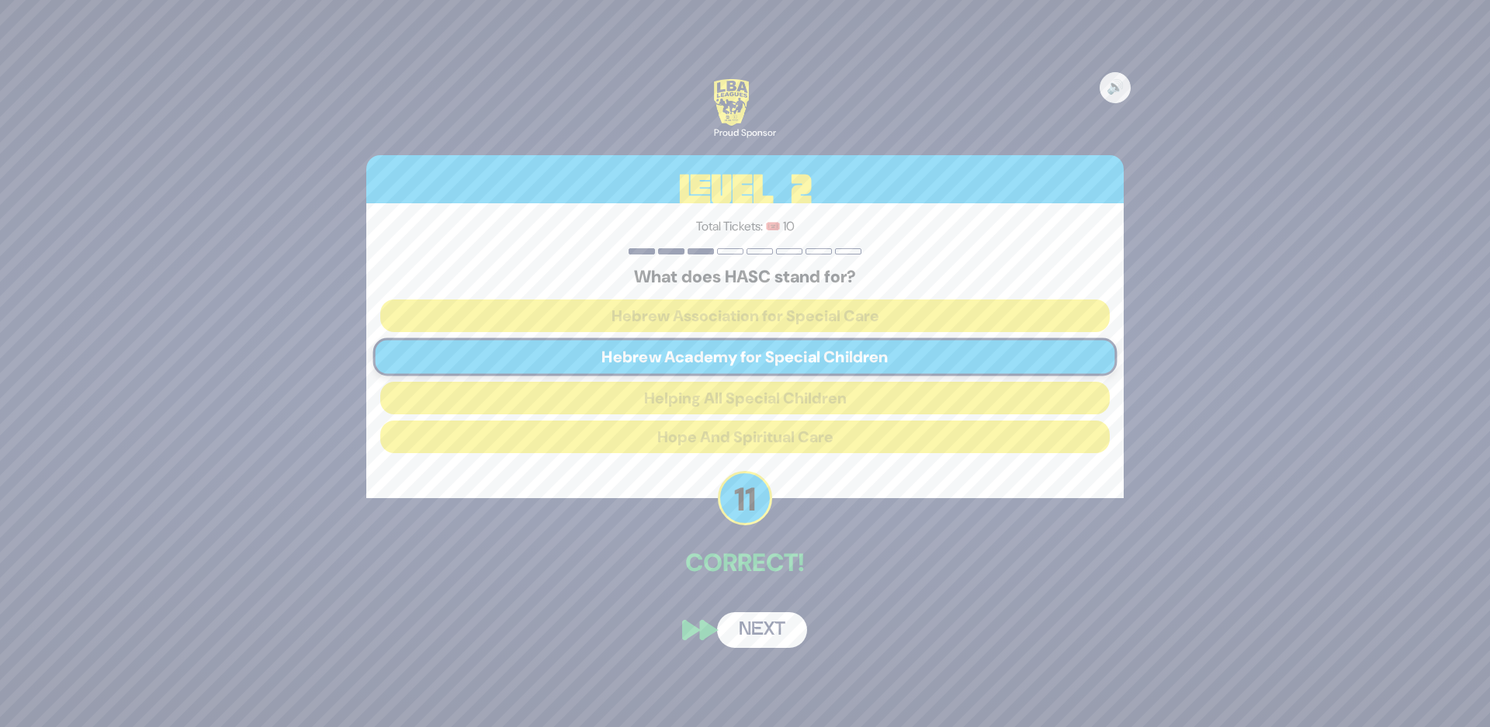
click at [769, 642] on button "Next" at bounding box center [762, 630] width 90 height 36
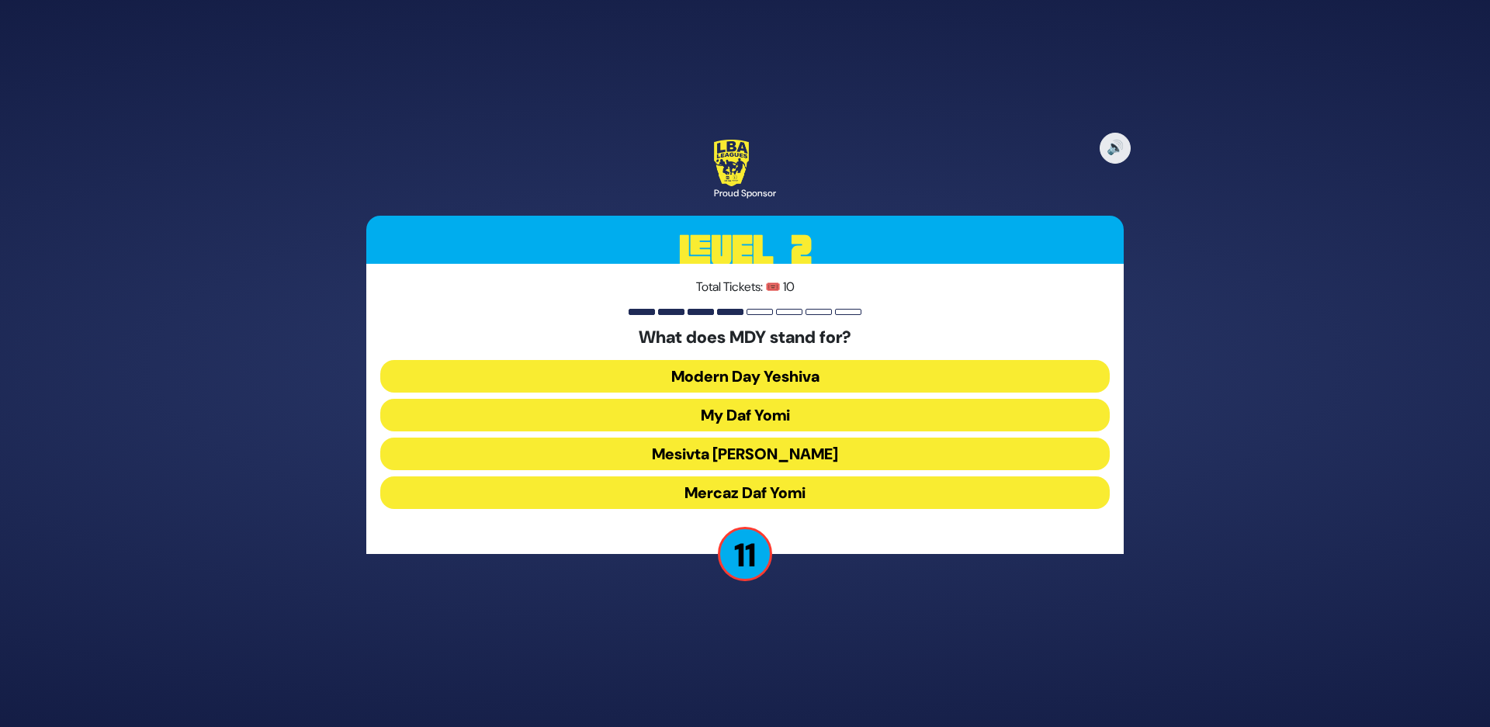
click at [716, 491] on button "Mercaz Daf Yomi" at bounding box center [744, 492] width 729 height 33
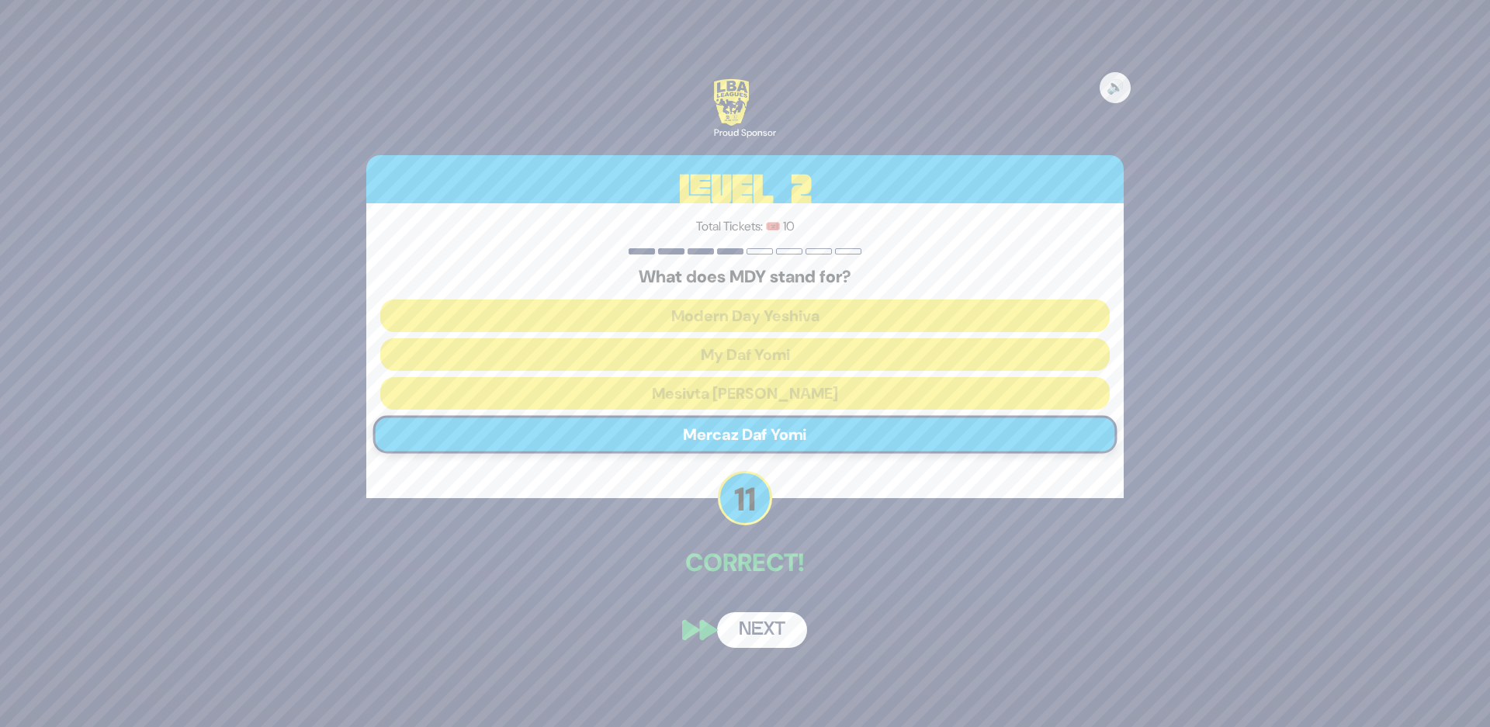
click at [755, 622] on button "Next" at bounding box center [762, 630] width 90 height 36
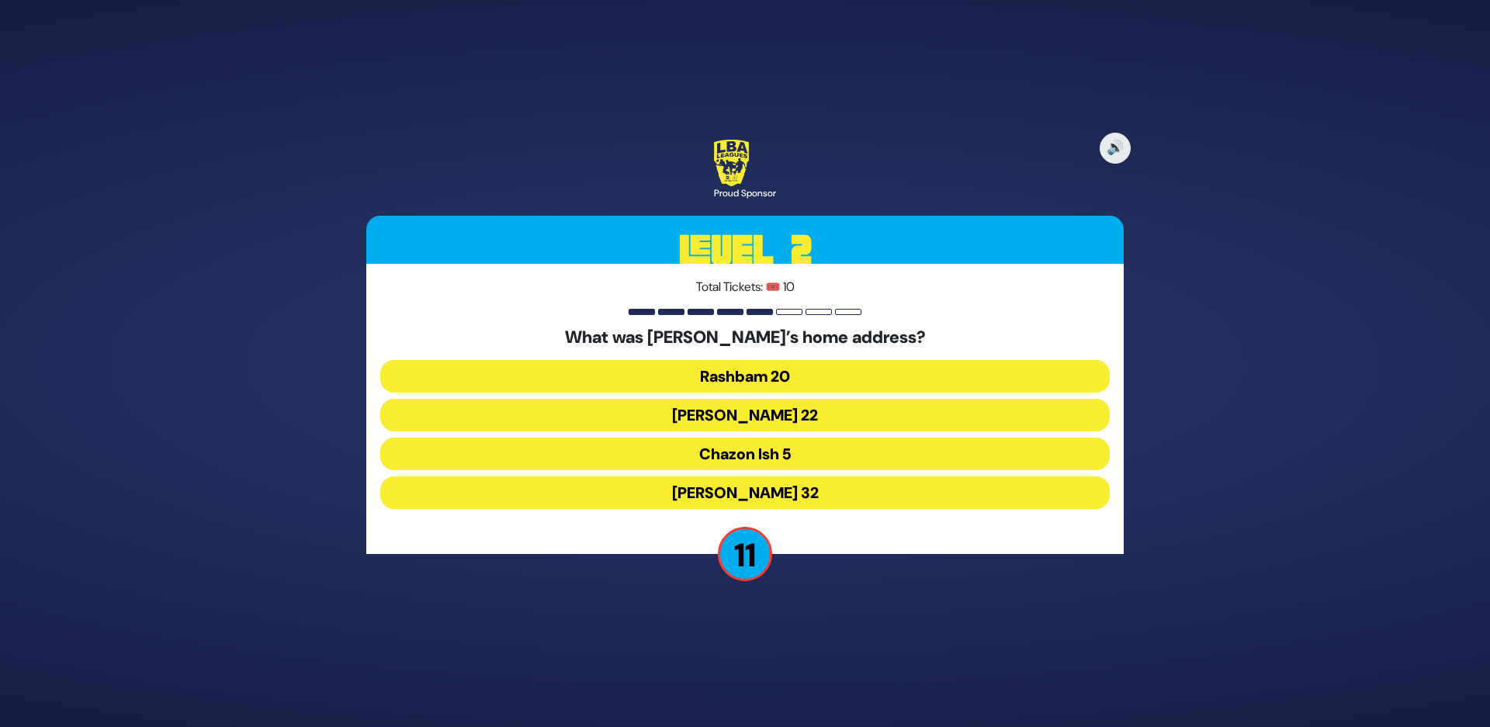
click at [721, 462] on button "Chazon Ish 5" at bounding box center [744, 454] width 729 height 33
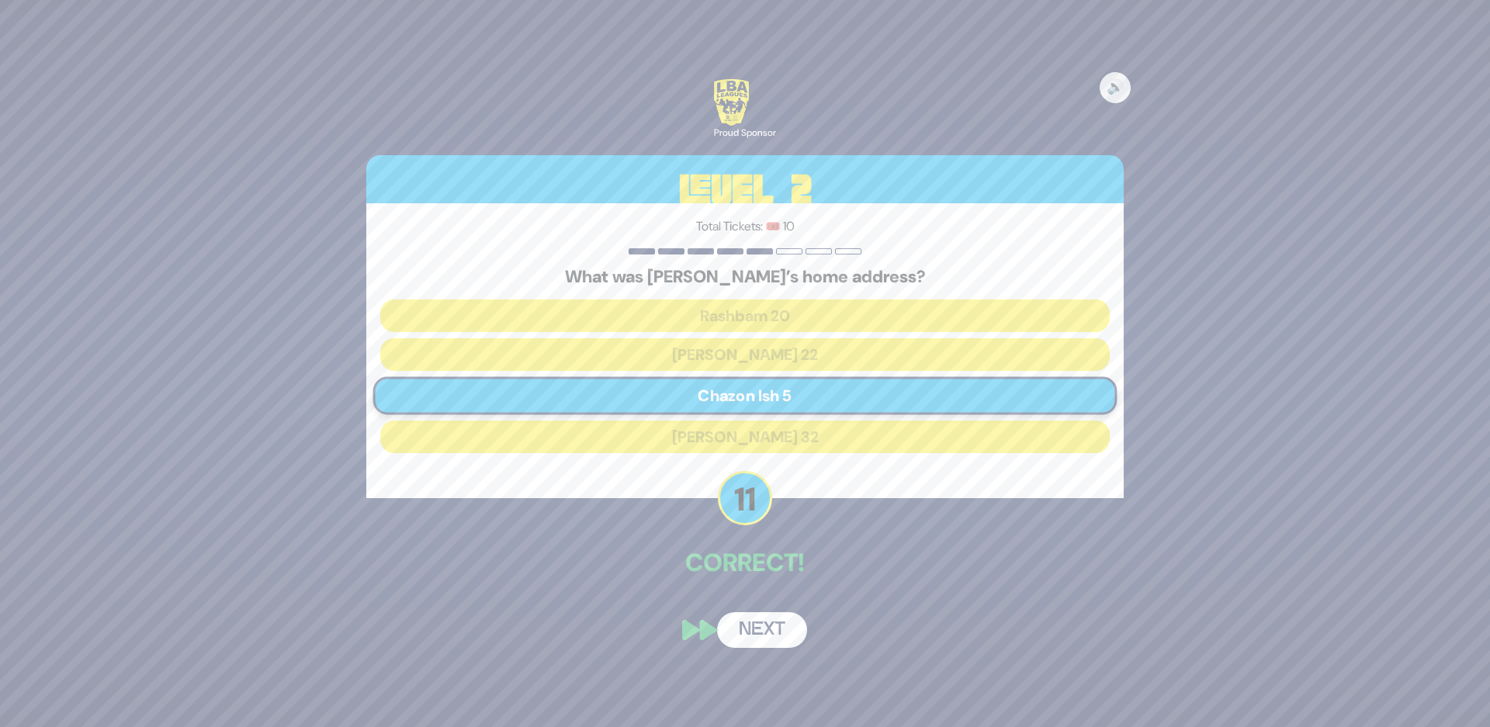
click at [750, 629] on button "Next" at bounding box center [762, 630] width 90 height 36
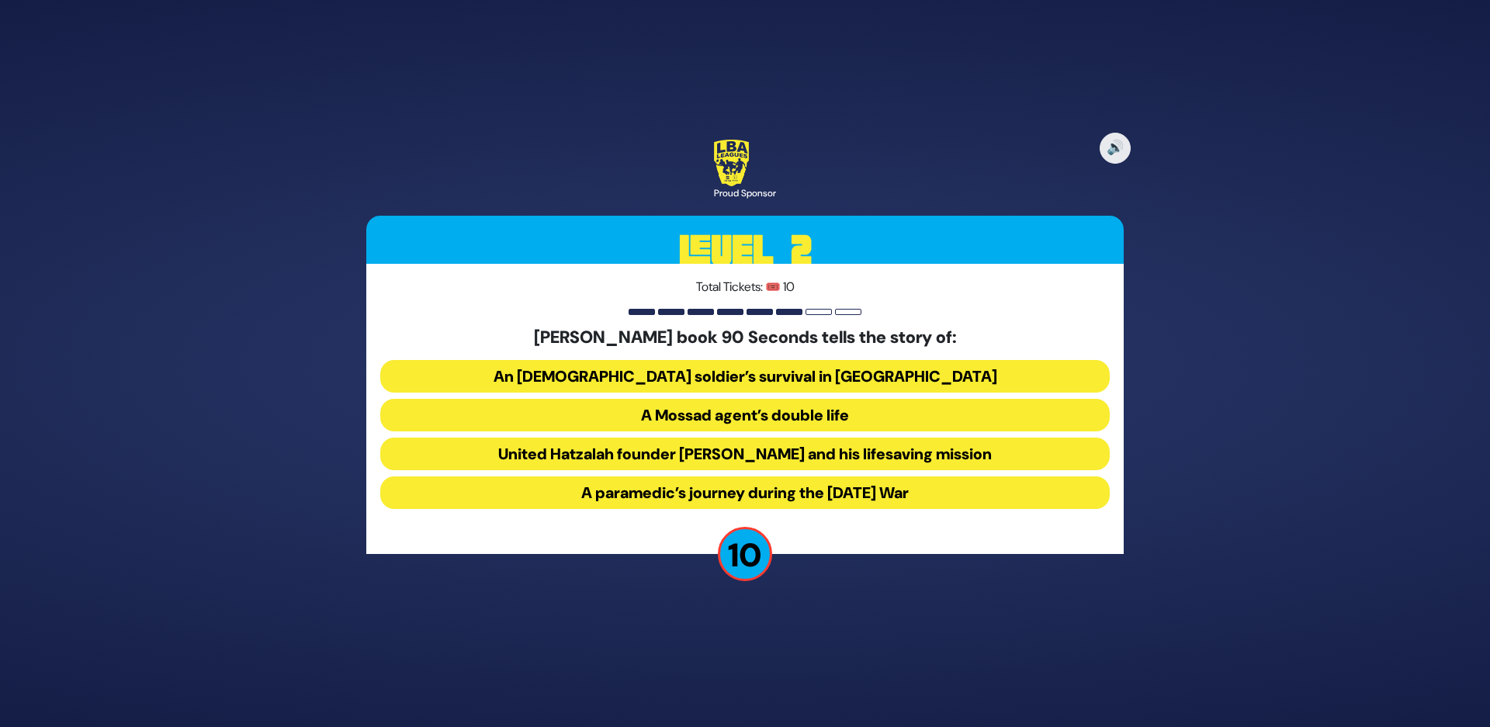
click at [681, 457] on button "United Hatzalah founder Eli Beer and his lifesaving mission" at bounding box center [744, 454] width 729 height 33
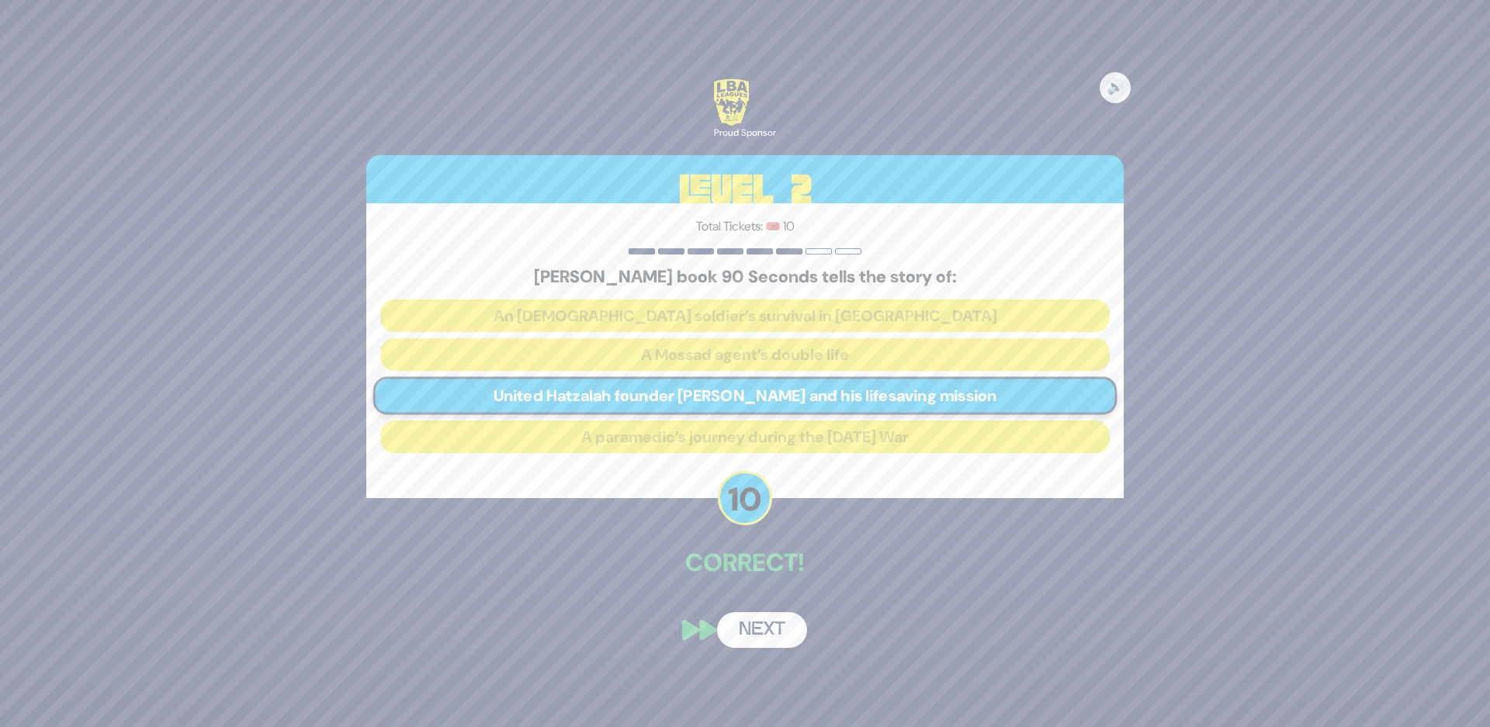
click at [761, 641] on button "Next" at bounding box center [762, 630] width 90 height 36
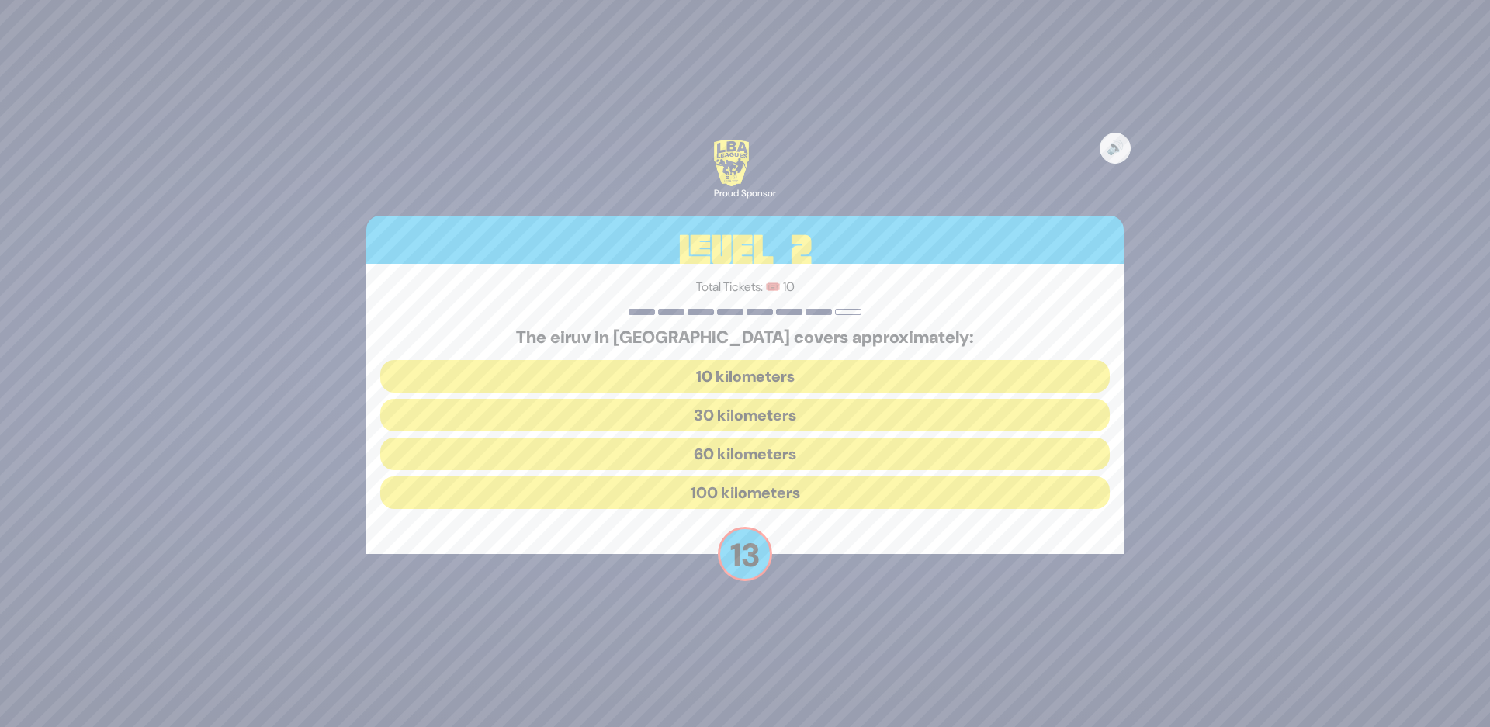
click at [712, 486] on button "100 kilometers" at bounding box center [744, 492] width 729 height 33
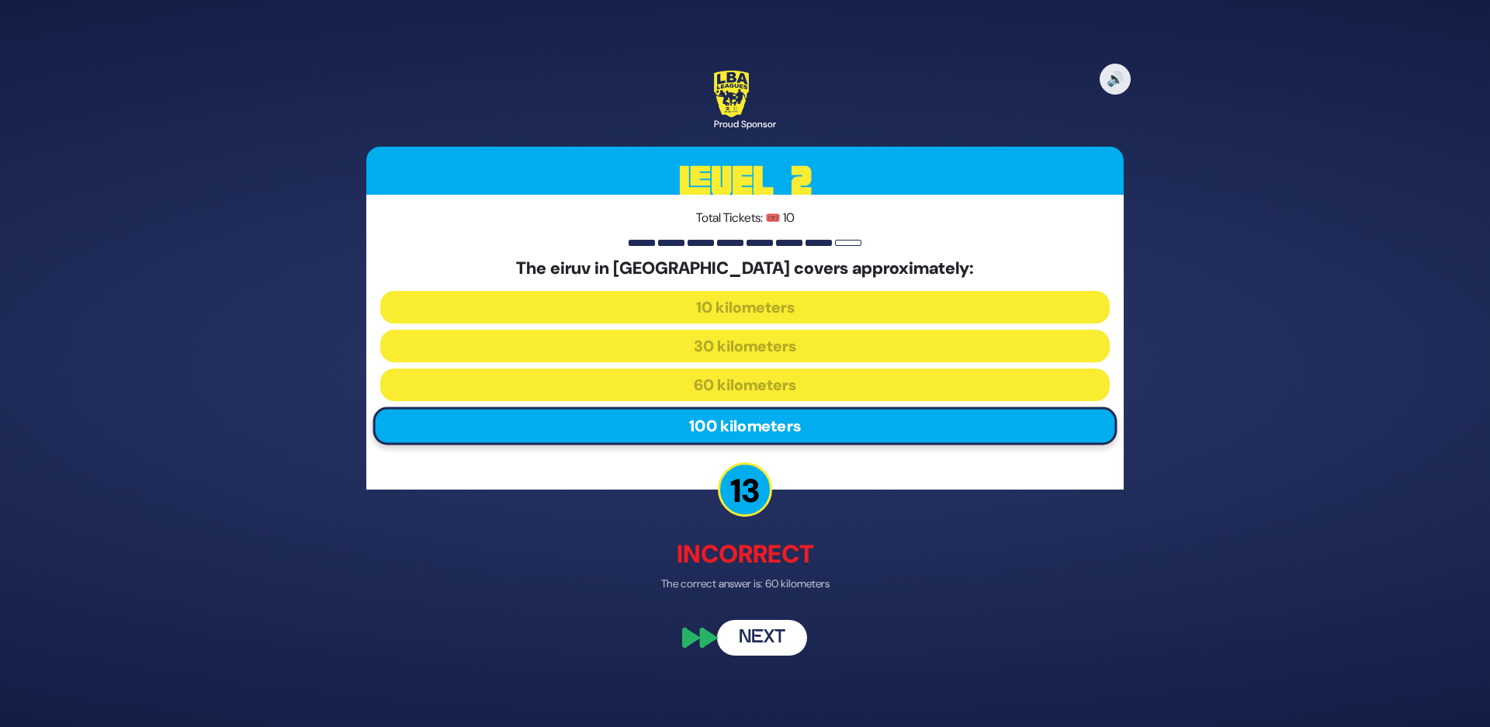
click at [771, 647] on button "Next" at bounding box center [762, 639] width 90 height 36
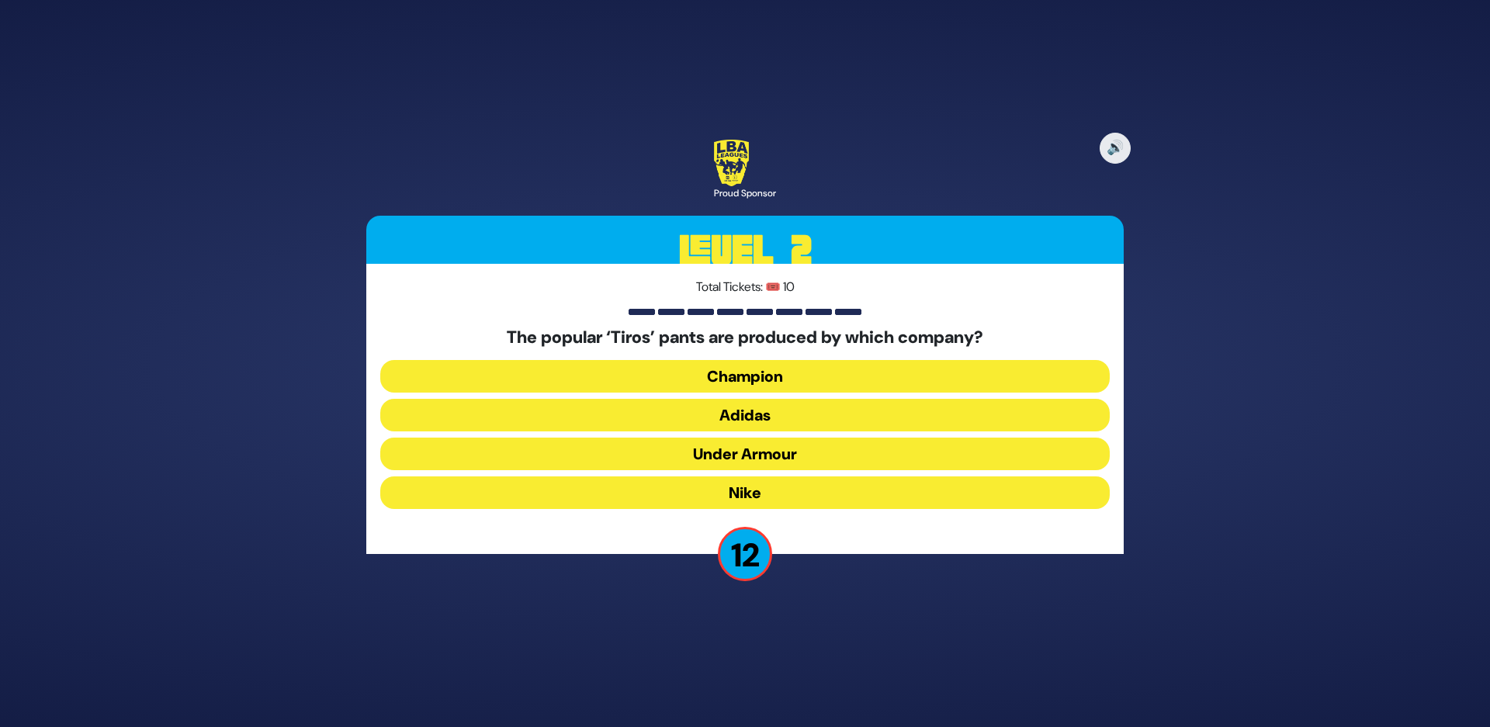
click at [721, 413] on button "Adidas" at bounding box center [744, 415] width 729 height 33
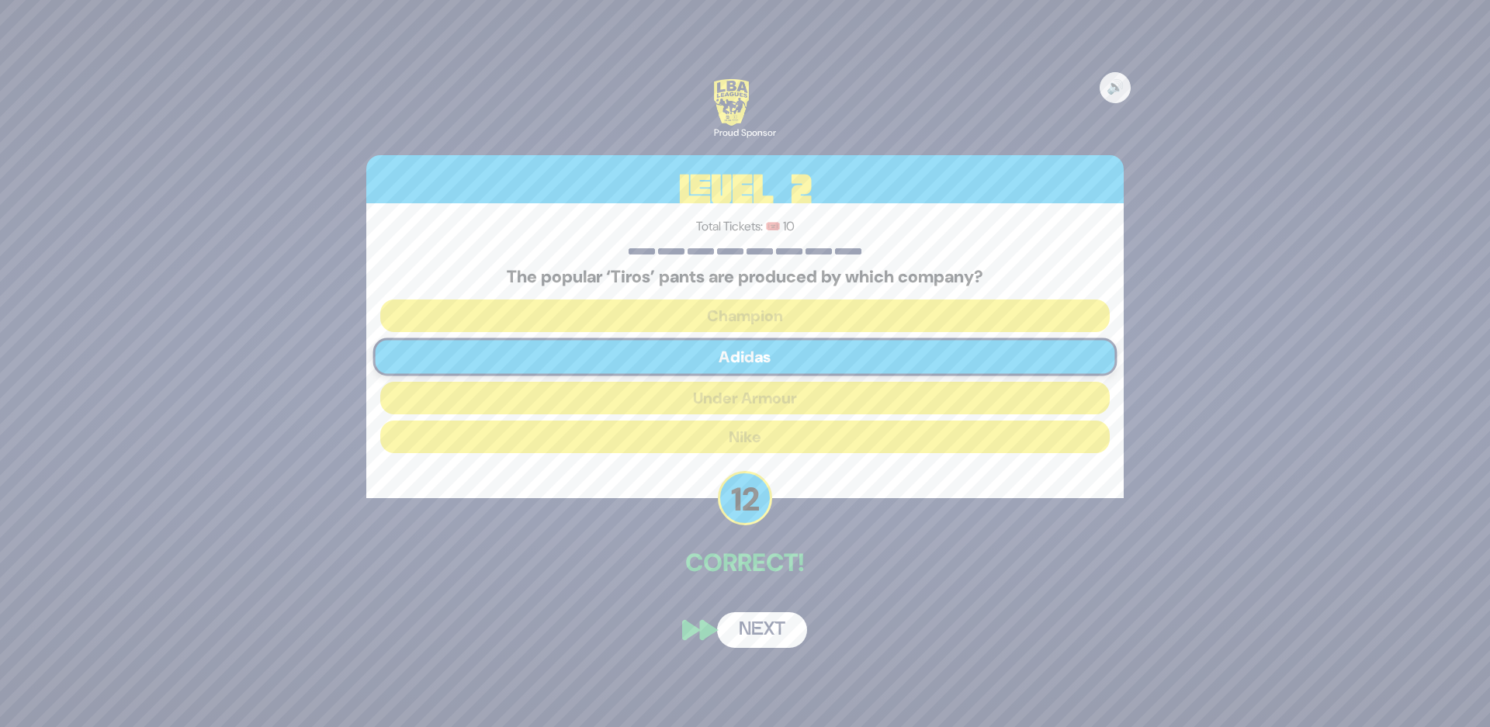
click at [767, 636] on button "Next" at bounding box center [762, 630] width 90 height 36
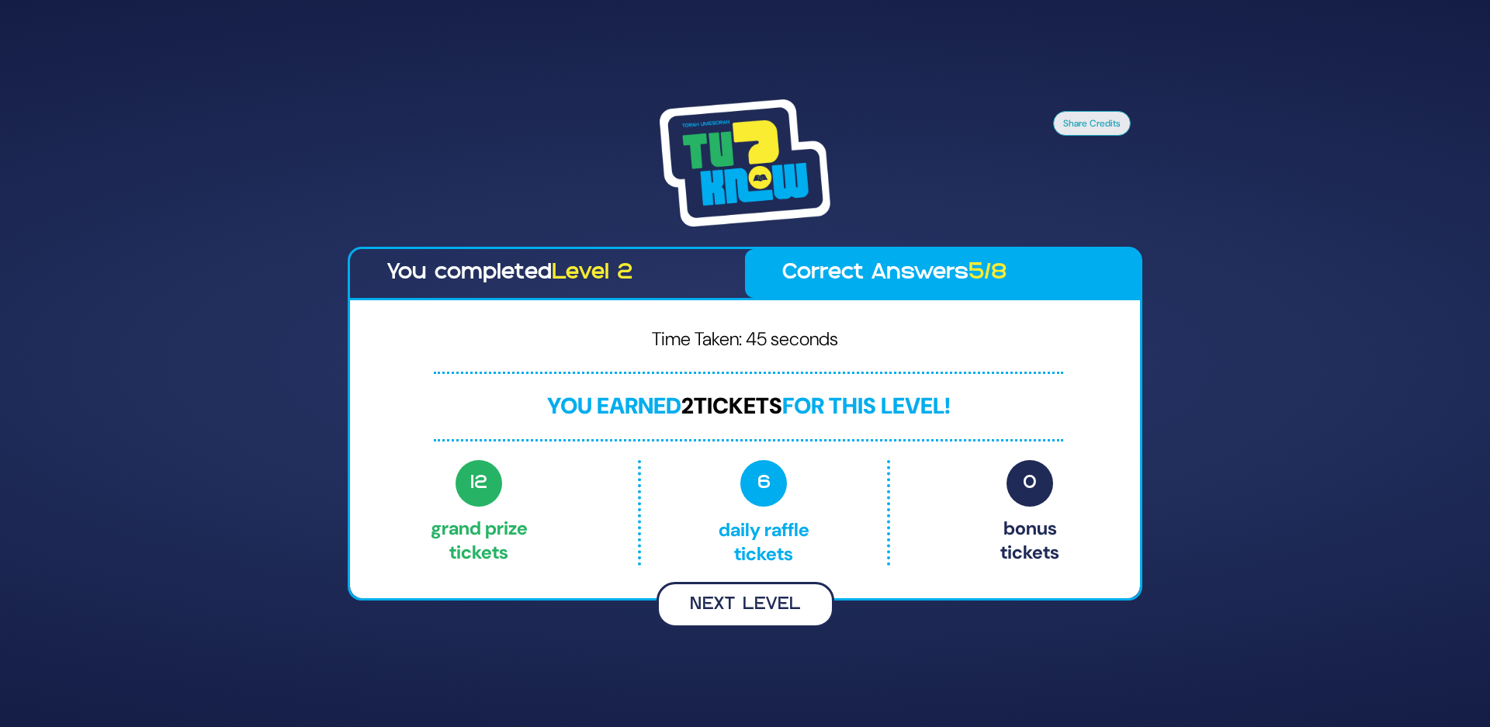
click at [742, 599] on button "Next Level" at bounding box center [745, 605] width 178 height 46
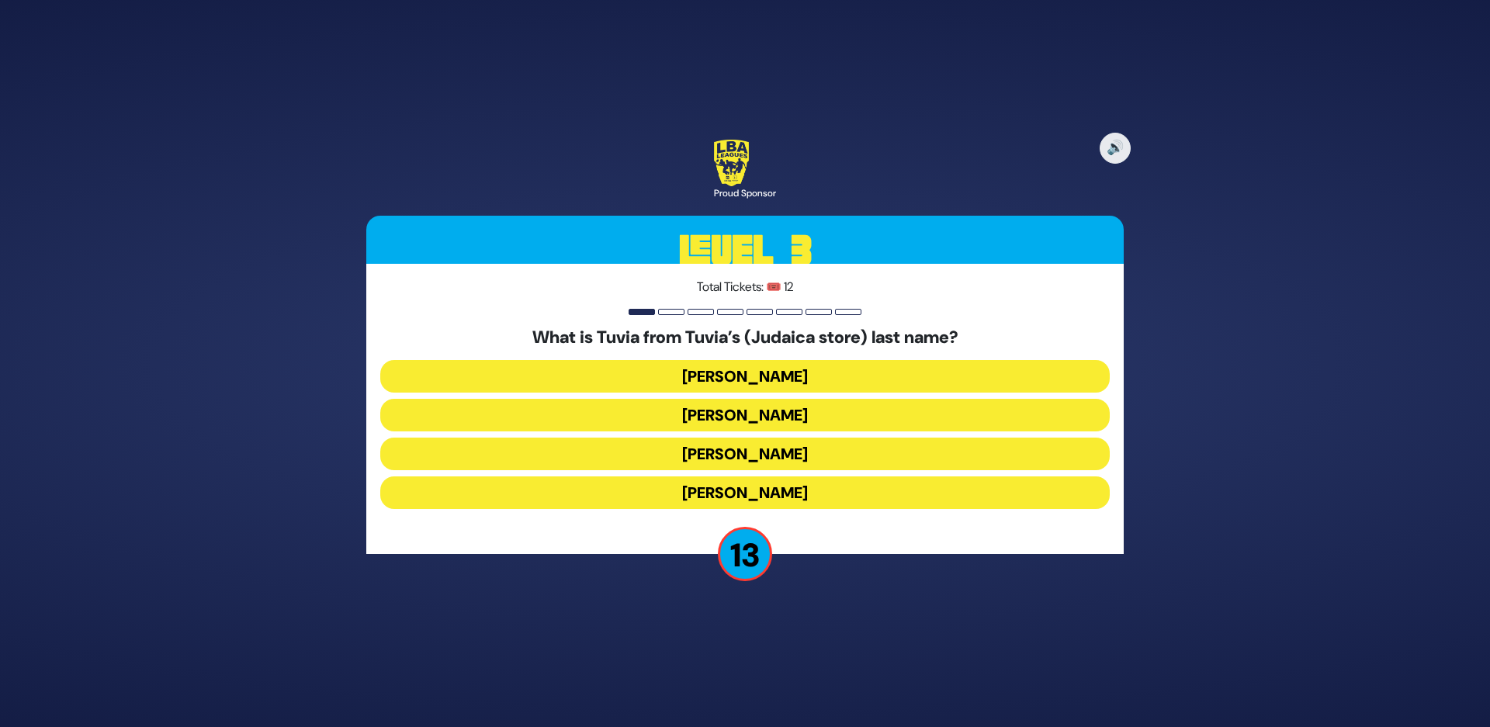
click at [709, 452] on button "Rotberg" at bounding box center [744, 454] width 729 height 33
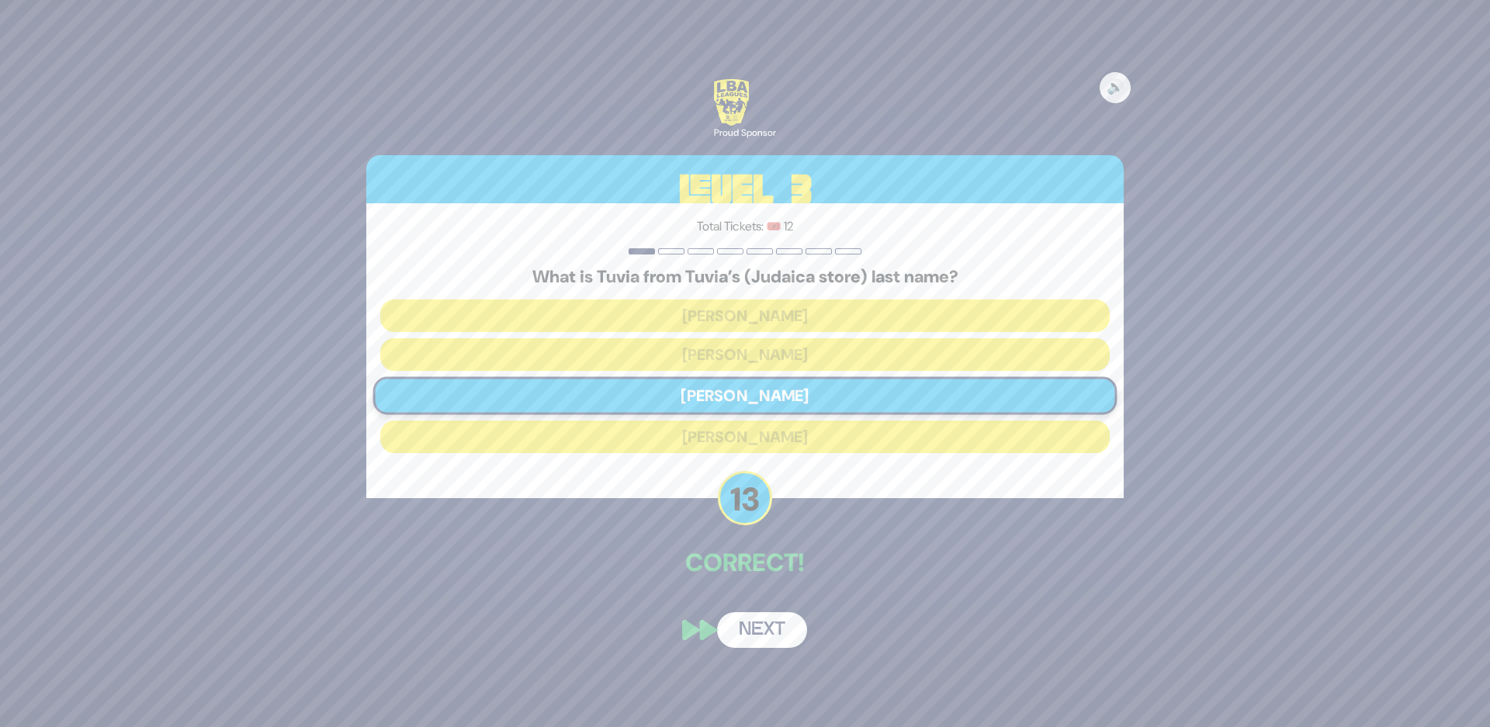
click at [736, 624] on button "Next" at bounding box center [762, 630] width 90 height 36
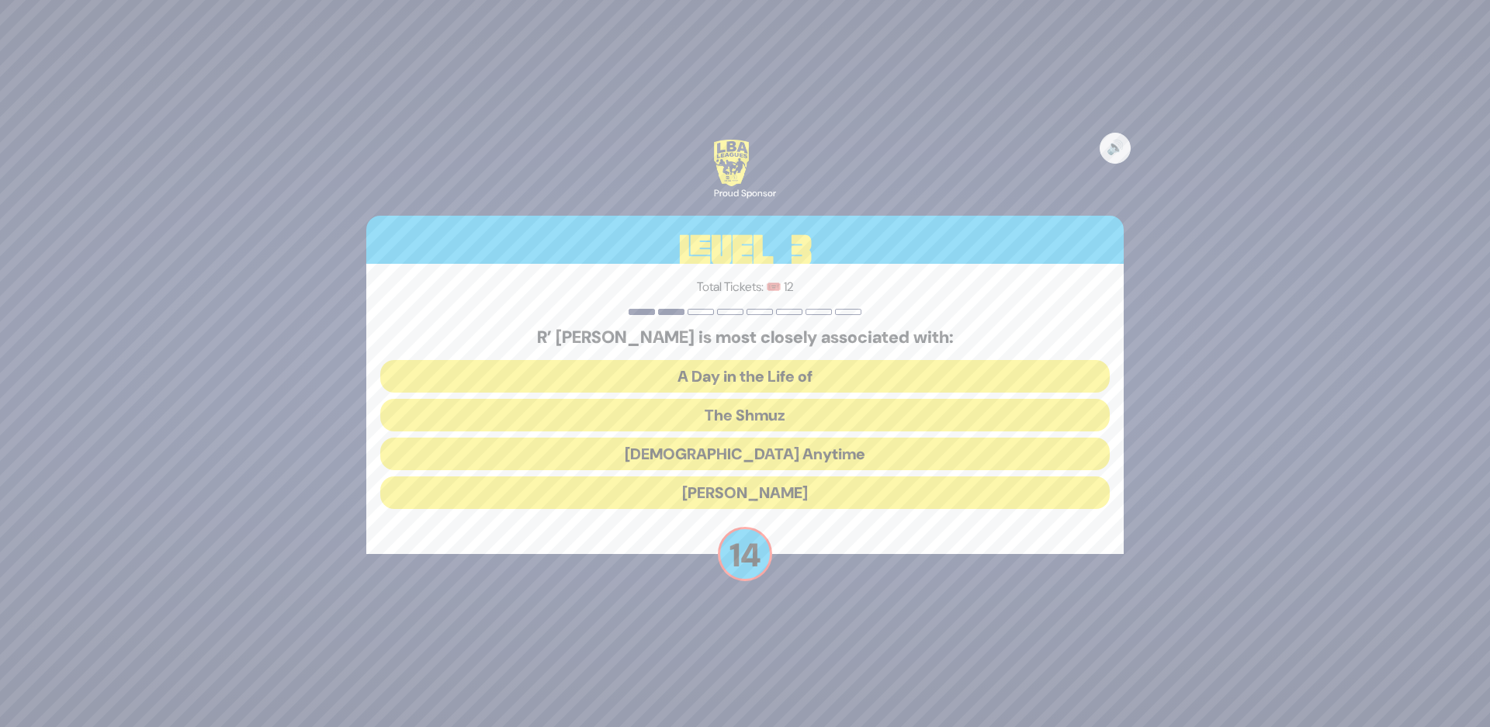
click at [725, 408] on button "The Shmuz" at bounding box center [744, 415] width 729 height 33
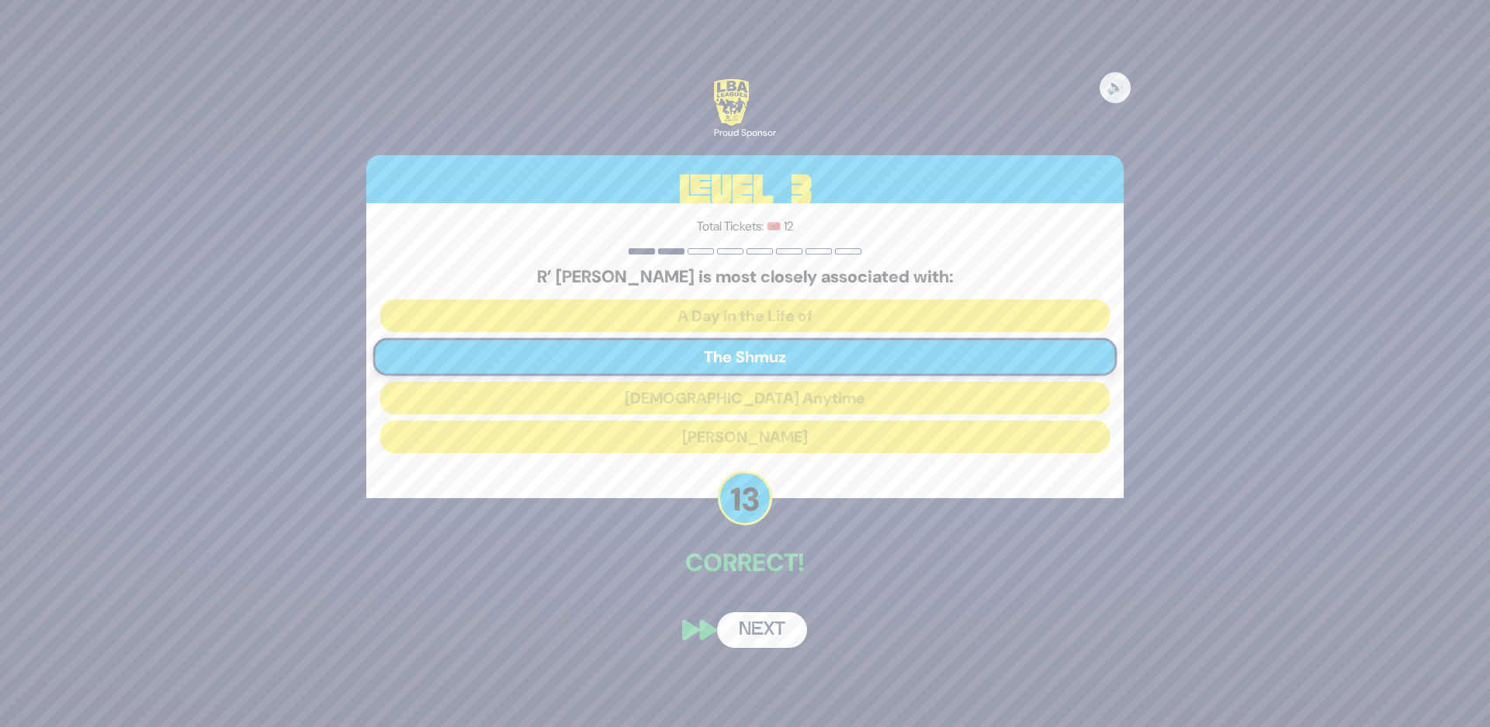
click at [750, 630] on button "Next" at bounding box center [762, 630] width 90 height 36
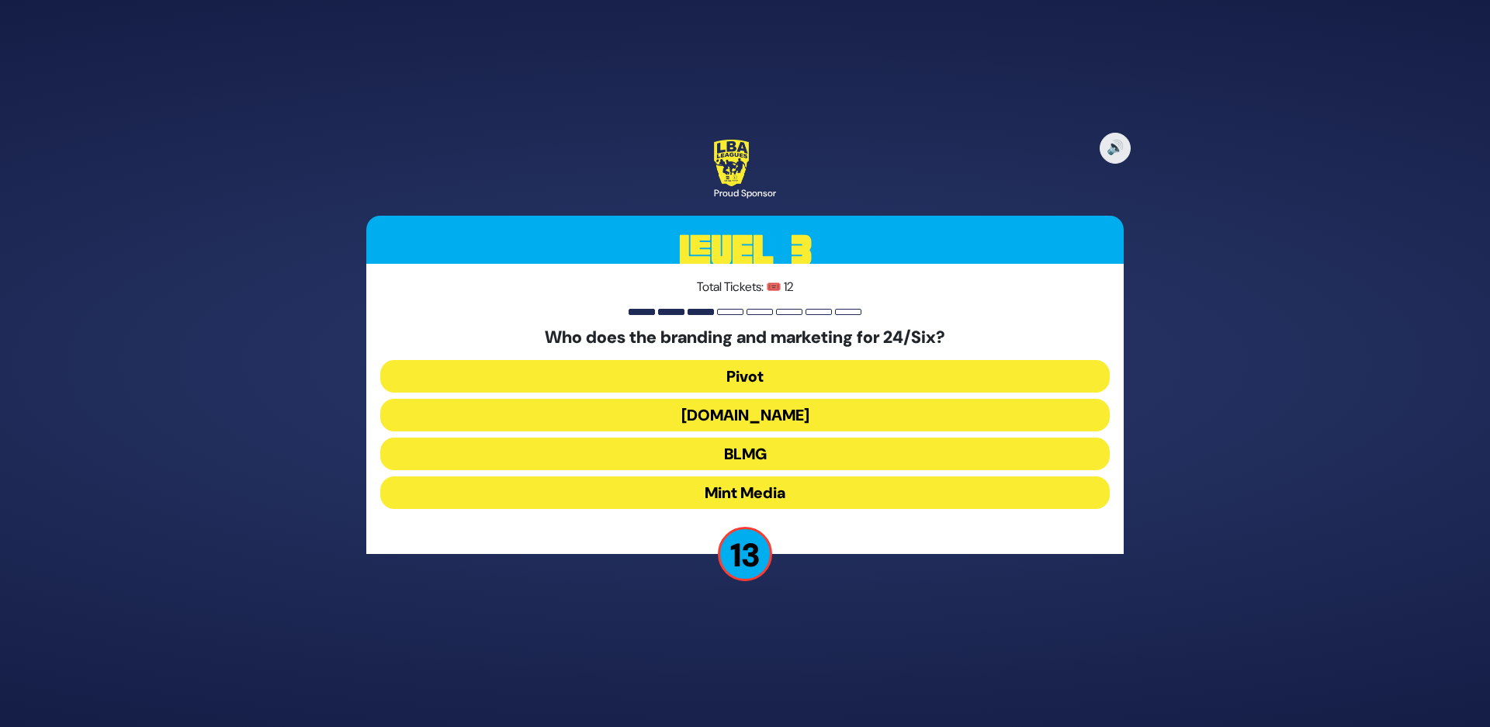
click at [638, 503] on button "Mint Media" at bounding box center [744, 492] width 729 height 33
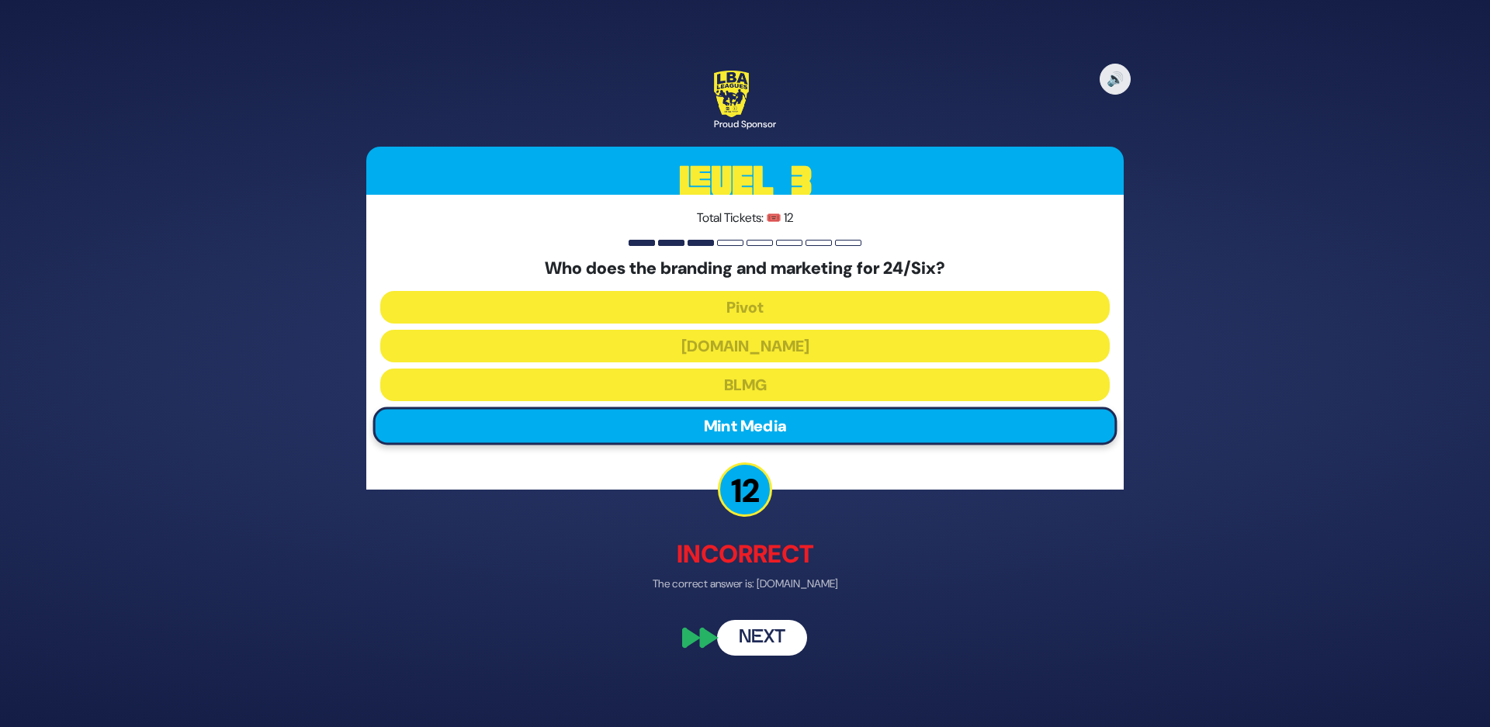
click at [754, 642] on button "Next" at bounding box center [762, 639] width 90 height 36
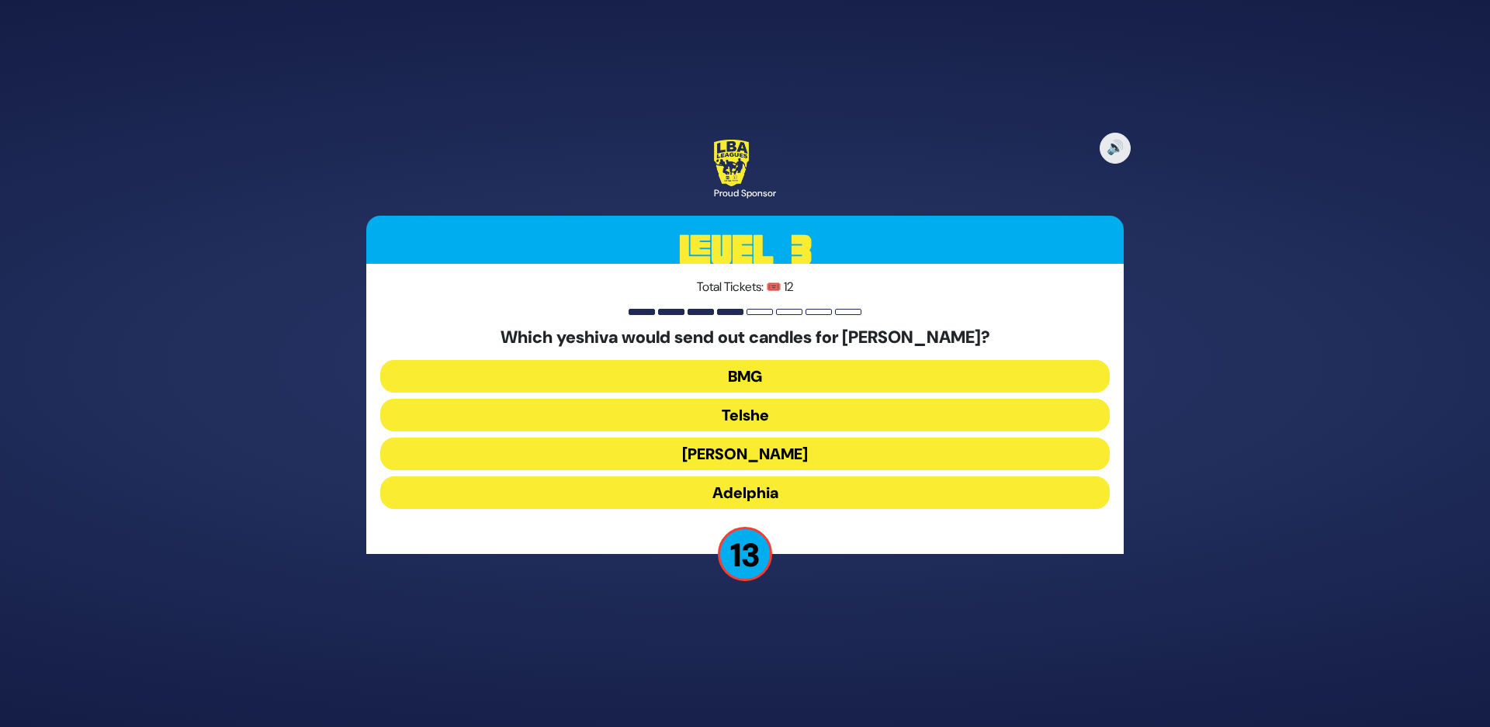
click at [682, 417] on button "Telshe" at bounding box center [744, 415] width 729 height 33
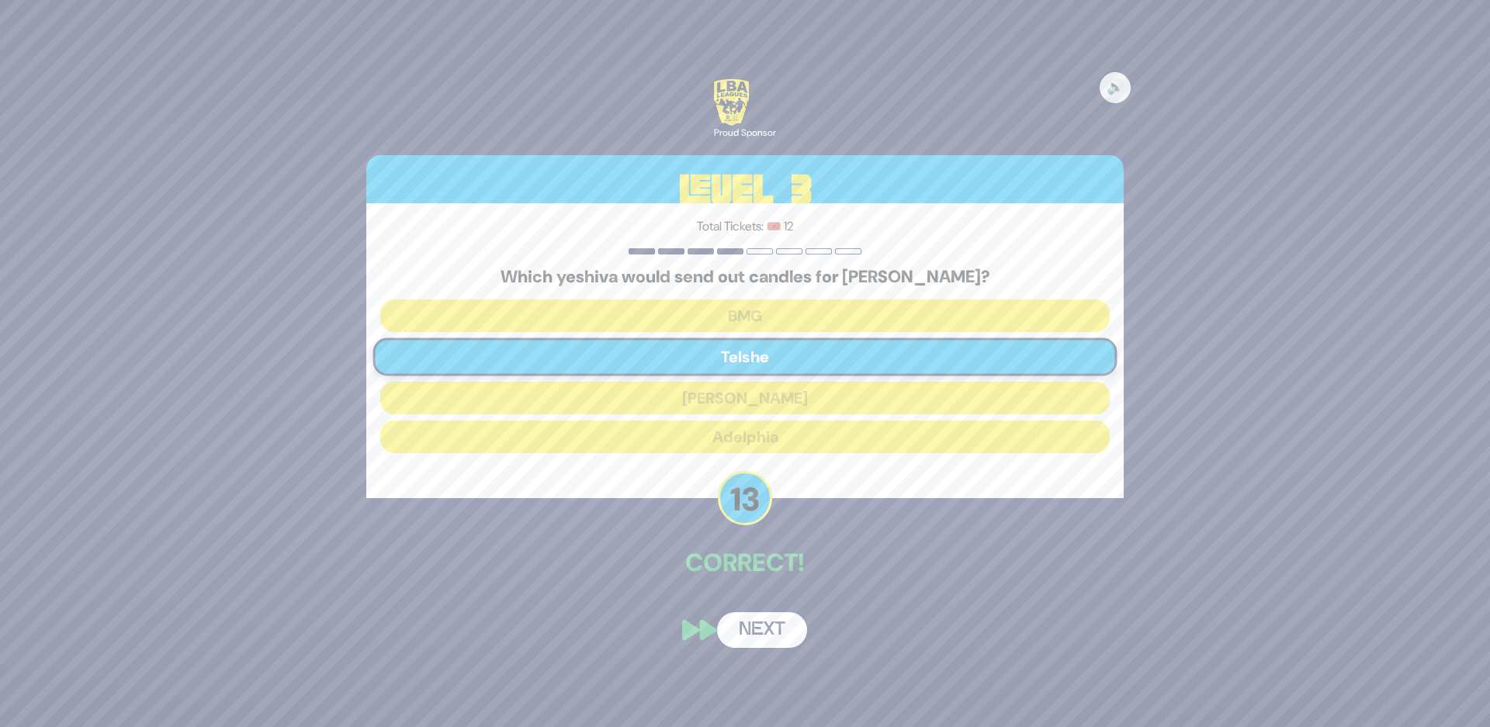
click at [753, 636] on button "Next" at bounding box center [762, 630] width 90 height 36
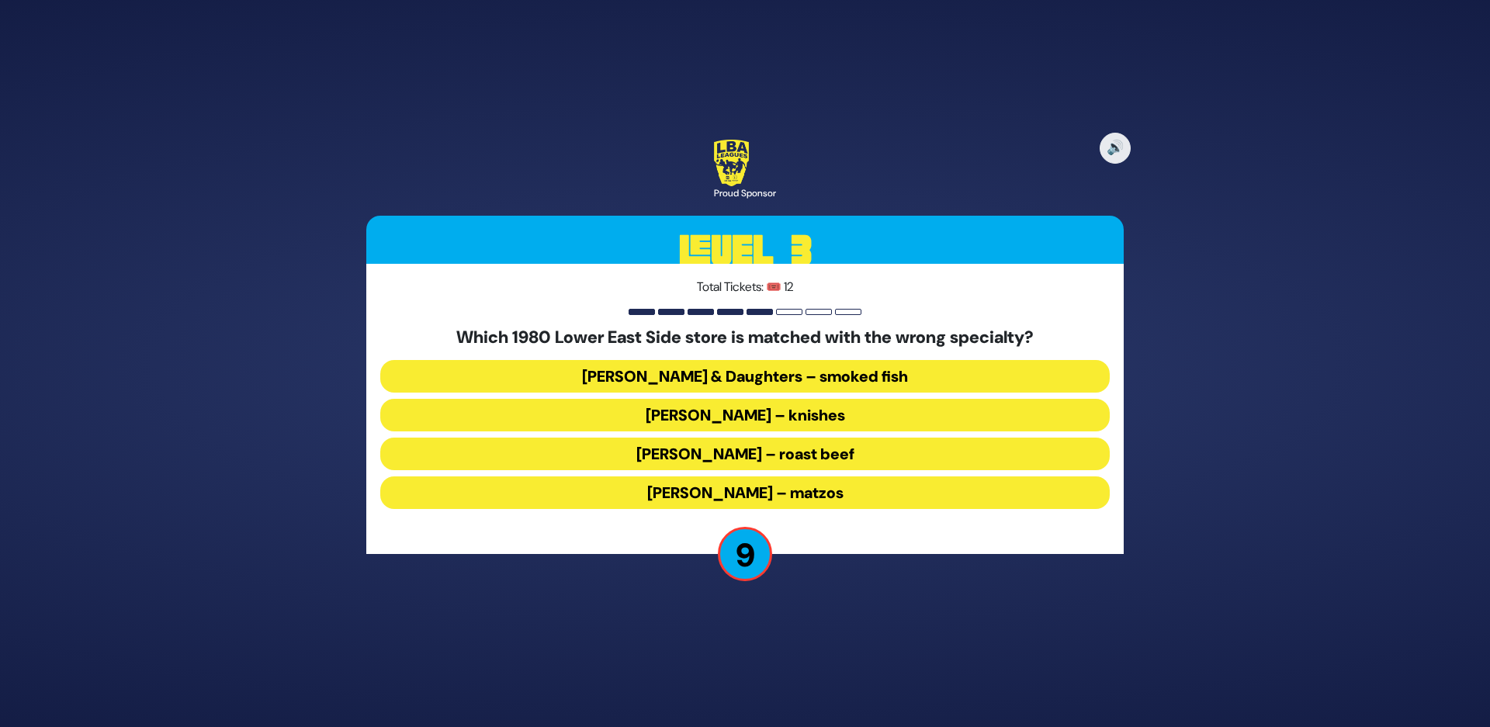
click at [630, 447] on button "Ratner’s – roast beef" at bounding box center [744, 454] width 729 height 33
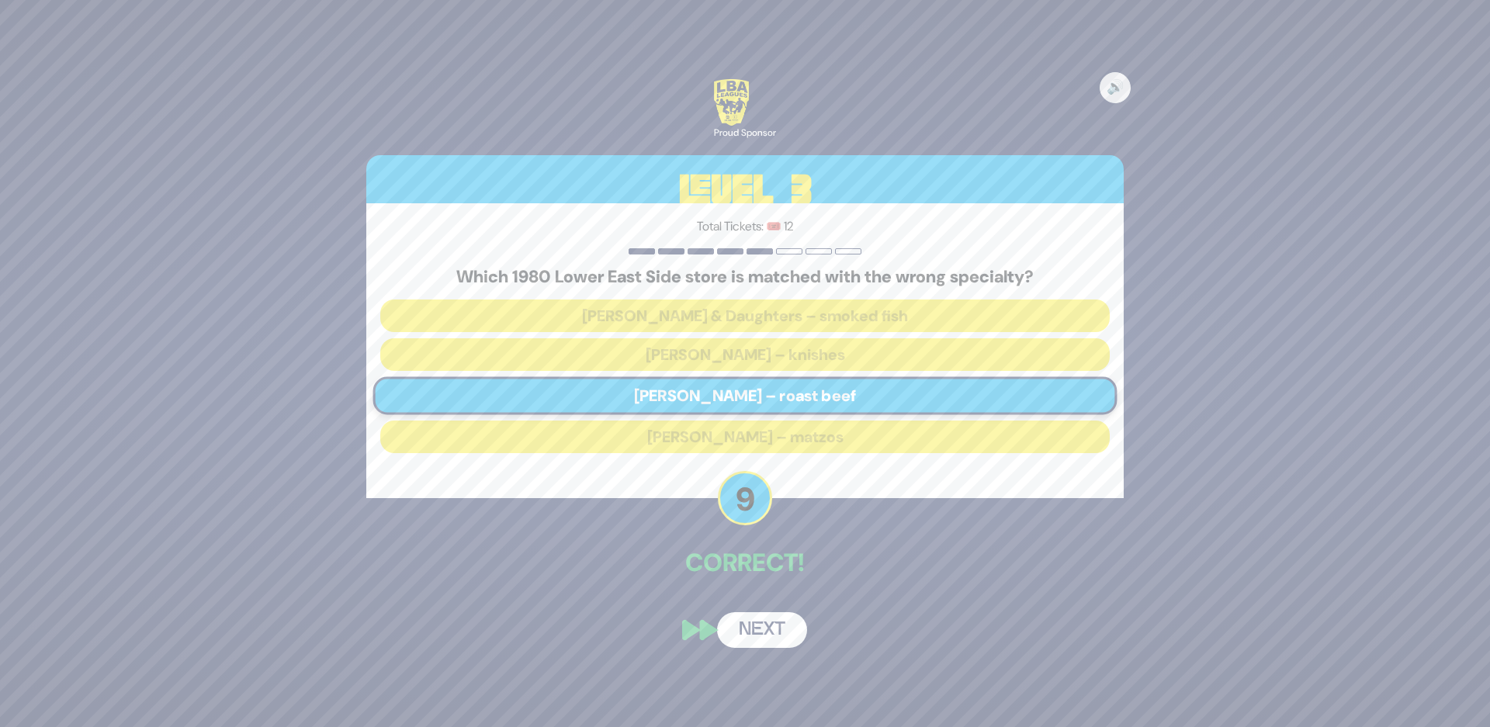
click at [789, 632] on button "Next" at bounding box center [762, 630] width 90 height 36
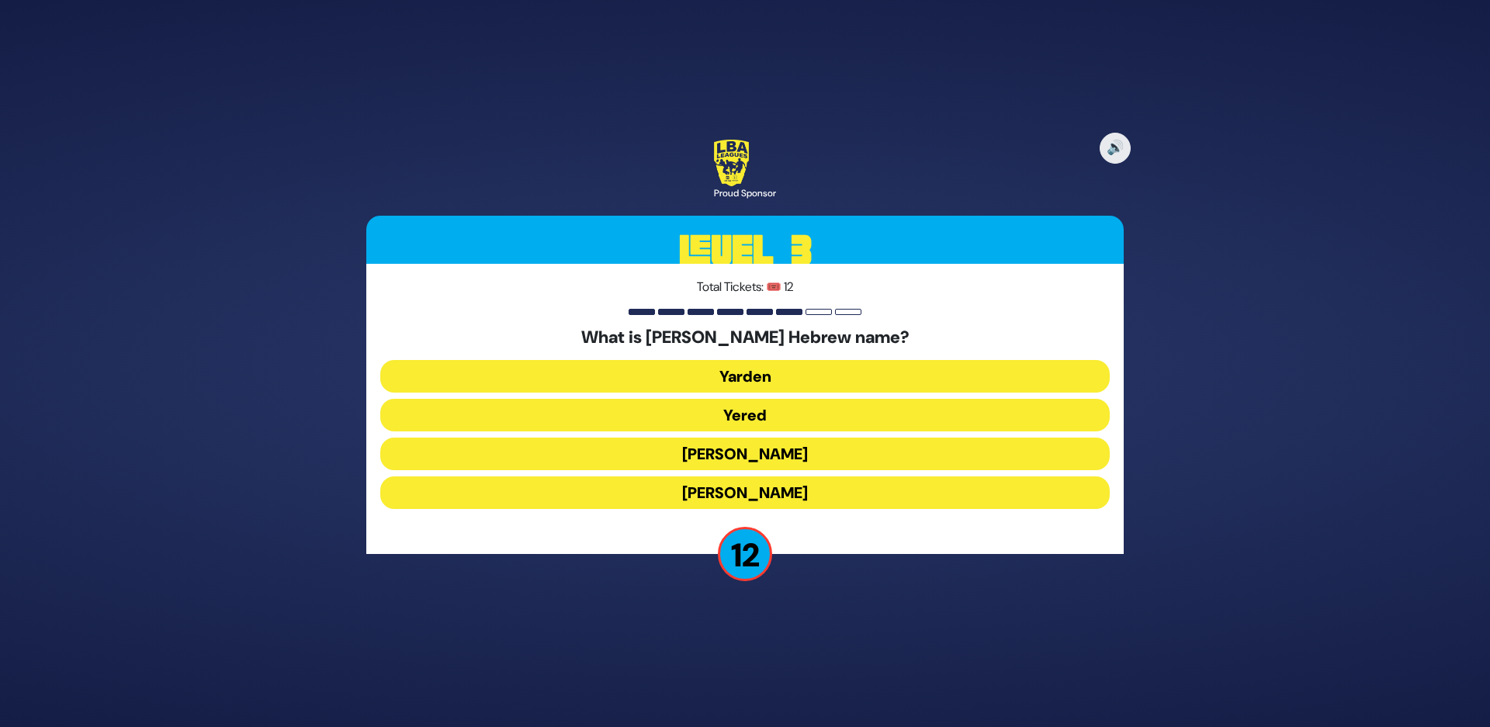
click at [738, 452] on button "Yaakov Yitzchak" at bounding box center [744, 454] width 729 height 33
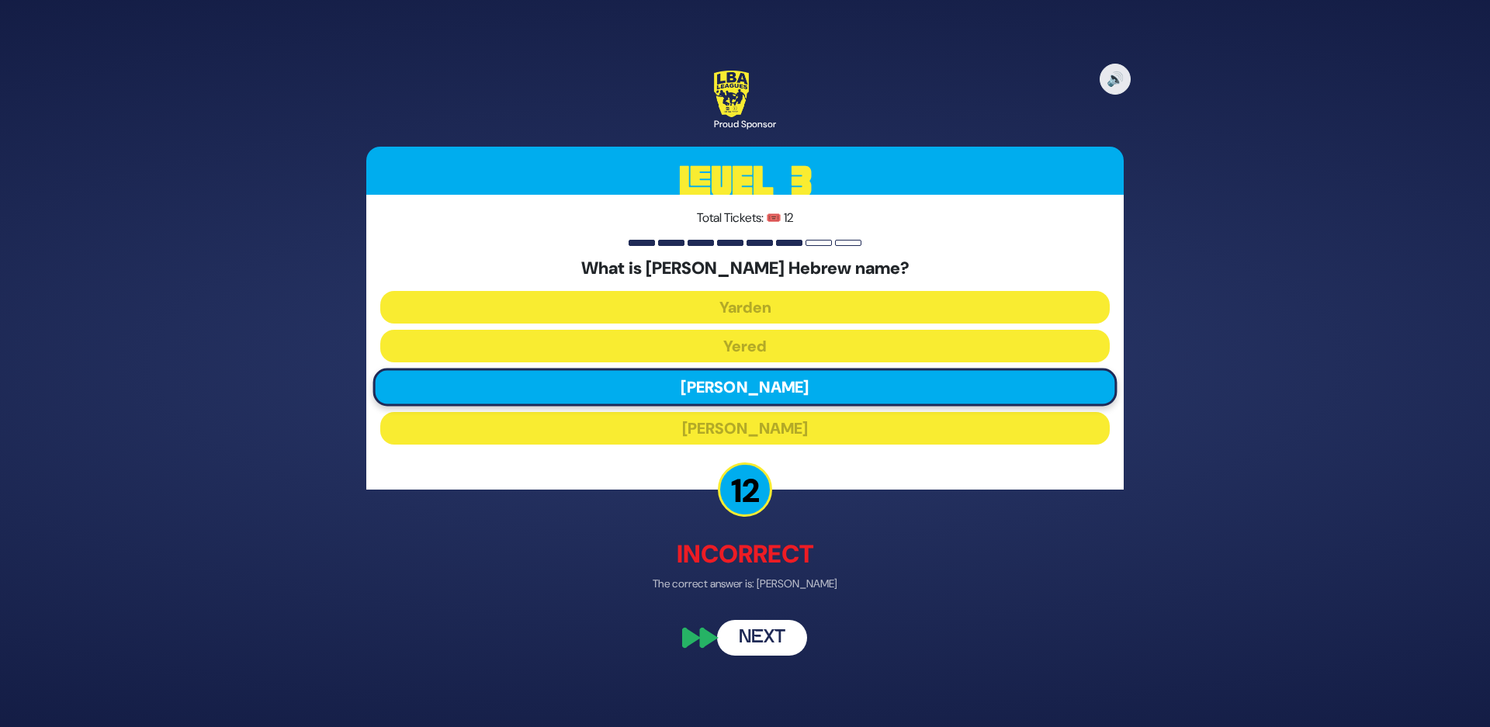
click at [757, 632] on button "Next" at bounding box center [762, 639] width 90 height 36
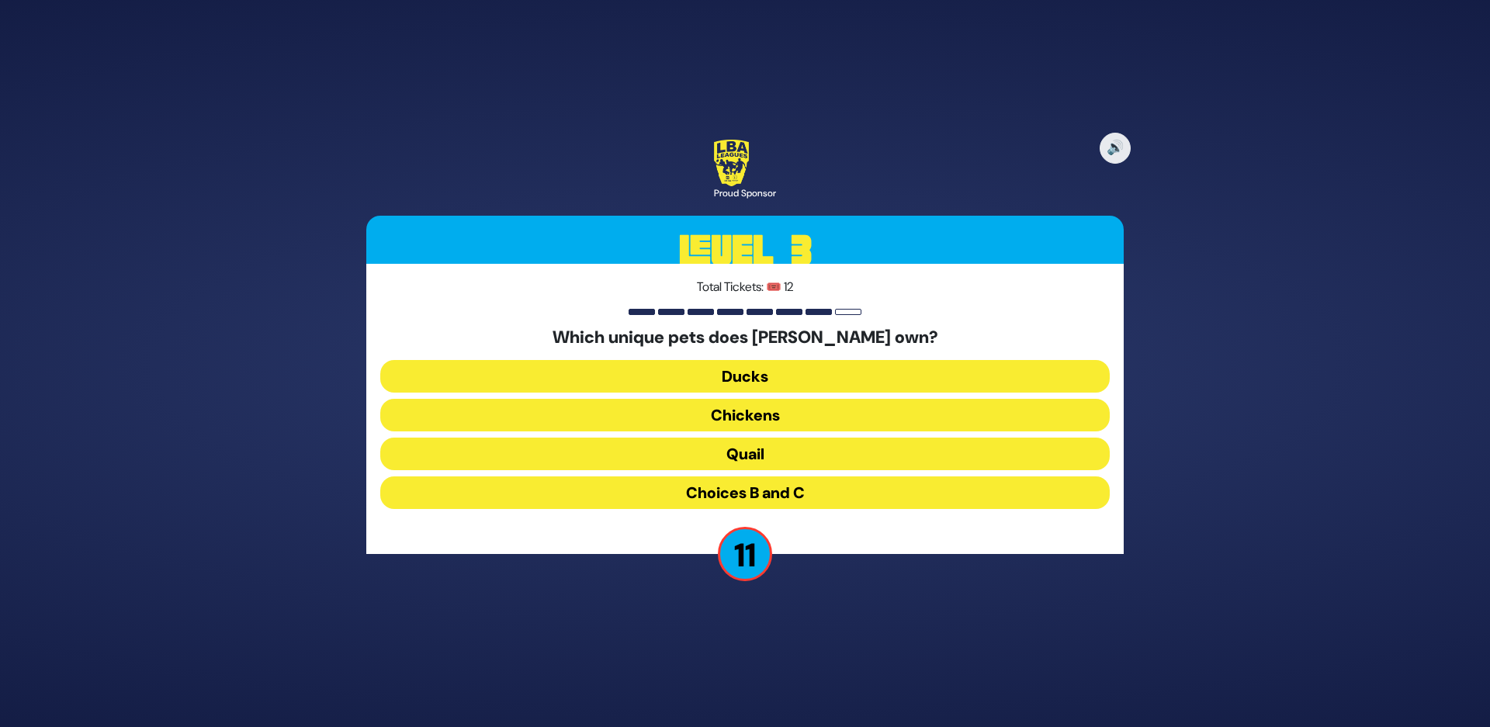
click at [694, 500] on button "Choices B and C" at bounding box center [744, 492] width 729 height 33
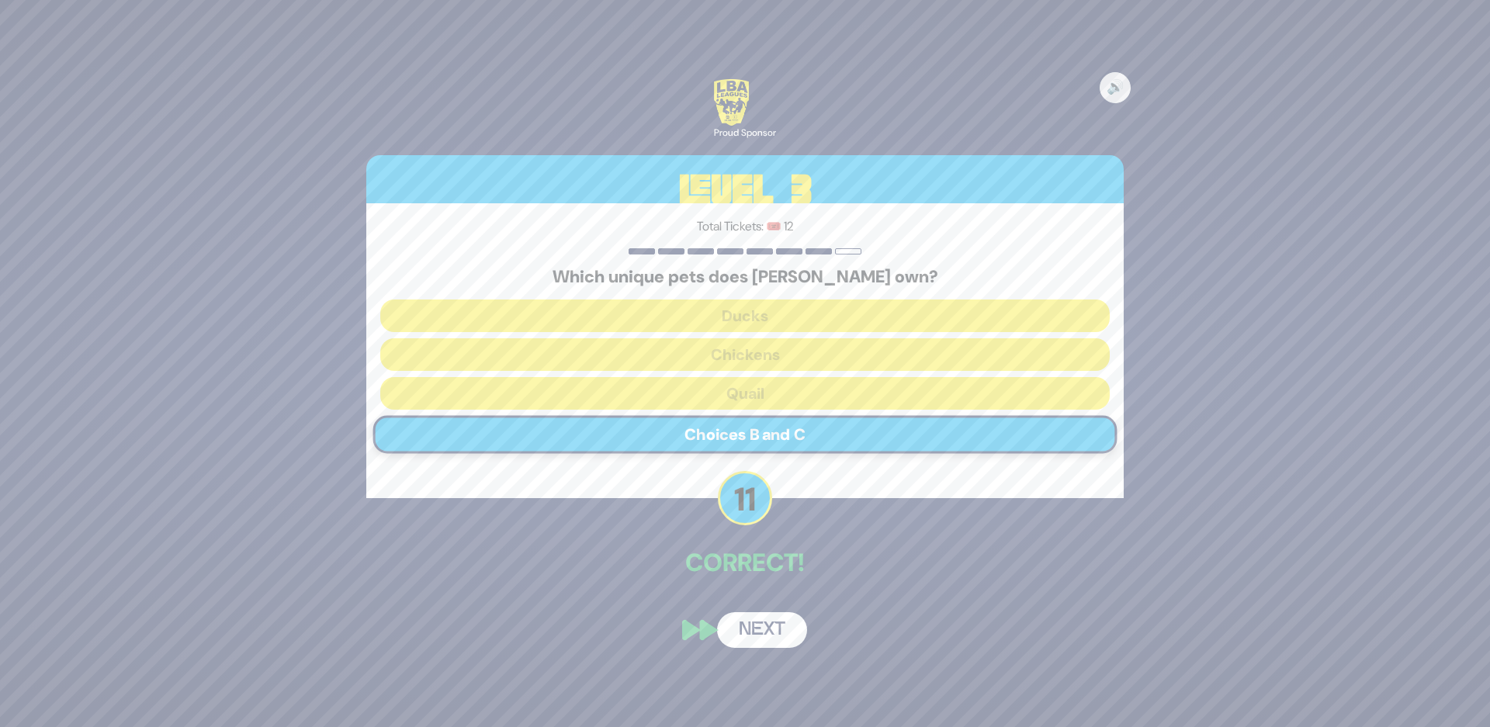
click at [765, 629] on button "Next" at bounding box center [762, 630] width 90 height 36
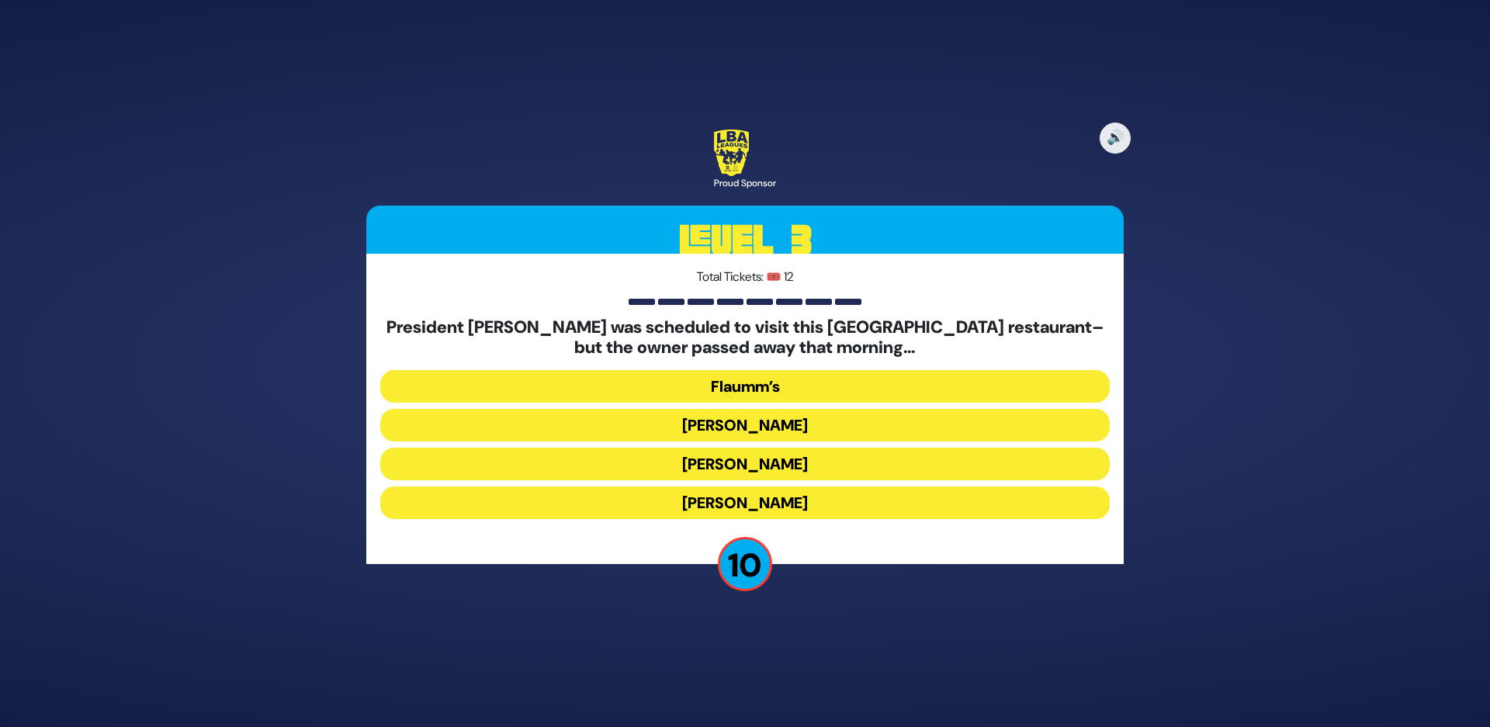
click at [644, 462] on button "Gottlieb’s" at bounding box center [744, 464] width 729 height 33
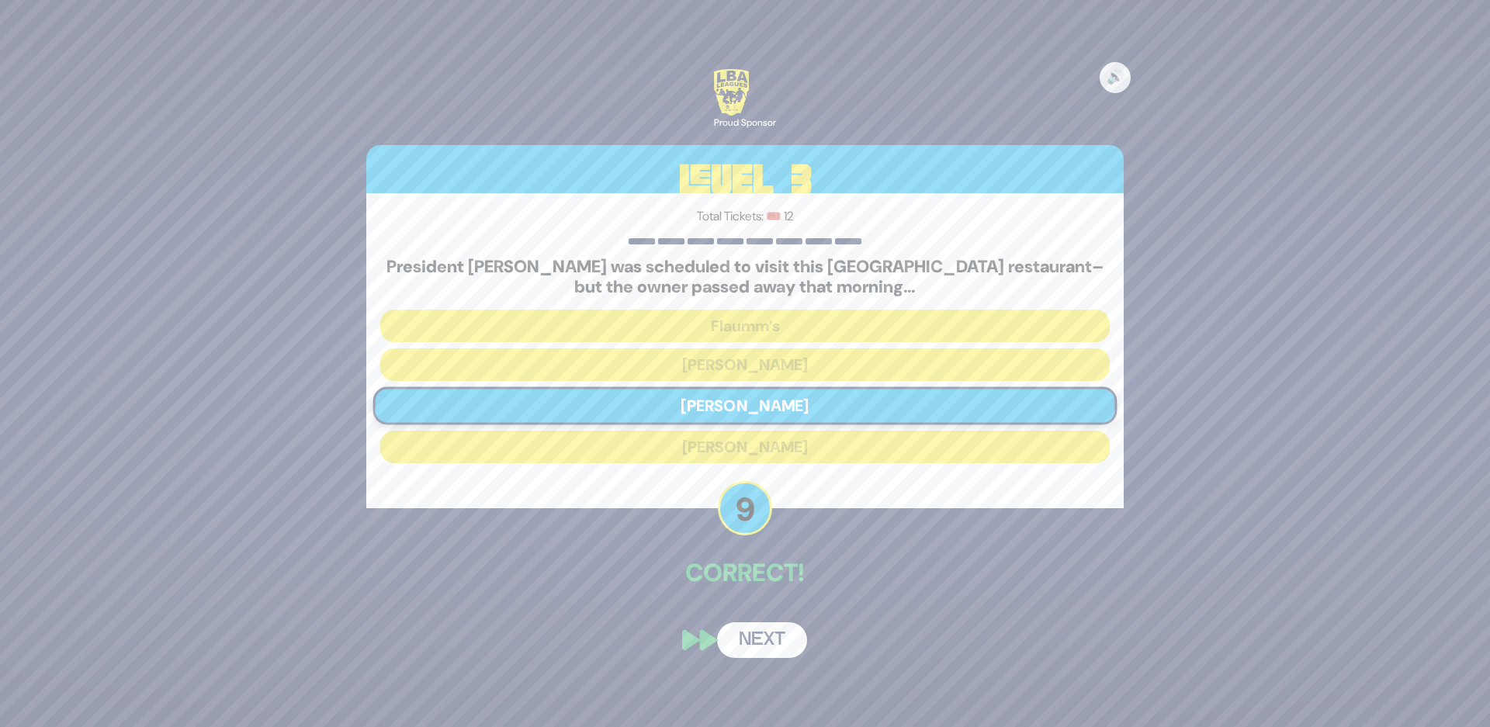
click at [770, 634] on button "Next" at bounding box center [762, 640] width 90 height 36
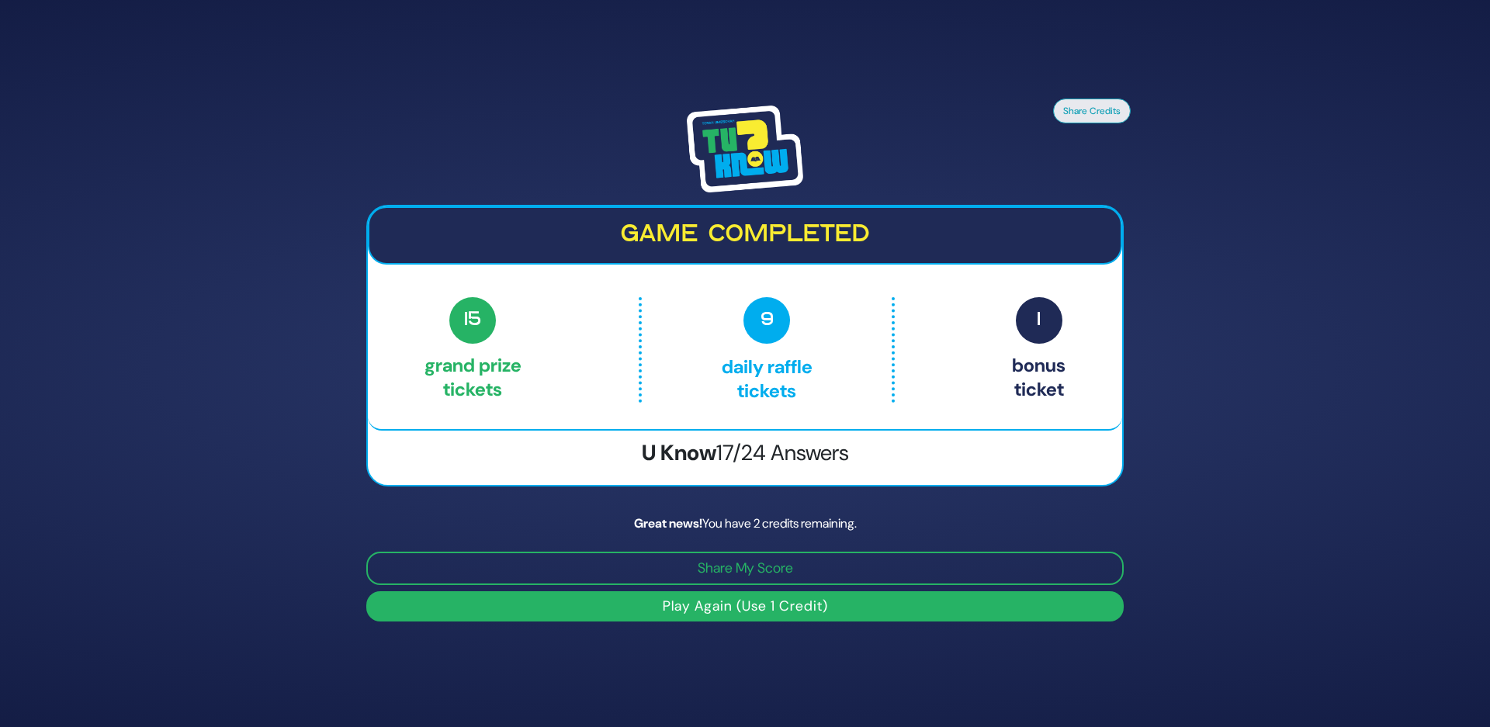
click at [694, 609] on button "Play Again (Use 1 Credit)" at bounding box center [744, 606] width 757 height 30
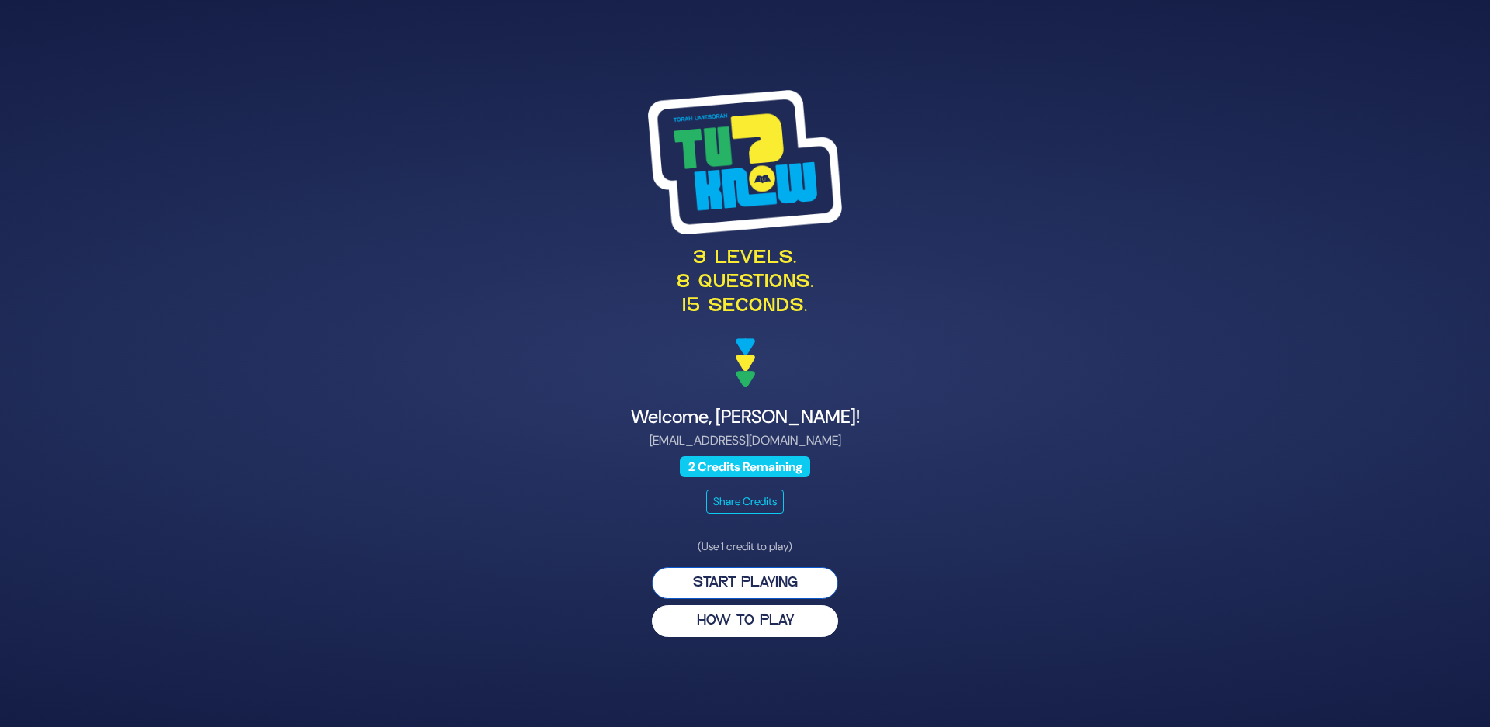
click at [712, 583] on button "Start Playing" at bounding box center [745, 583] width 186 height 32
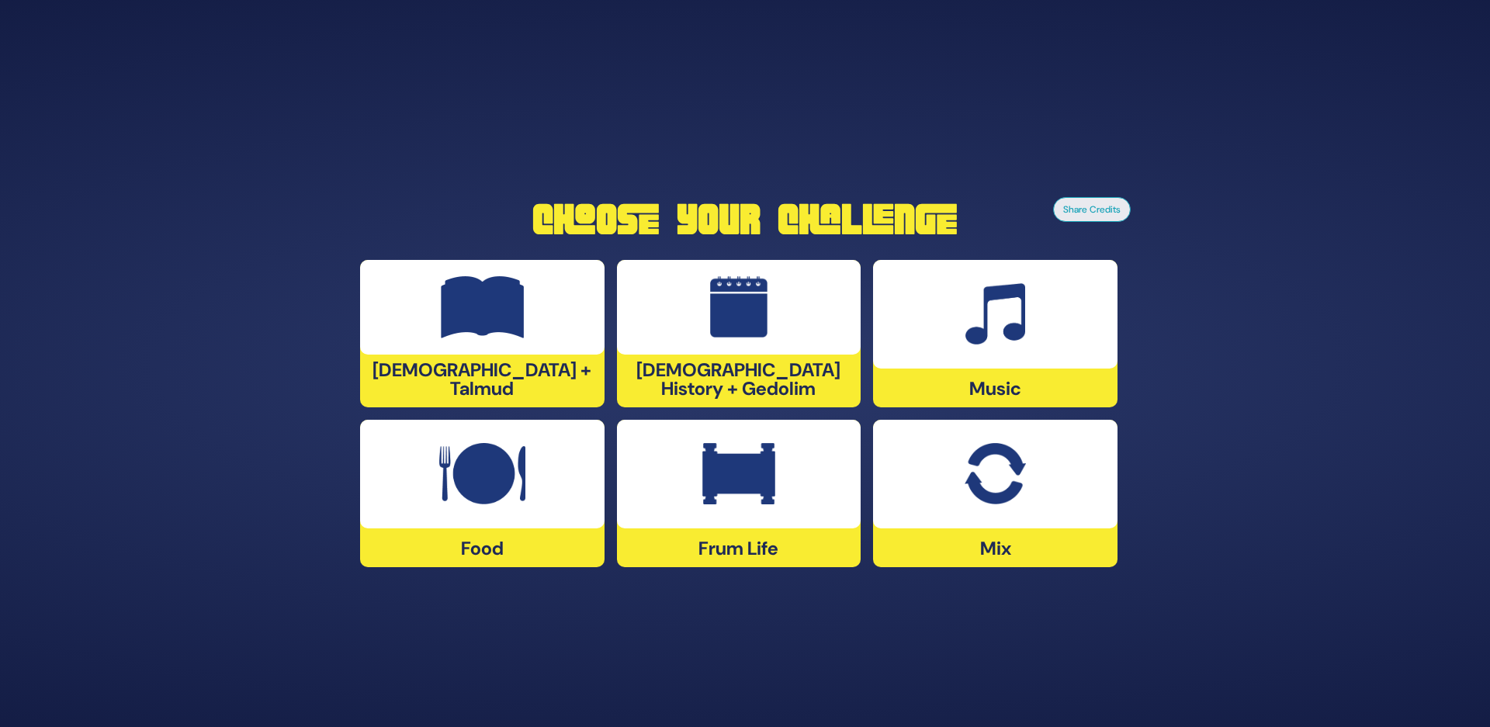
click at [981, 319] on img at bounding box center [995, 314] width 60 height 62
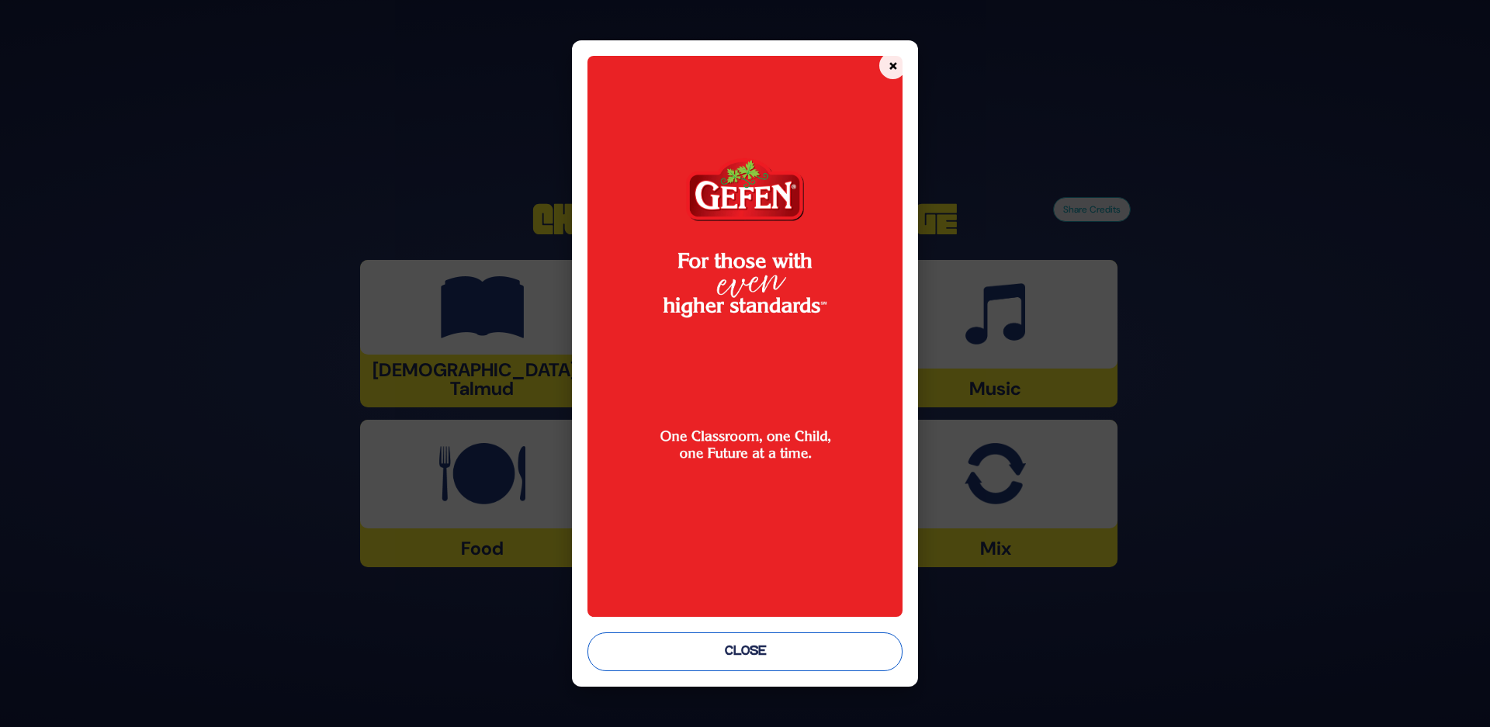
click at [773, 649] on button "Close" at bounding box center [745, 651] width 316 height 39
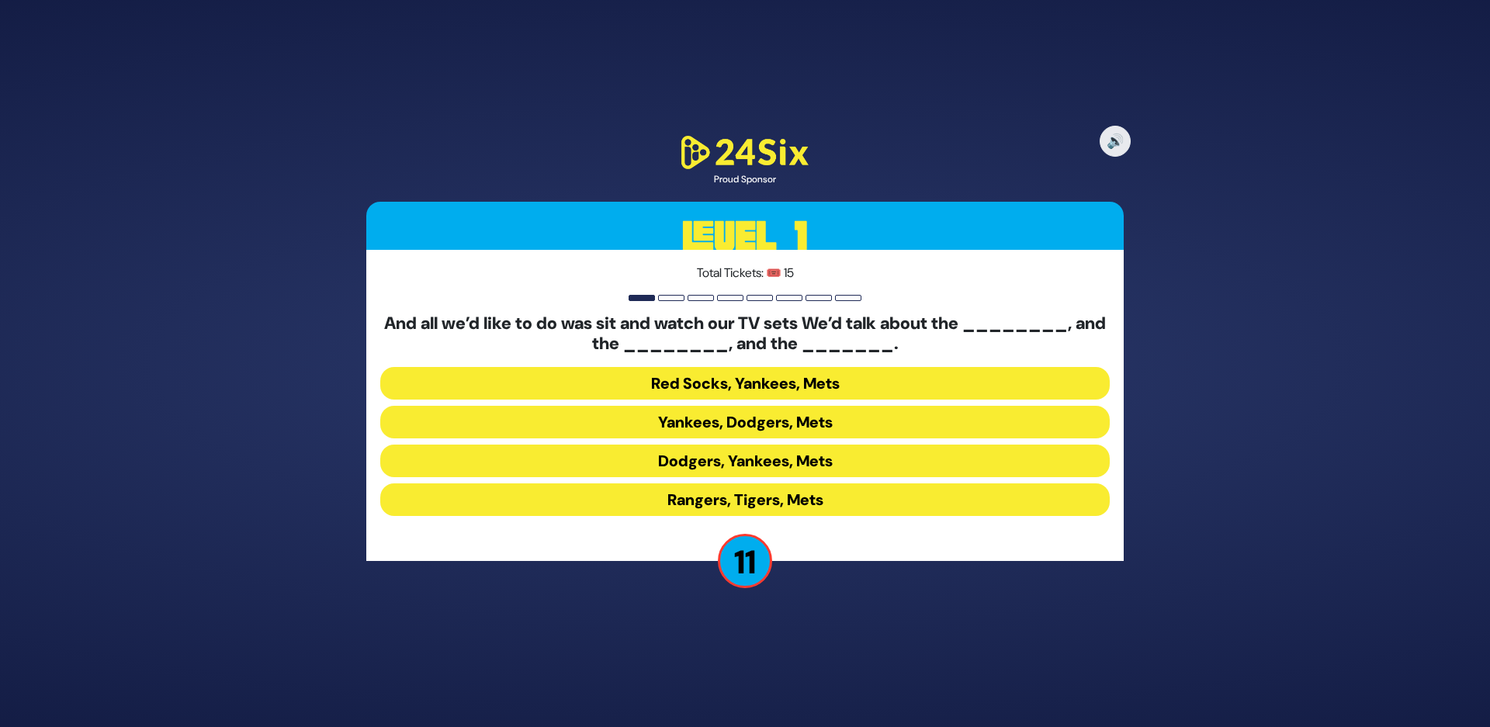
click at [690, 425] on button "Yankees, Dodgers, Mets" at bounding box center [744, 422] width 729 height 33
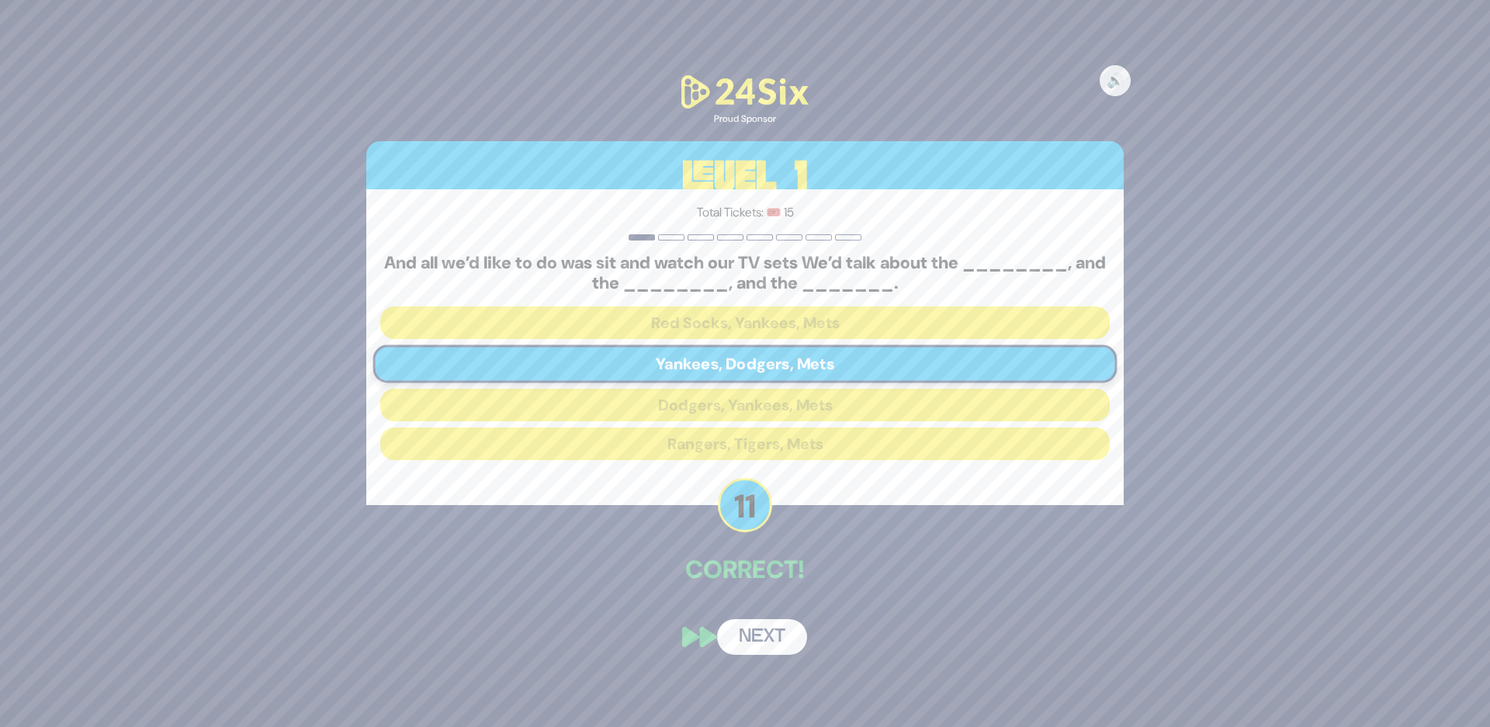
click at [768, 642] on button "Next" at bounding box center [762, 637] width 90 height 36
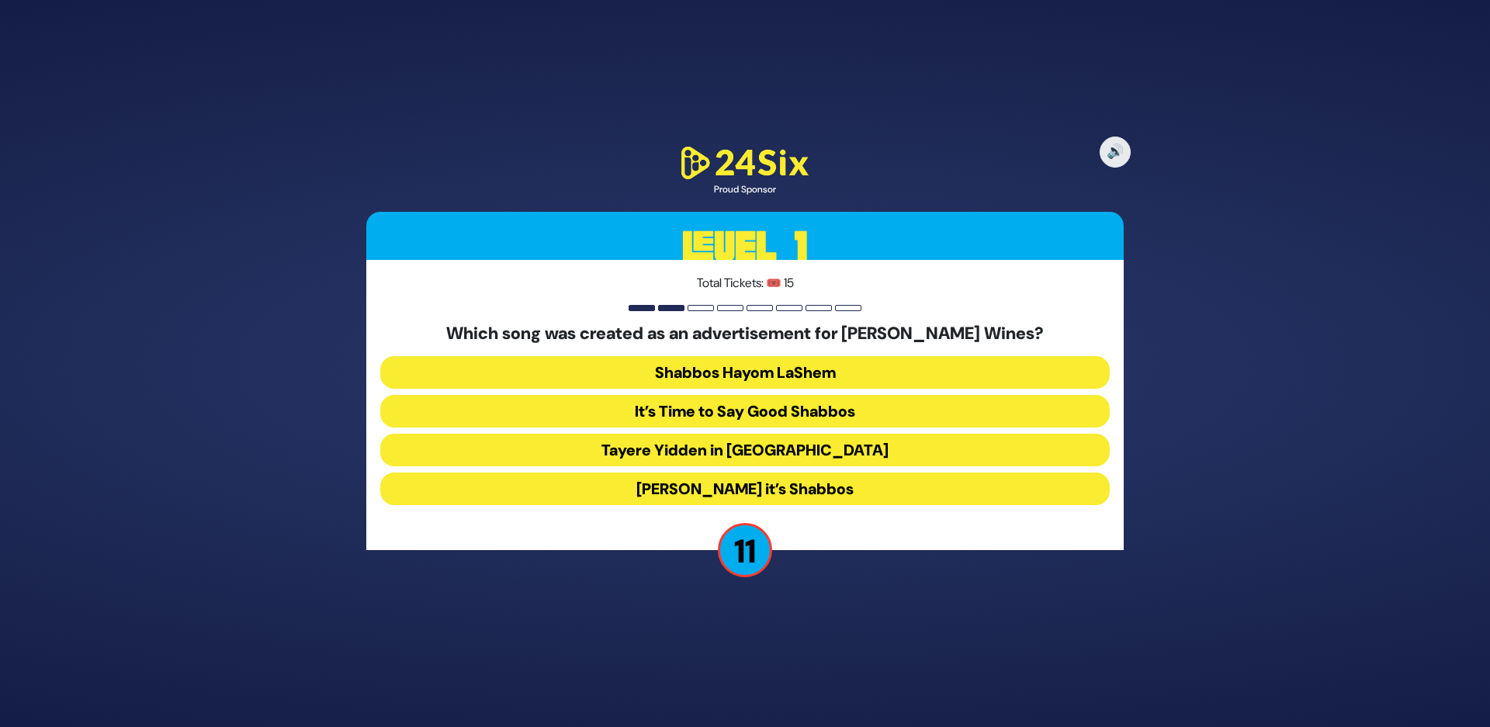
click at [701, 452] on button "Tayere Yidden in [GEOGRAPHIC_DATA]" at bounding box center [744, 450] width 729 height 33
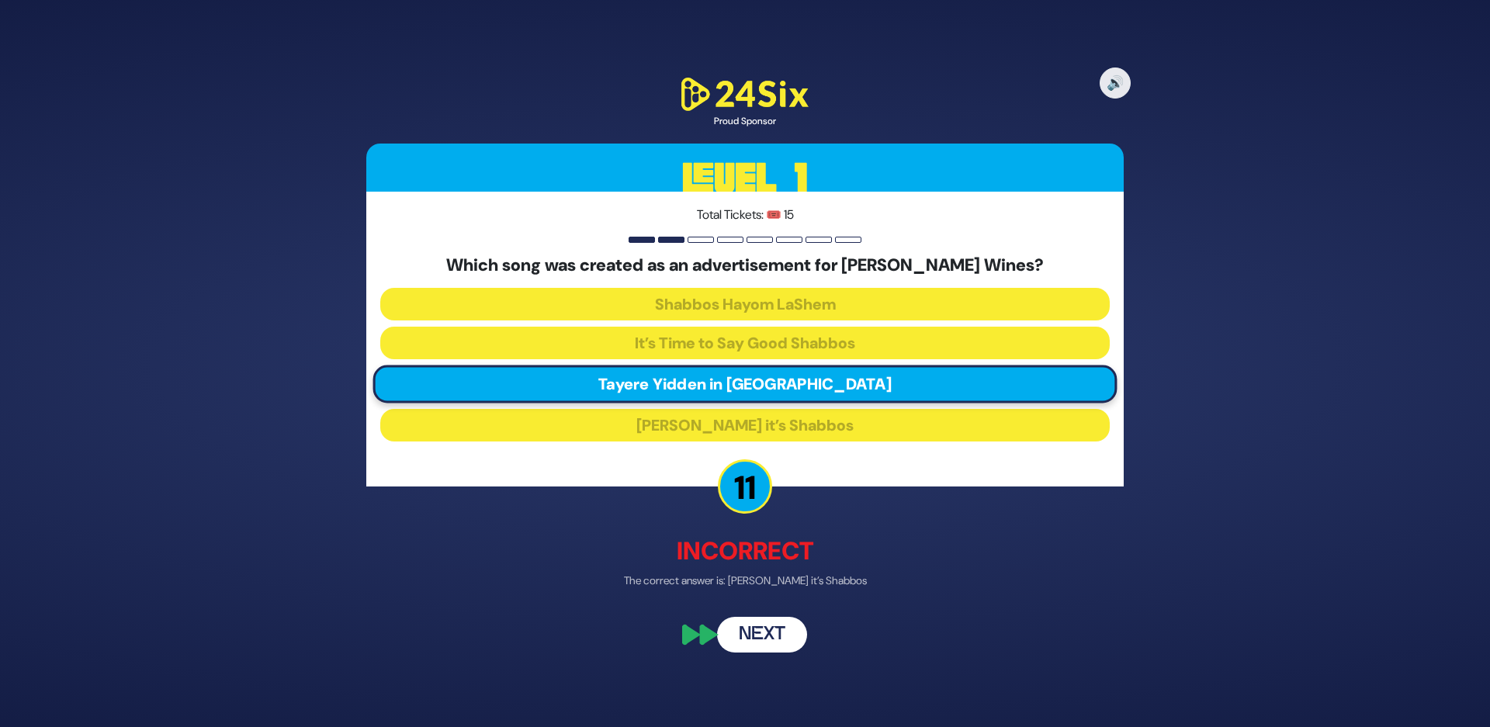
click at [757, 639] on button "Next" at bounding box center [762, 635] width 90 height 36
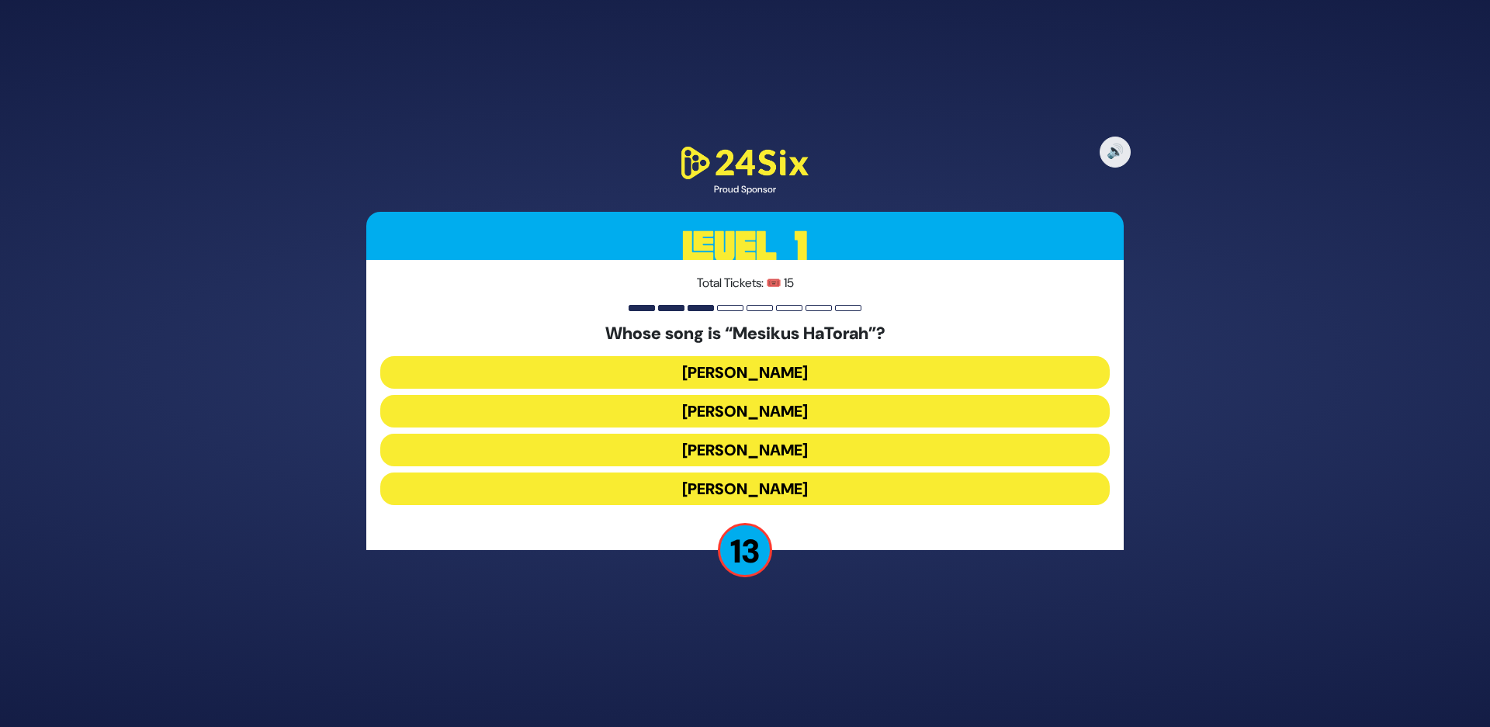
click at [741, 414] on button "Naftali Kempeh" at bounding box center [744, 411] width 729 height 33
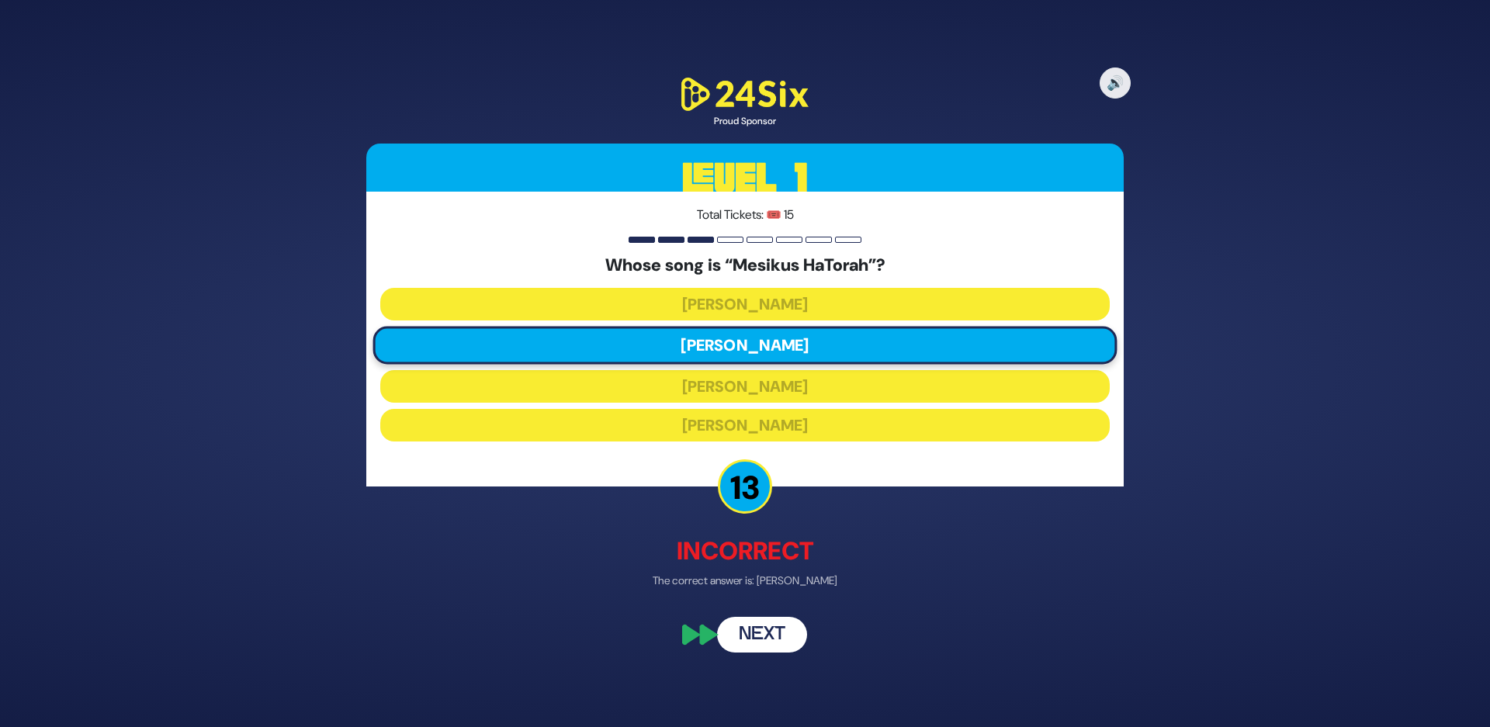
click at [755, 635] on button "Next" at bounding box center [762, 635] width 90 height 36
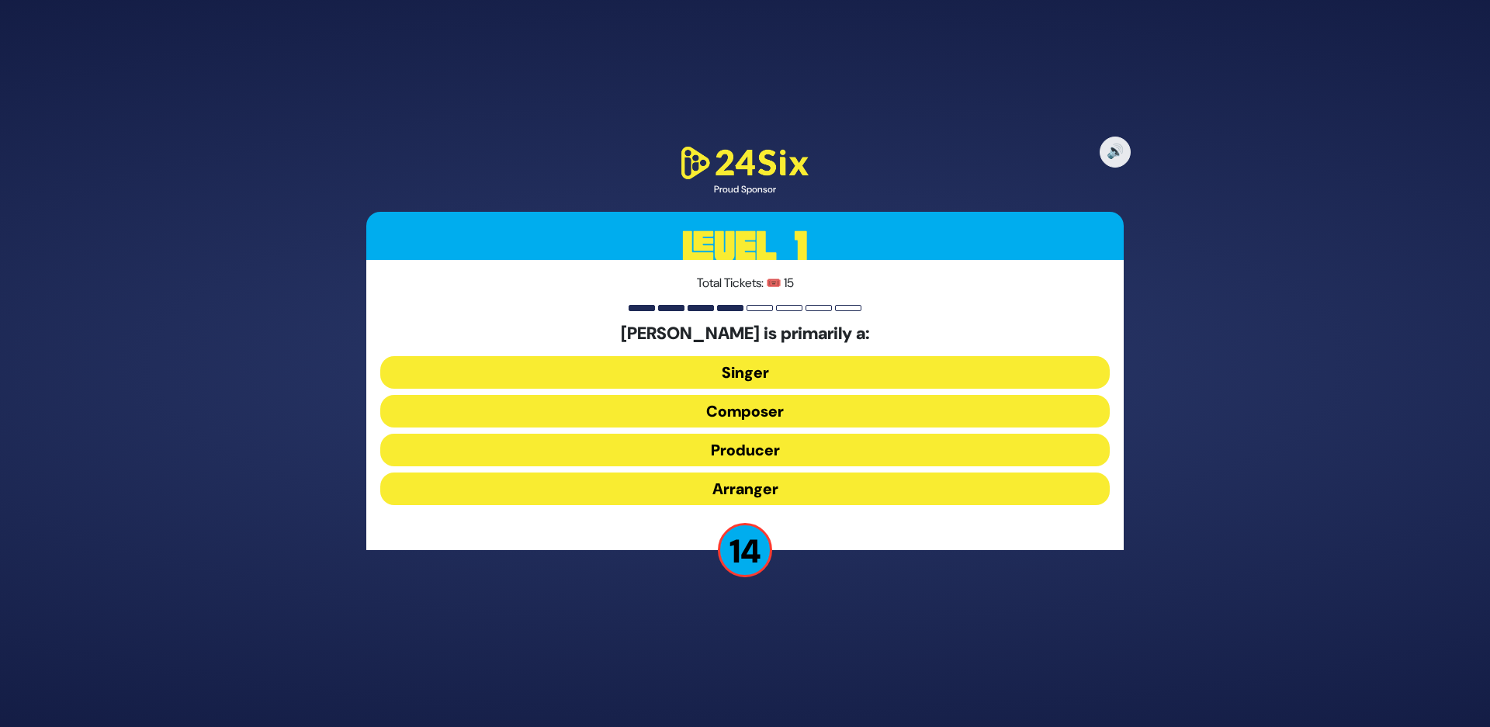
click at [740, 417] on button "Composer" at bounding box center [744, 411] width 729 height 33
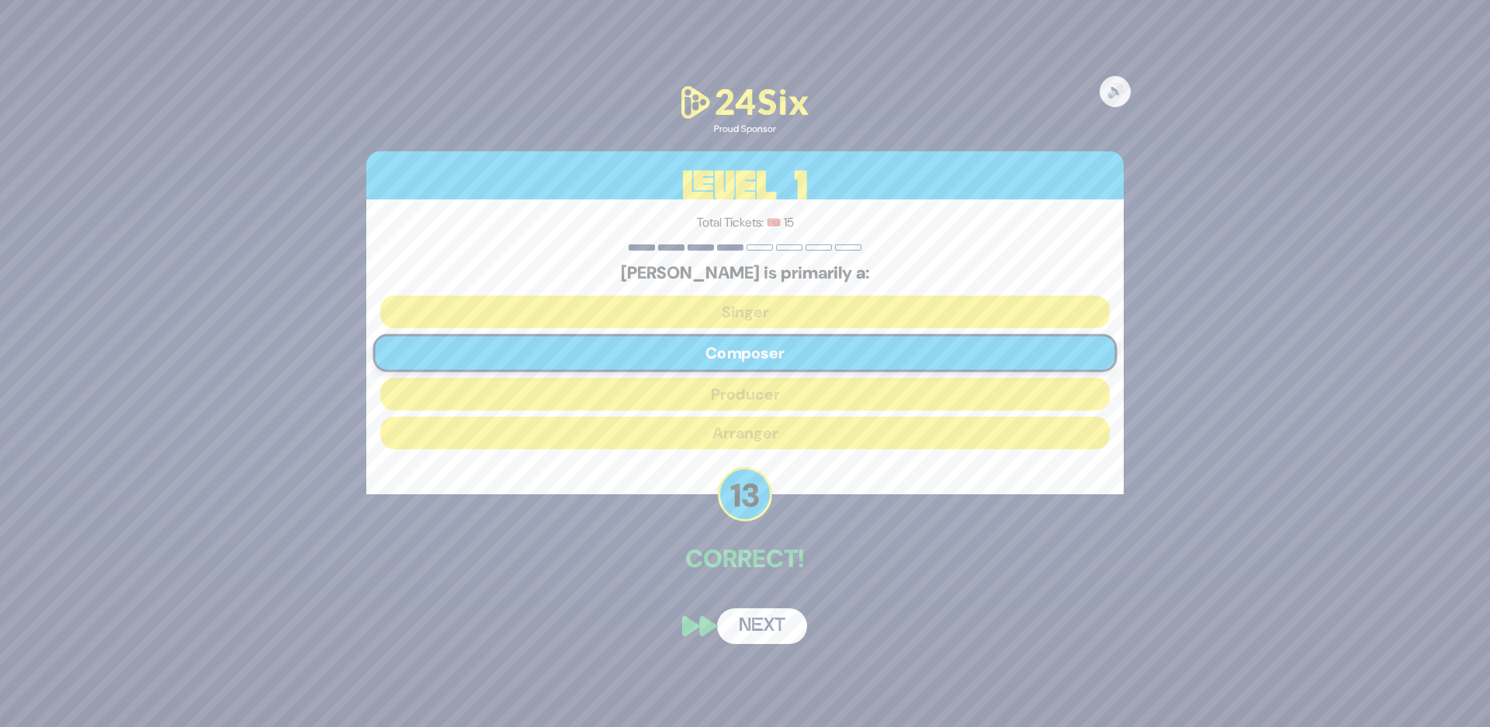
click at [750, 642] on button "Next" at bounding box center [762, 626] width 90 height 36
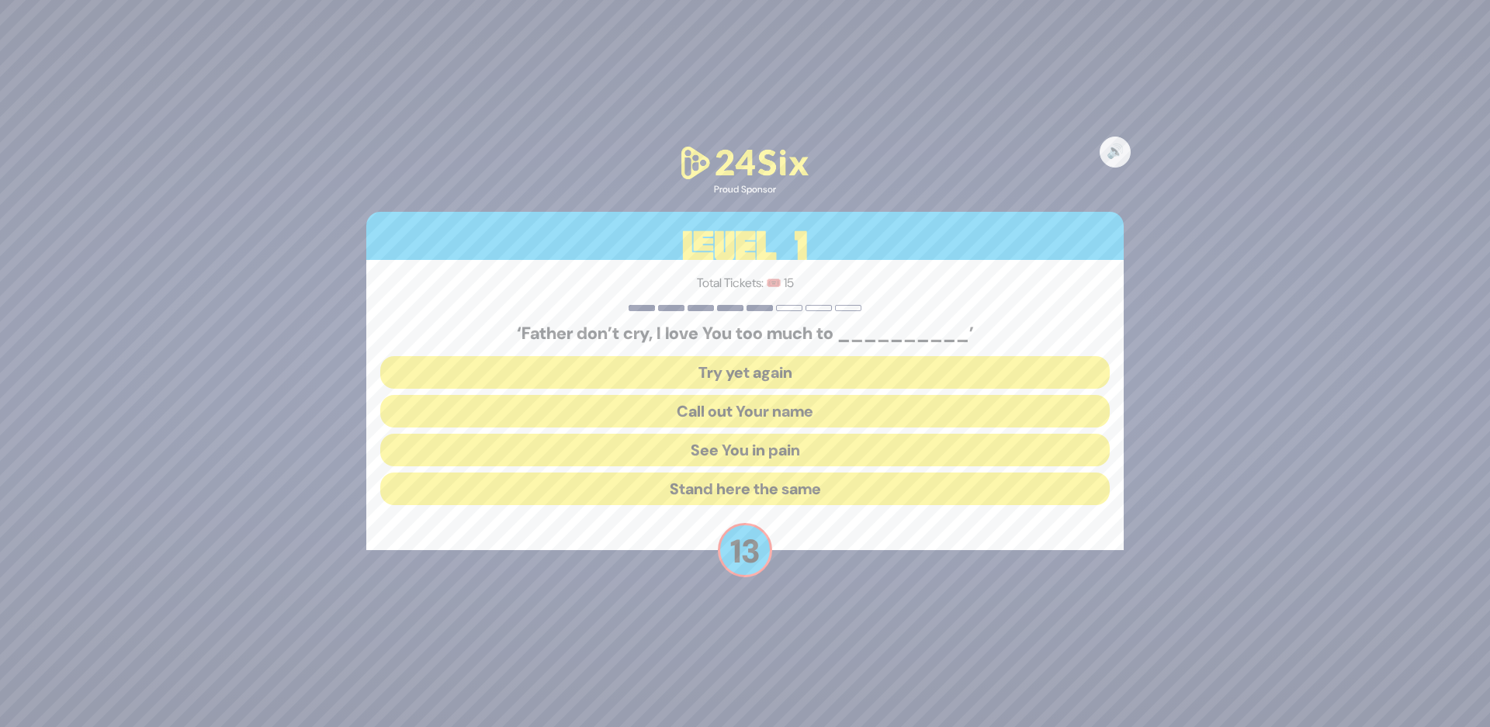
click at [747, 444] on button "See You in pain" at bounding box center [744, 450] width 729 height 33
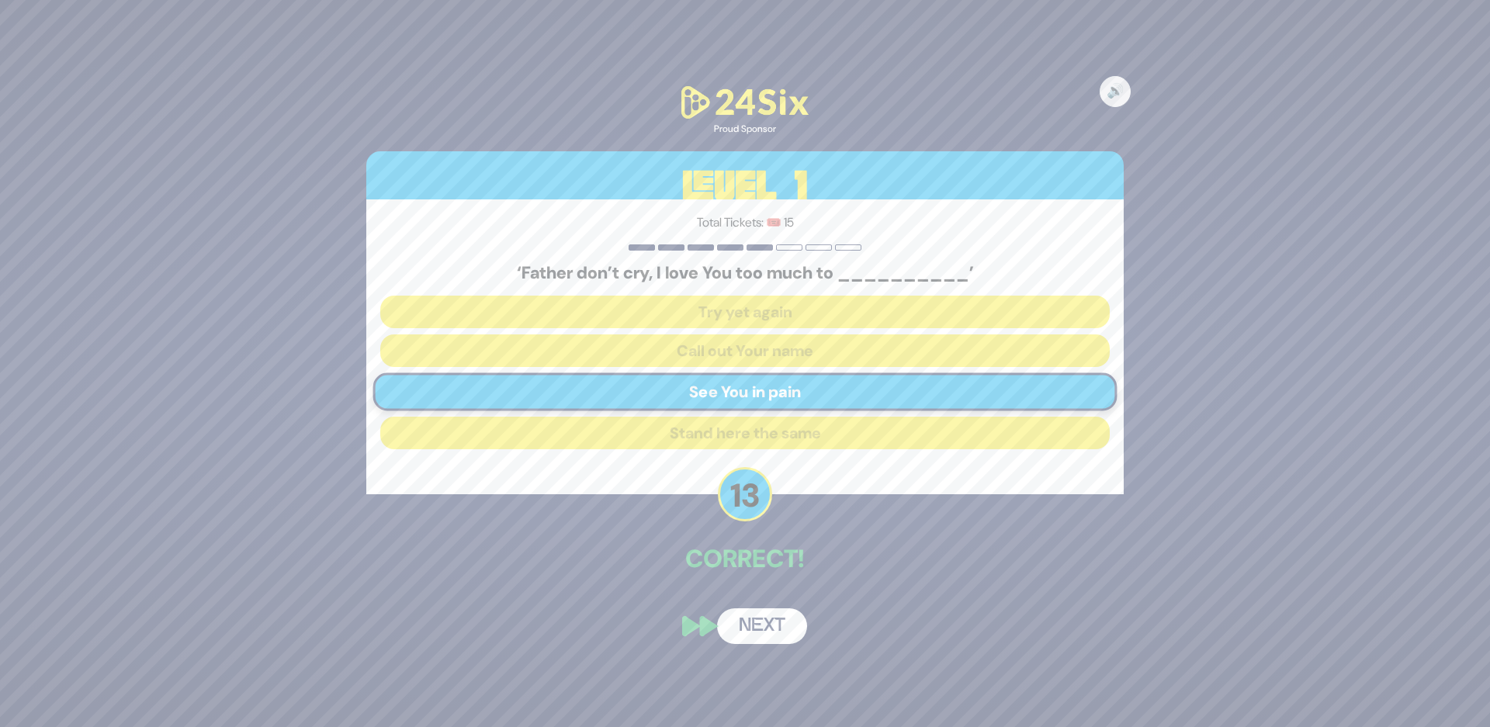
click at [746, 625] on button "Next" at bounding box center [762, 626] width 90 height 36
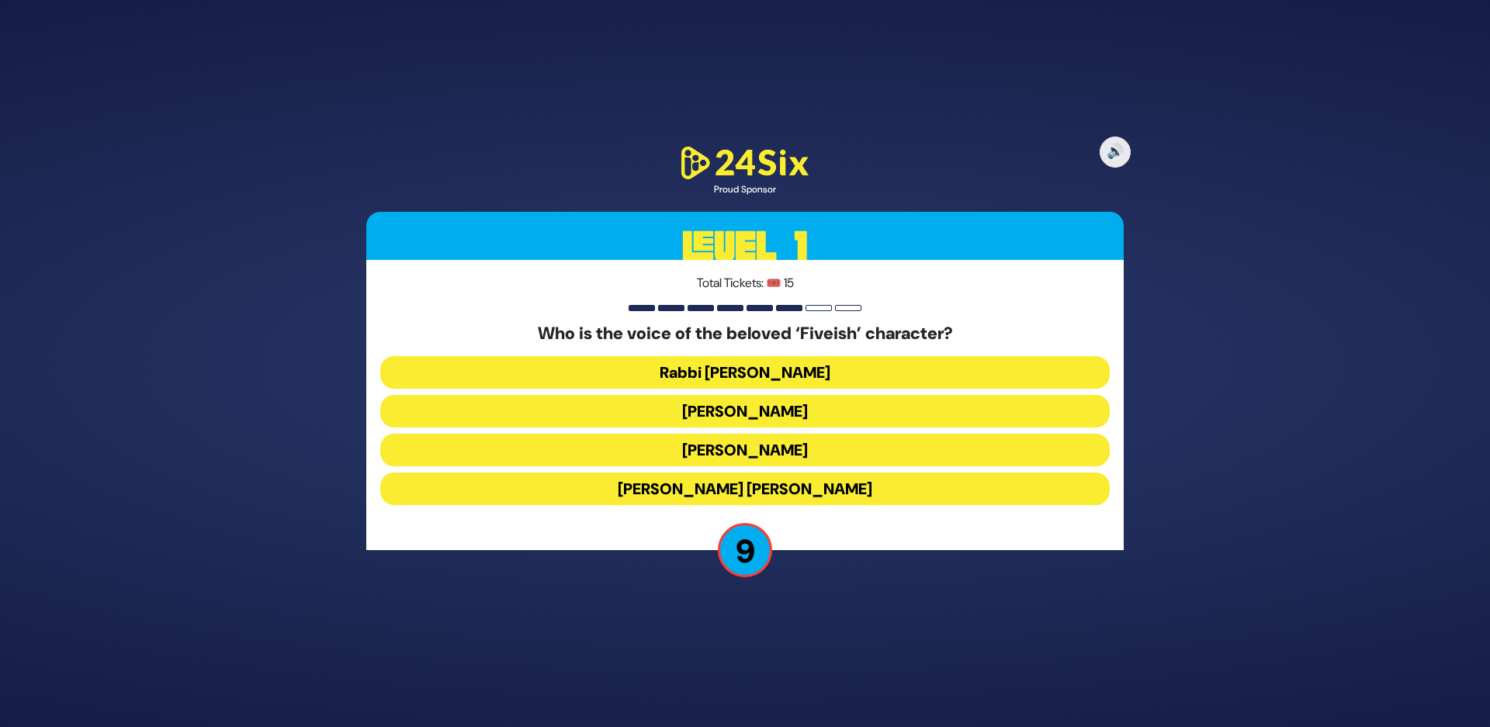
click at [722, 446] on button "Elchonon Schwartz" at bounding box center [744, 450] width 729 height 33
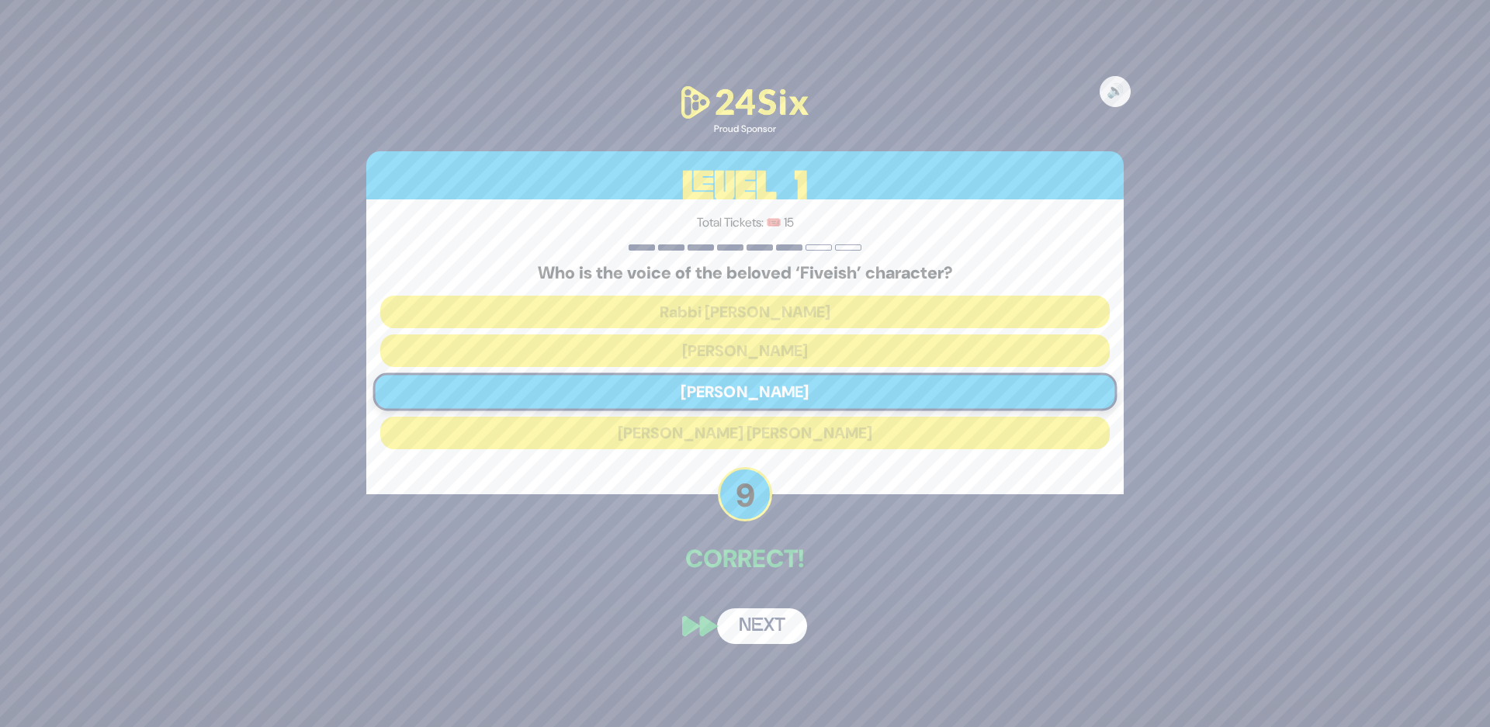
click at [753, 631] on button "Next" at bounding box center [762, 626] width 90 height 36
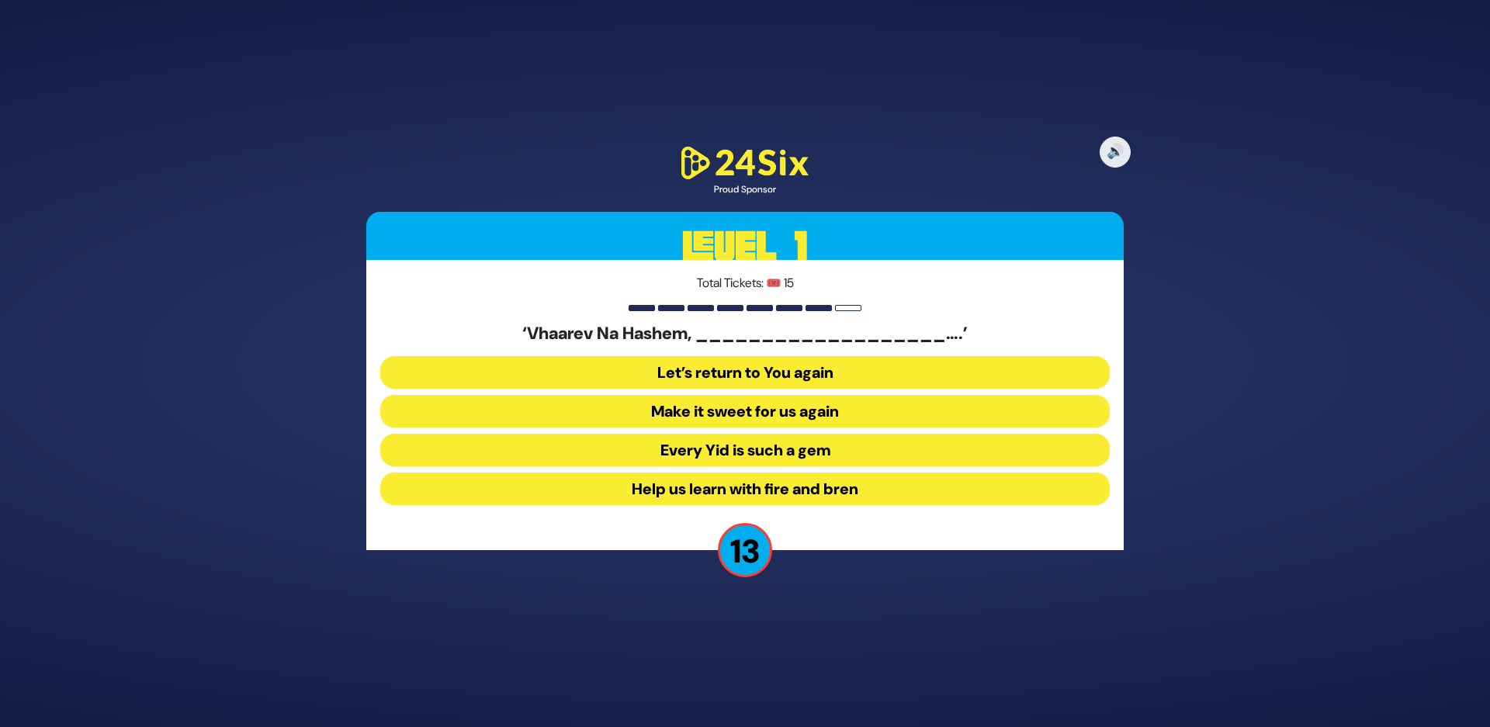
click at [707, 414] on button "Make it sweet for us again" at bounding box center [744, 411] width 729 height 33
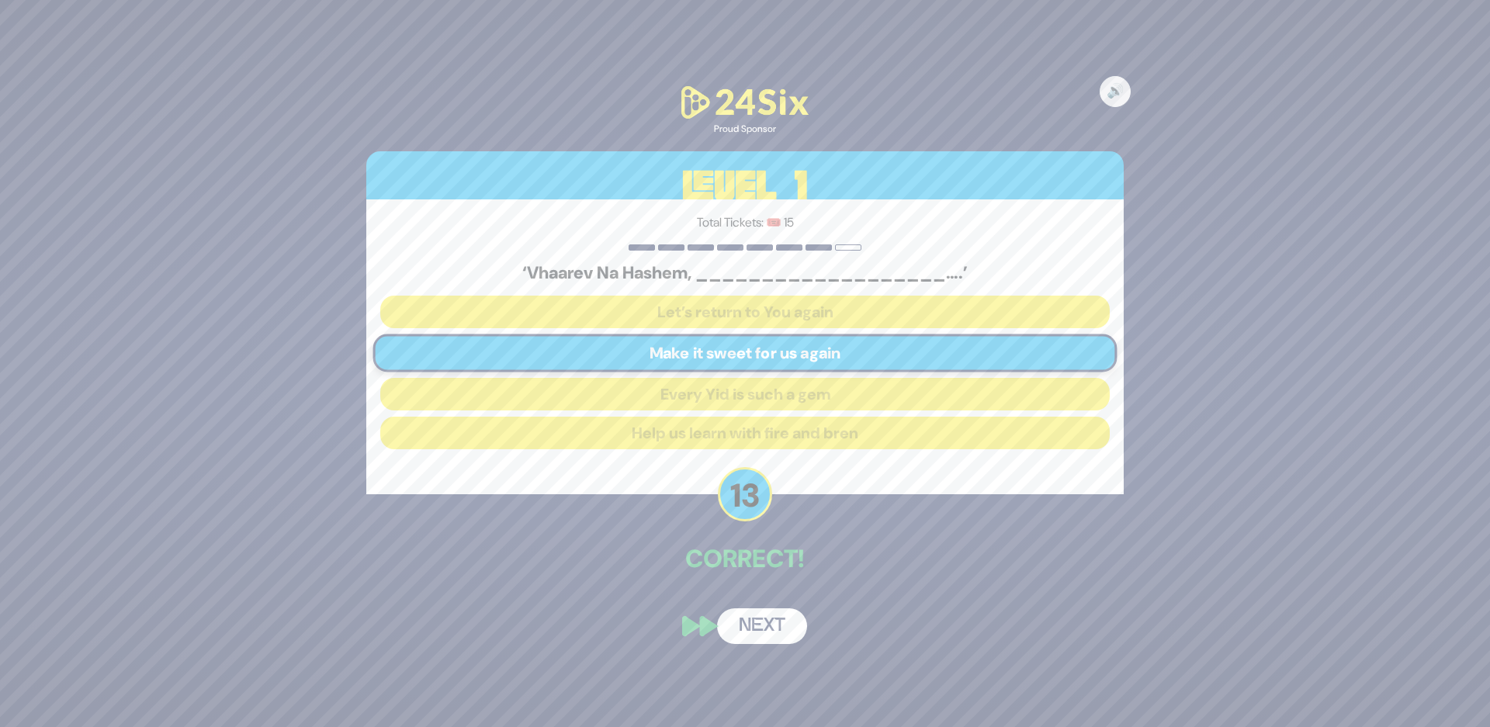
click at [762, 634] on button "Next" at bounding box center [762, 626] width 90 height 36
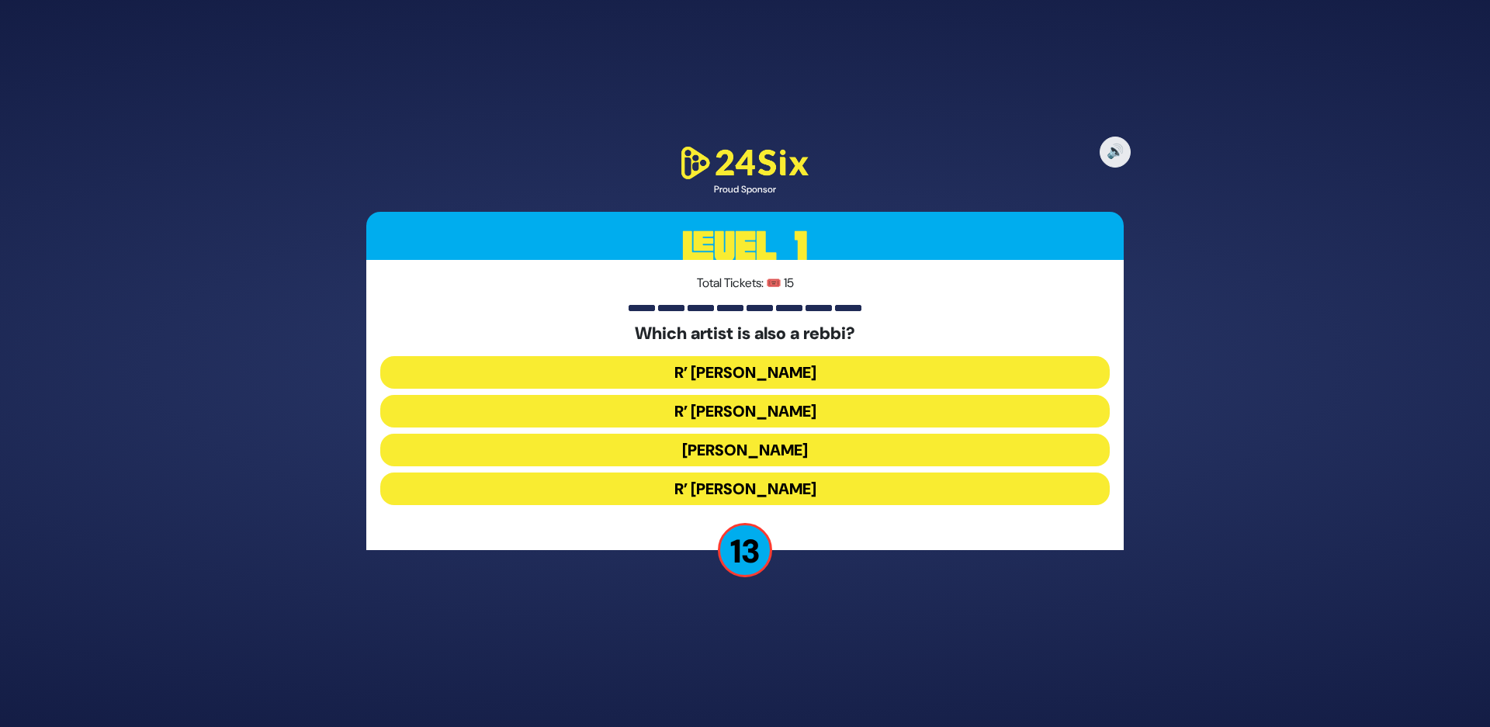
click at [760, 497] on button "R’ Baruch Levine" at bounding box center [744, 489] width 729 height 33
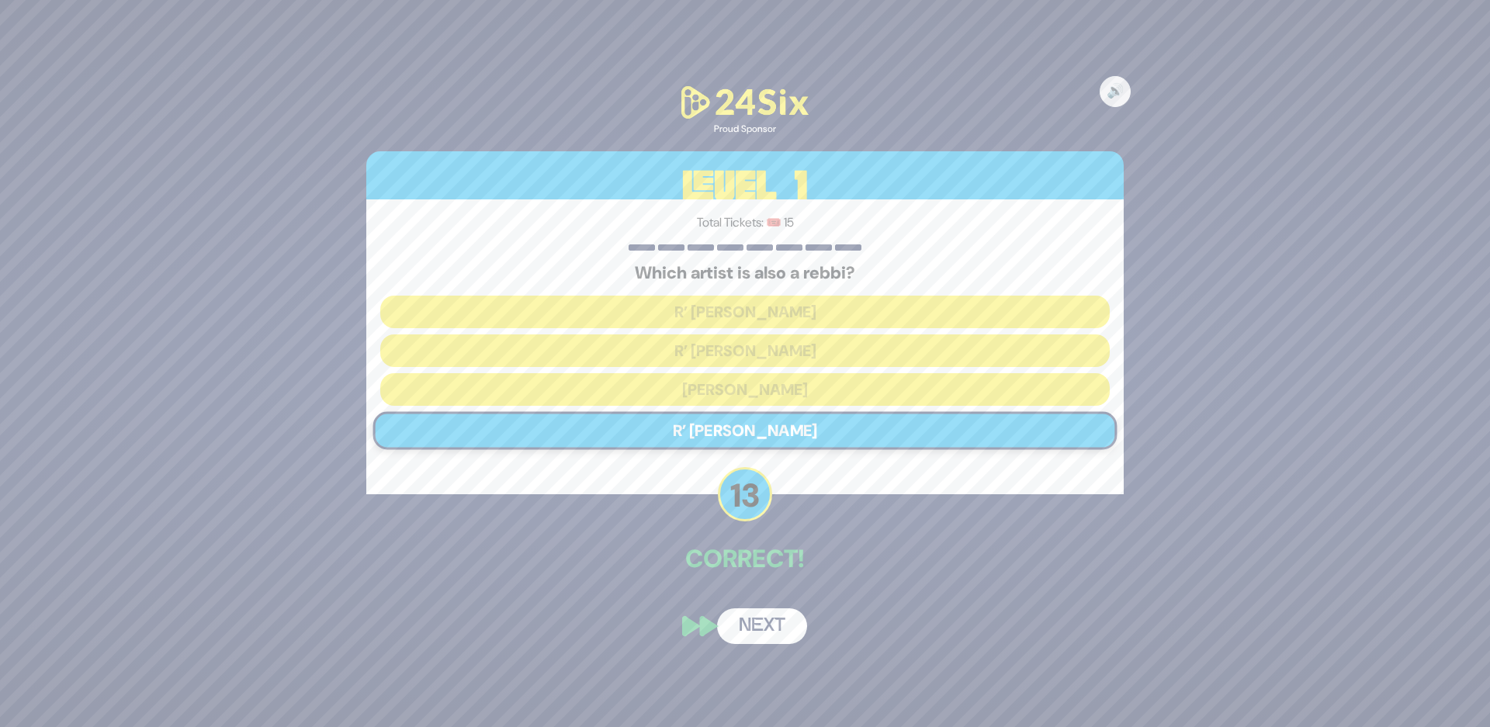
click at [762, 622] on button "Next" at bounding box center [762, 626] width 90 height 36
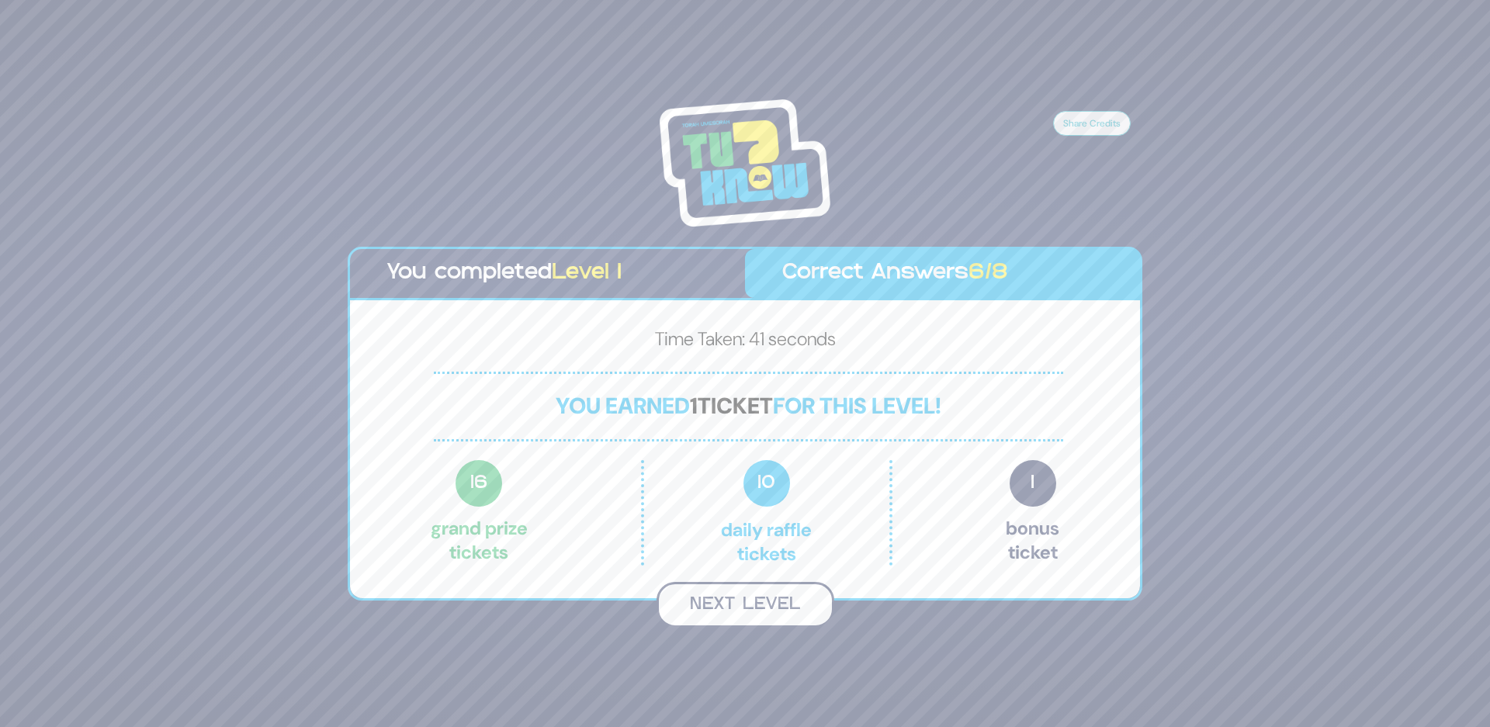
click at [729, 613] on button "Next Level" at bounding box center [745, 605] width 178 height 46
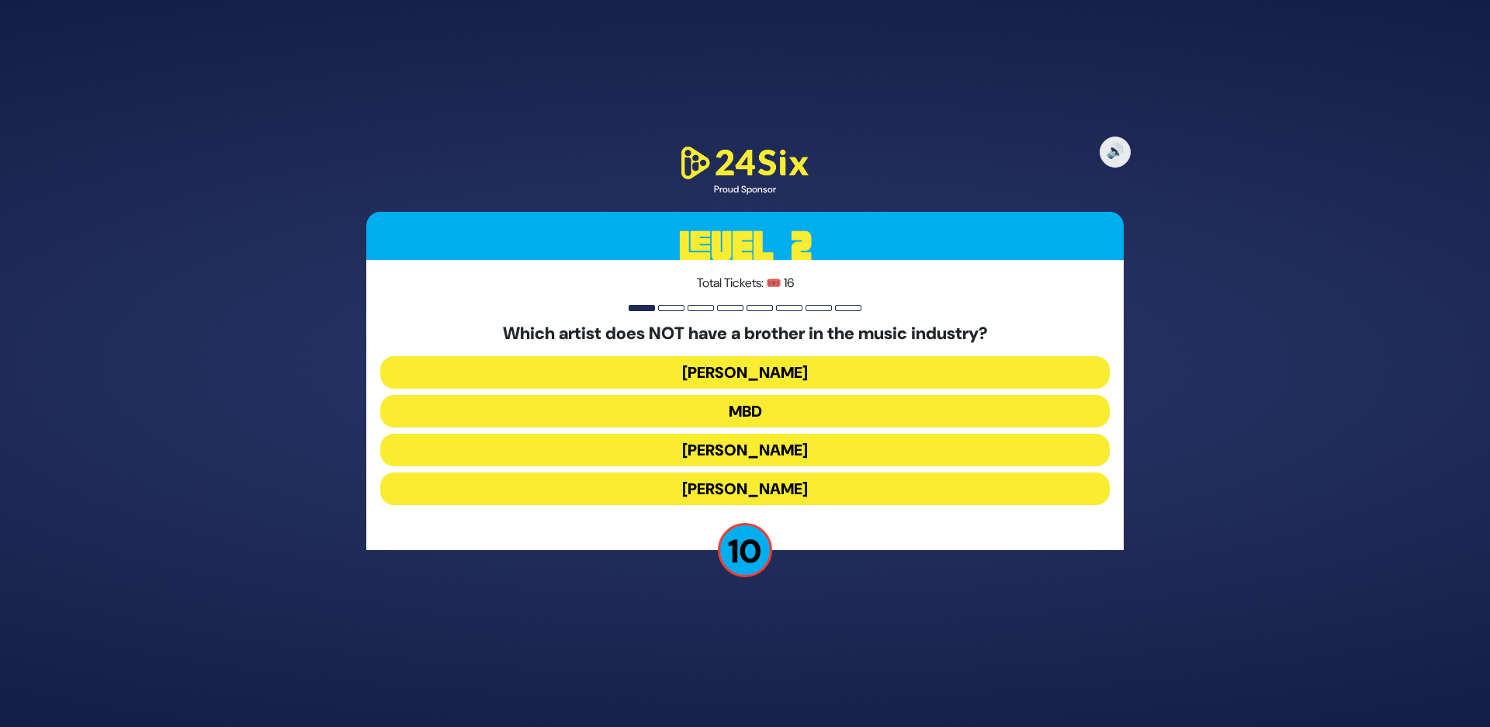
click at [780, 372] on button "Ari Hill" at bounding box center [744, 372] width 729 height 33
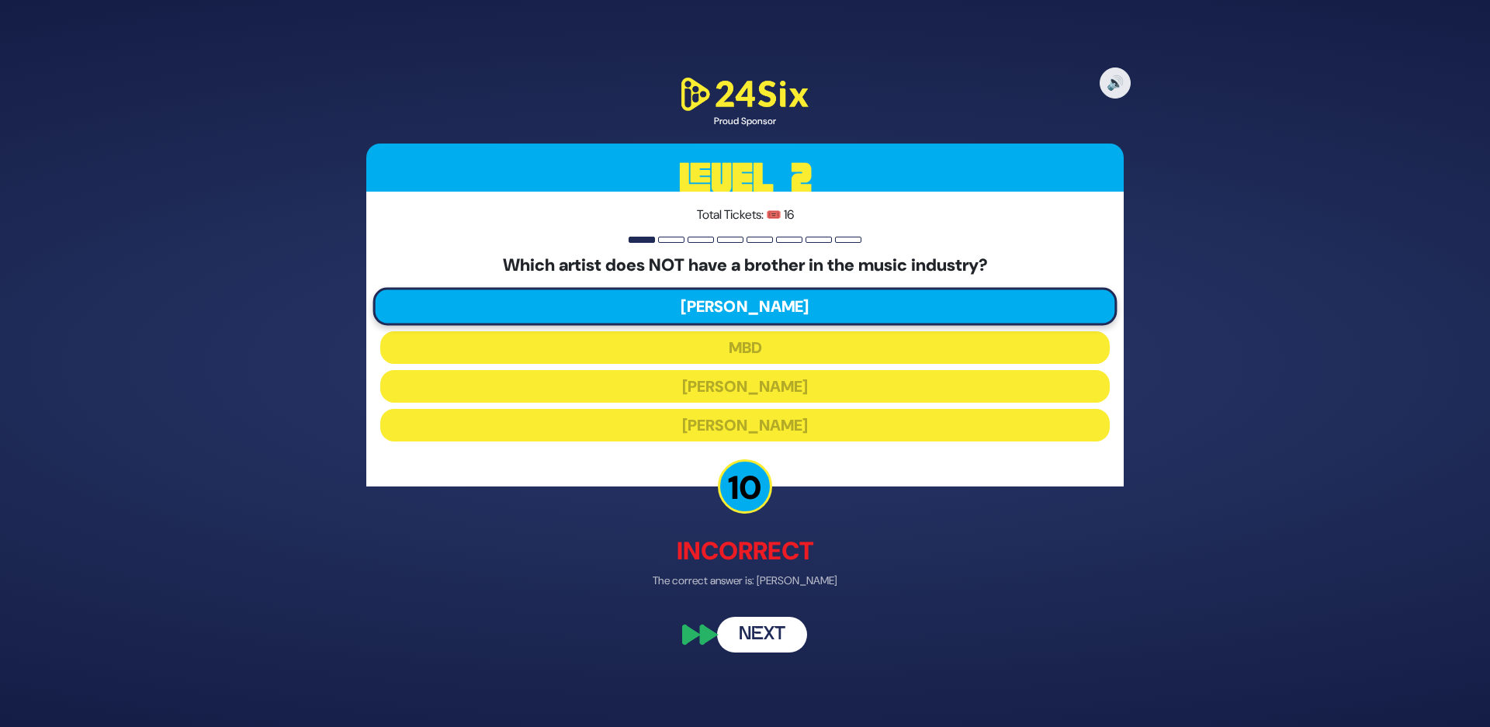
click at [771, 630] on button "Next" at bounding box center [762, 635] width 90 height 36
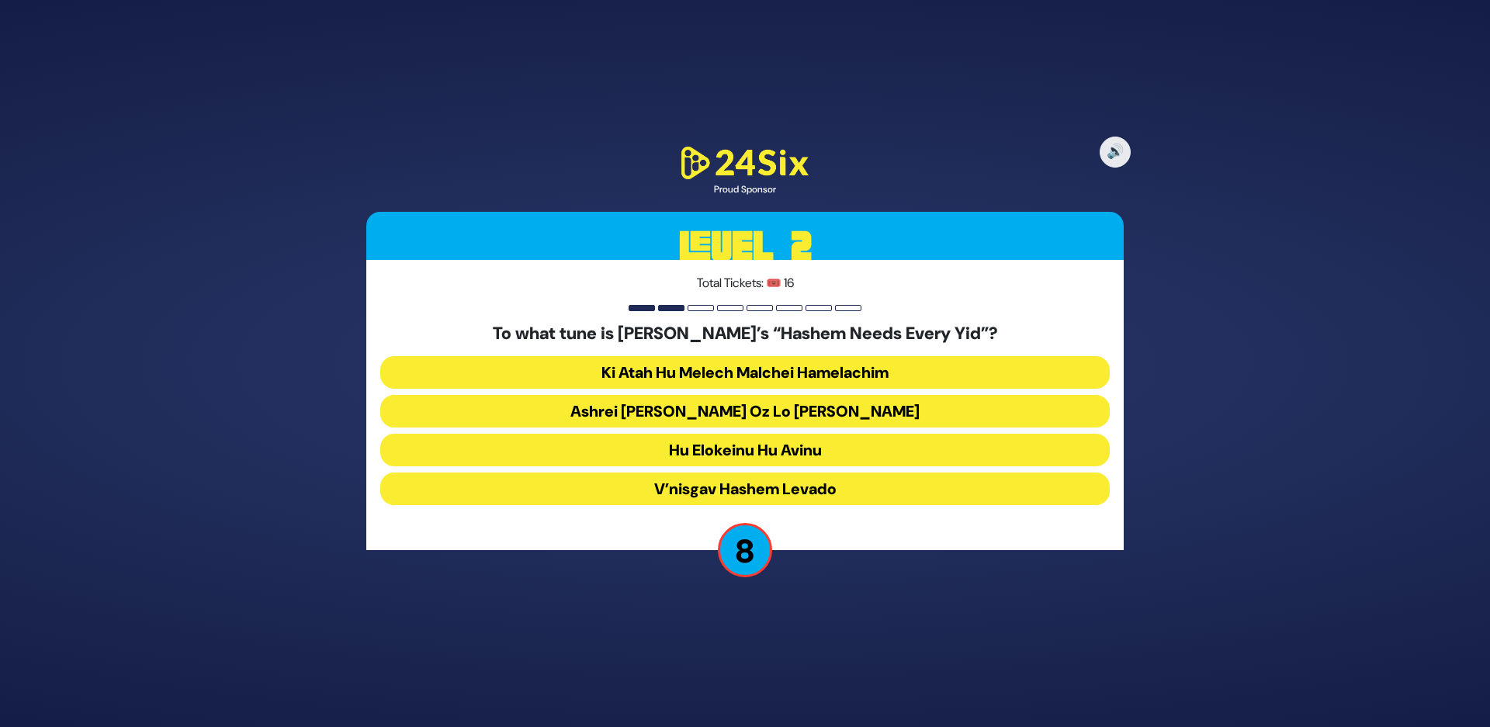
click at [620, 397] on button "Ashrei Adam Oz Lo Bach" at bounding box center [744, 411] width 729 height 33
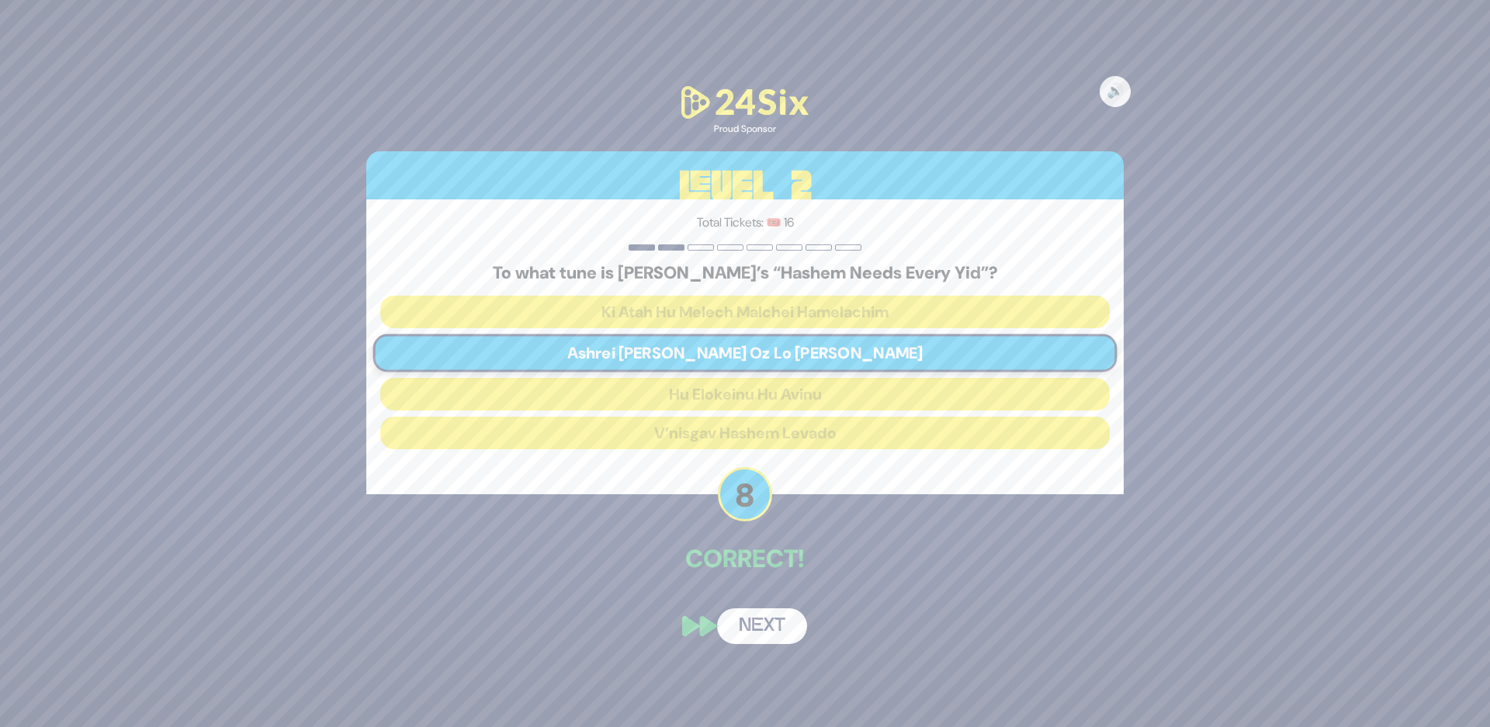
click at [772, 608] on button "Next" at bounding box center [762, 626] width 90 height 36
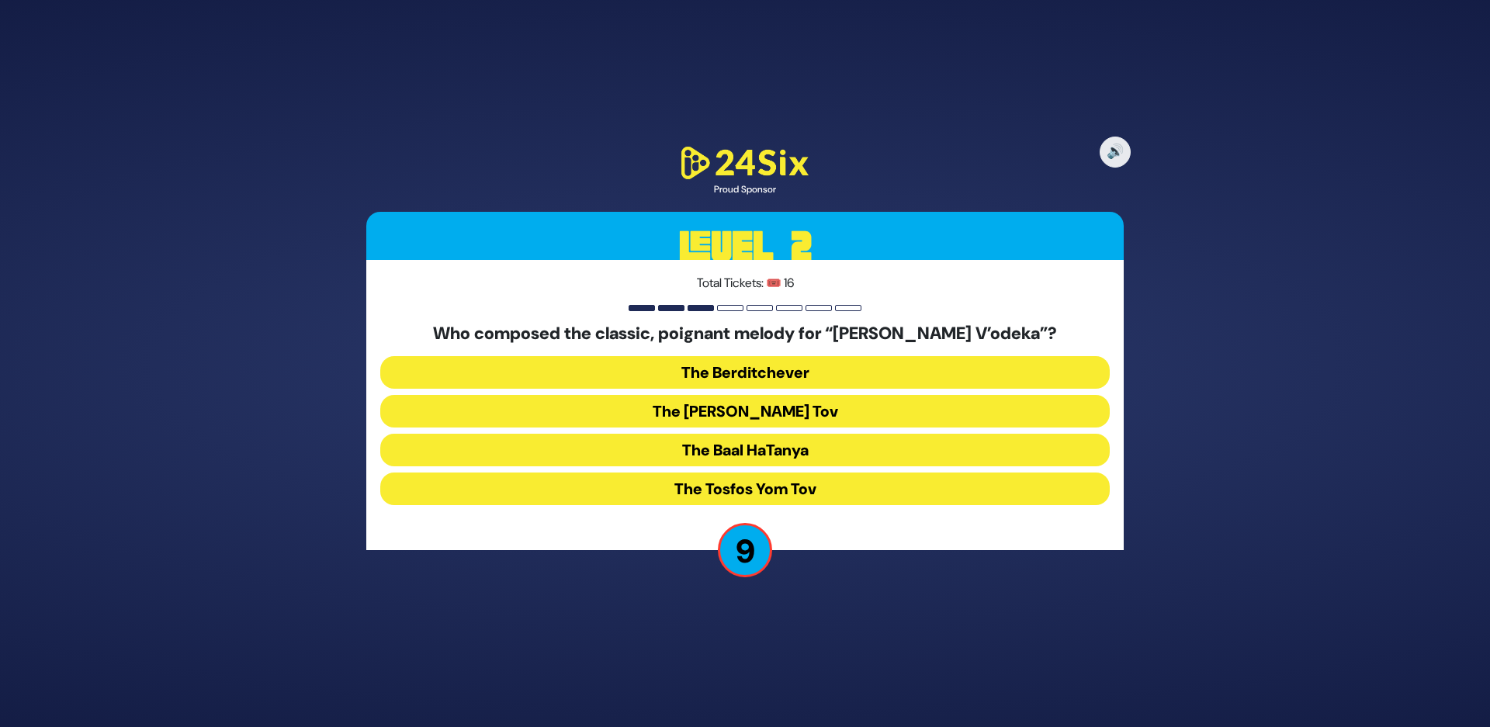
click at [642, 370] on button "The Berditchever" at bounding box center [744, 372] width 729 height 33
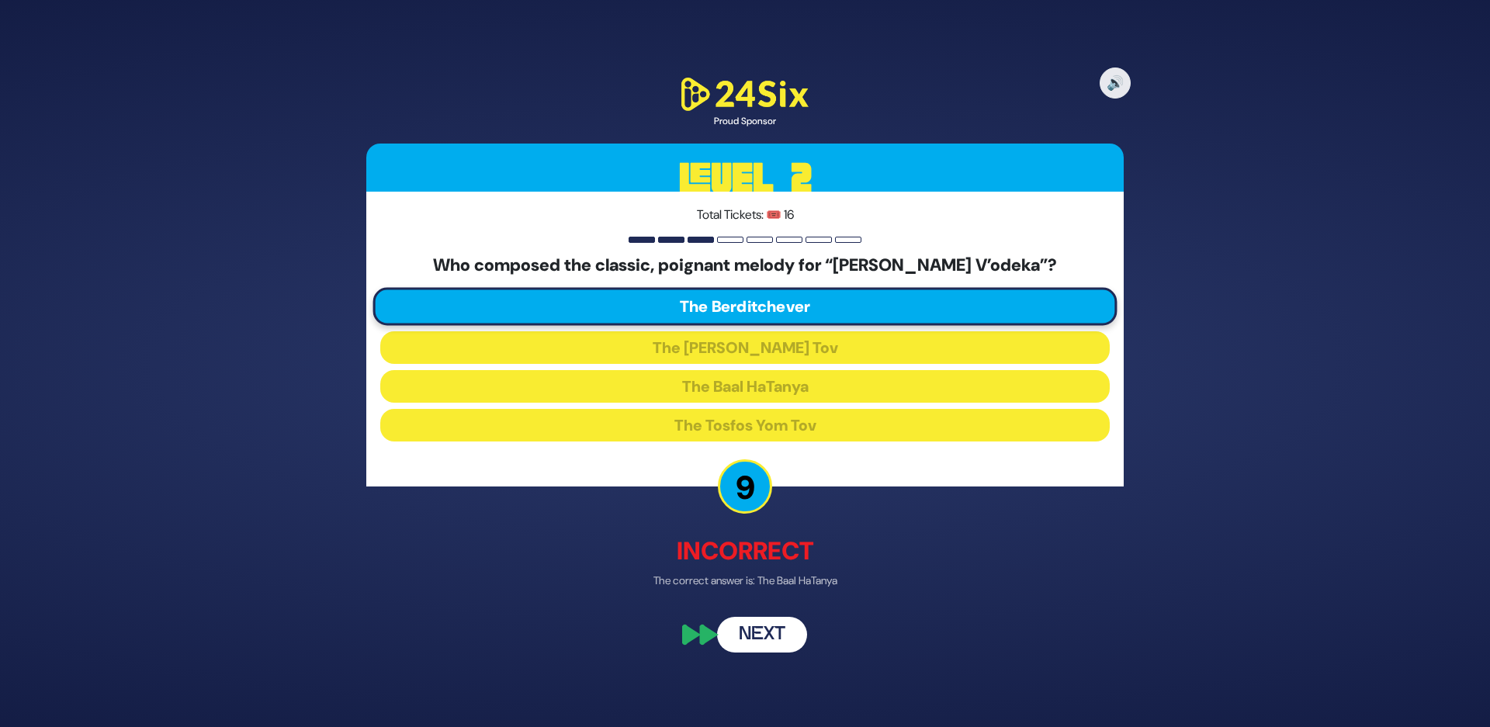
click at [760, 653] on div "🔊 Proud Sponsor Level 2 Total Tickets: 🎟️ 16 Who composed the classic, poignant…" at bounding box center [745, 363] width 795 height 615
click at [772, 637] on button "Next" at bounding box center [762, 635] width 90 height 36
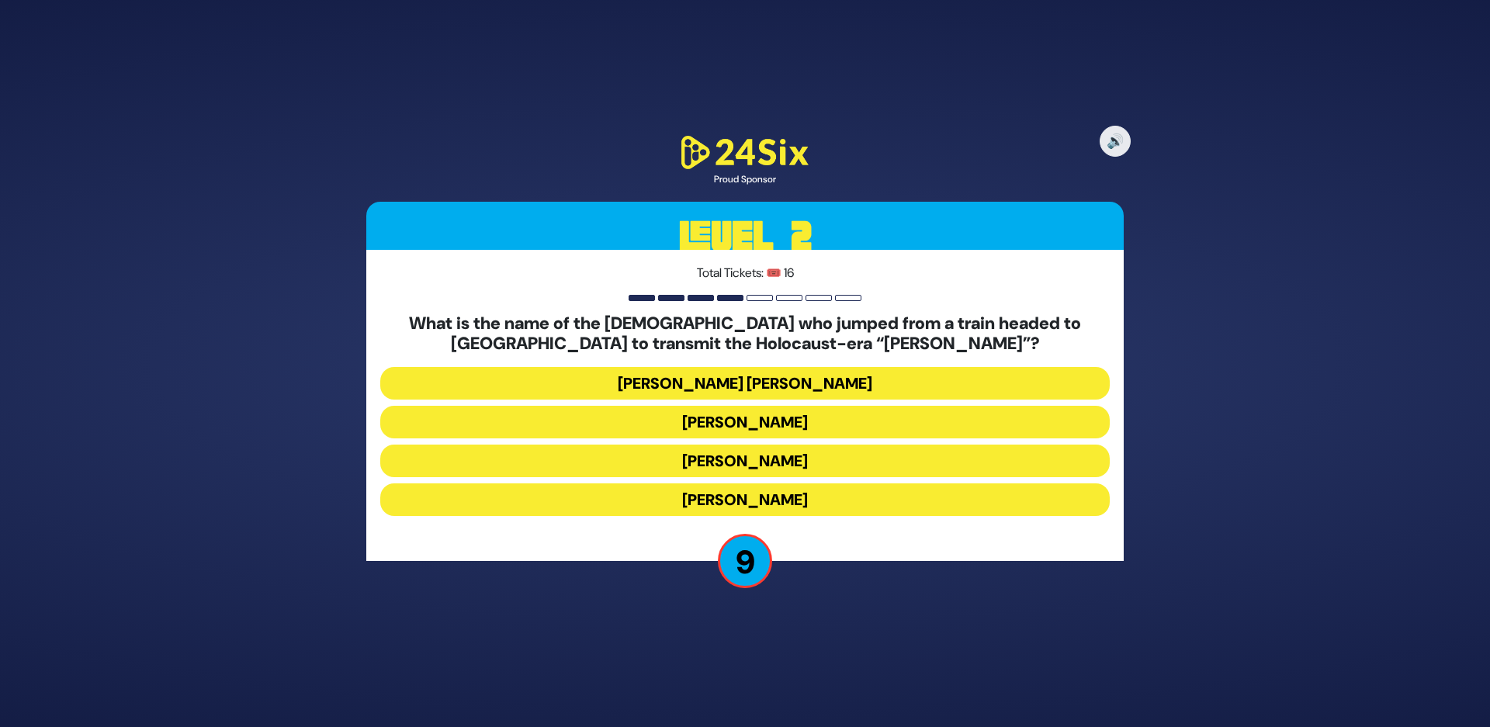
click at [676, 453] on button "Mendel Leichtag" at bounding box center [744, 461] width 729 height 33
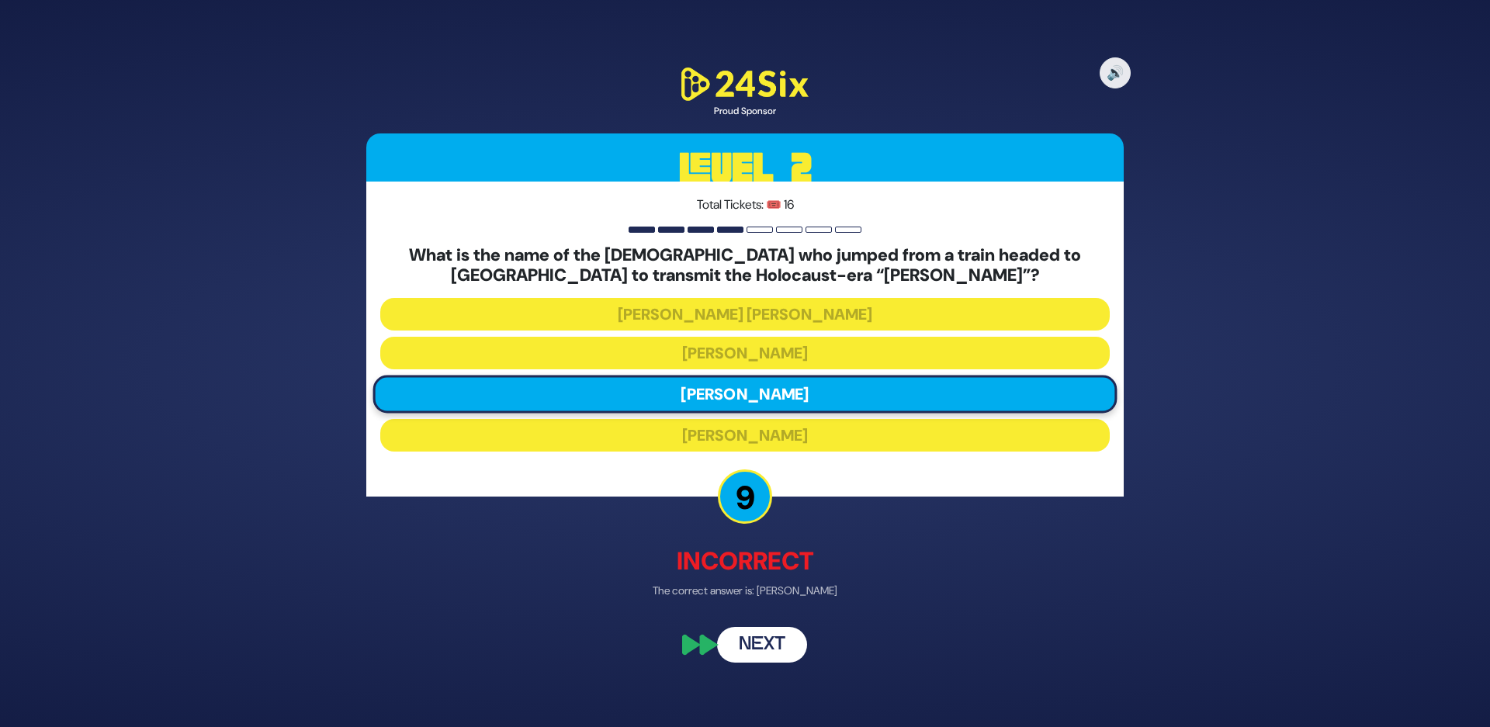
click at [760, 650] on button "Next" at bounding box center [762, 645] width 90 height 36
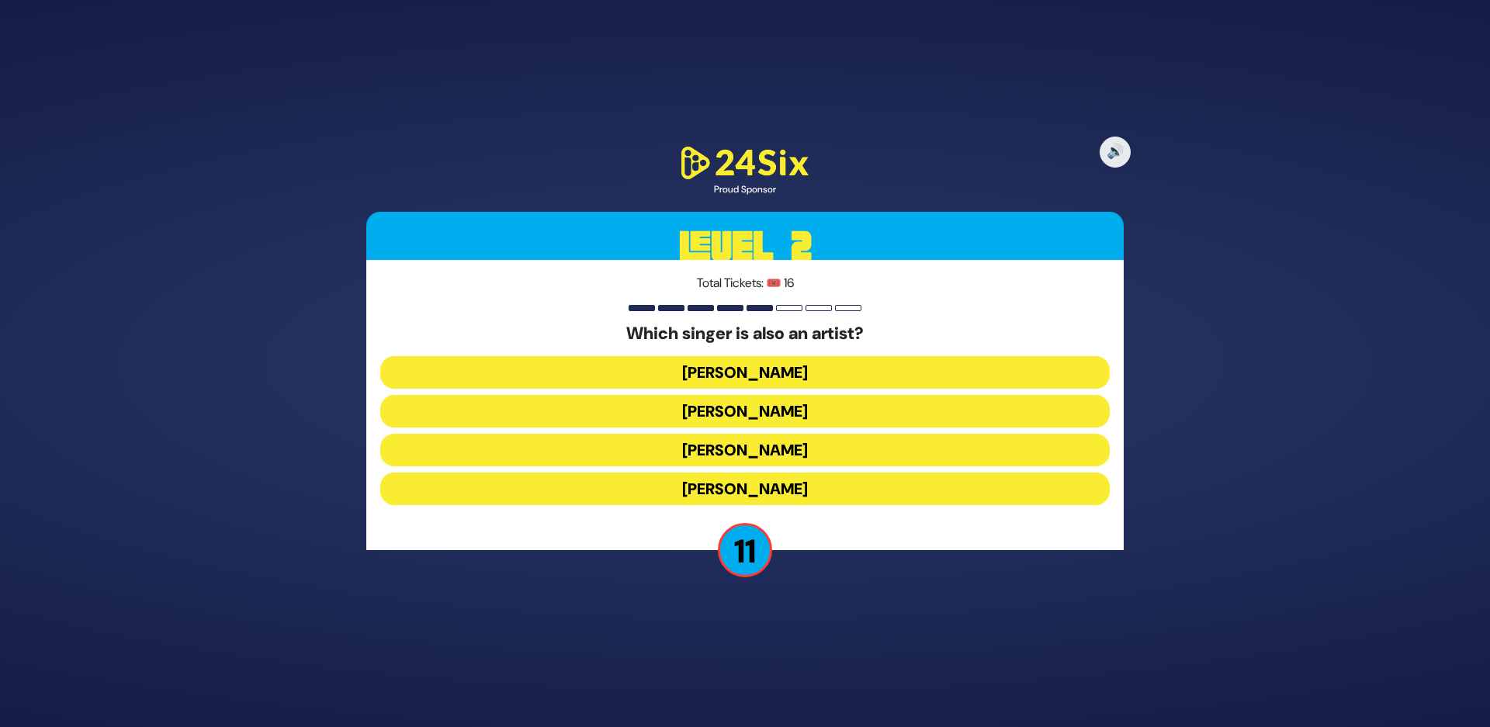
drag, startPoint x: 721, startPoint y: 455, endPoint x: 681, endPoint y: 490, distance: 53.9
click at [721, 454] on button "Lipa Schmeltzer" at bounding box center [744, 450] width 729 height 33
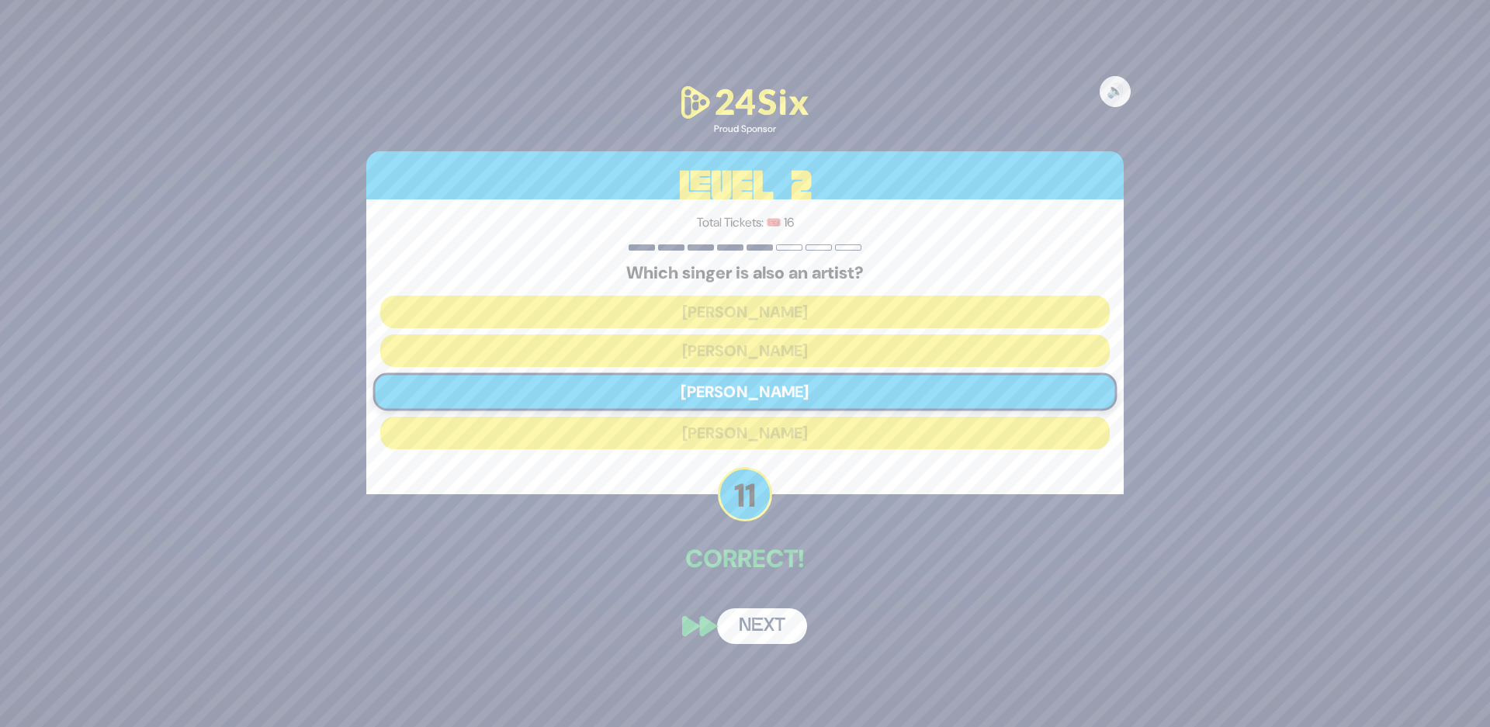
click at [762, 635] on button "Next" at bounding box center [762, 626] width 90 height 36
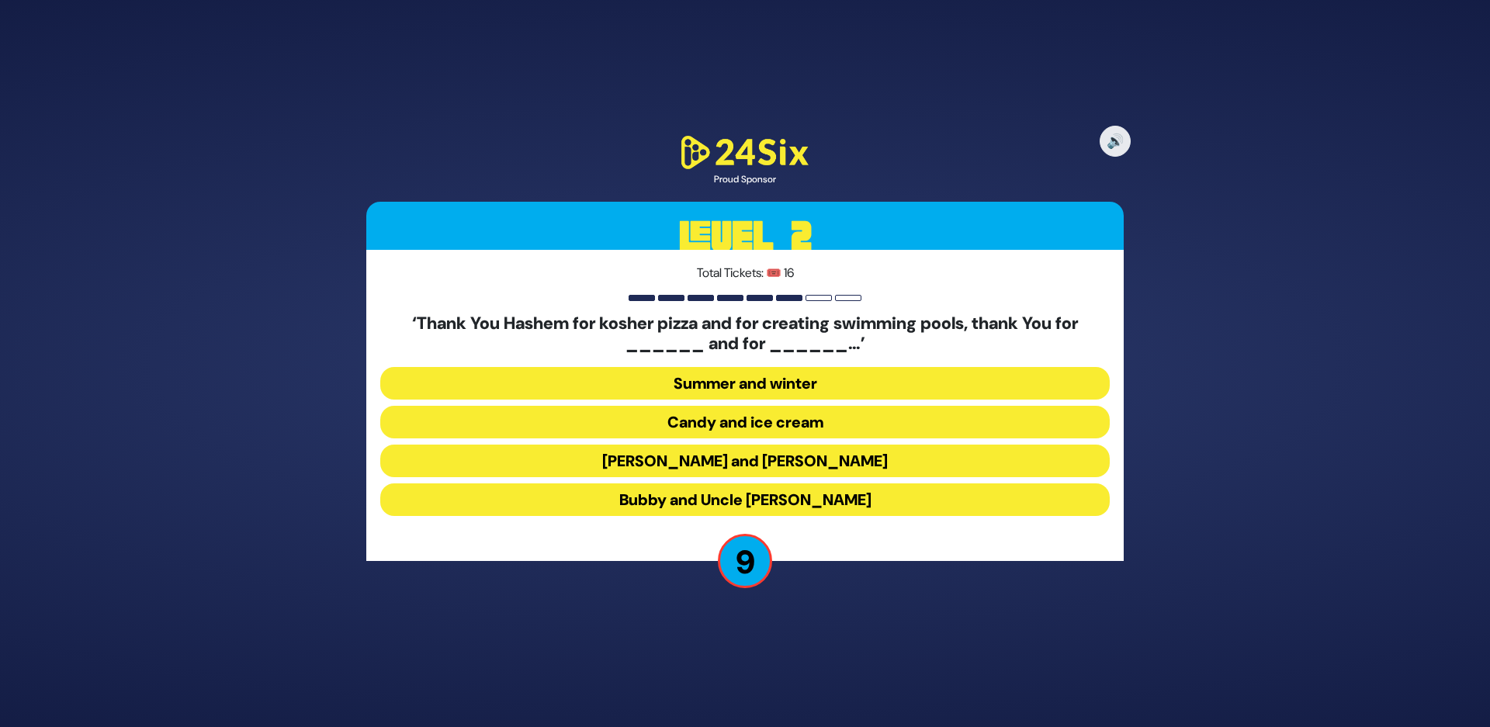
click at [668, 459] on button "Latkes and Paskesz" at bounding box center [744, 461] width 729 height 33
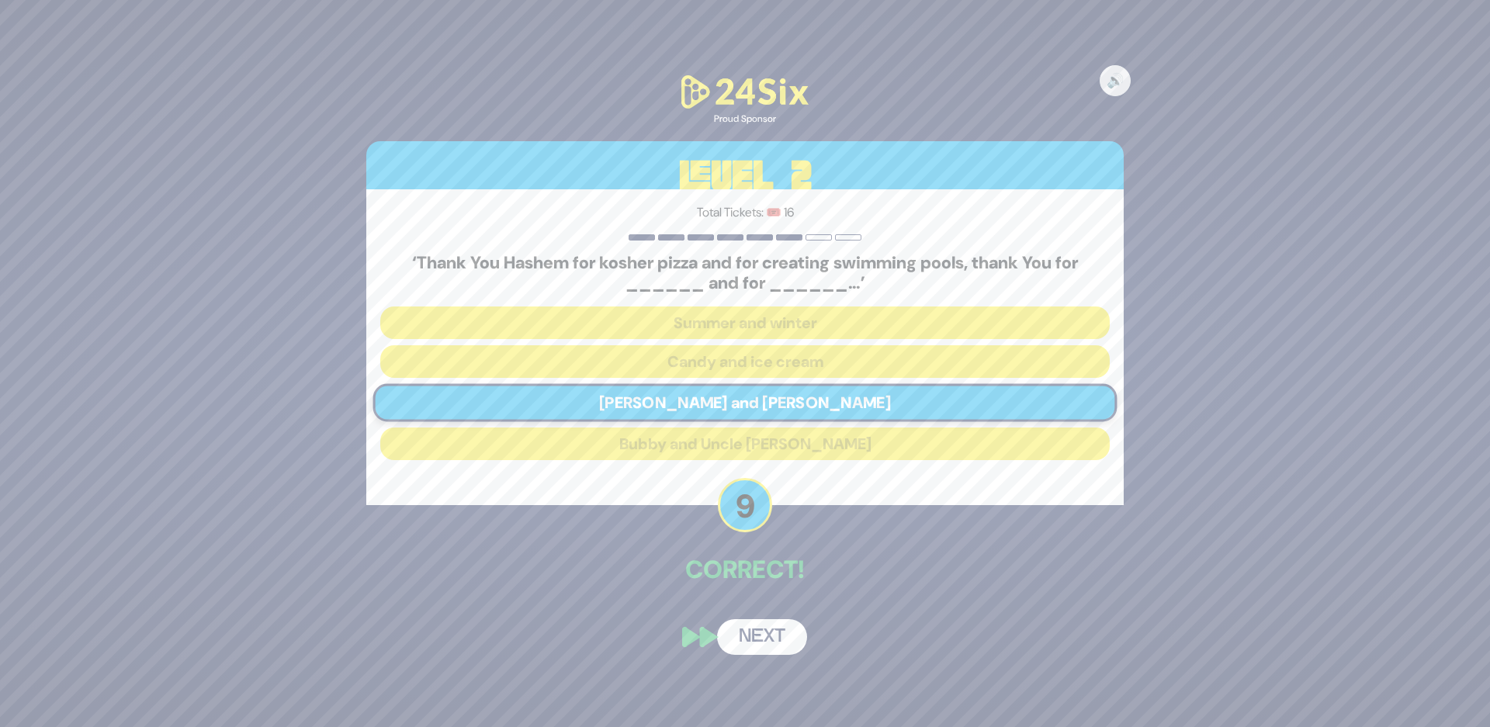
click at [751, 639] on button "Next" at bounding box center [762, 637] width 90 height 36
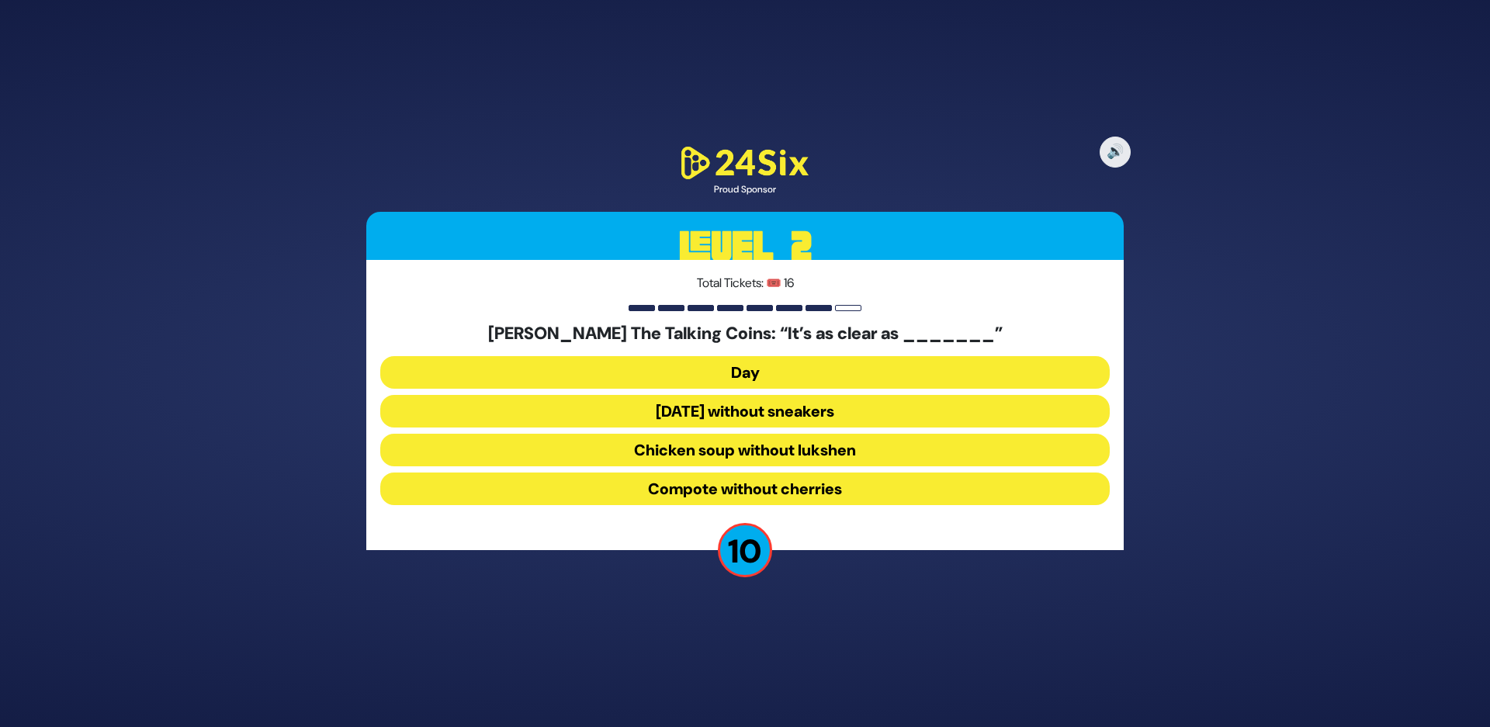
click at [622, 451] on button "Chicken soup without lukshen" at bounding box center [744, 450] width 729 height 33
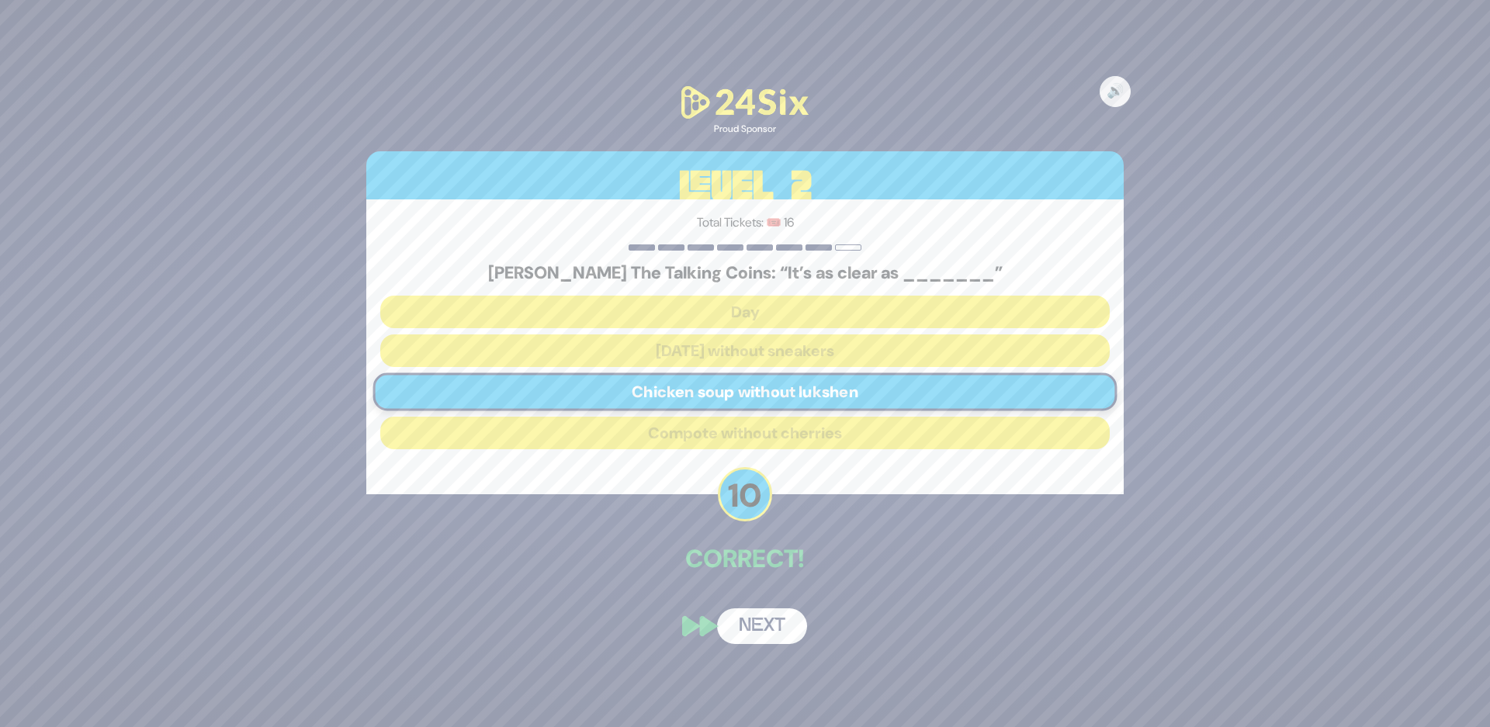
click at [758, 619] on button "Next" at bounding box center [762, 626] width 90 height 36
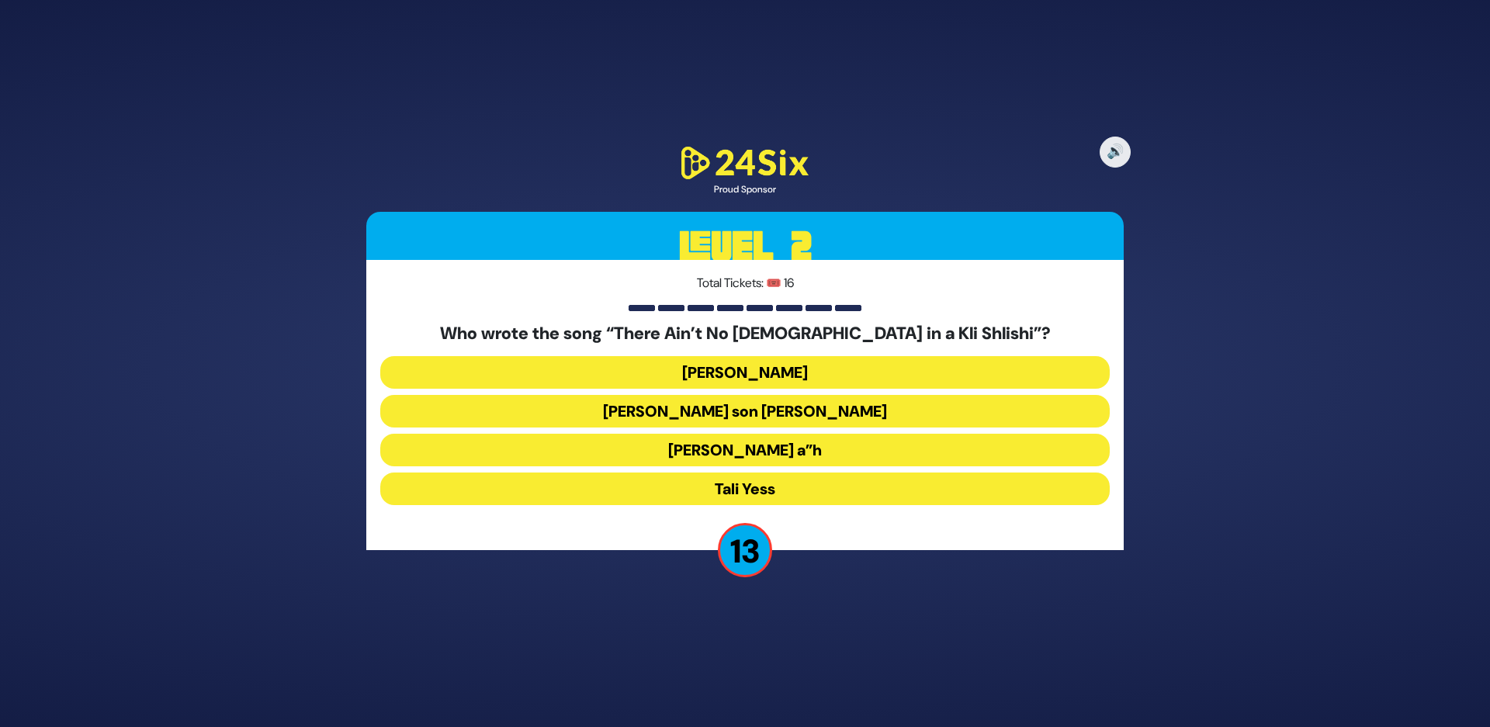
click at [651, 454] on button "Moshe Yess a”h" at bounding box center [744, 450] width 729 height 33
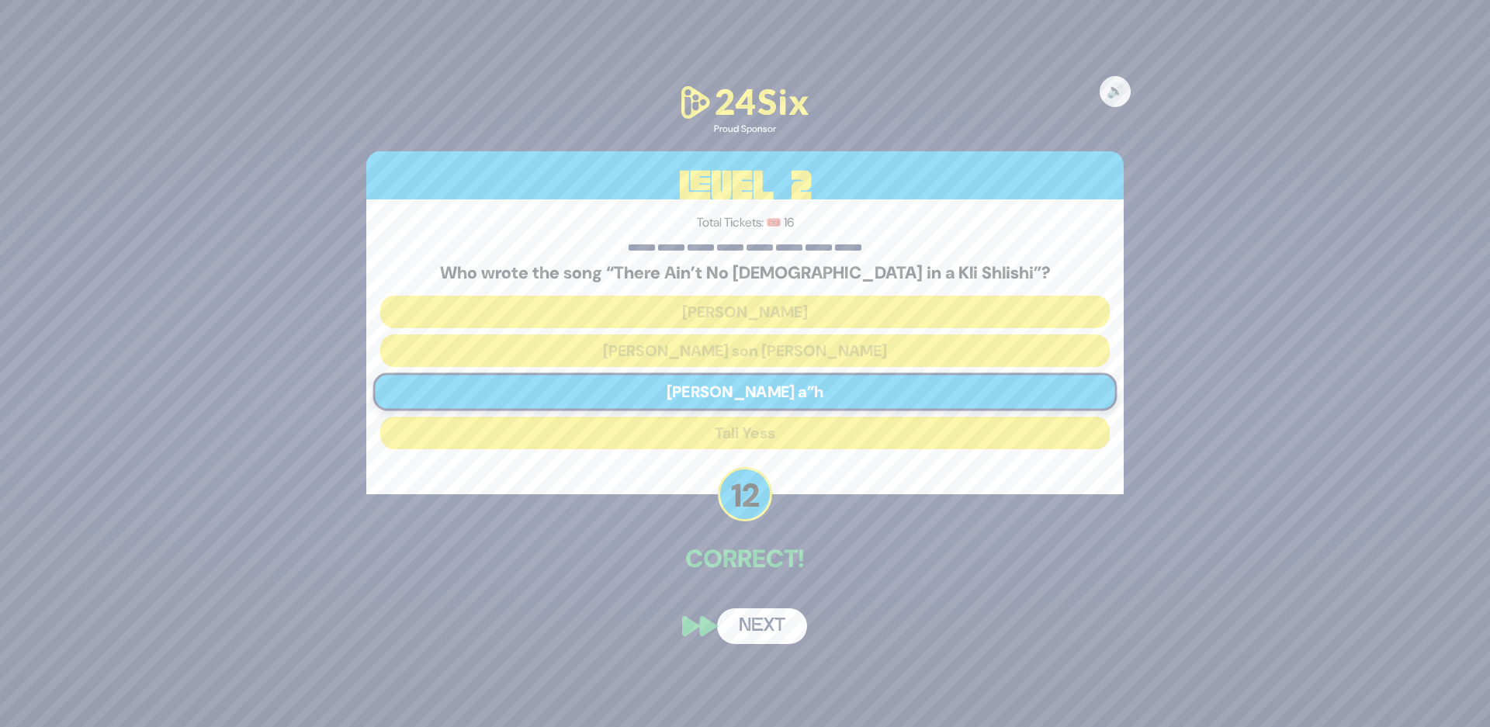
click at [765, 622] on button "Next" at bounding box center [762, 626] width 90 height 36
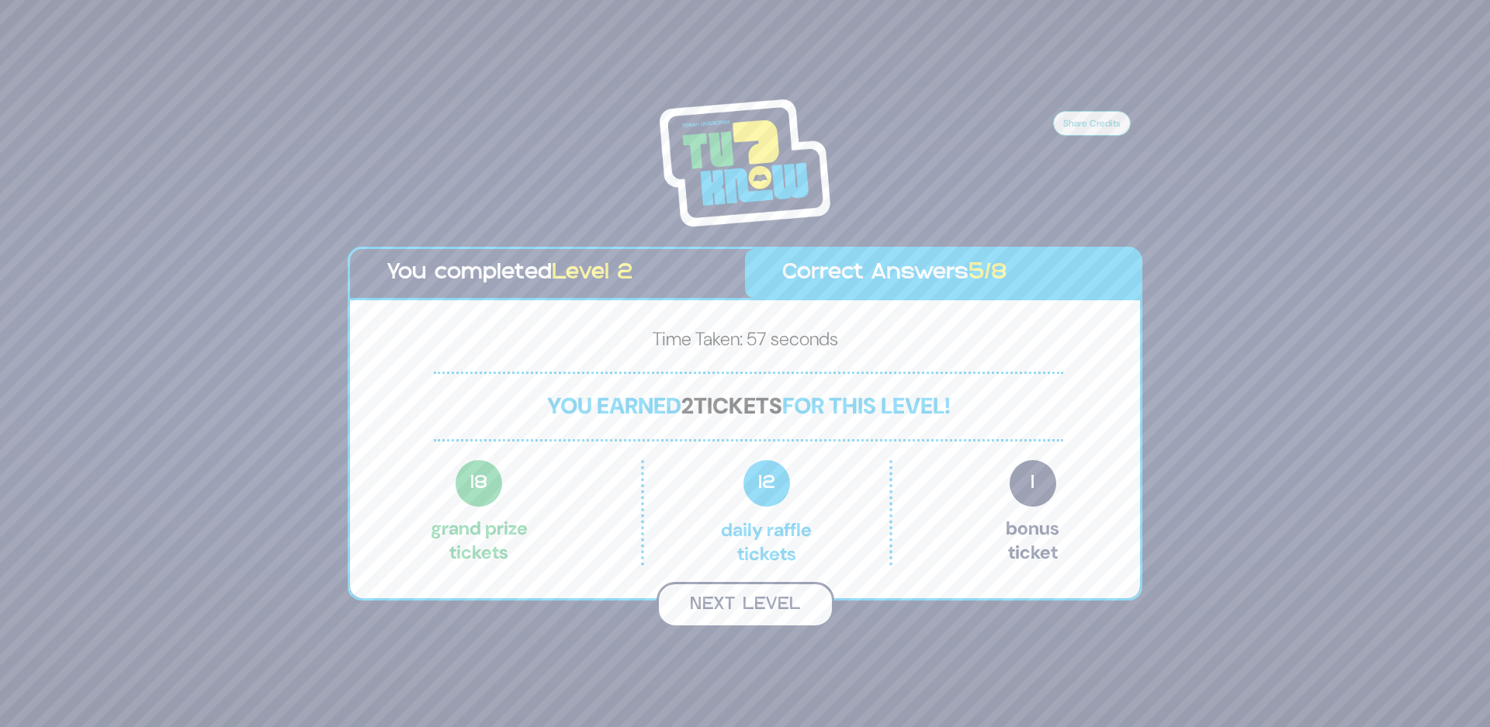
click at [740, 602] on button "Next Level" at bounding box center [745, 605] width 178 height 46
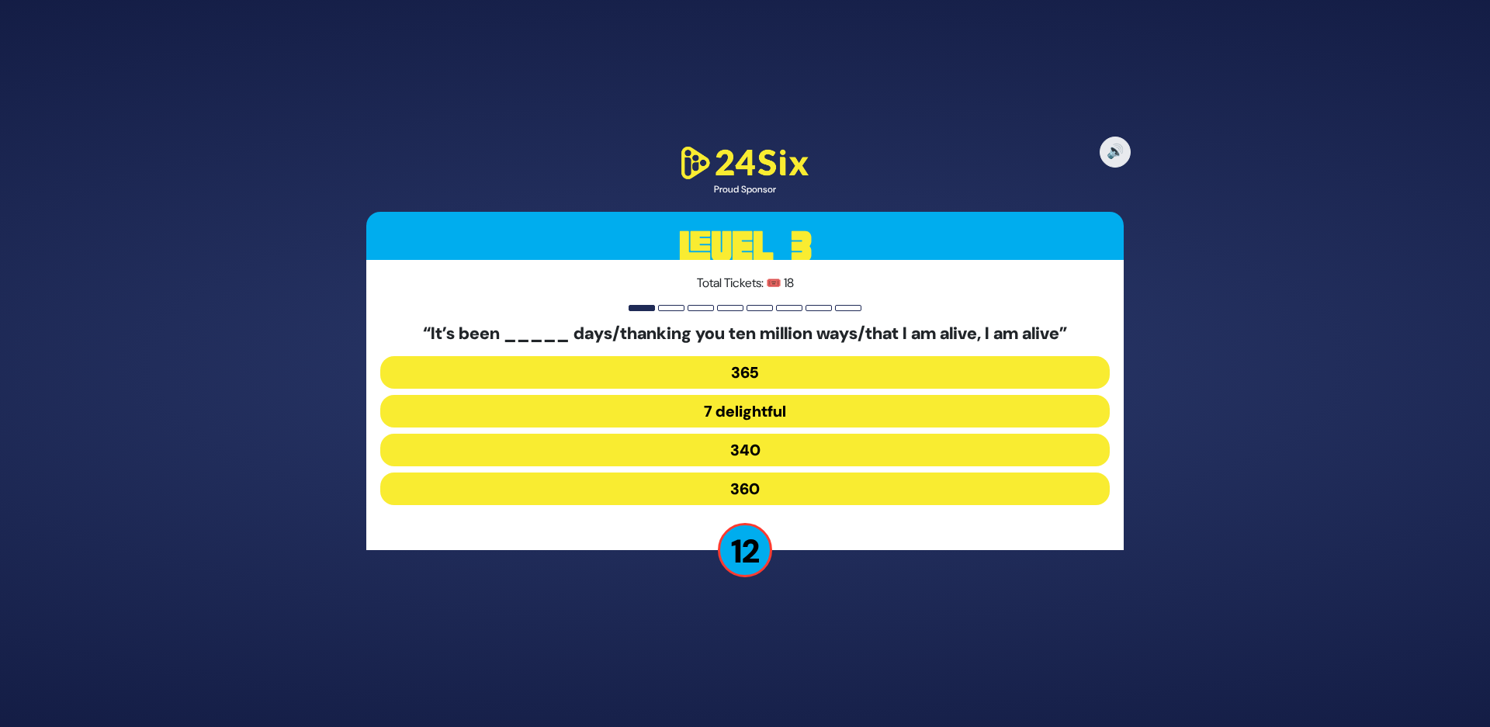
click at [636, 414] on button "7 delightful" at bounding box center [744, 411] width 729 height 33
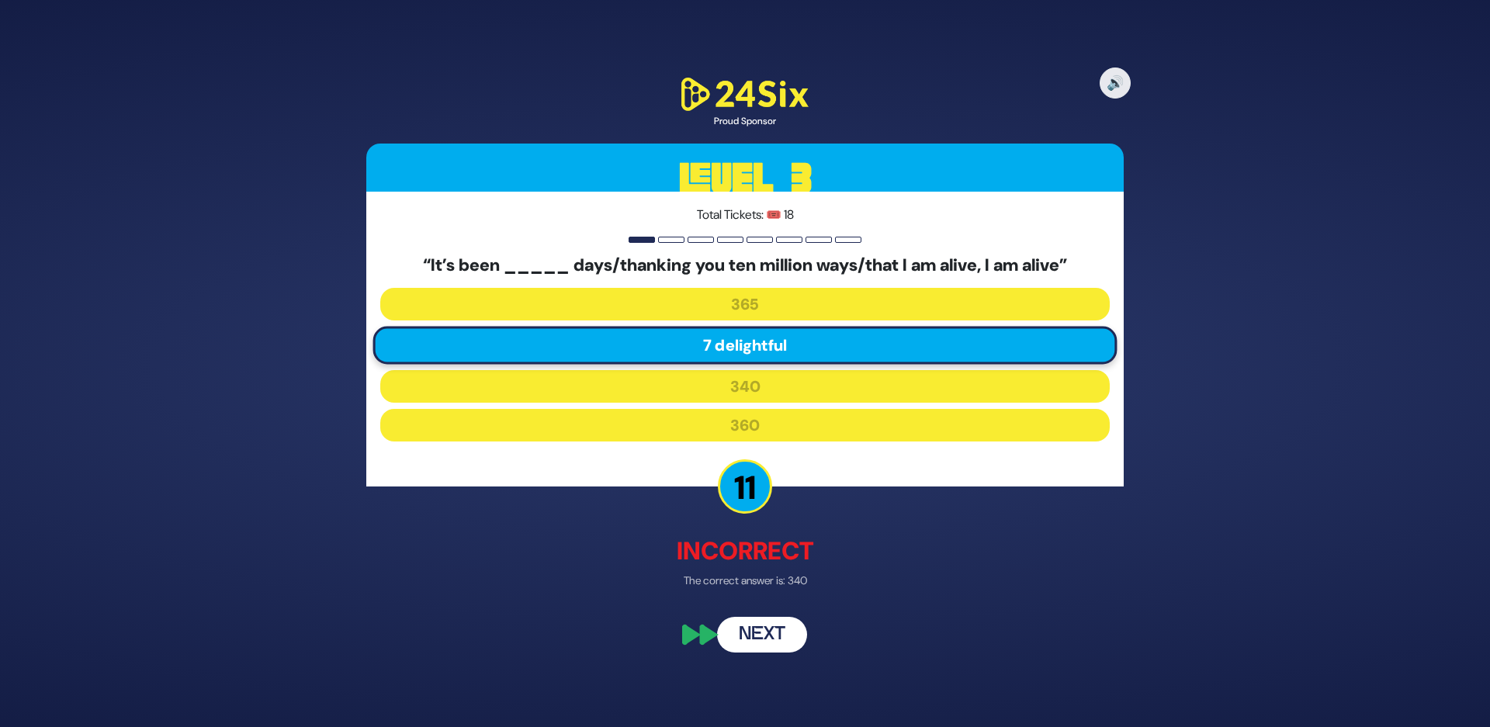
click at [766, 644] on button "Next" at bounding box center [762, 635] width 90 height 36
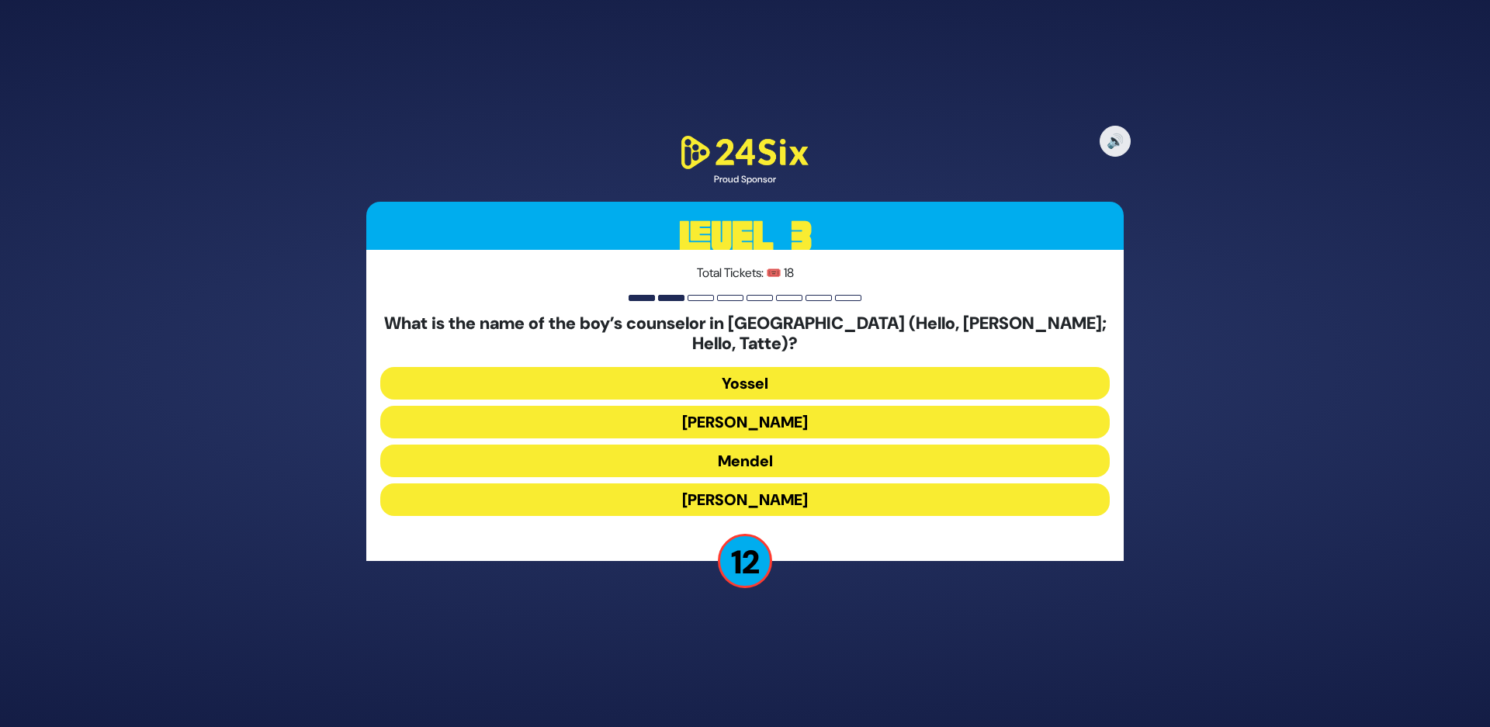
click at [630, 493] on button "Gedalia" at bounding box center [744, 499] width 729 height 33
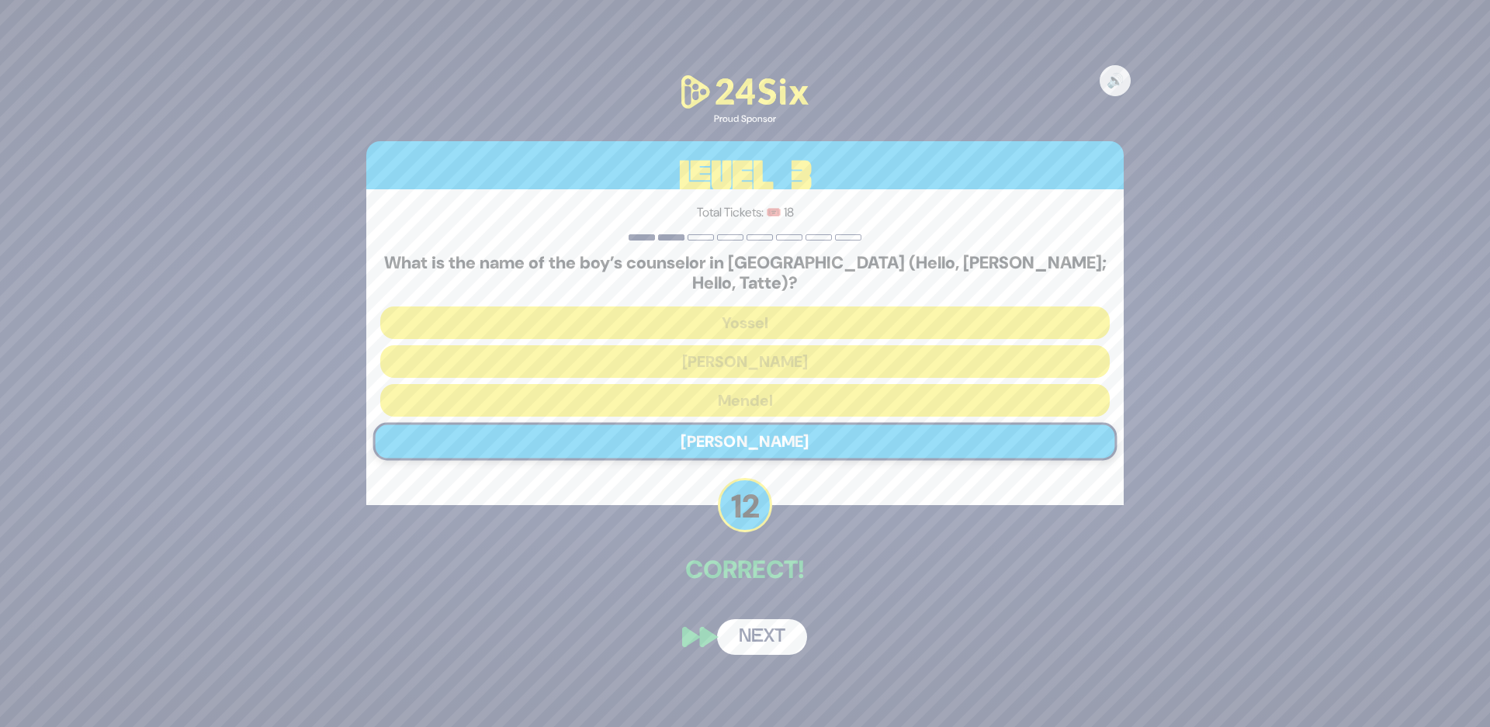
click at [774, 619] on button "Next" at bounding box center [762, 637] width 90 height 36
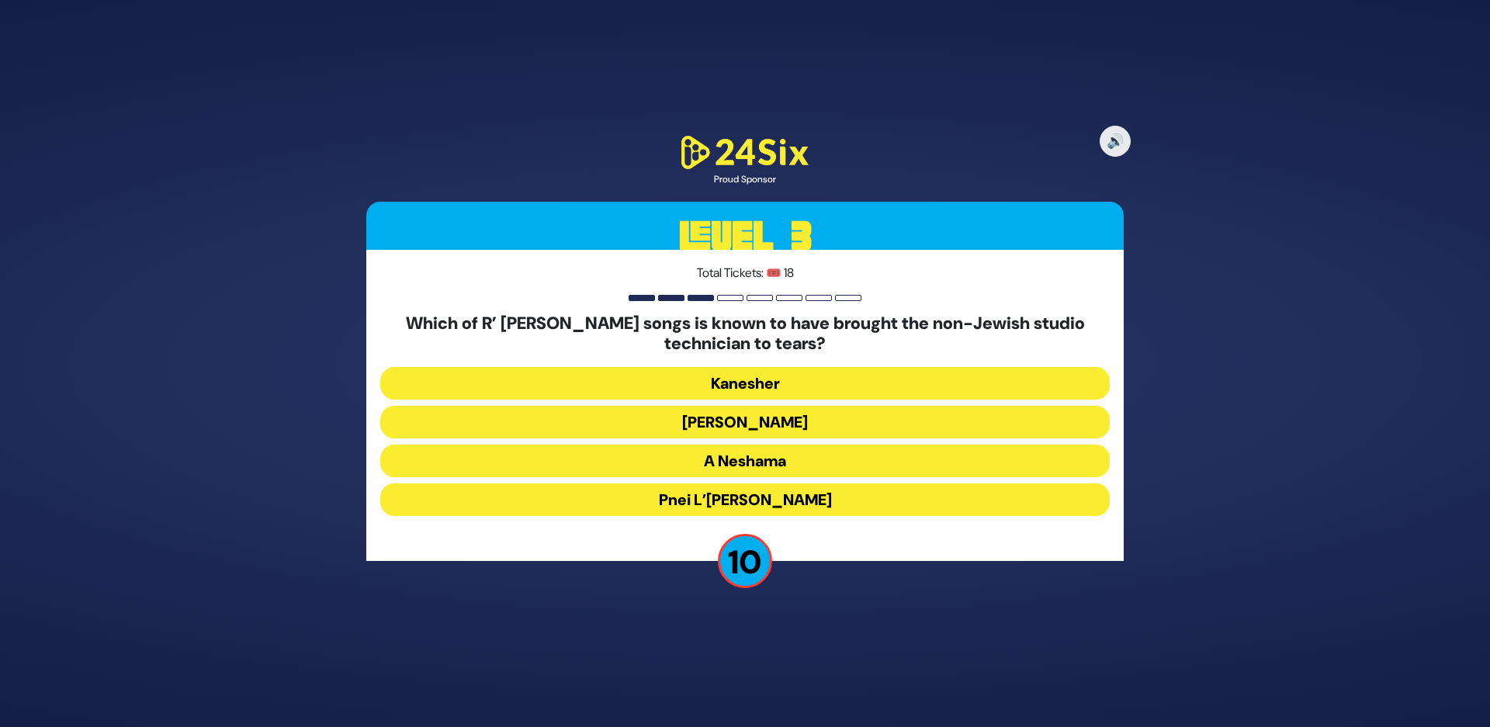
click at [650, 426] on button "Elokai Neshama" at bounding box center [744, 422] width 729 height 33
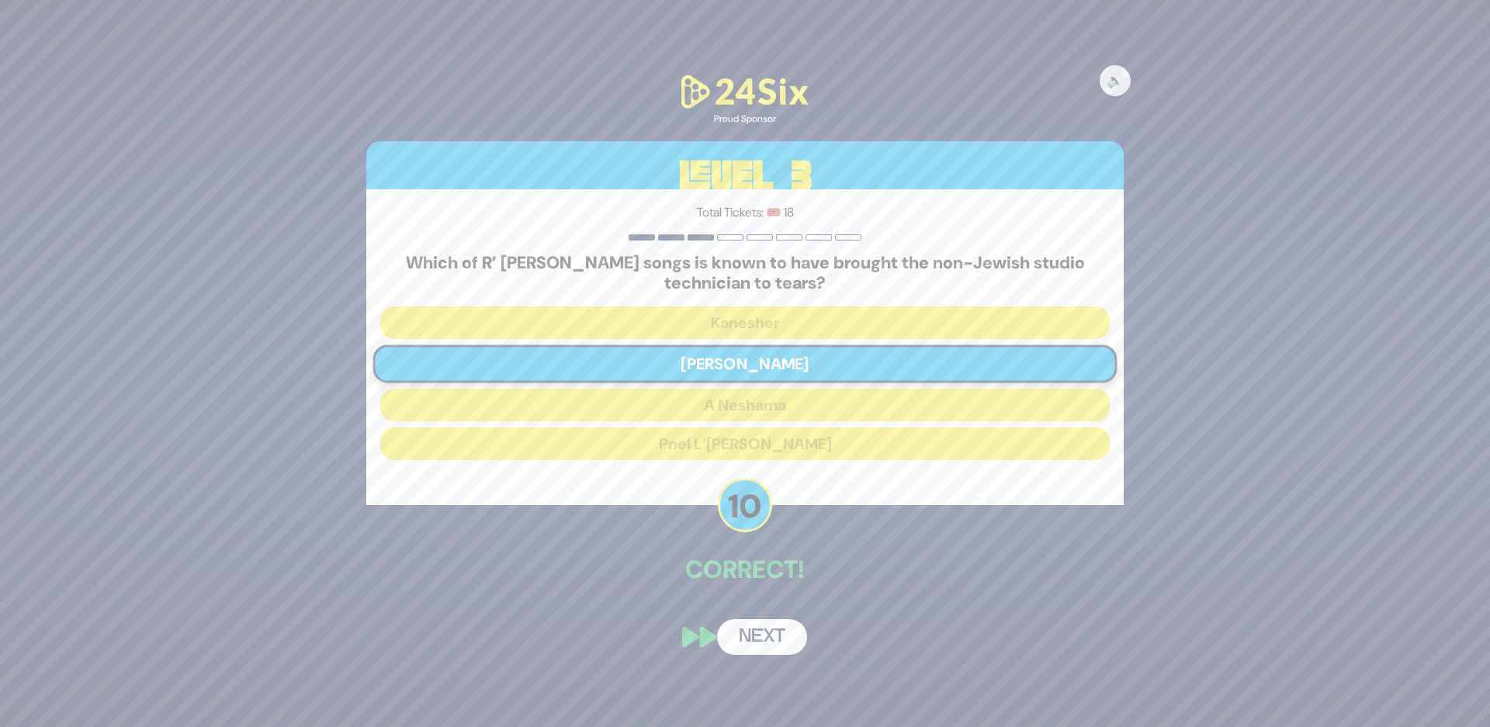
click at [755, 630] on button "Next" at bounding box center [762, 637] width 90 height 36
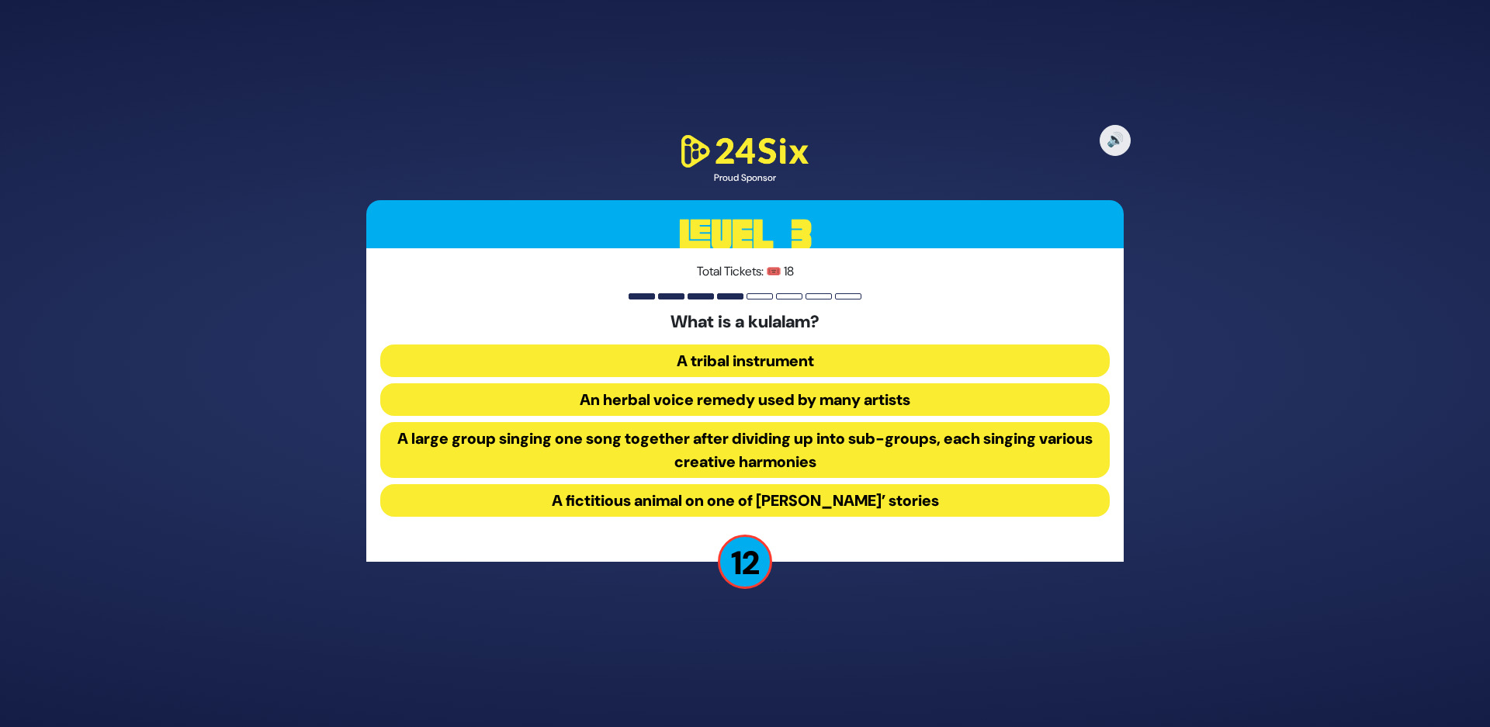
click at [635, 445] on button "A large group singing one song together after dividing up into sub-groups, each…" at bounding box center [744, 450] width 729 height 56
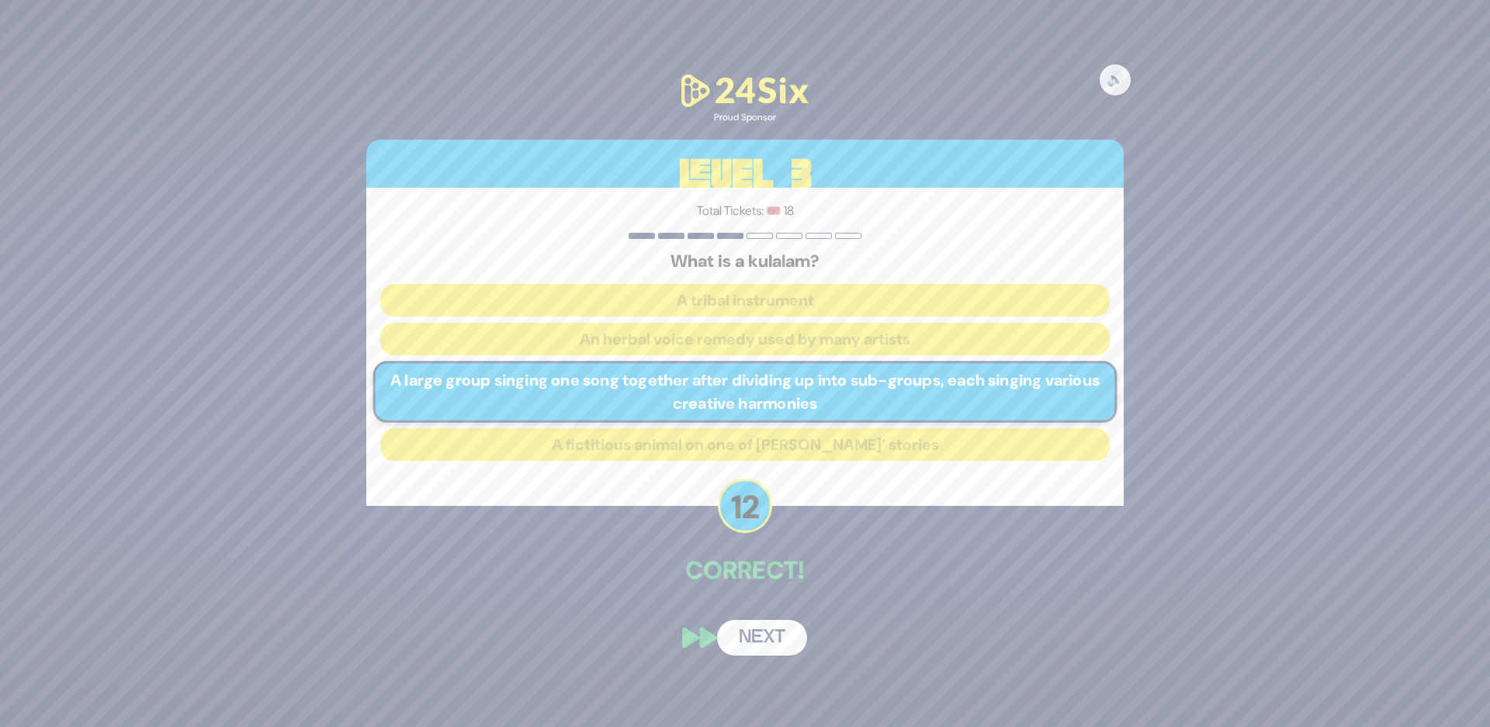
click at [771, 637] on button "Next" at bounding box center [762, 638] width 90 height 36
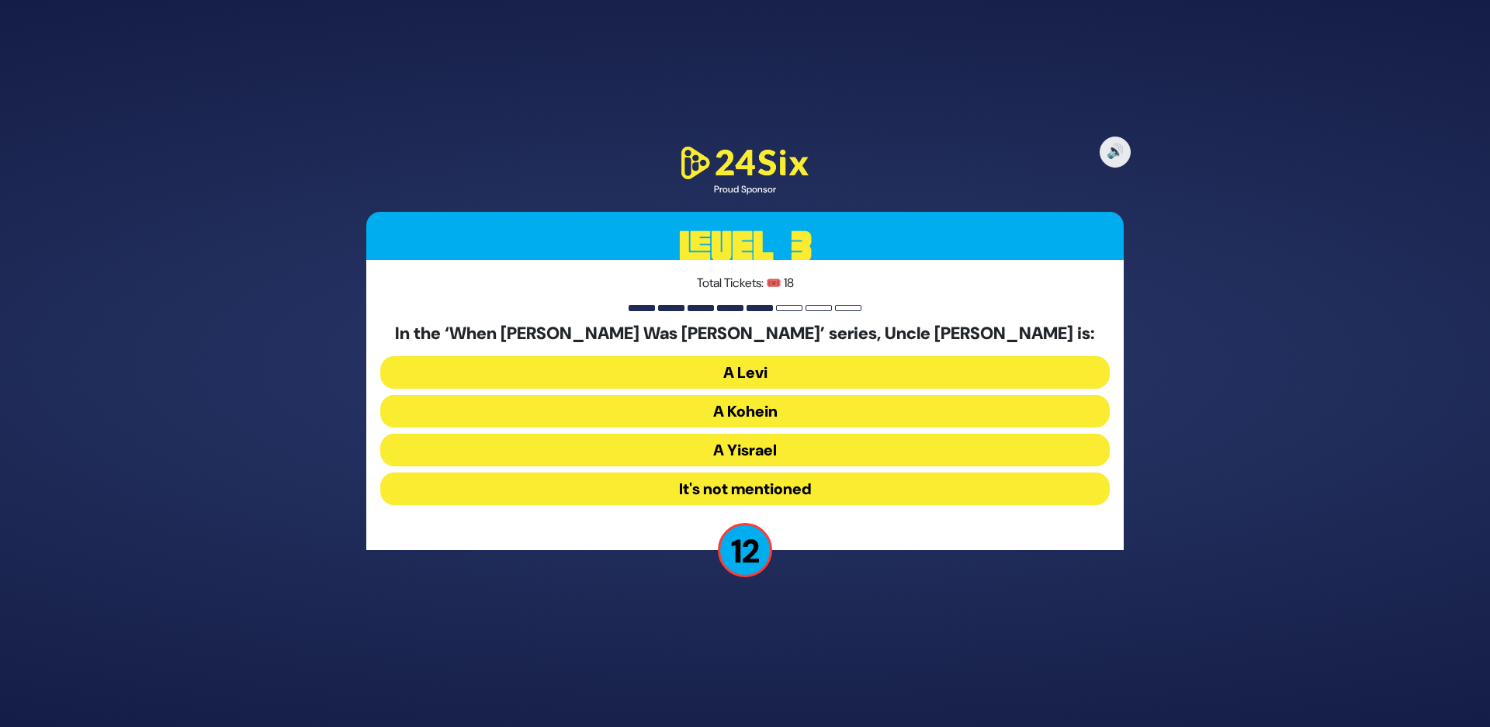
click at [670, 414] on button "A Kohein" at bounding box center [744, 411] width 729 height 33
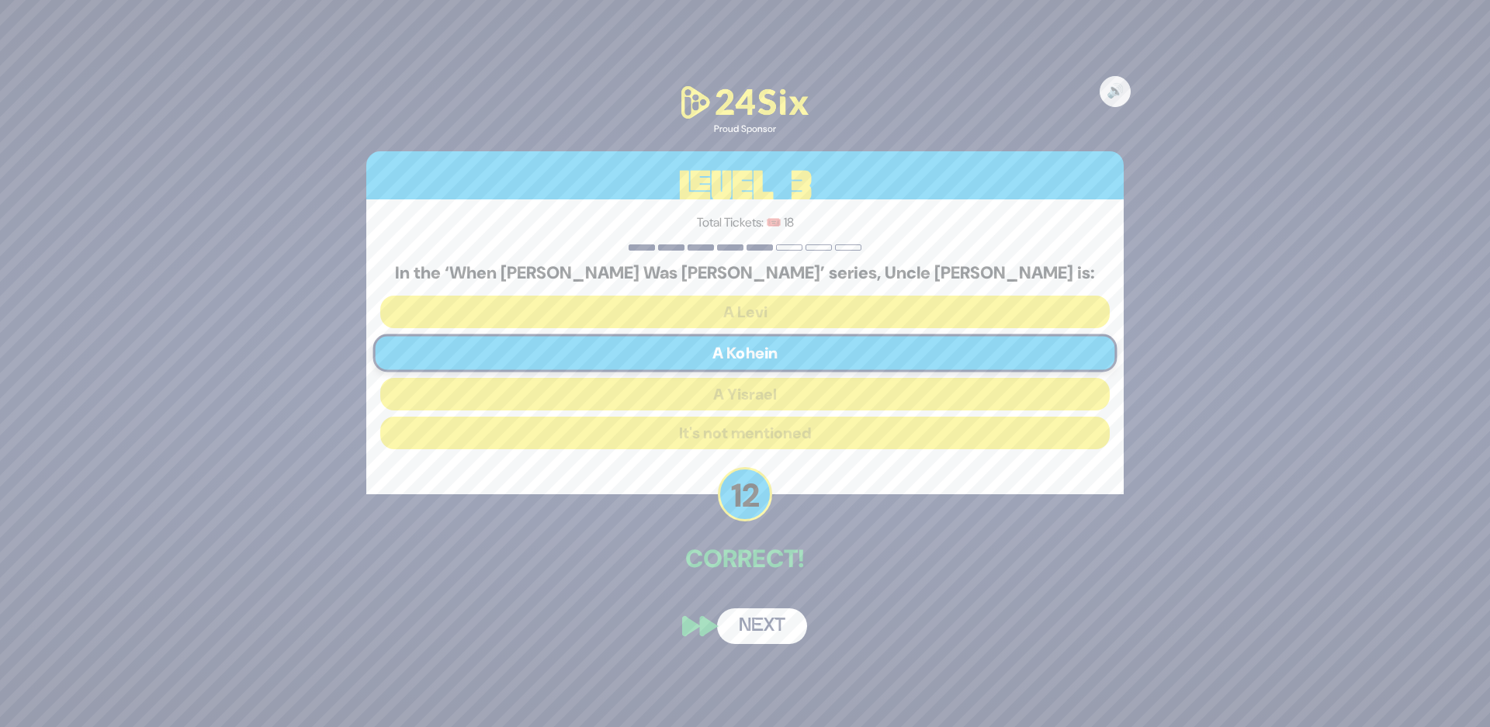
click at [780, 628] on button "Next" at bounding box center [762, 626] width 90 height 36
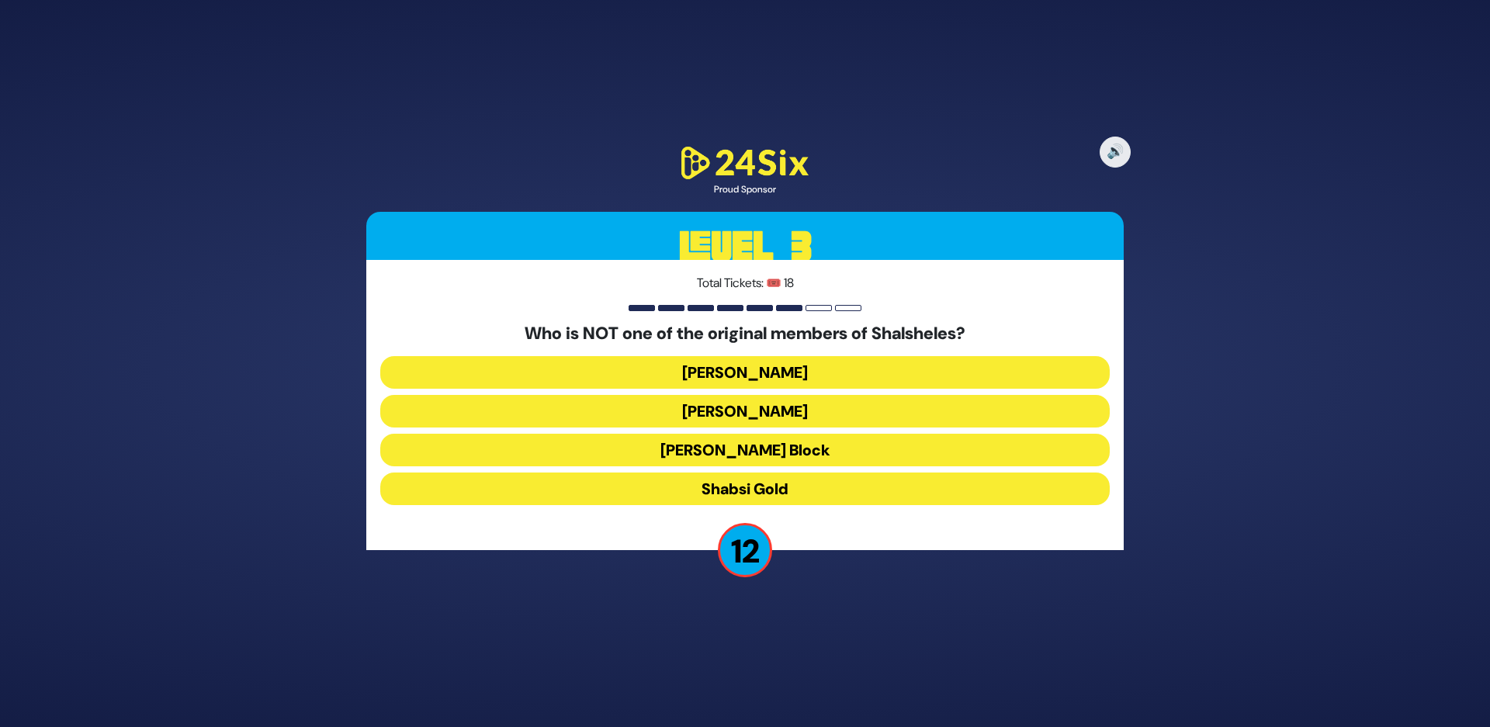
click at [613, 499] on button "Shabsi Gold" at bounding box center [744, 489] width 729 height 33
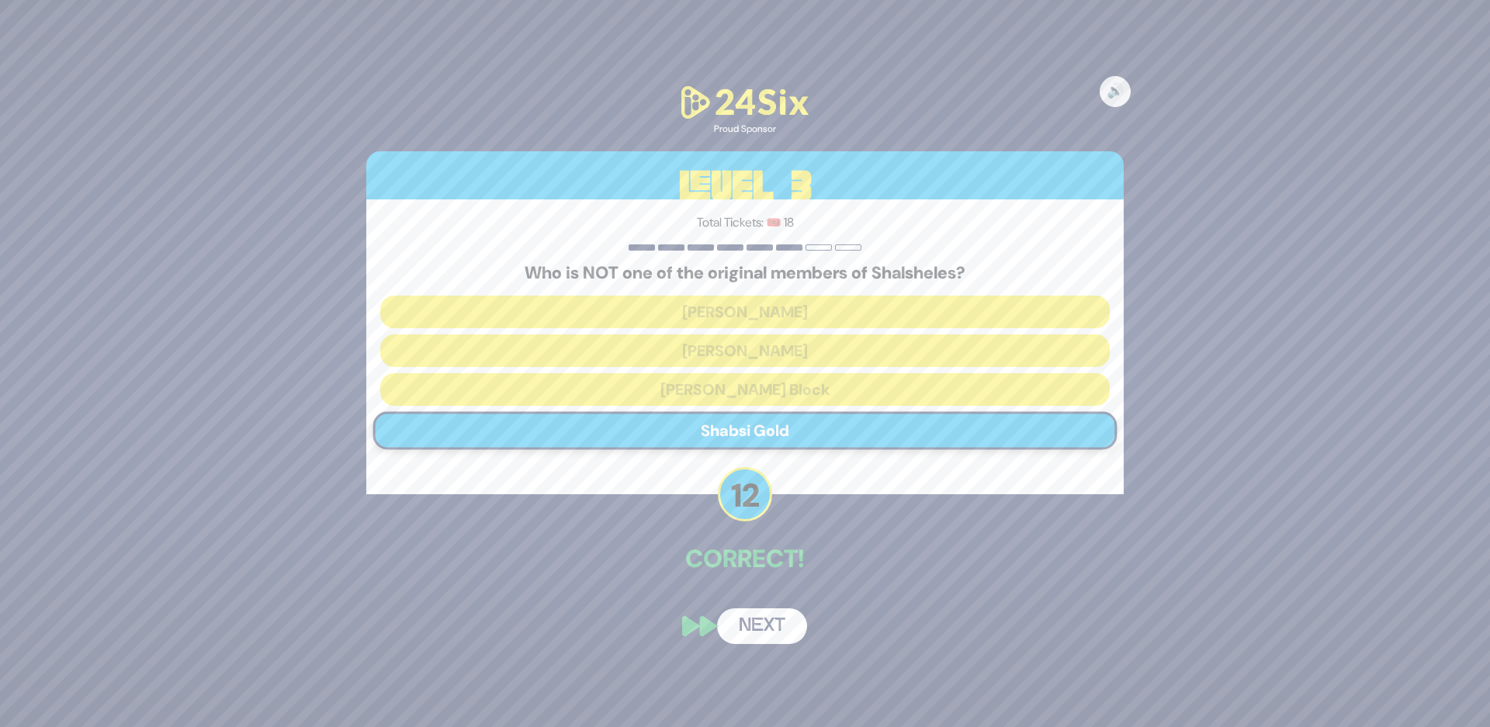
click at [769, 626] on button "Next" at bounding box center [762, 626] width 90 height 36
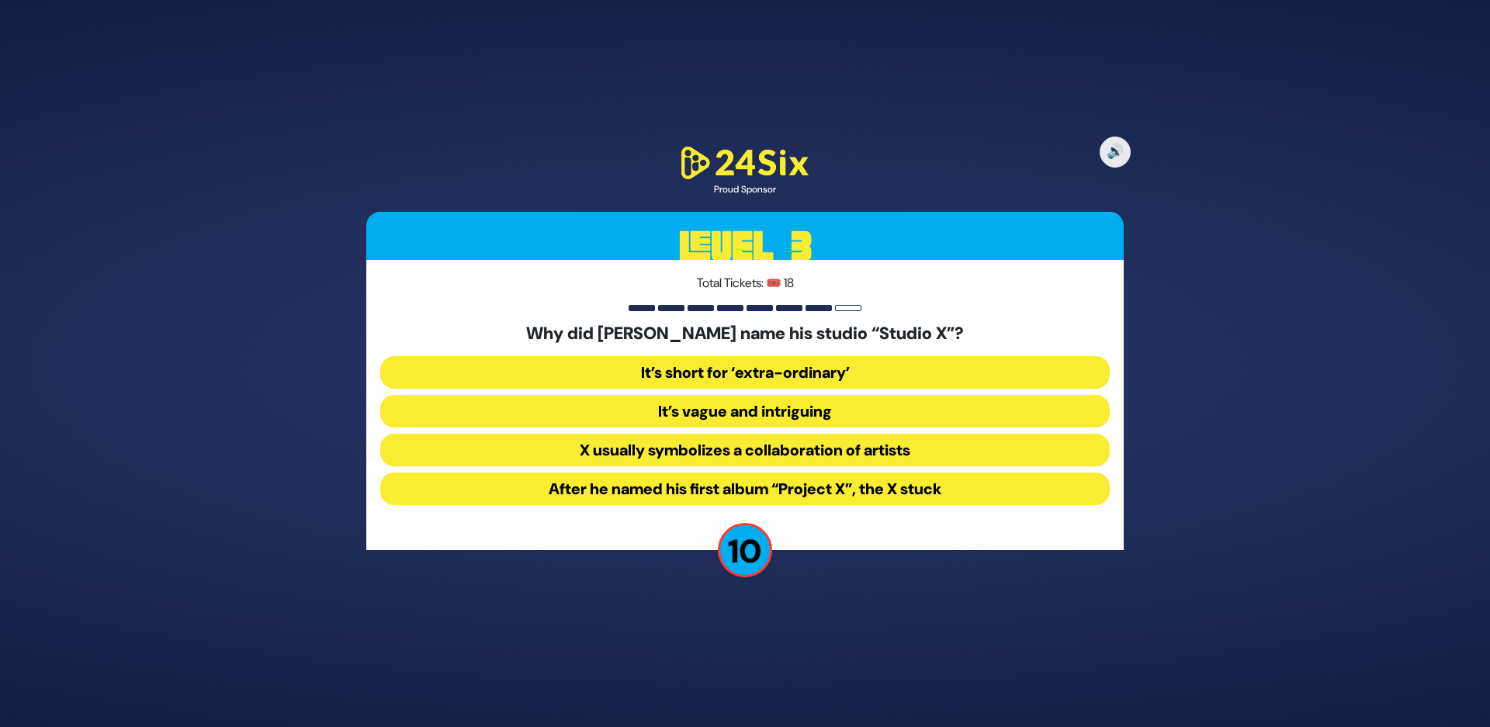
click at [620, 483] on button "After he named his first album “Project X”, the X stuck" at bounding box center [744, 489] width 729 height 33
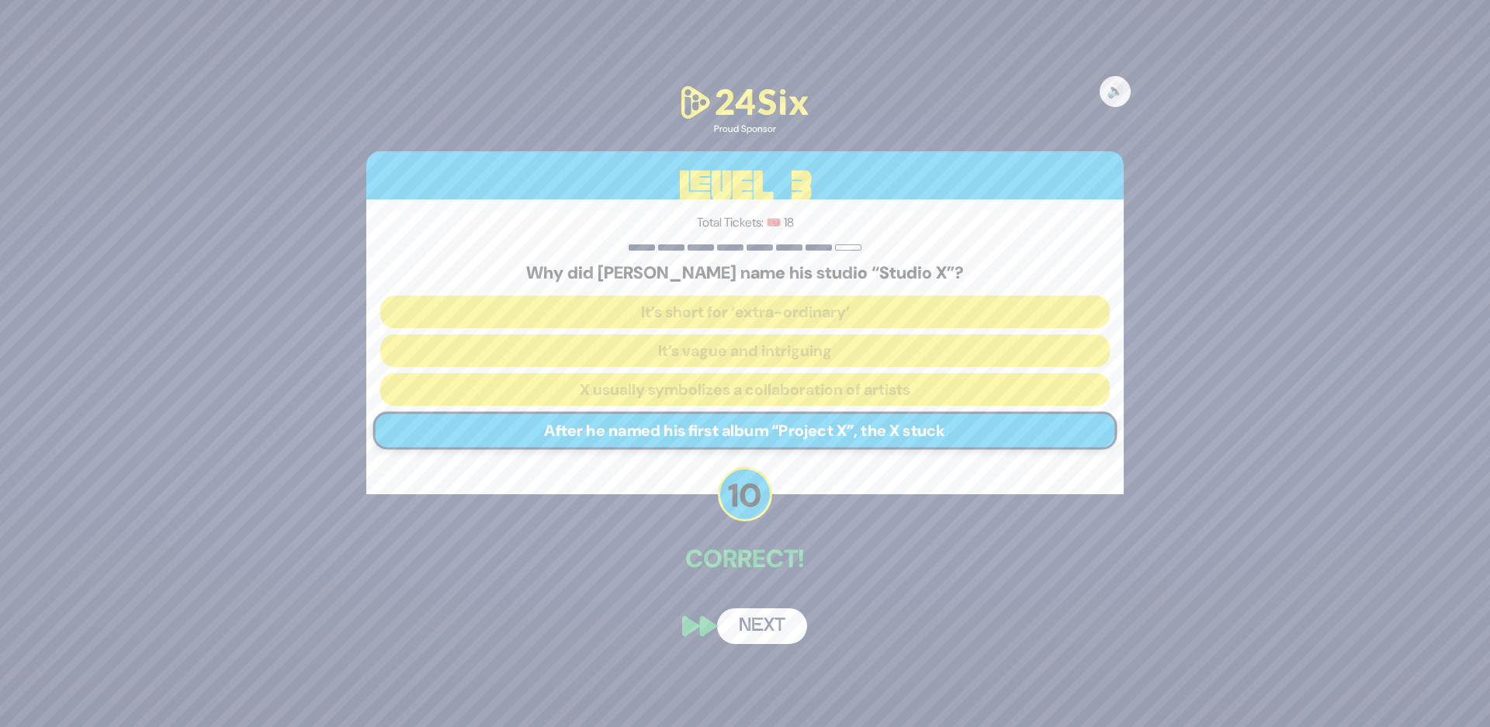
click at [760, 630] on button "Next" at bounding box center [762, 626] width 90 height 36
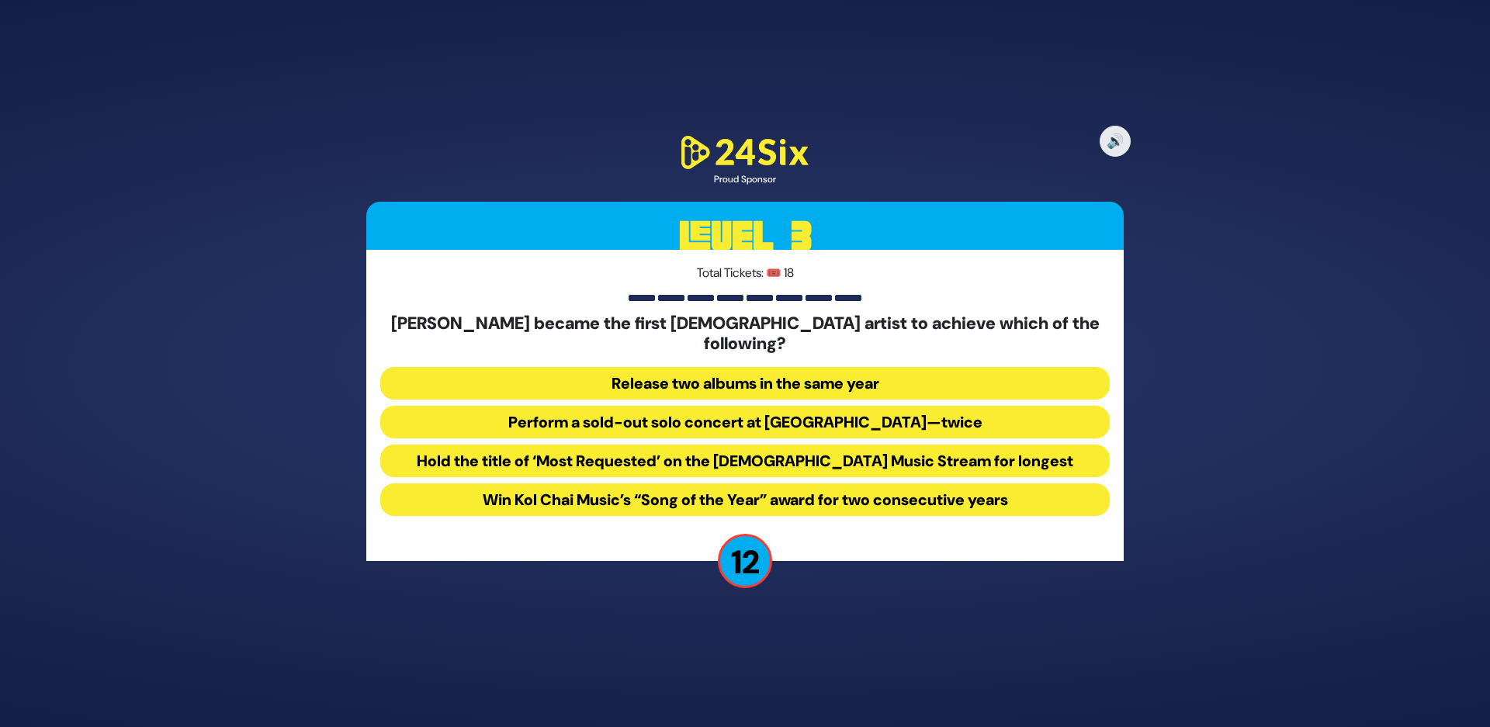
click at [624, 414] on button "Perform a sold-out solo concert at Madison Square Garden—twice" at bounding box center [744, 422] width 729 height 33
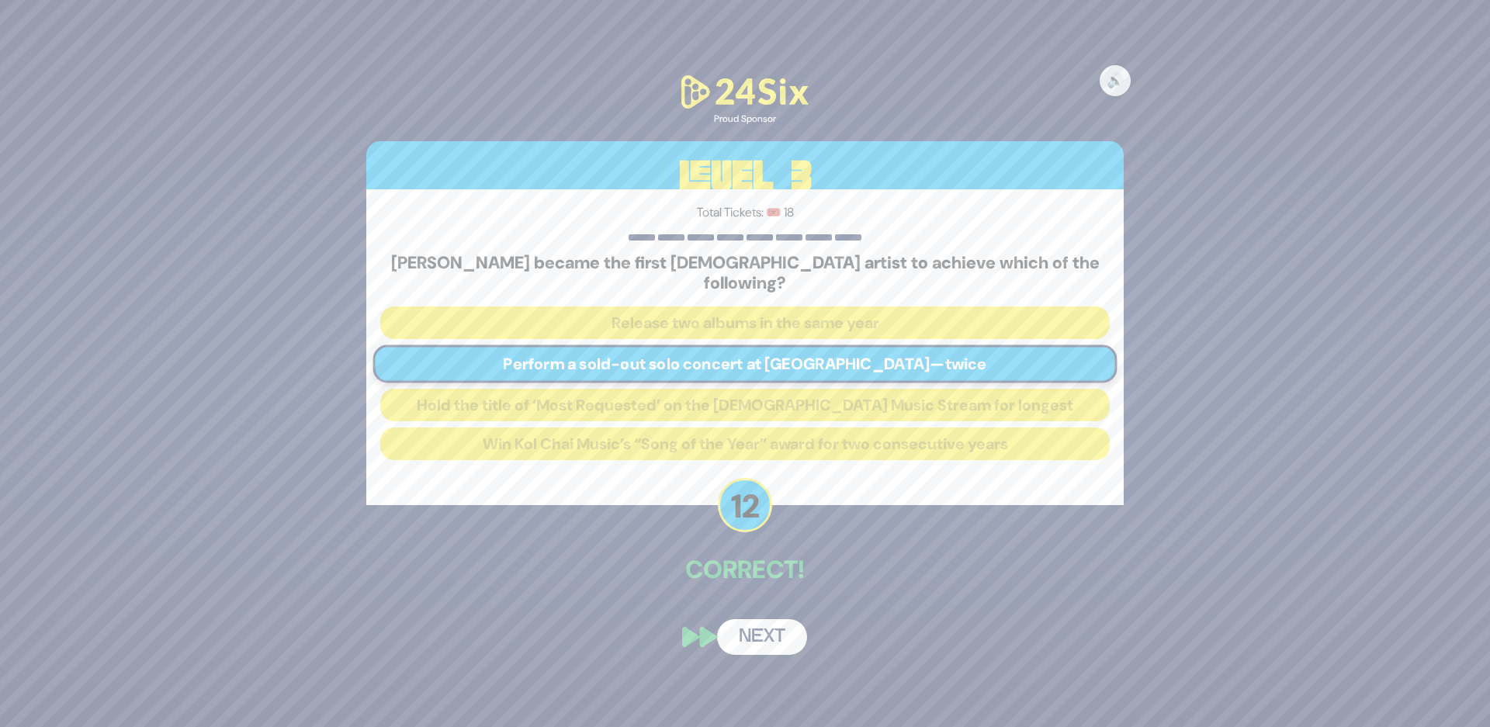
click at [771, 632] on button "Next" at bounding box center [762, 637] width 90 height 36
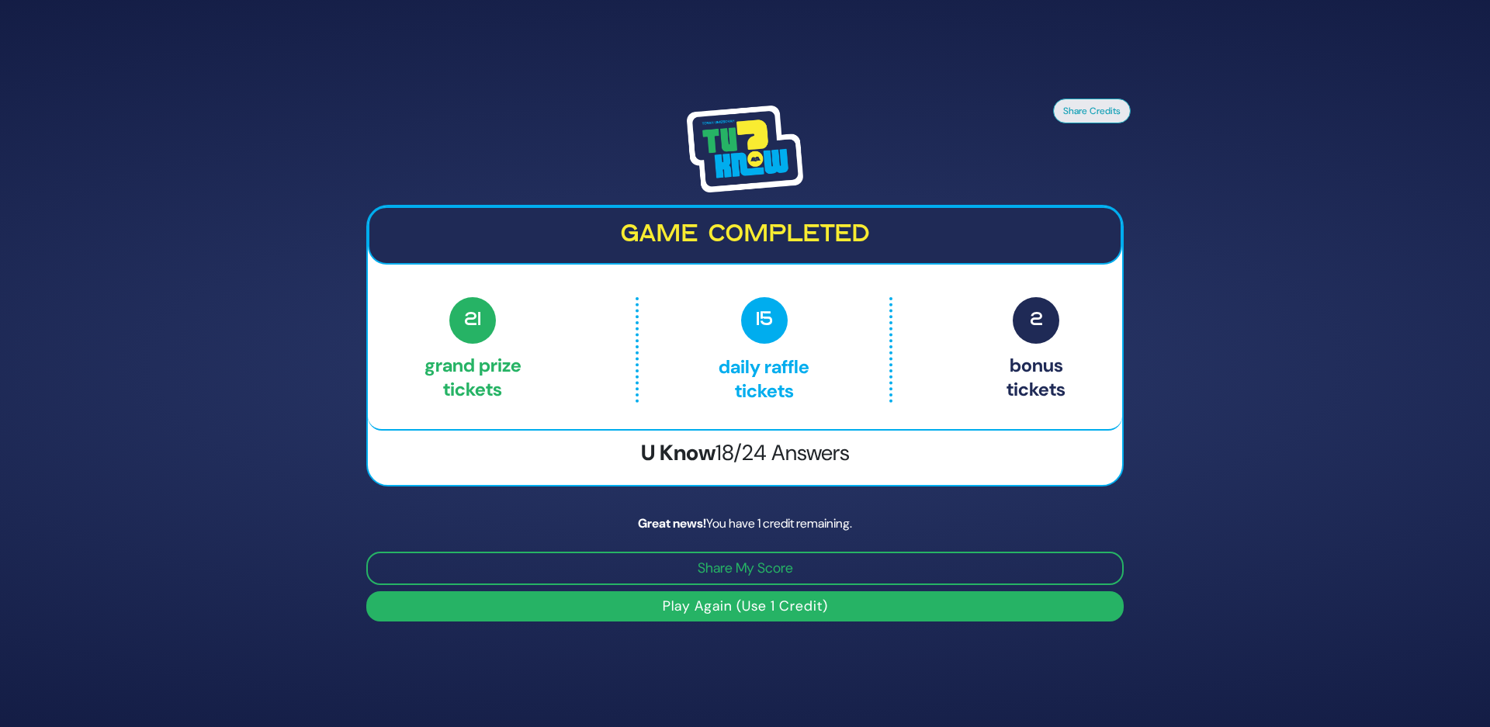
click at [740, 601] on button "Play Again (Use 1 Credit)" at bounding box center [744, 606] width 757 height 30
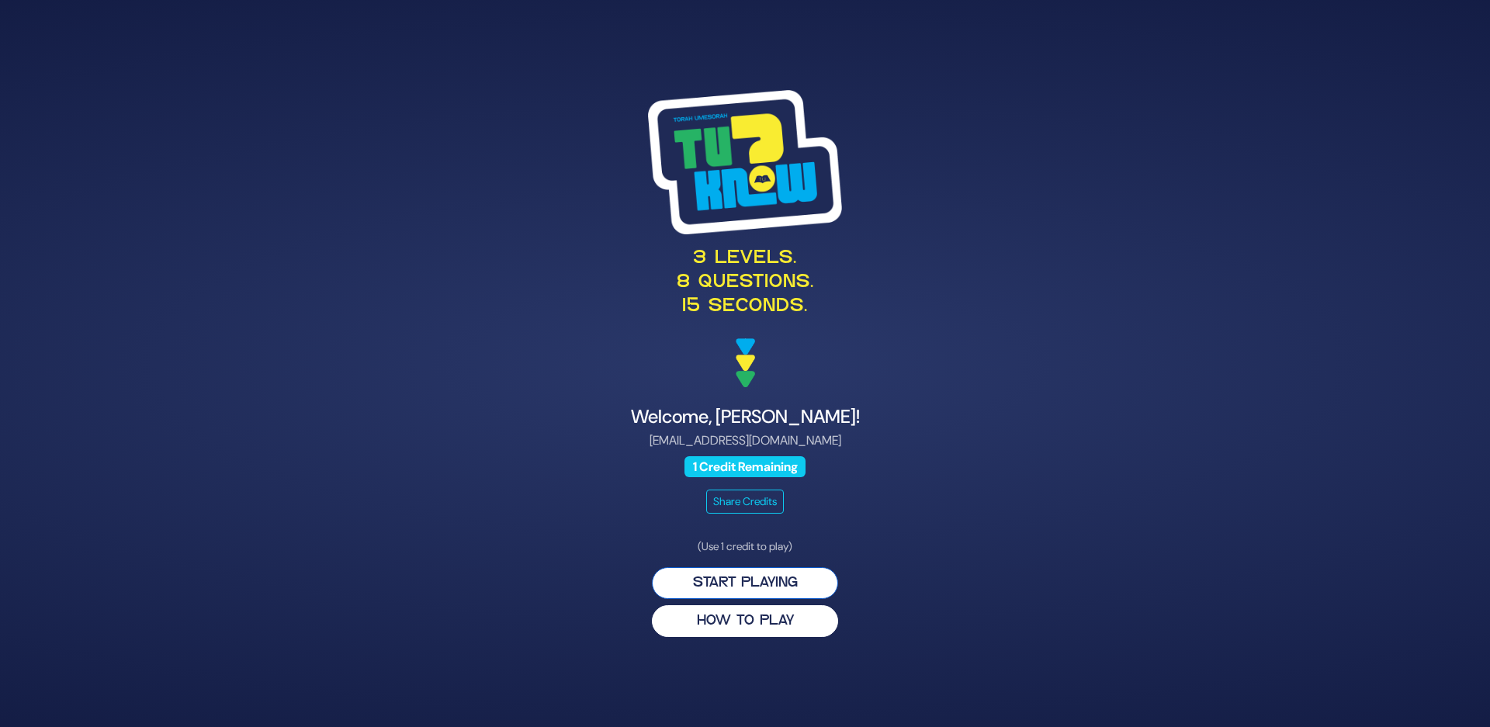
click at [736, 582] on button "Start Playing" at bounding box center [745, 583] width 186 height 32
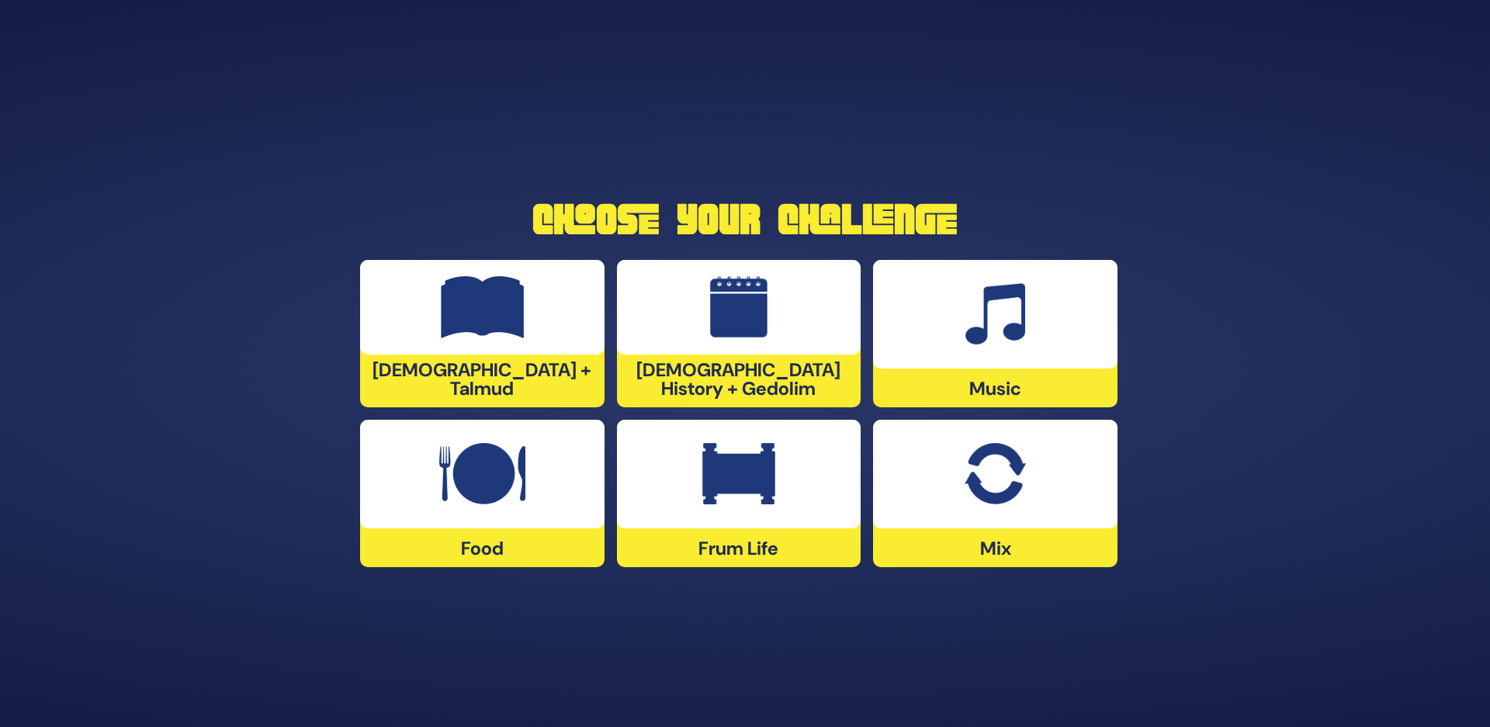
click at [989, 452] on img at bounding box center [995, 474] width 61 height 62
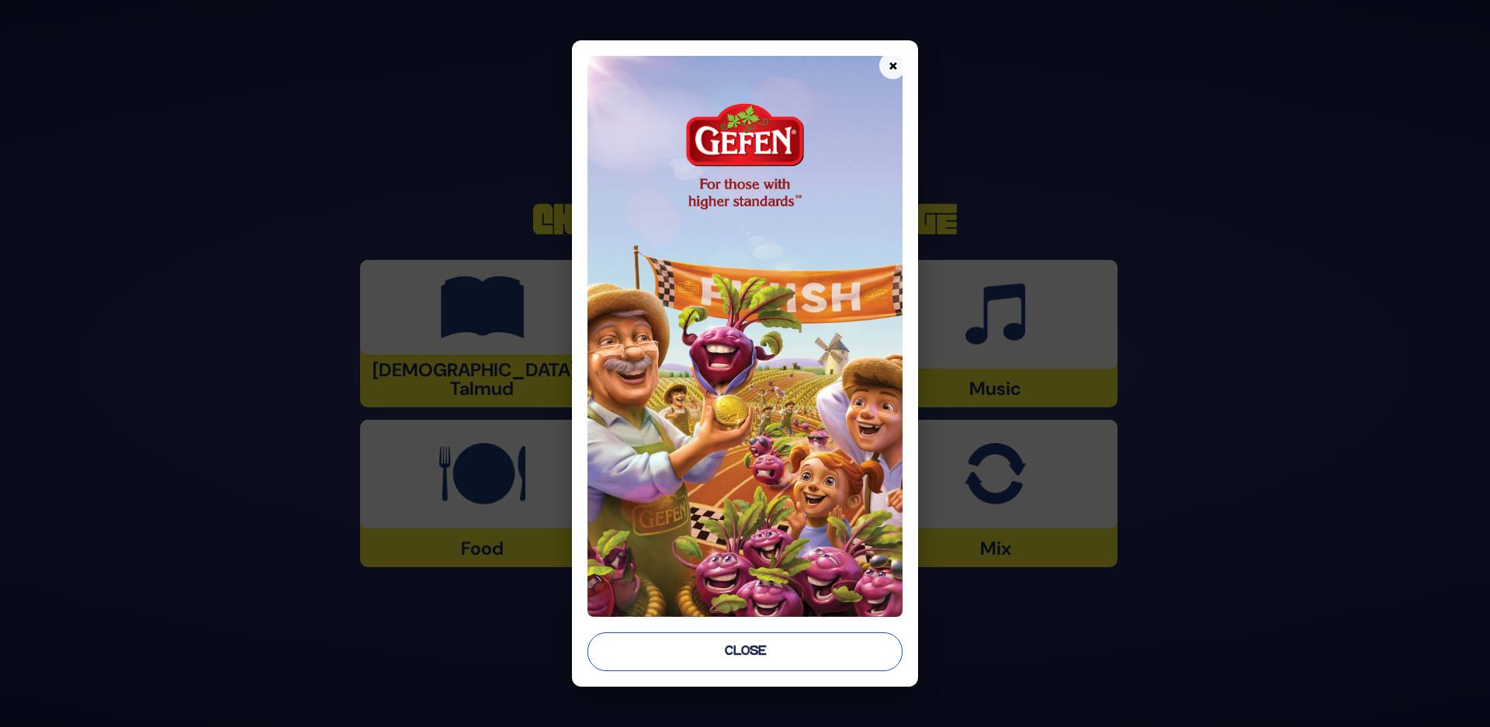
click at [768, 643] on button "Close" at bounding box center [745, 651] width 316 height 39
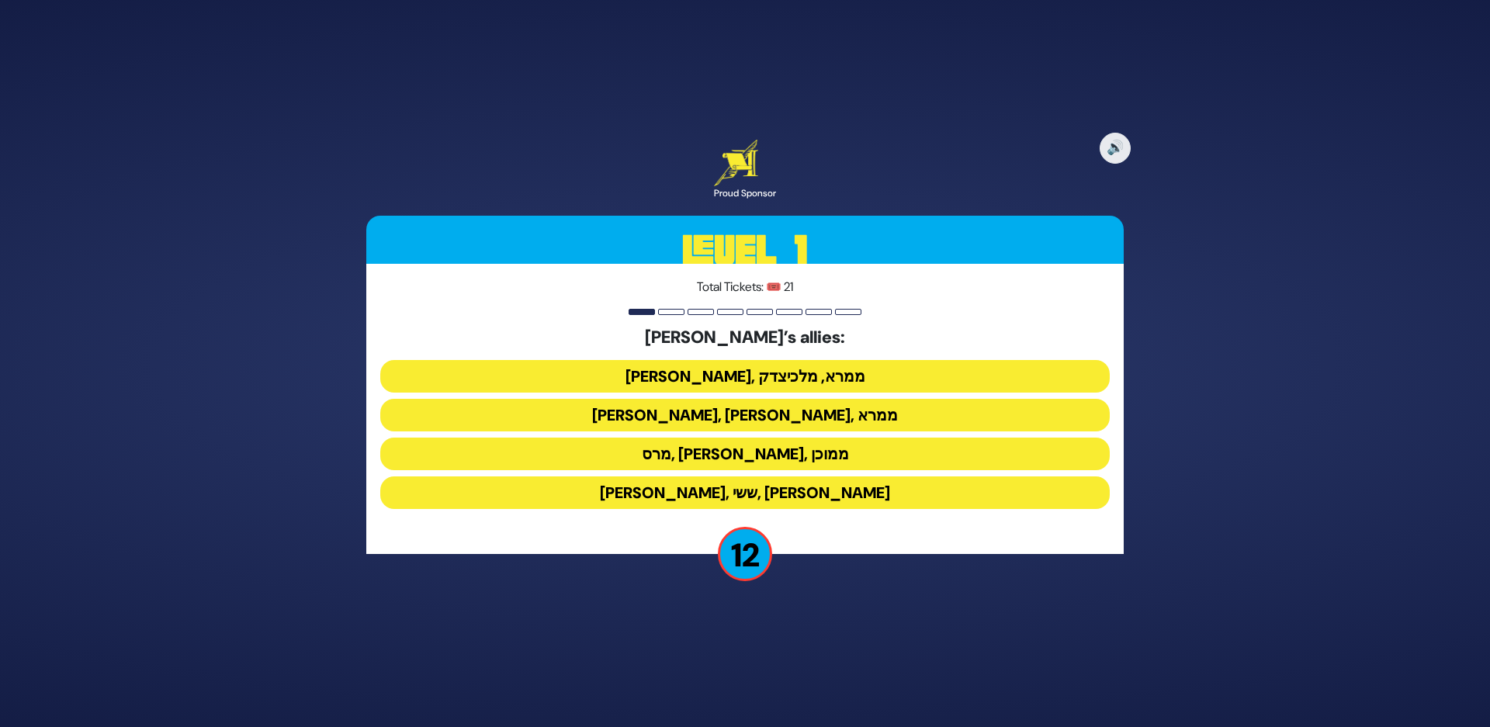
click at [833, 373] on button "[PERSON_NAME], ממרא, מלכיצדק" at bounding box center [744, 376] width 729 height 33
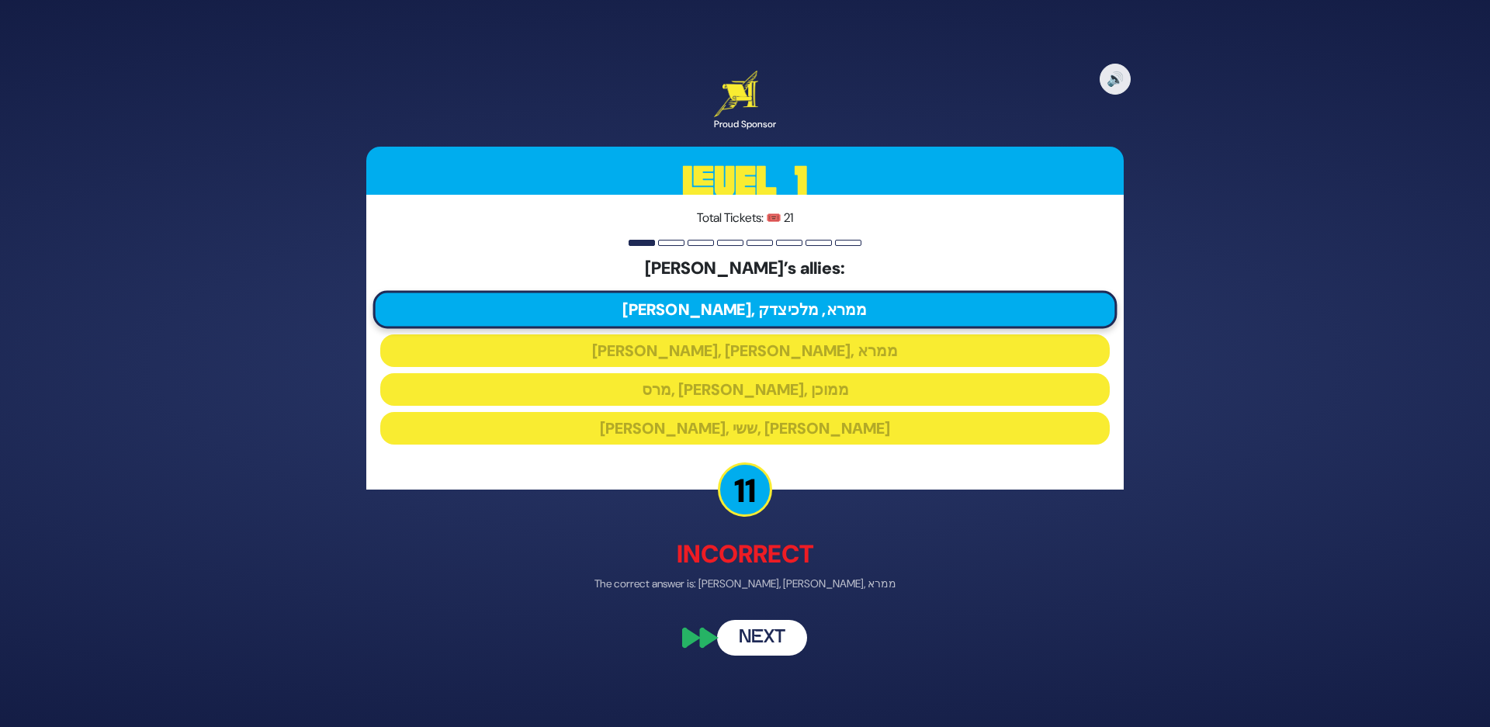
click at [759, 640] on button "Next" at bounding box center [762, 639] width 90 height 36
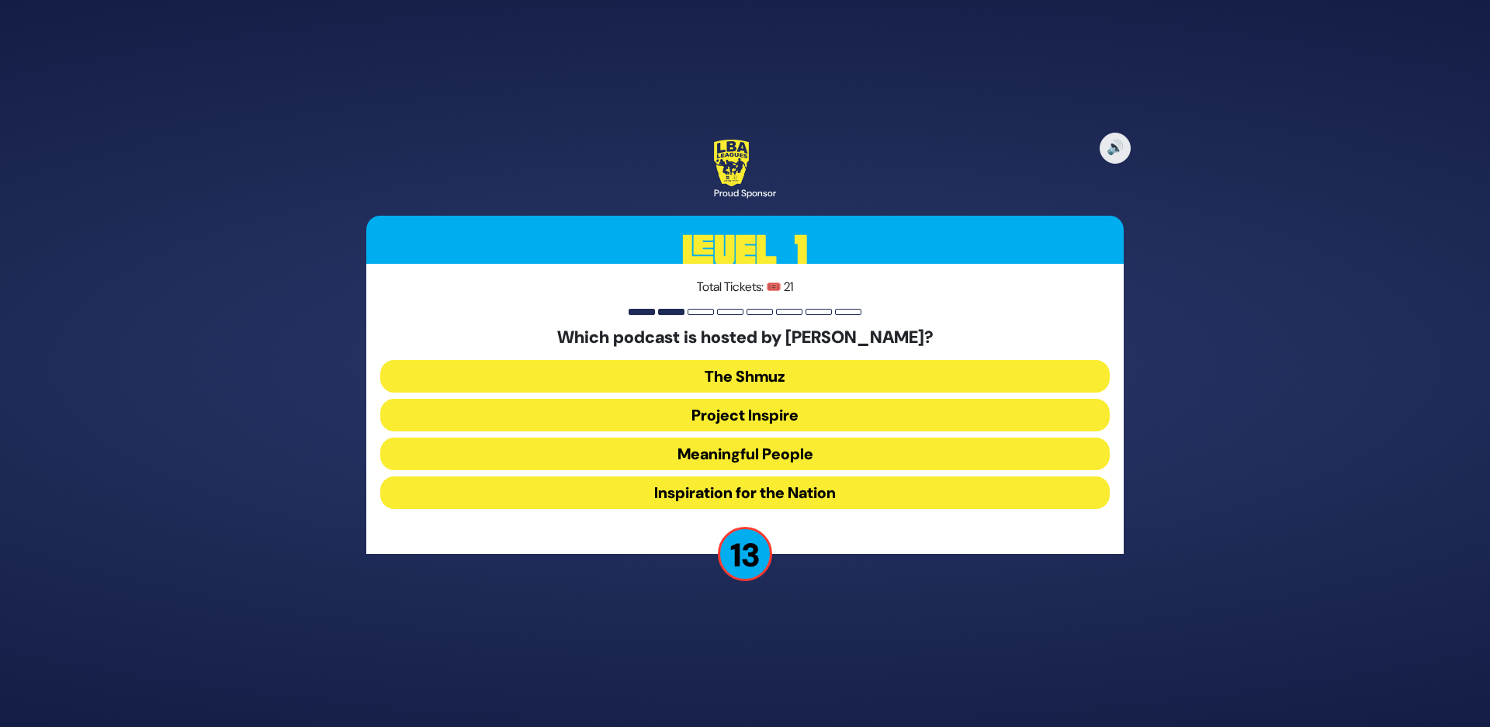
click at [715, 453] on button "Meaningful People" at bounding box center [744, 454] width 729 height 33
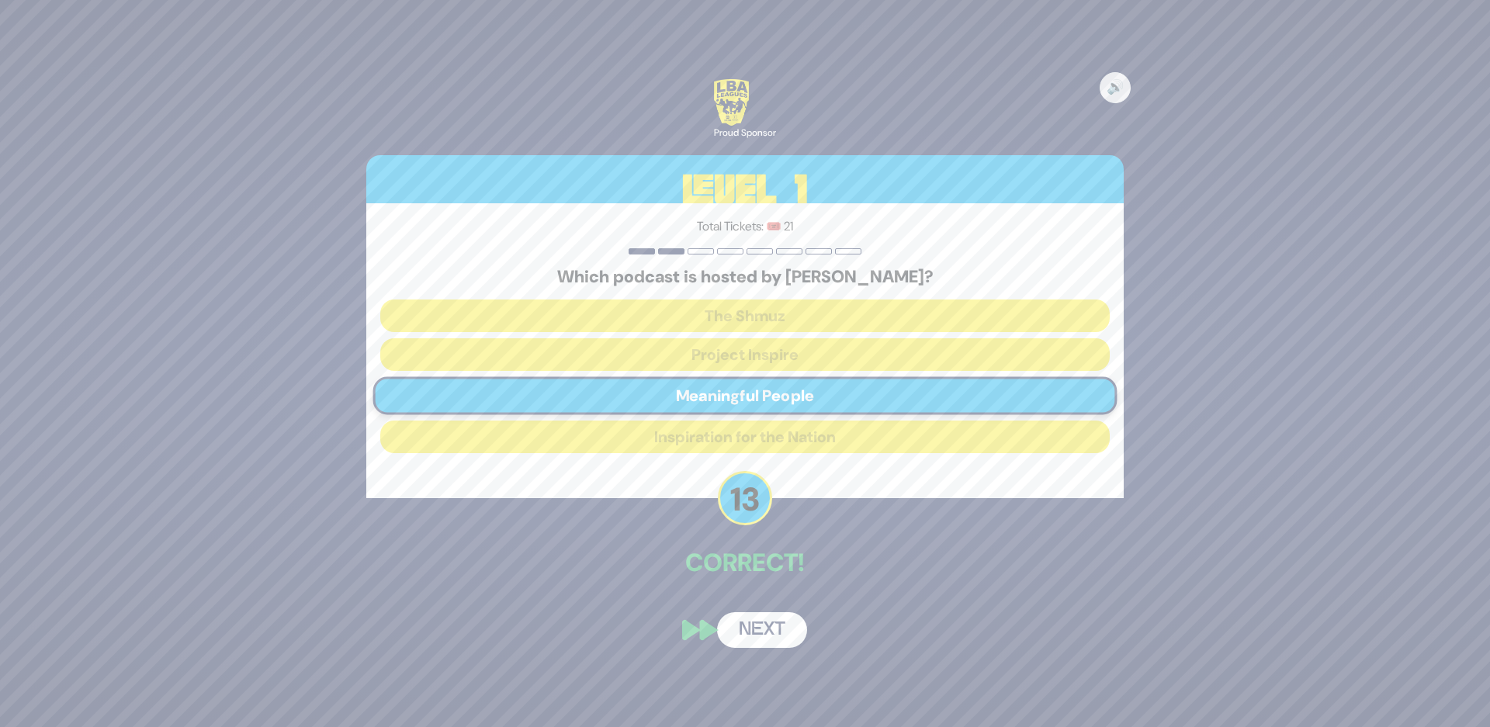
click at [759, 641] on button "Next" at bounding box center [762, 630] width 90 height 36
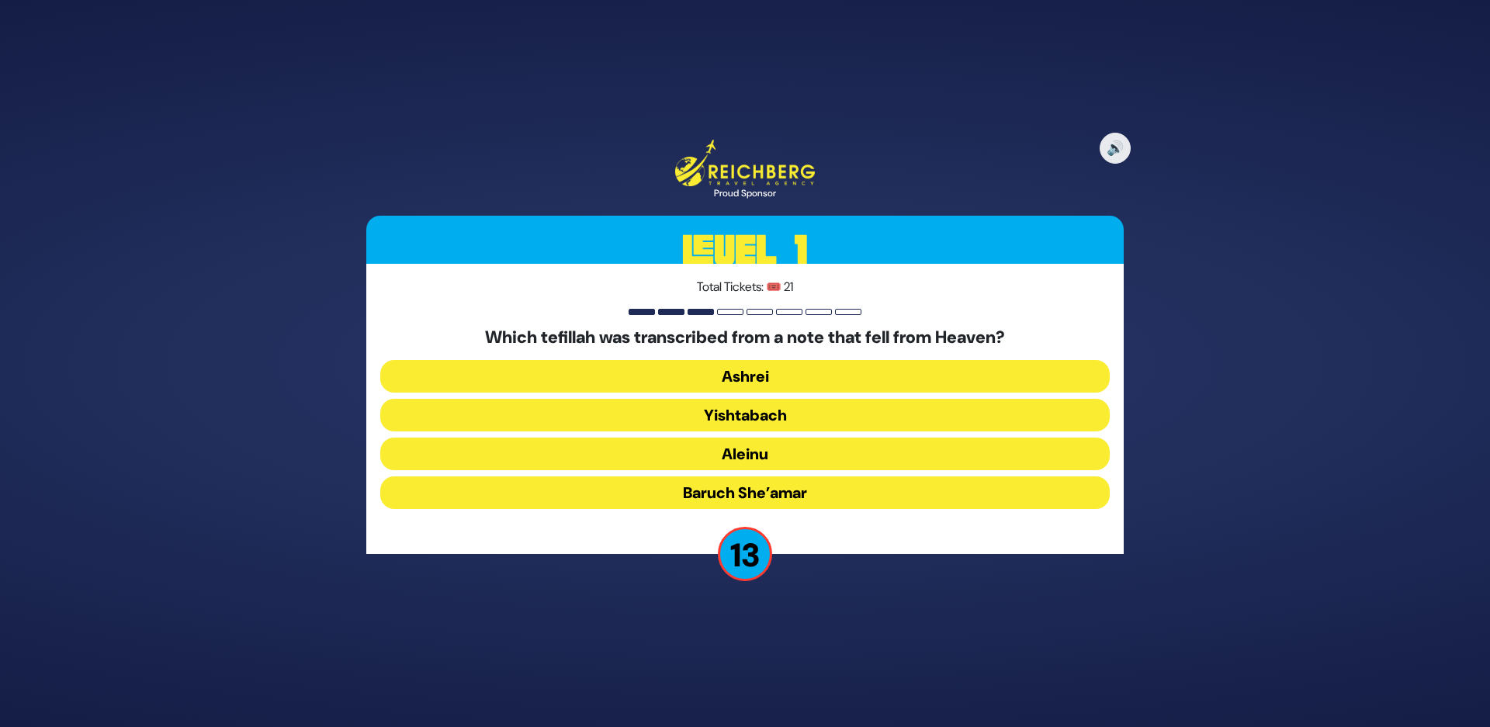
click at [670, 503] on button "Baruch She’amar" at bounding box center [744, 492] width 729 height 33
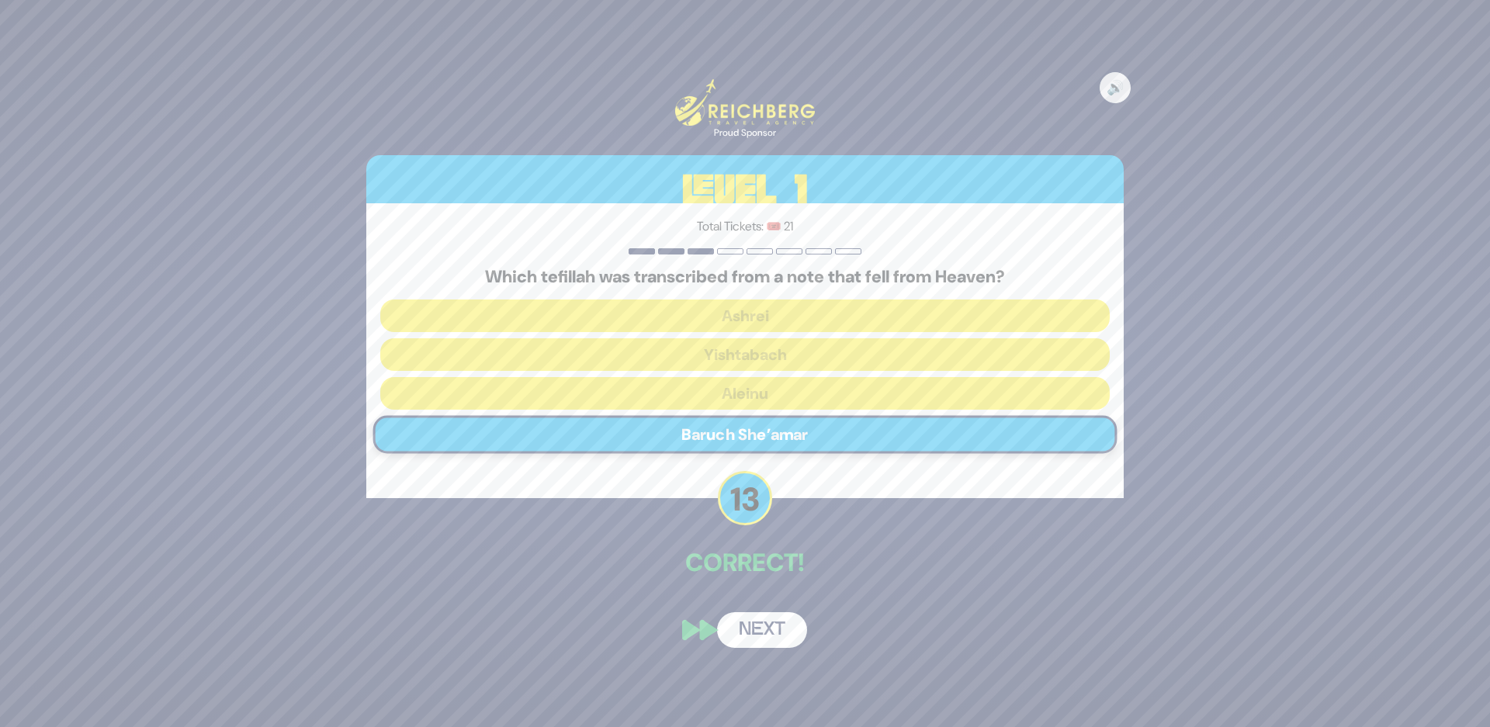
click at [787, 639] on button "Next" at bounding box center [762, 630] width 90 height 36
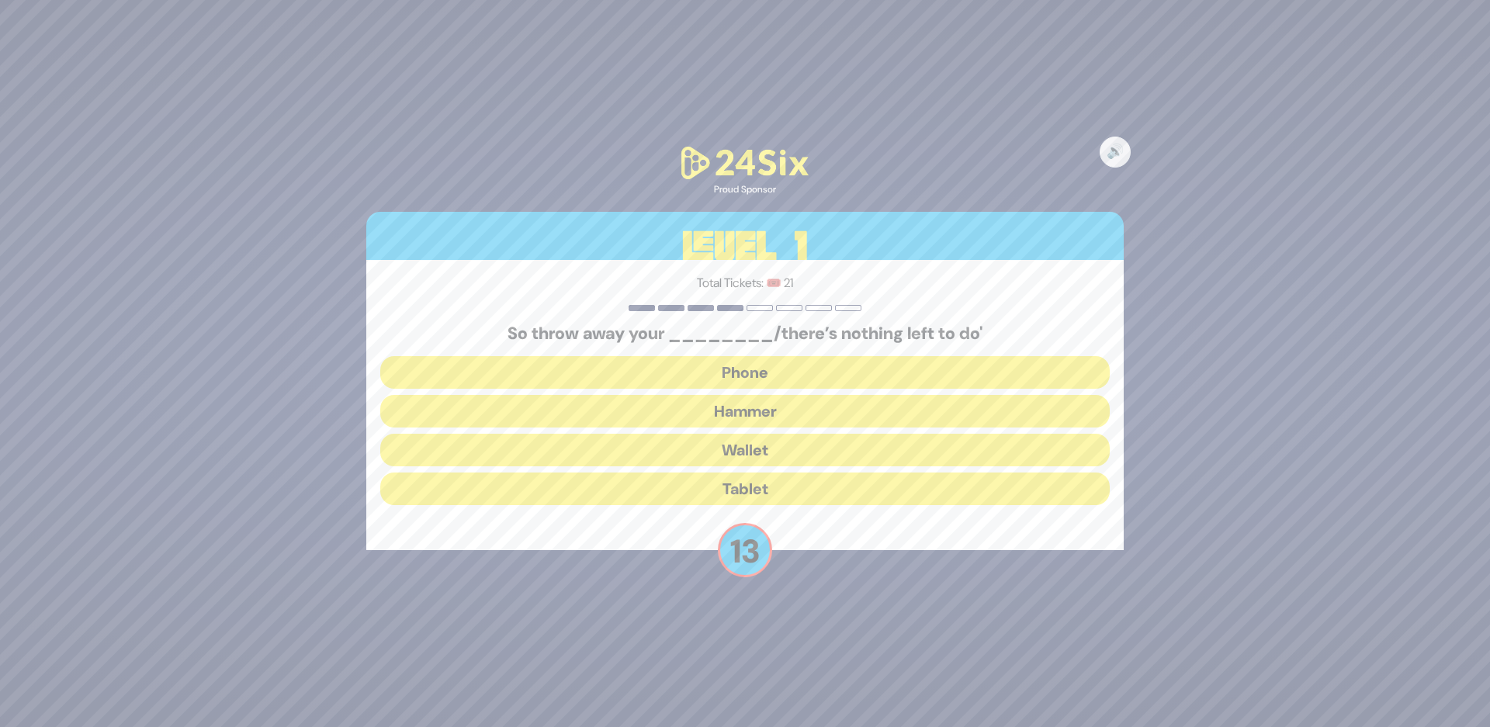
click at [648, 400] on button "Hammer" at bounding box center [744, 411] width 729 height 33
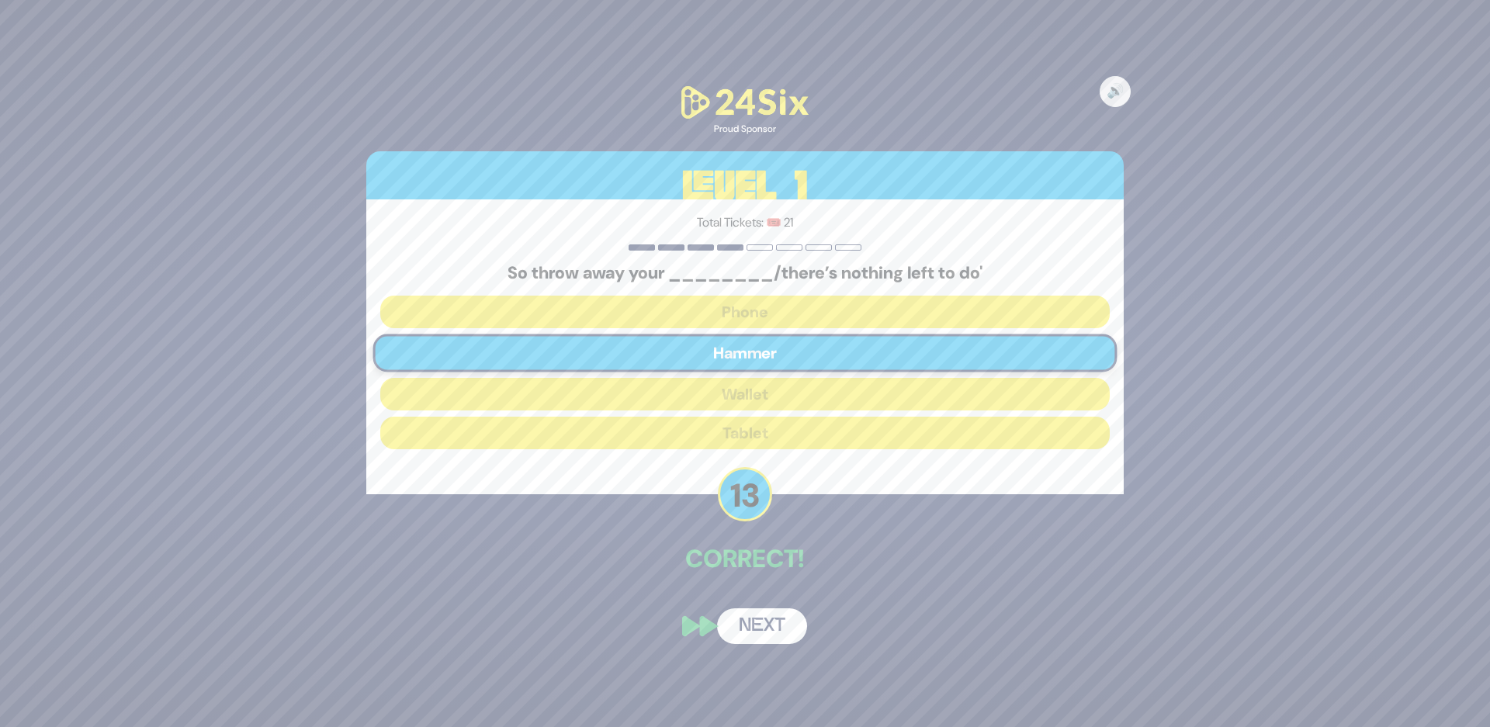
click at [763, 629] on button "Next" at bounding box center [762, 626] width 90 height 36
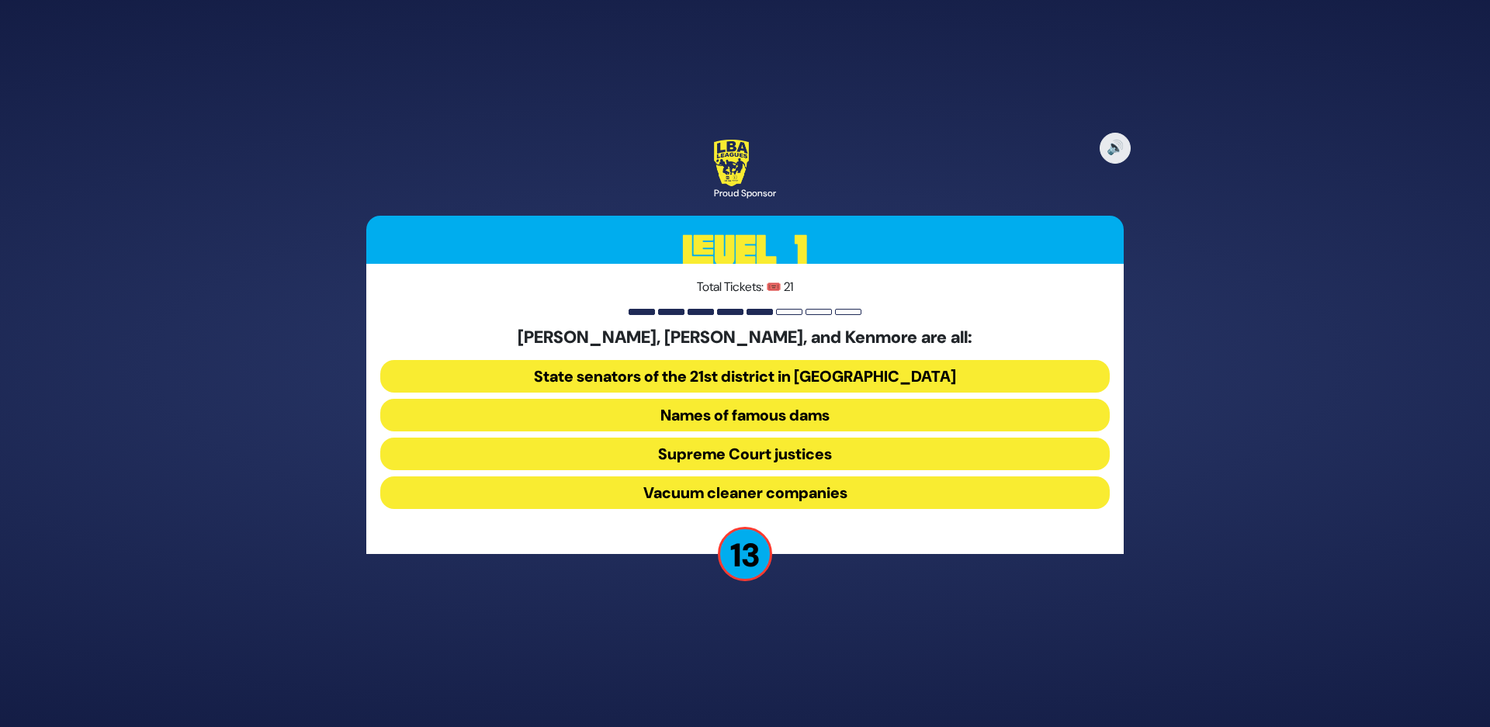
click at [673, 491] on button "Vacuum cleaner companies" at bounding box center [744, 492] width 729 height 33
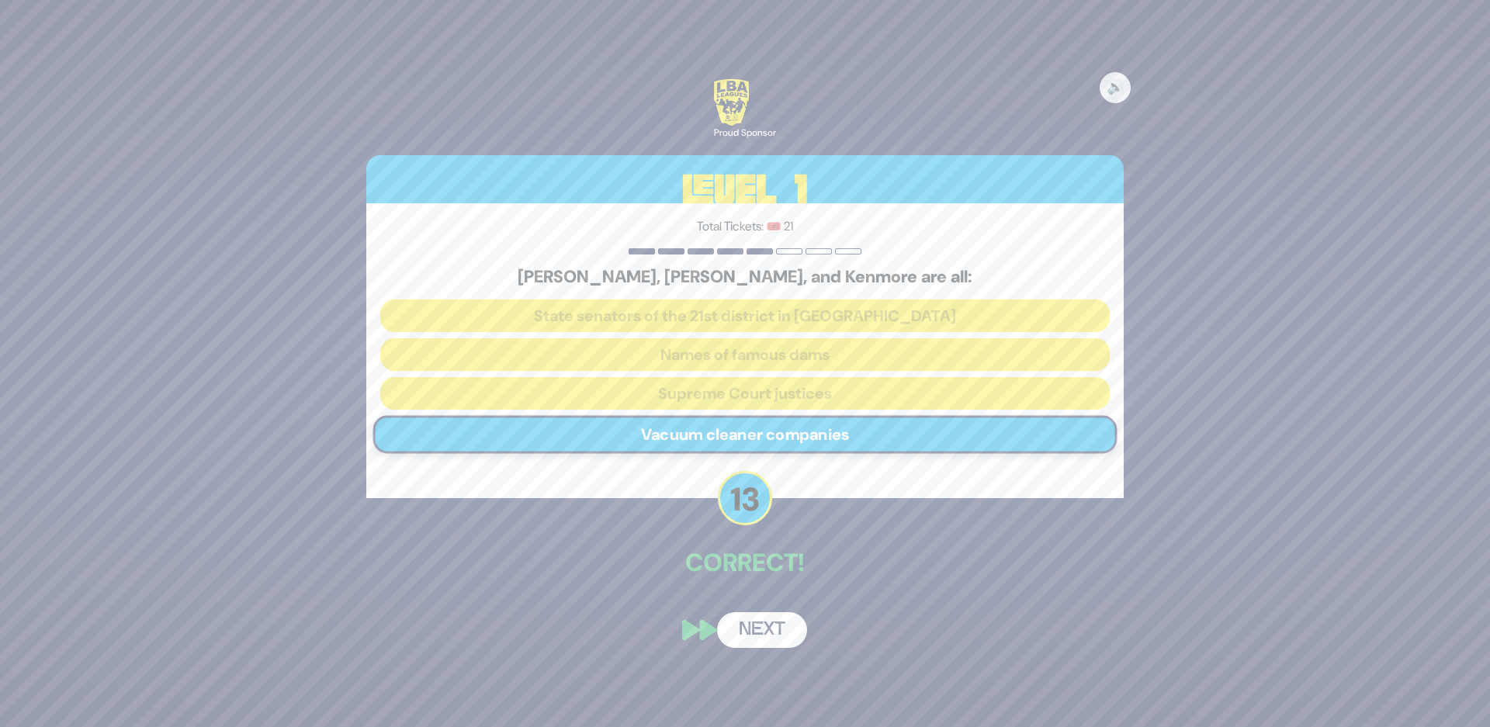
click at [778, 625] on button "Next" at bounding box center [762, 630] width 90 height 36
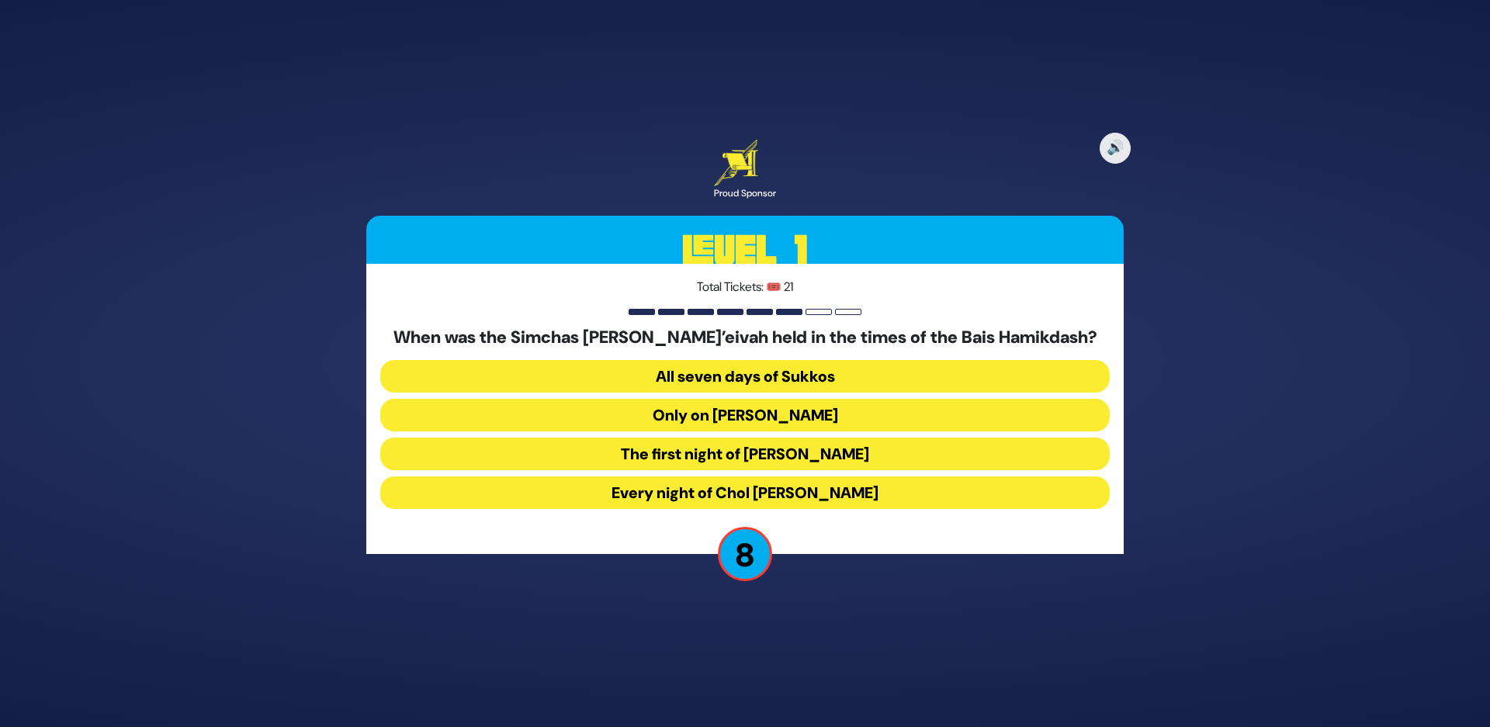
click at [636, 491] on button "Every night of Chol [PERSON_NAME]" at bounding box center [744, 492] width 729 height 33
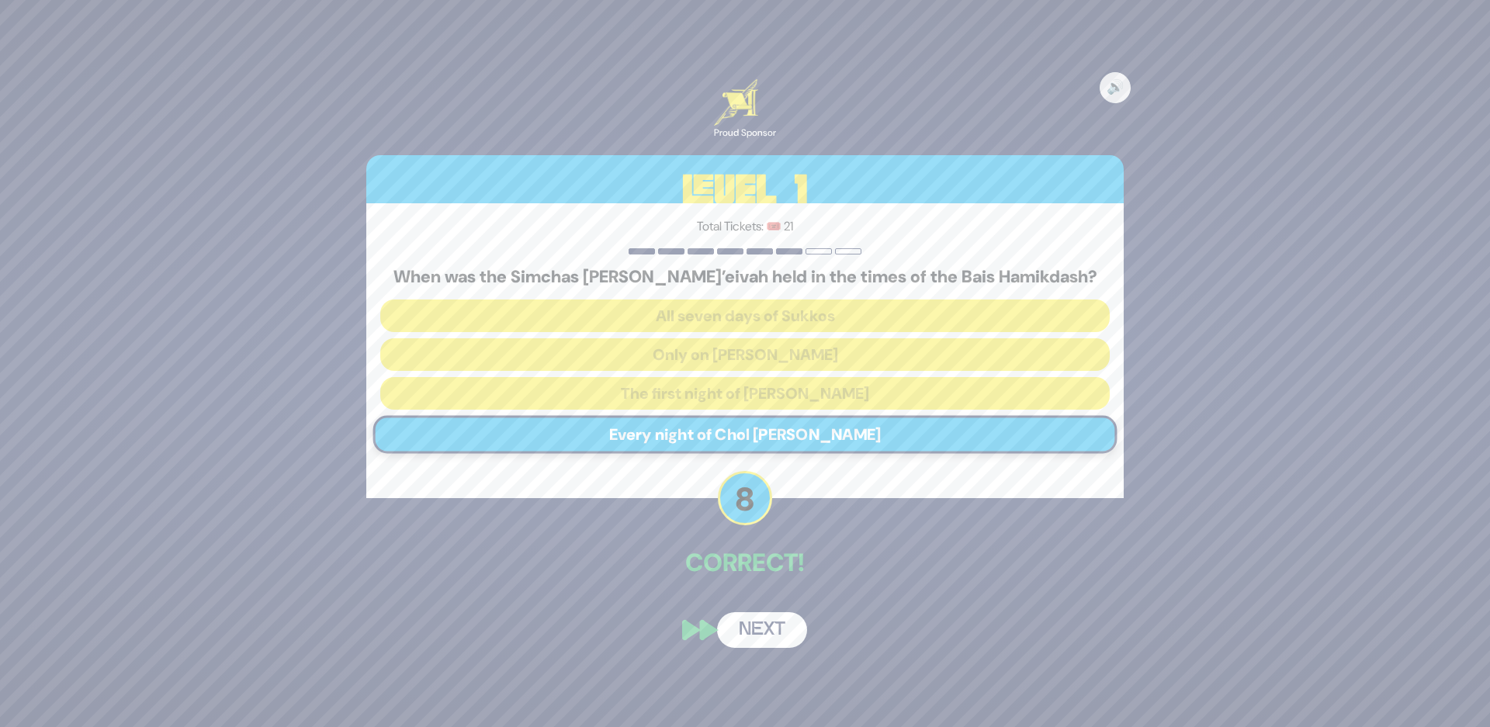
click at [763, 630] on button "Next" at bounding box center [762, 630] width 90 height 36
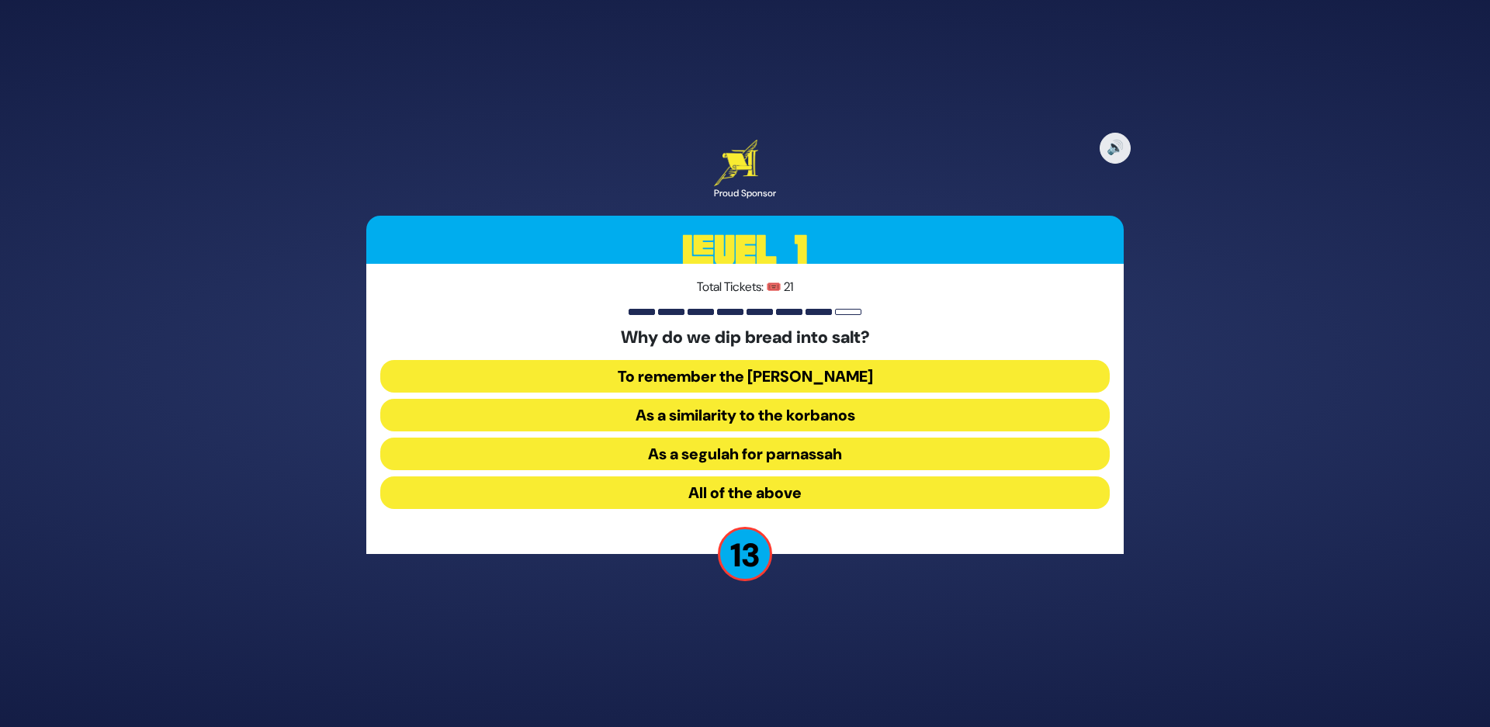
click at [621, 407] on button "As a similarity to the korbanos" at bounding box center [744, 415] width 729 height 33
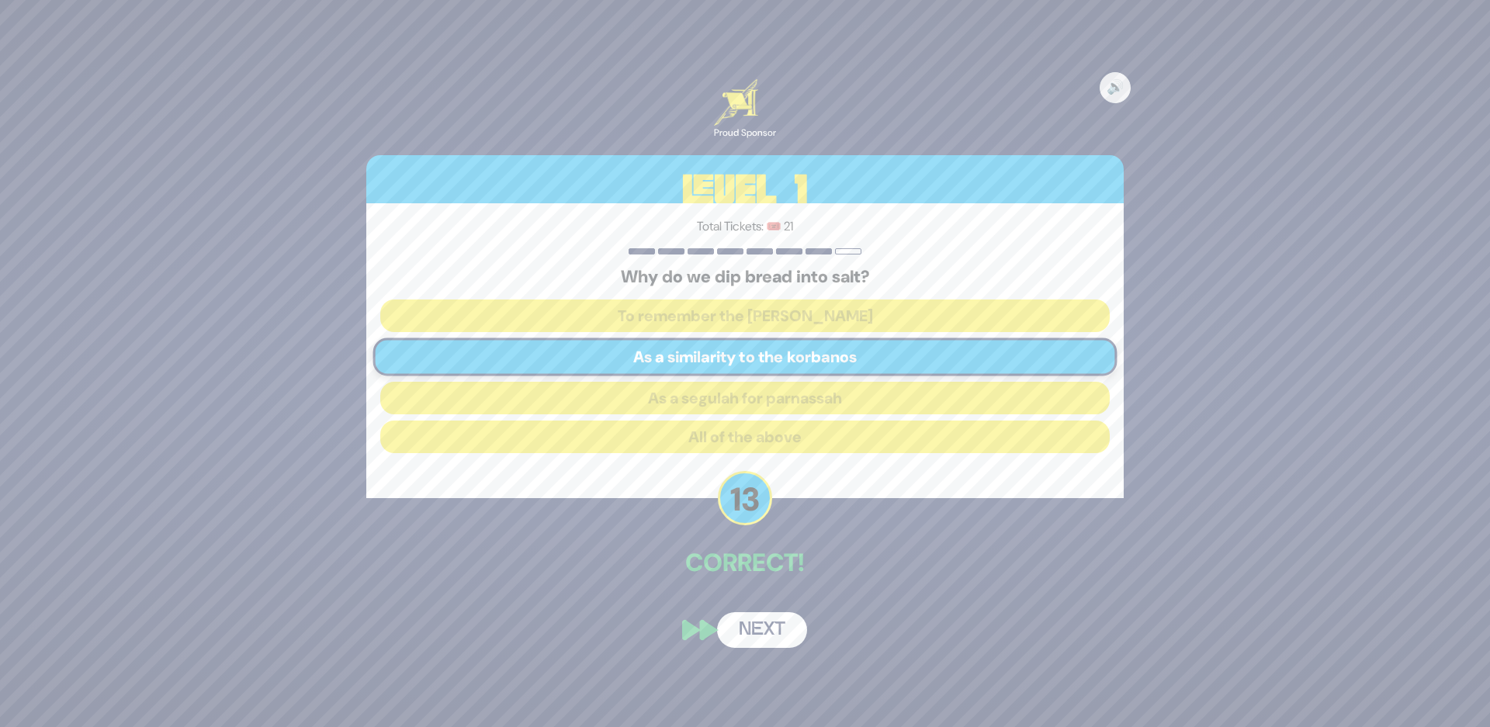
click at [764, 630] on button "Next" at bounding box center [762, 630] width 90 height 36
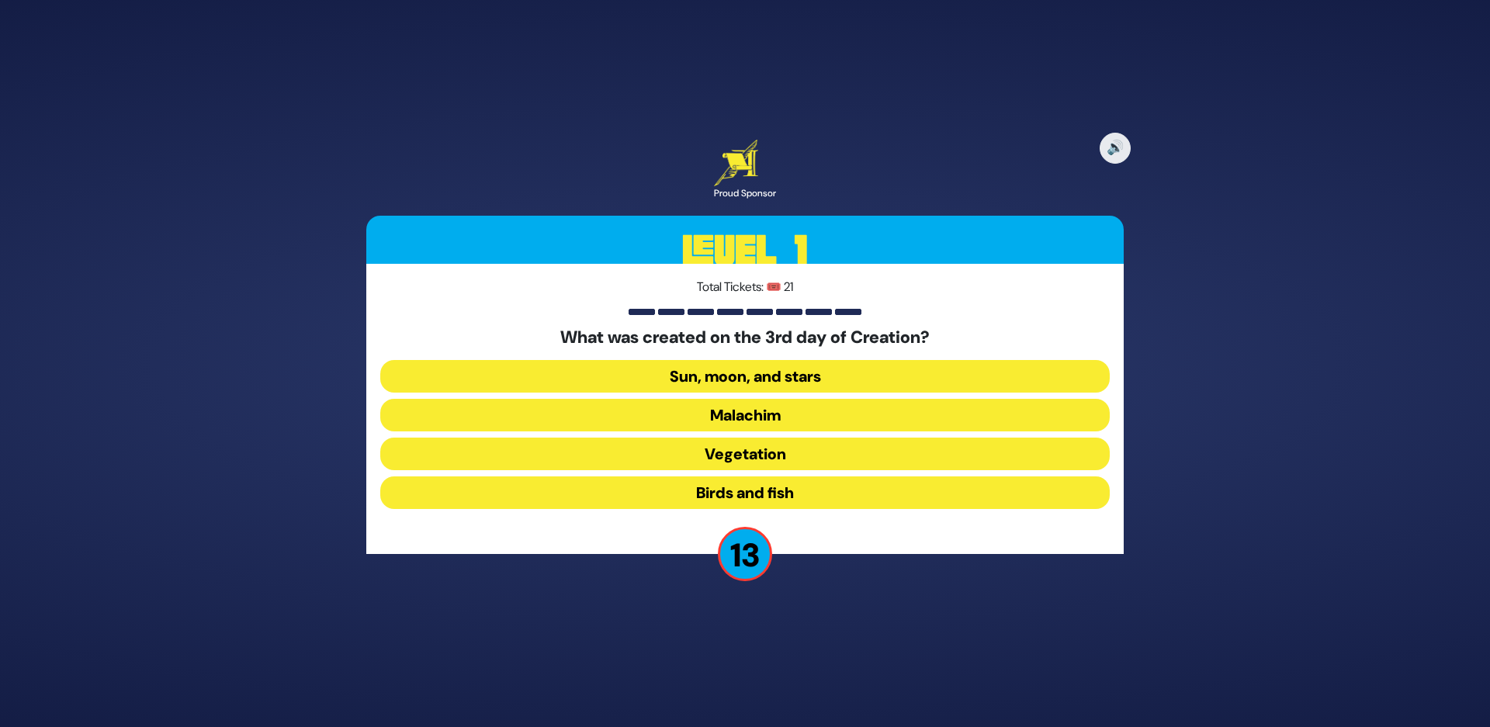
click at [667, 385] on button "Sun, moon, and stars" at bounding box center [744, 376] width 729 height 33
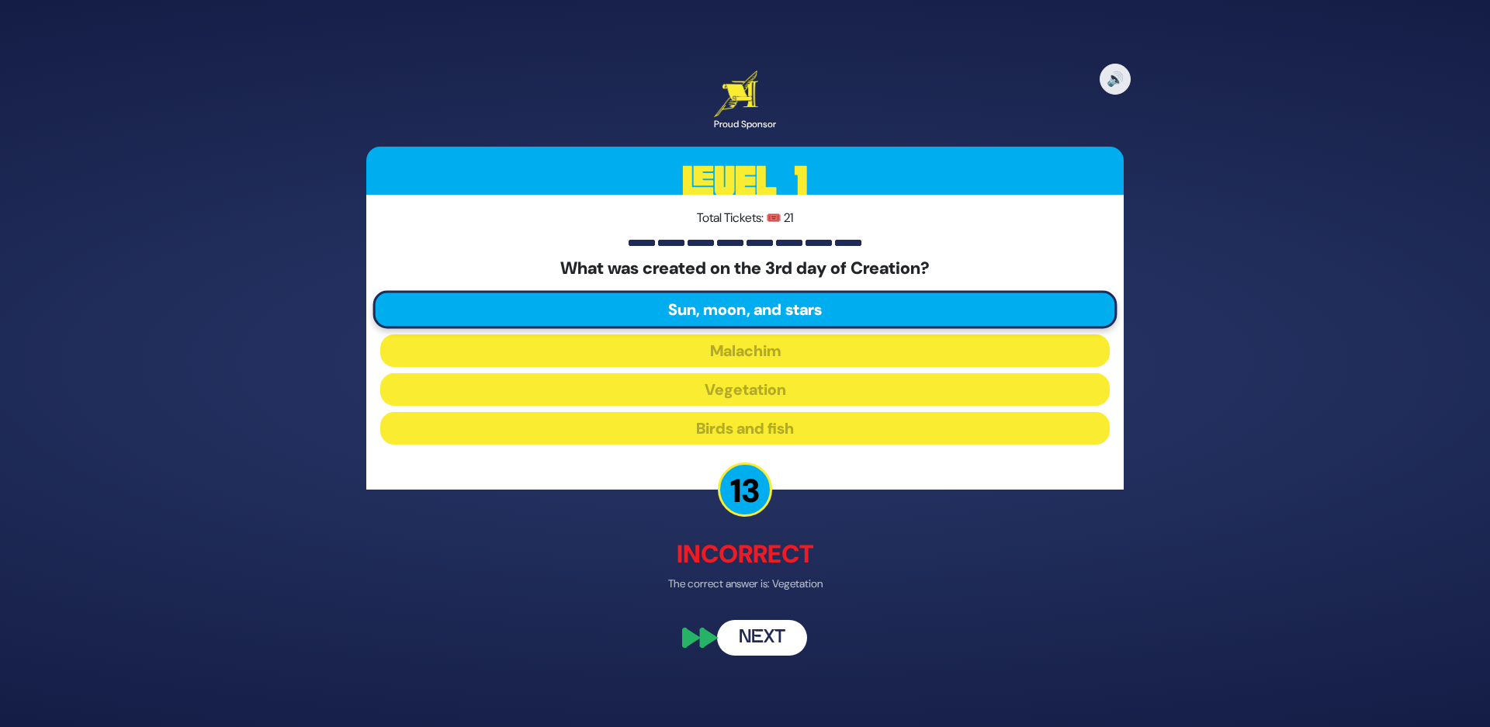
click at [766, 647] on button "Next" at bounding box center [762, 639] width 90 height 36
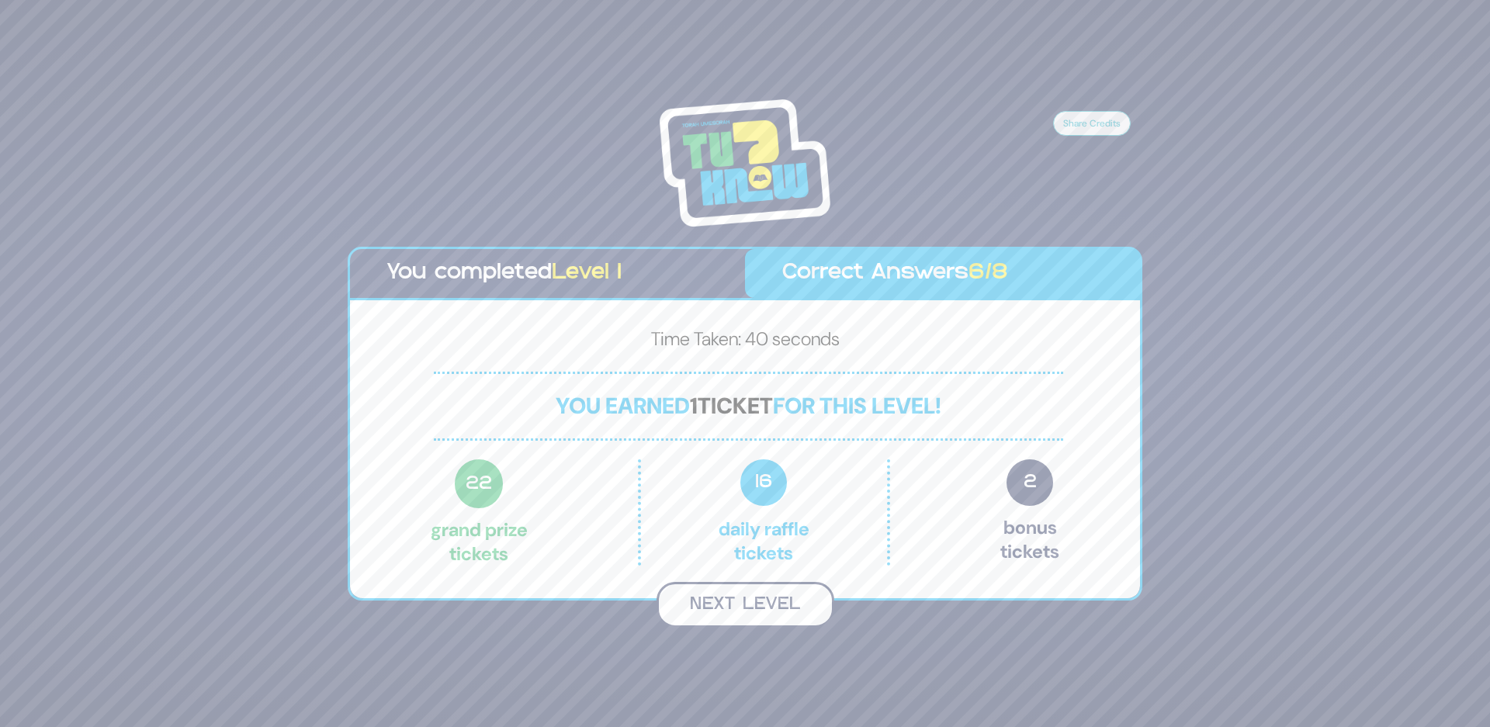
click at [763, 617] on button "Next Level" at bounding box center [745, 605] width 178 height 46
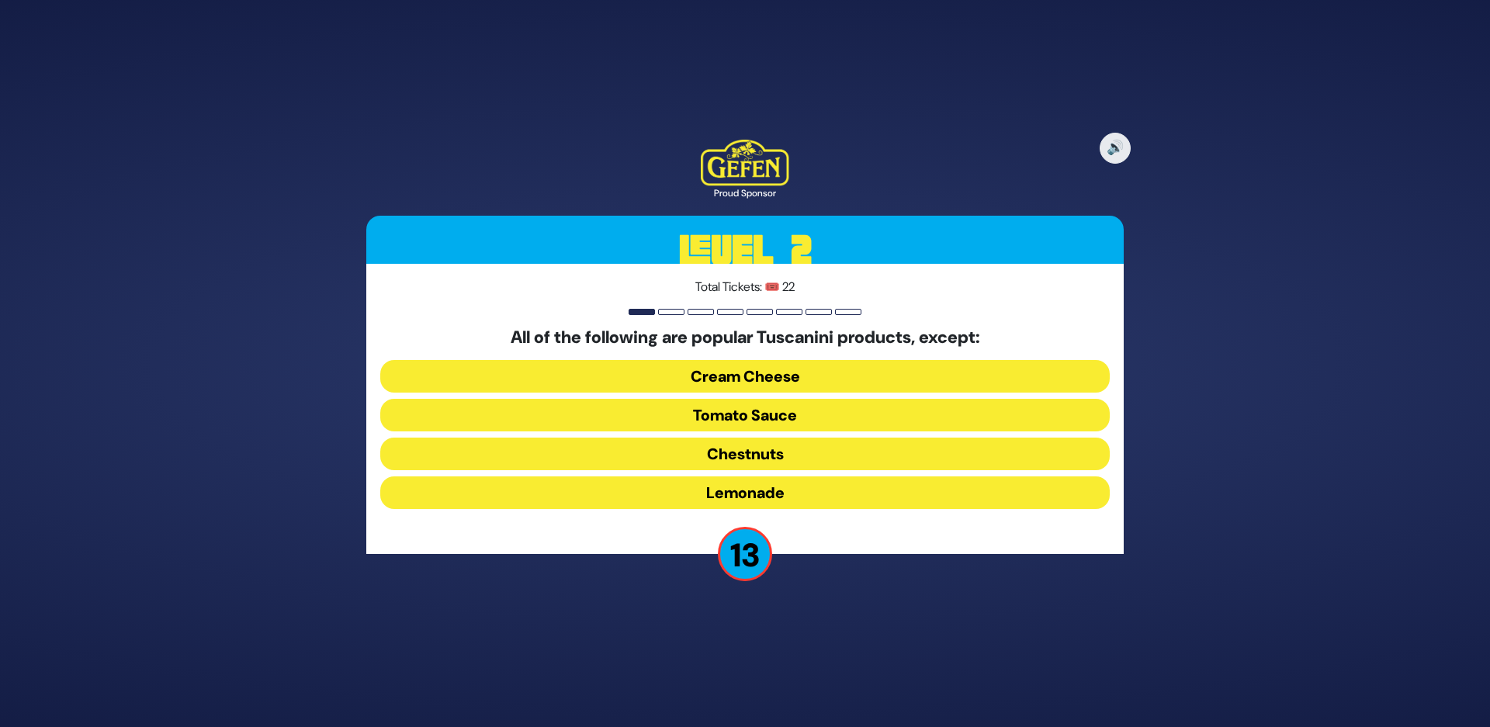
click at [741, 455] on button "Chestnuts" at bounding box center [744, 454] width 729 height 33
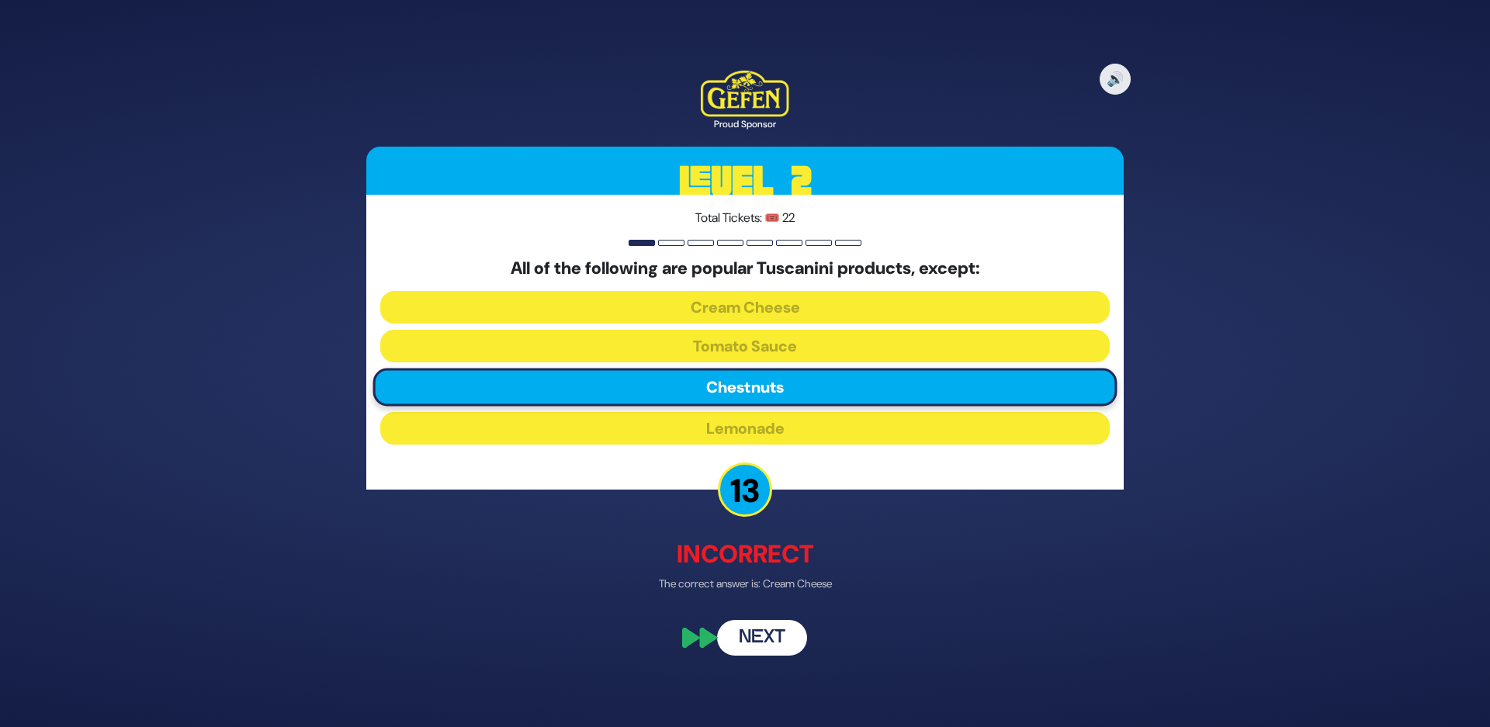
click at [762, 653] on button "Next" at bounding box center [762, 639] width 90 height 36
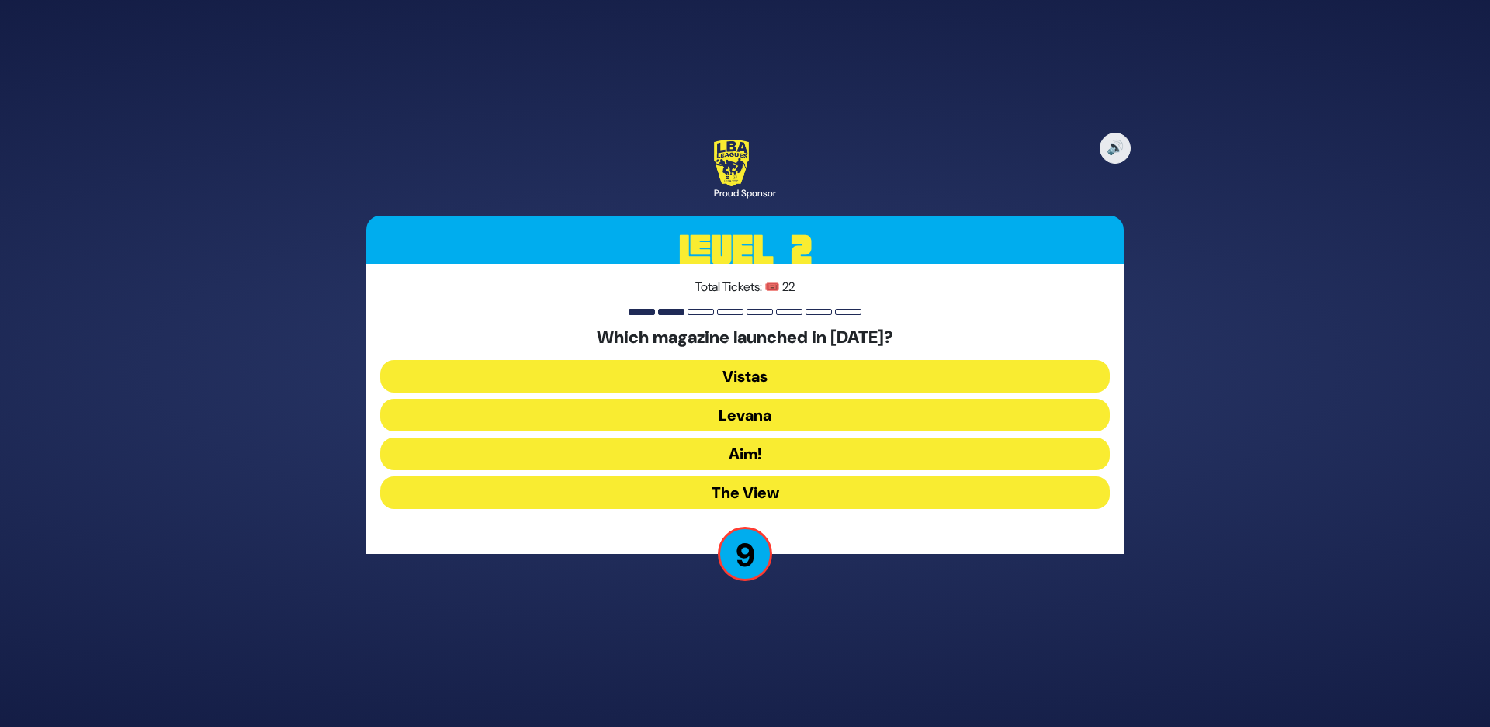
click at [724, 383] on button "Vistas" at bounding box center [744, 376] width 729 height 33
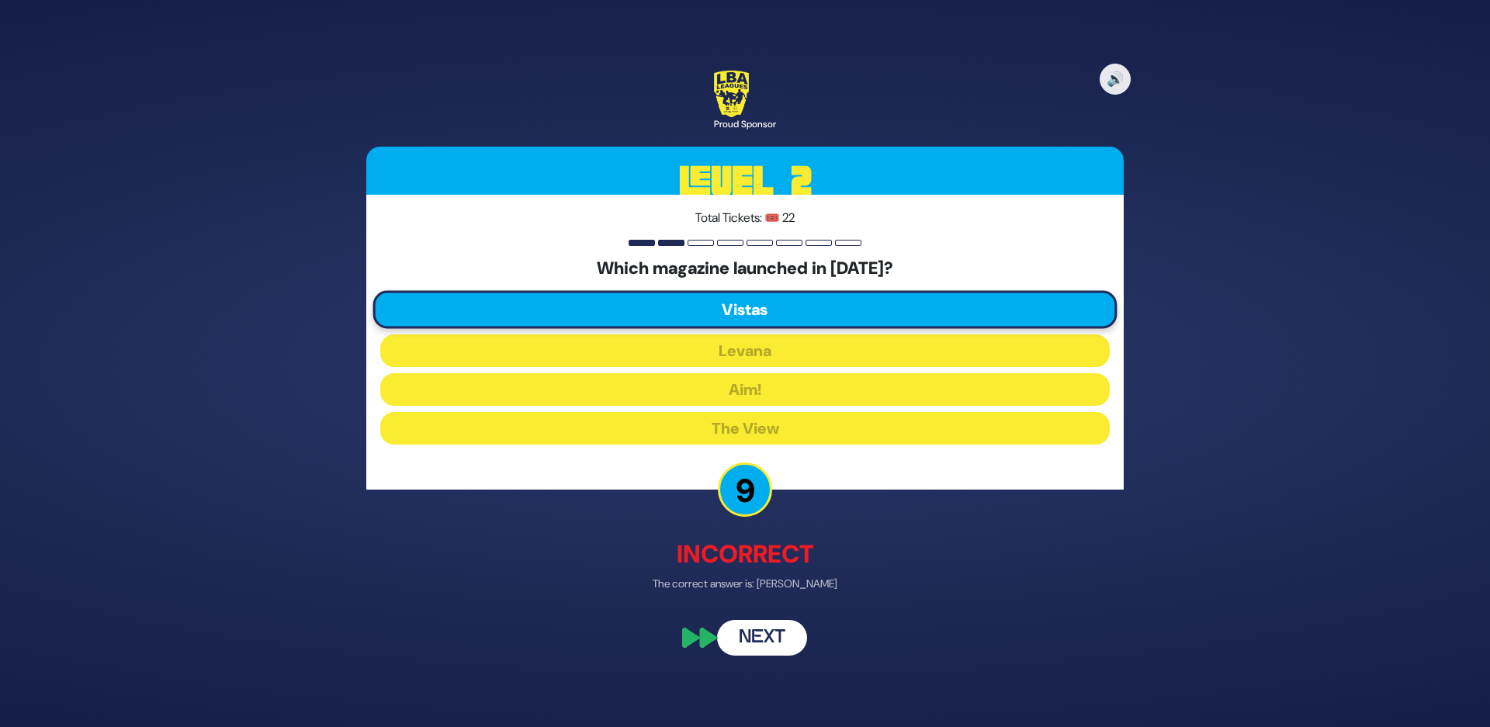
click at [753, 653] on button "Next" at bounding box center [762, 639] width 90 height 36
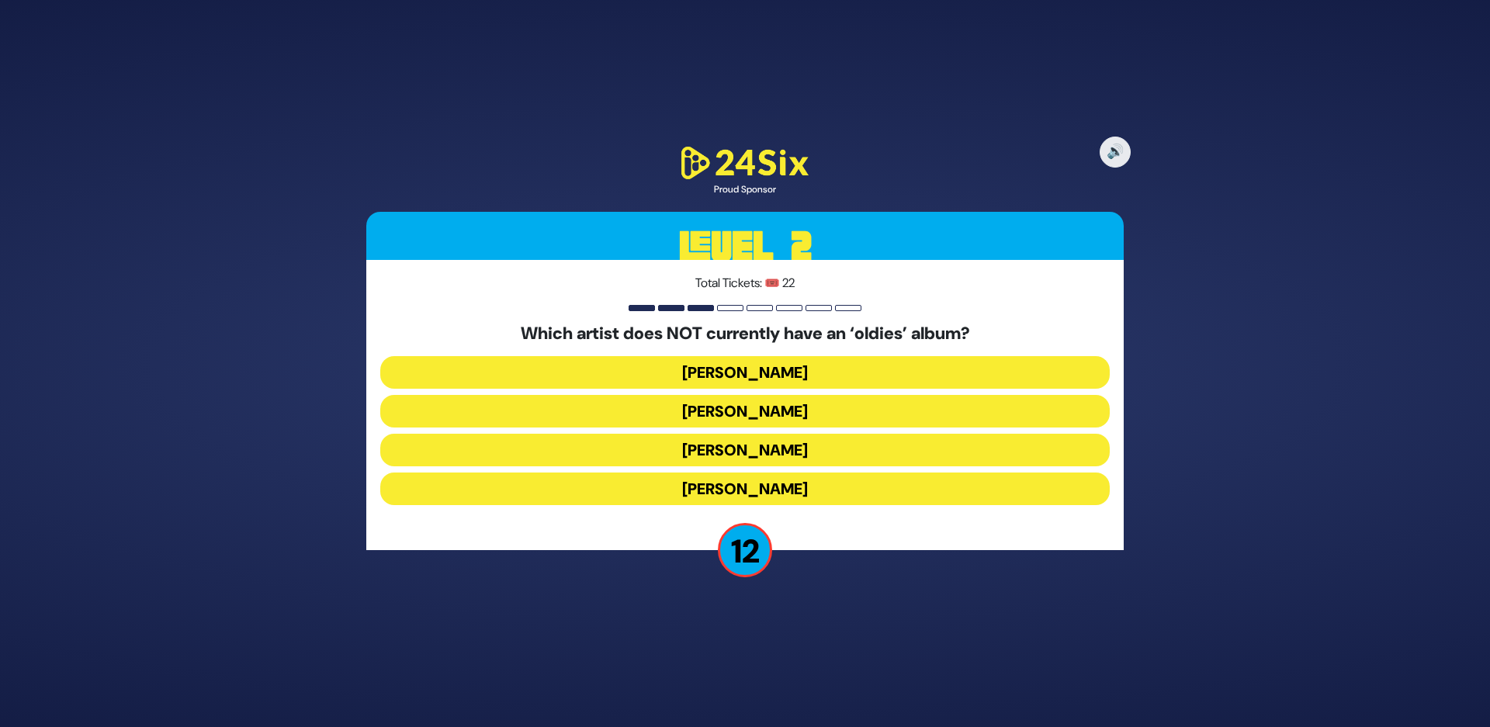
click at [671, 488] on button "[PERSON_NAME]" at bounding box center [744, 489] width 729 height 33
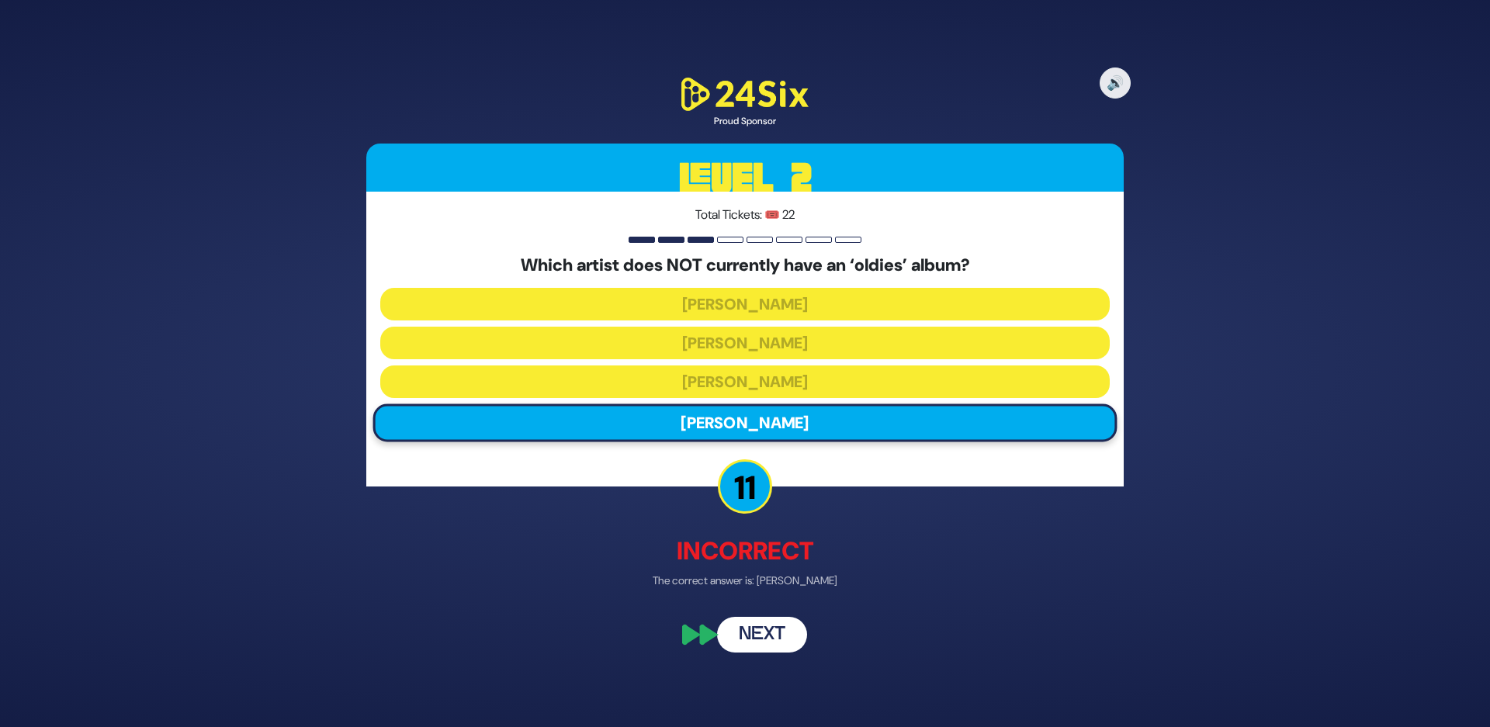
click at [756, 645] on button "Next" at bounding box center [762, 635] width 90 height 36
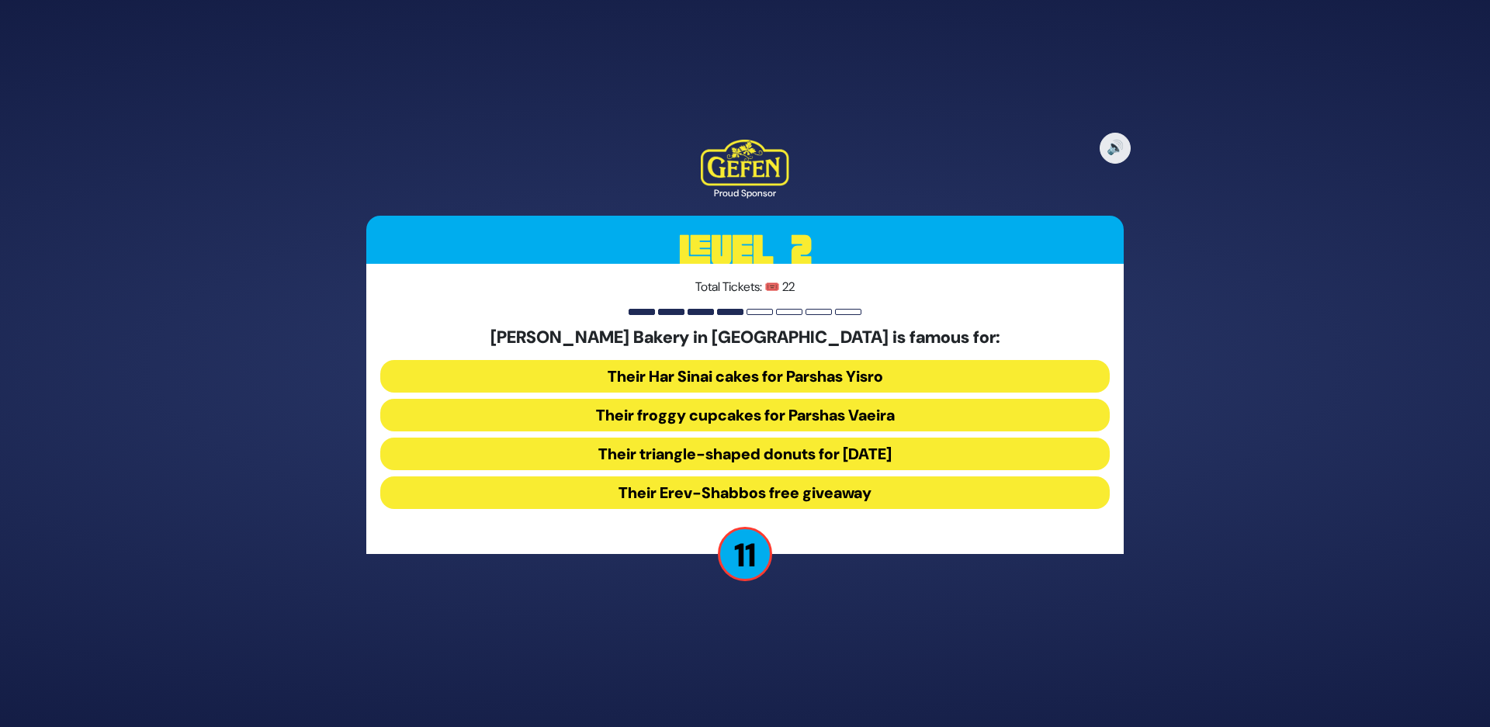
click at [653, 490] on button "Their Erev-Shabbos free giveaway" at bounding box center [744, 492] width 729 height 33
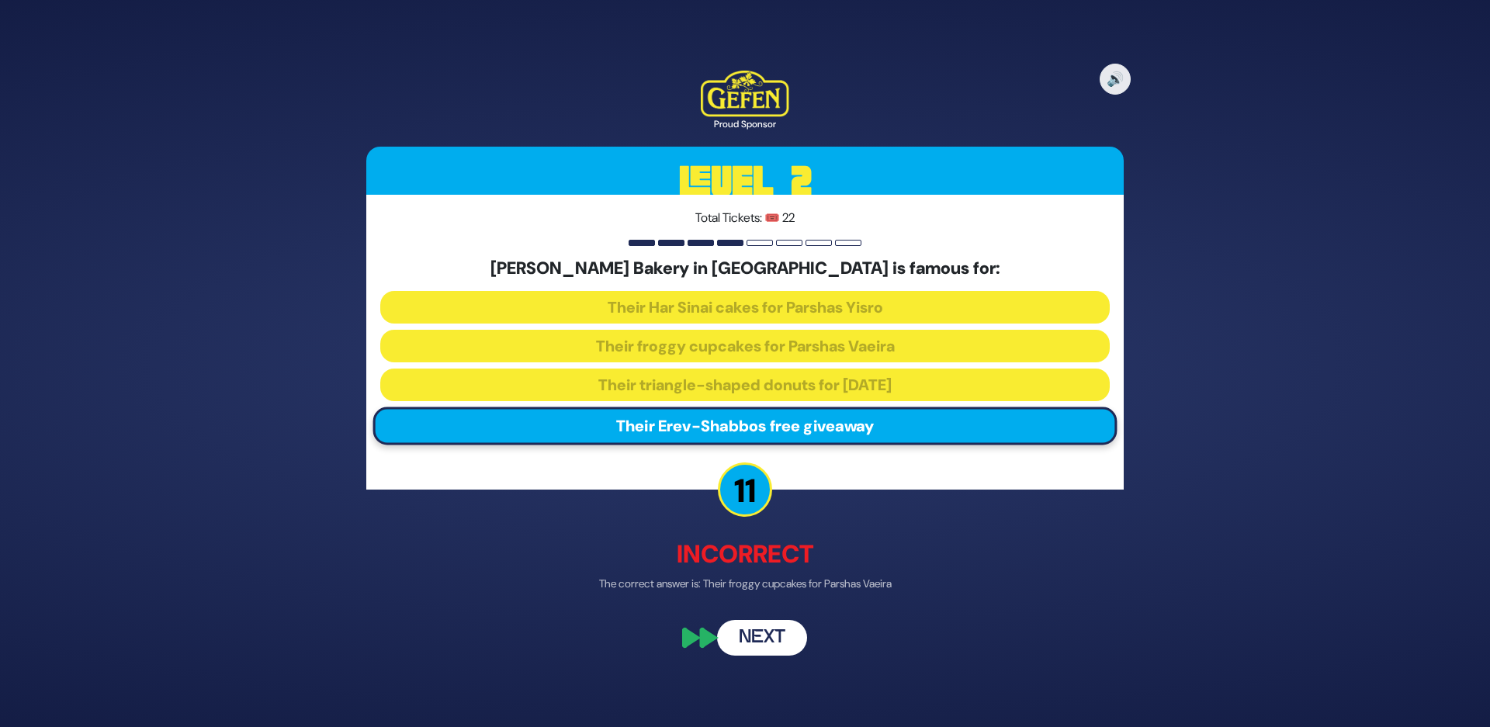
click at [751, 639] on button "Next" at bounding box center [762, 639] width 90 height 36
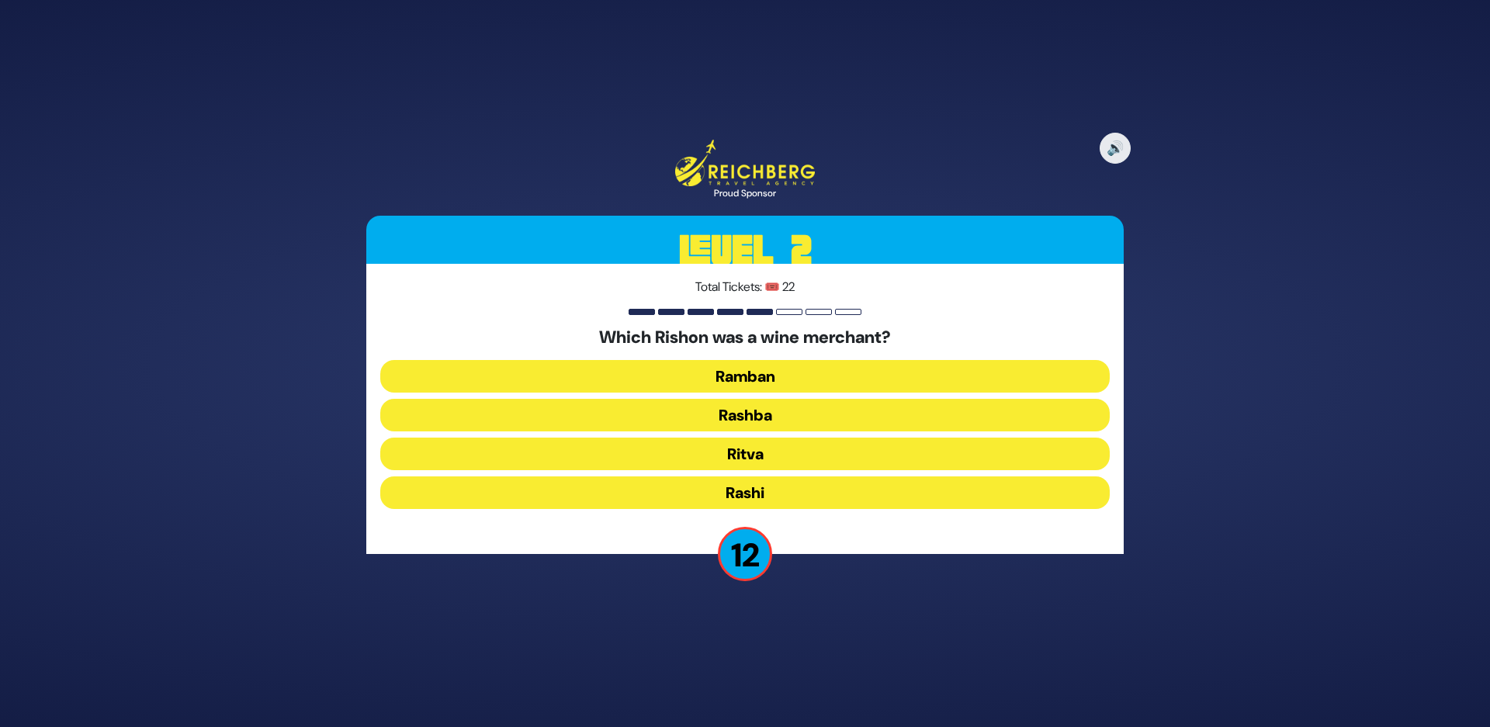
click at [734, 483] on button "Rashi" at bounding box center [744, 492] width 729 height 33
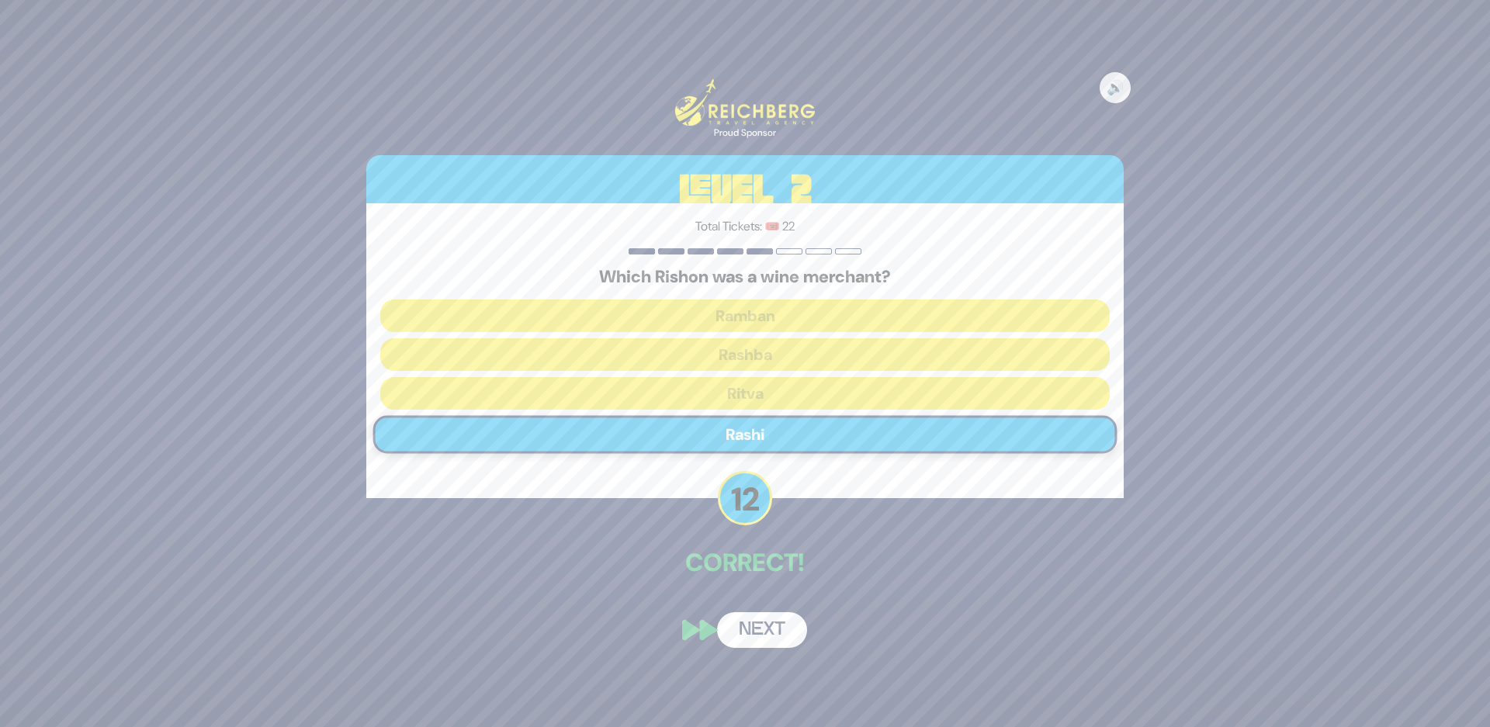
click at [771, 637] on button "Next" at bounding box center [762, 630] width 90 height 36
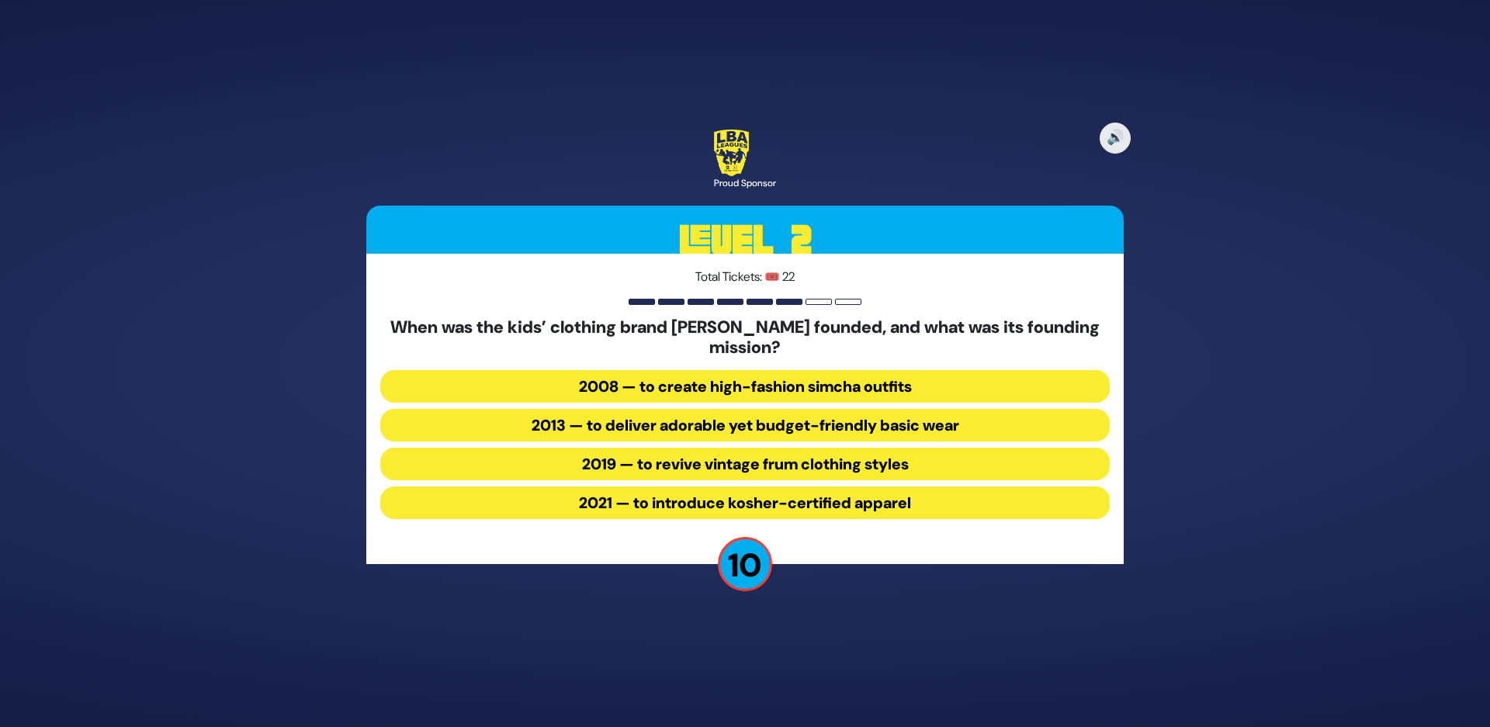
click at [668, 504] on button "2021 — to introduce kosher-certified apparel" at bounding box center [744, 503] width 729 height 33
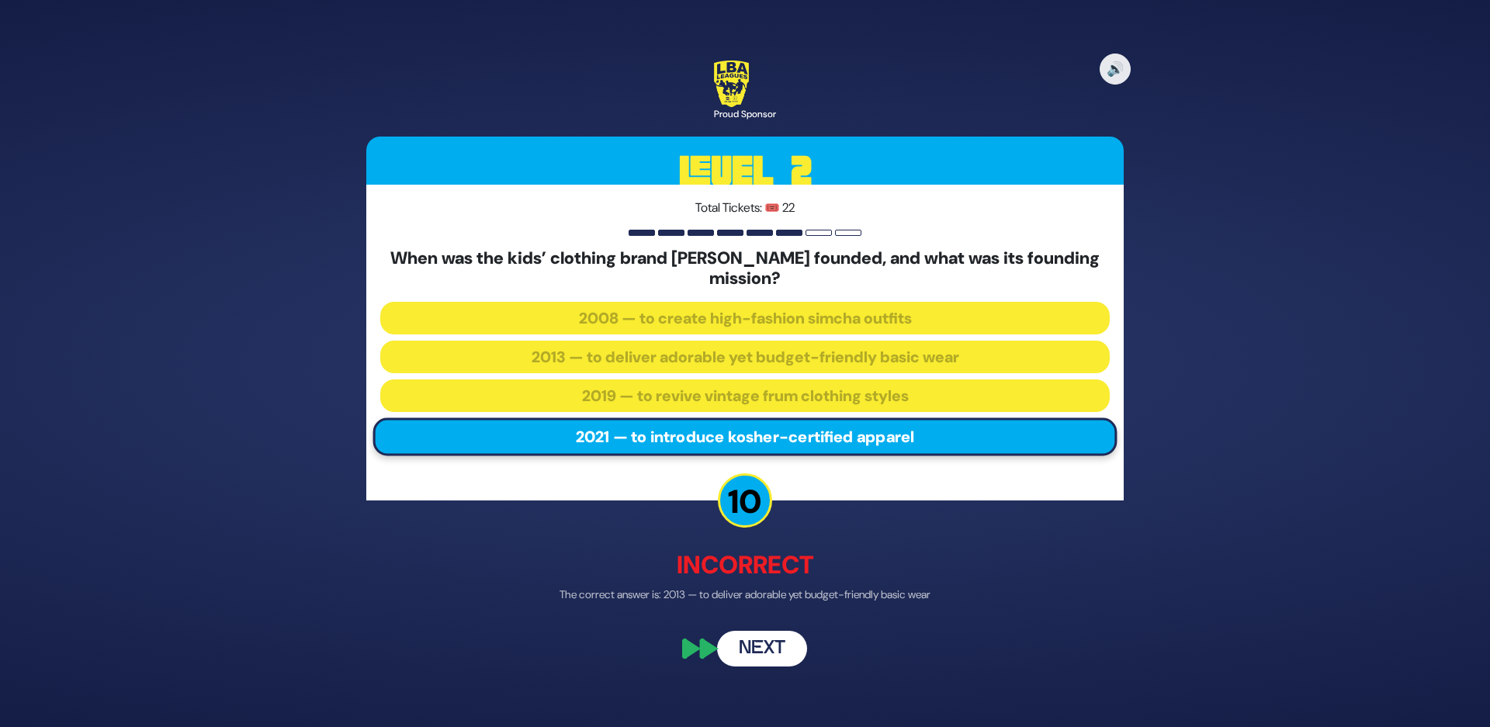
click at [764, 649] on button "Next" at bounding box center [762, 649] width 90 height 36
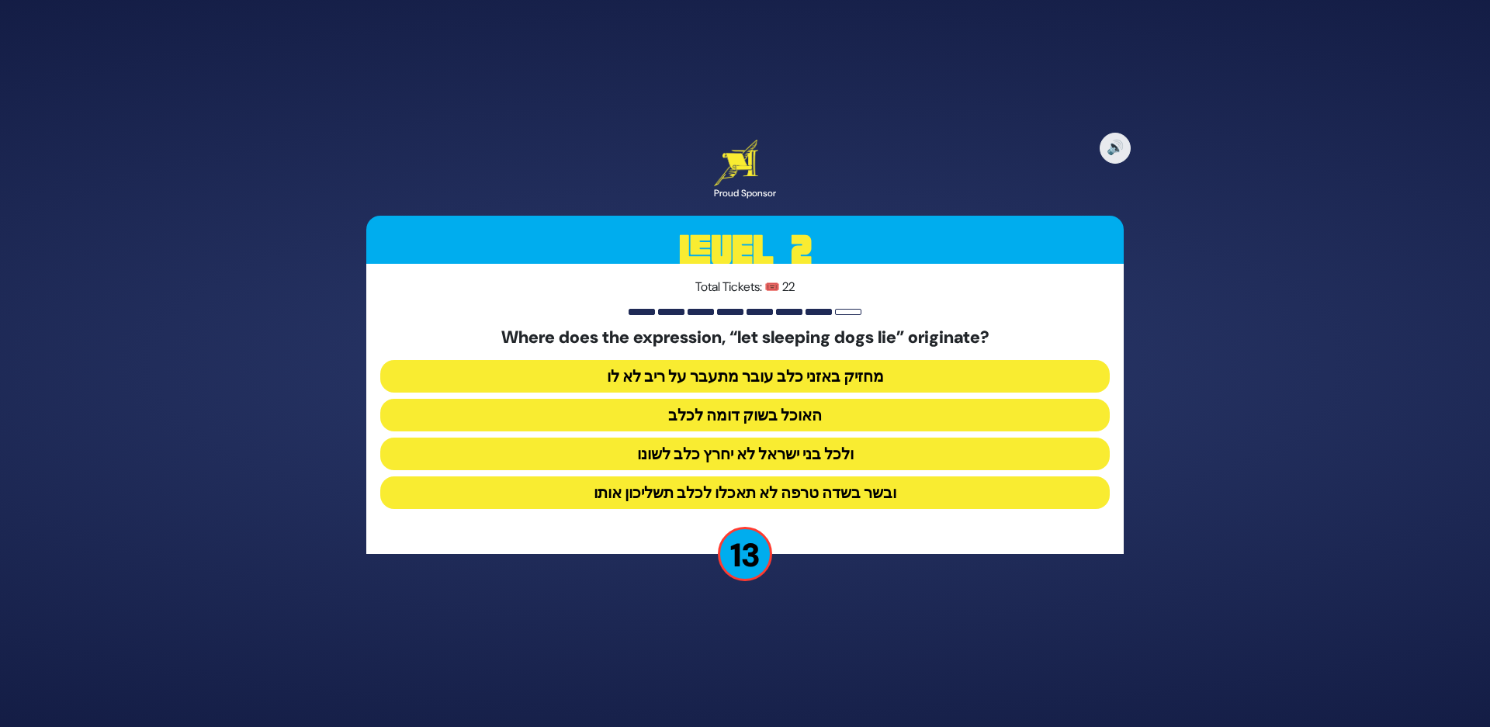
click at [729, 442] on button "ולכל בני ישראל לא יחרץ כלב לשונו" at bounding box center [744, 454] width 729 height 33
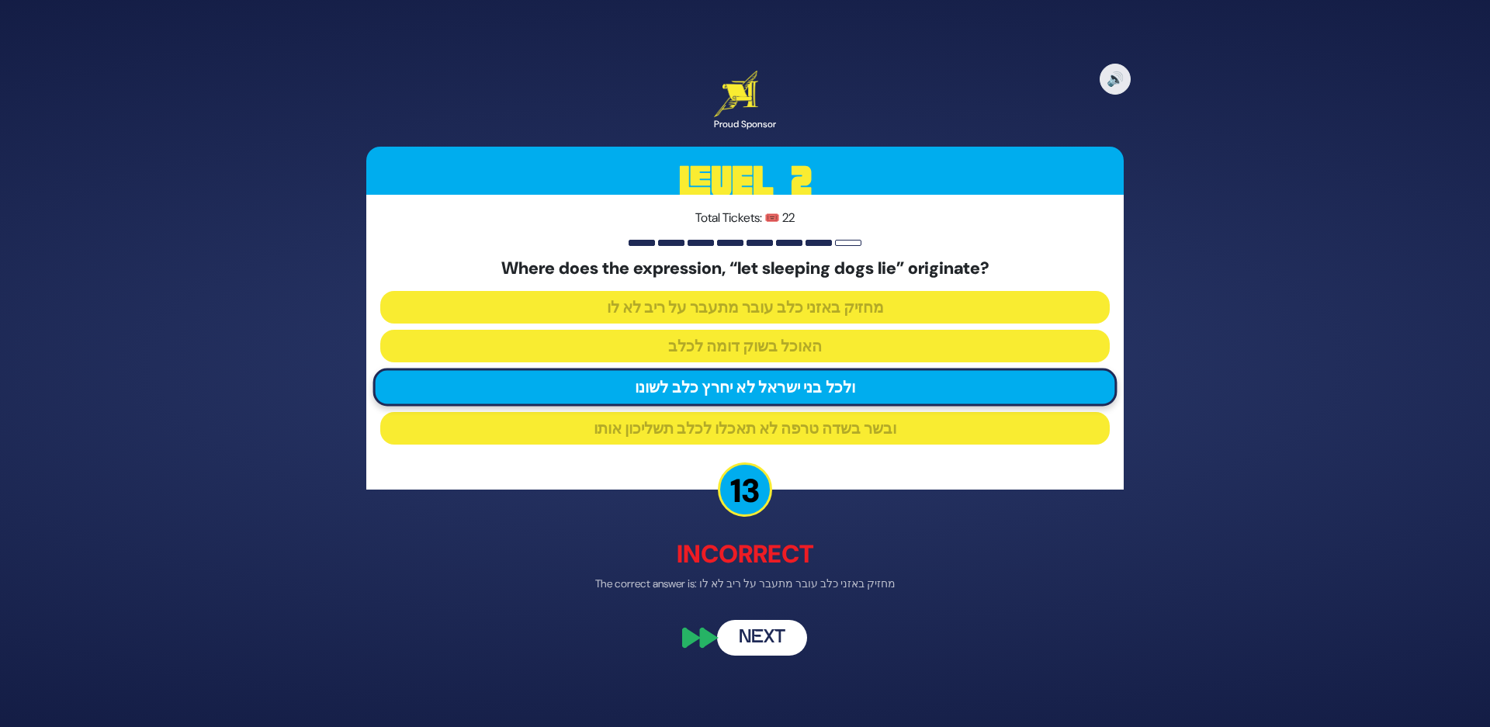
click at [763, 641] on button "Next" at bounding box center [762, 639] width 90 height 36
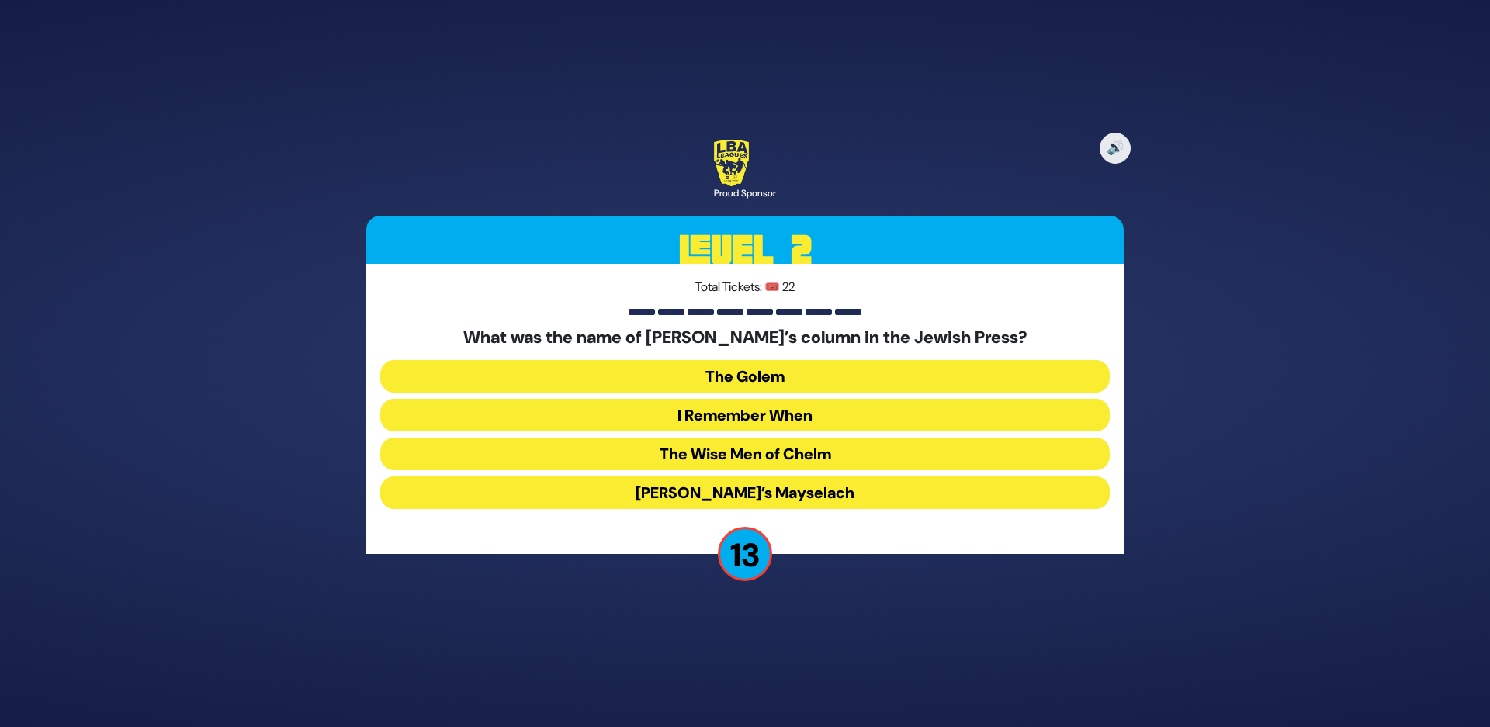
click at [728, 423] on button "I Remember When" at bounding box center [744, 415] width 729 height 33
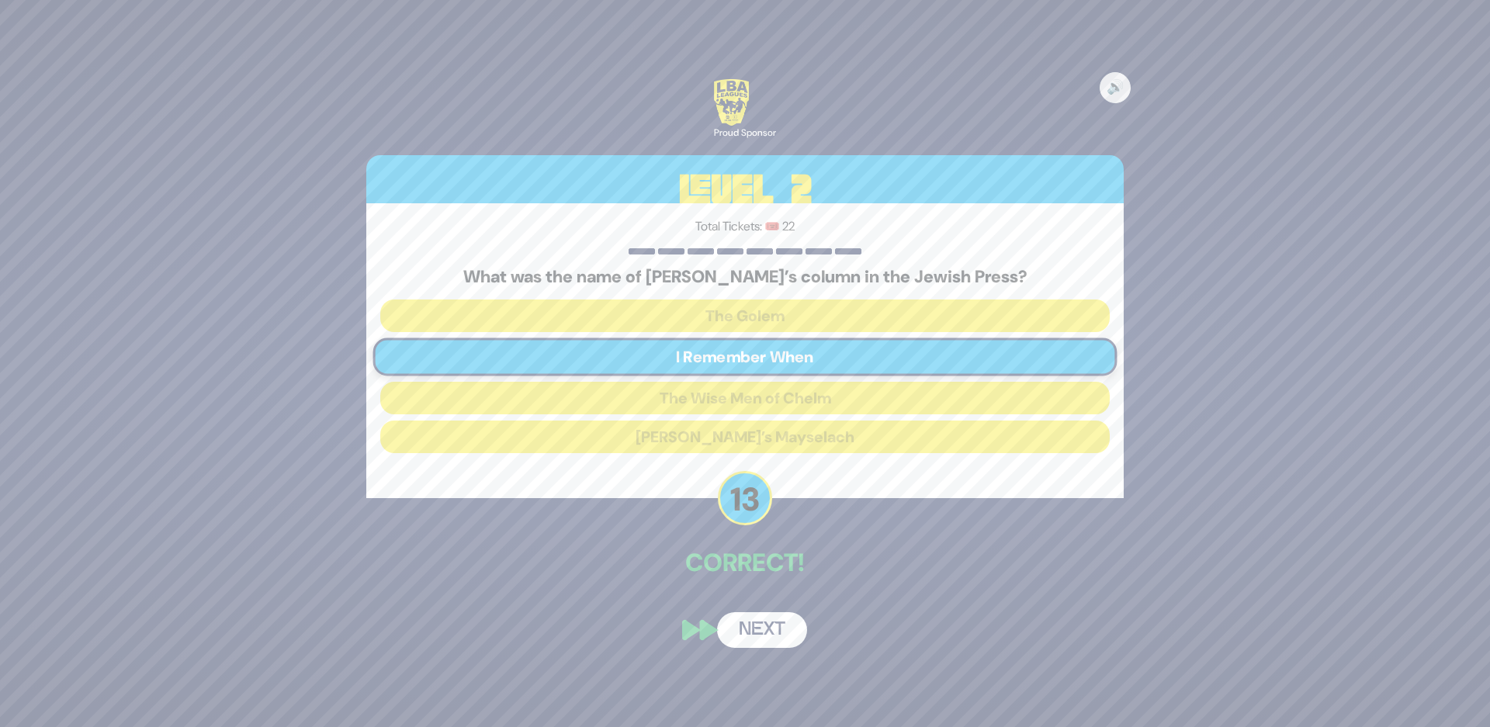
click at [762, 622] on button "Next" at bounding box center [762, 630] width 90 height 36
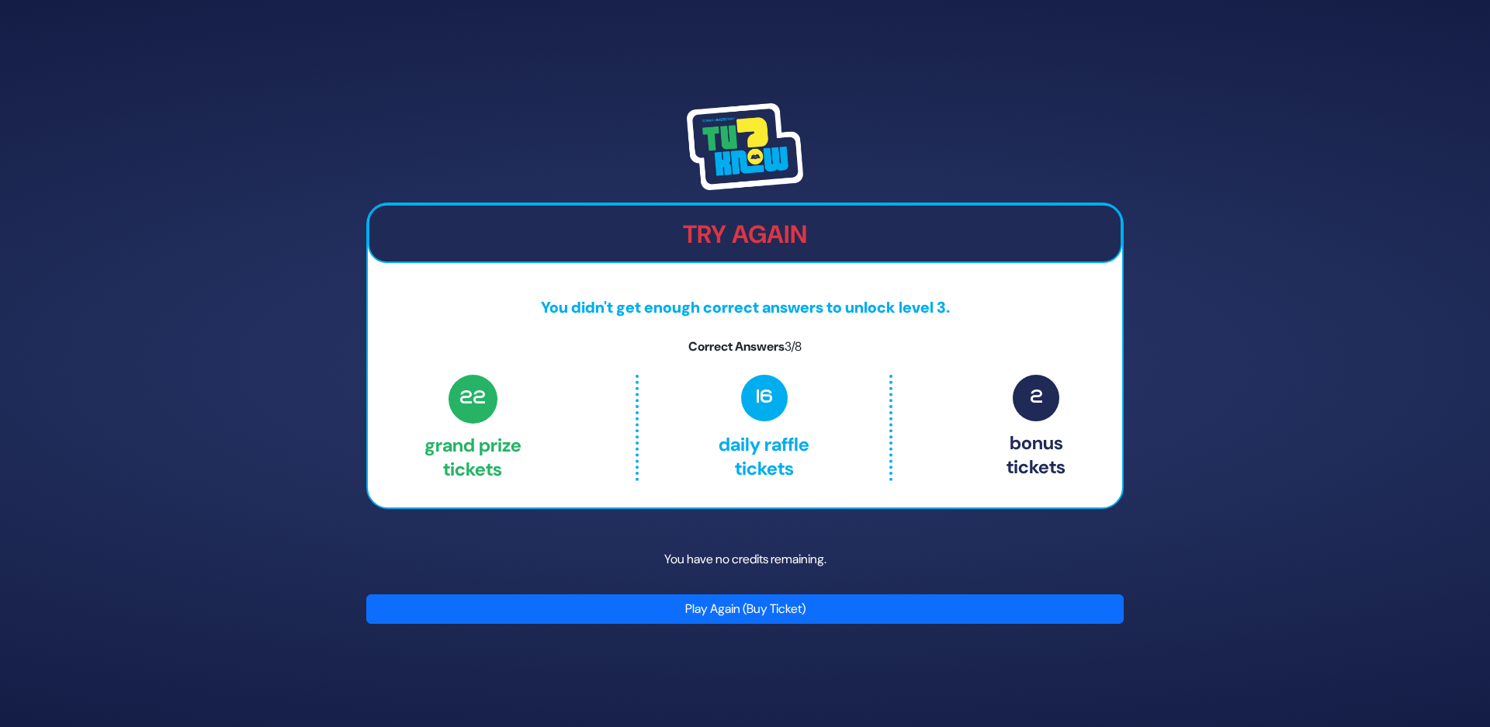
click at [622, 608] on button "Play Again (Buy Ticket)" at bounding box center [744, 608] width 757 height 29
